Goal: Feedback & Contribution: Contribute content

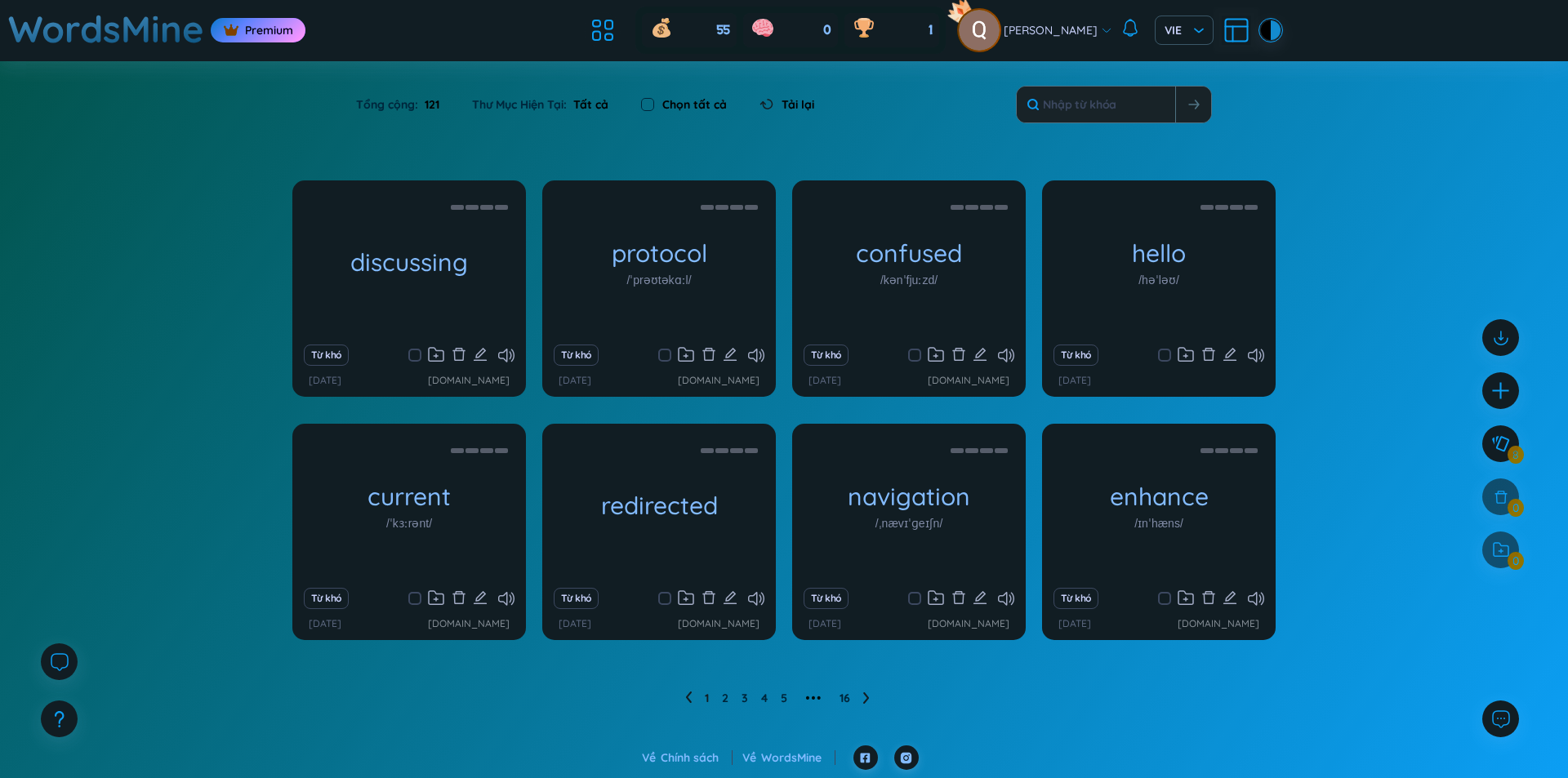
click at [888, 616] on div "[DATE] [DOMAIN_NAME]" at bounding box center [908, 623] width 201 height 15
click at [983, 599] on icon "edit" at bounding box center [980, 597] width 14 height 14
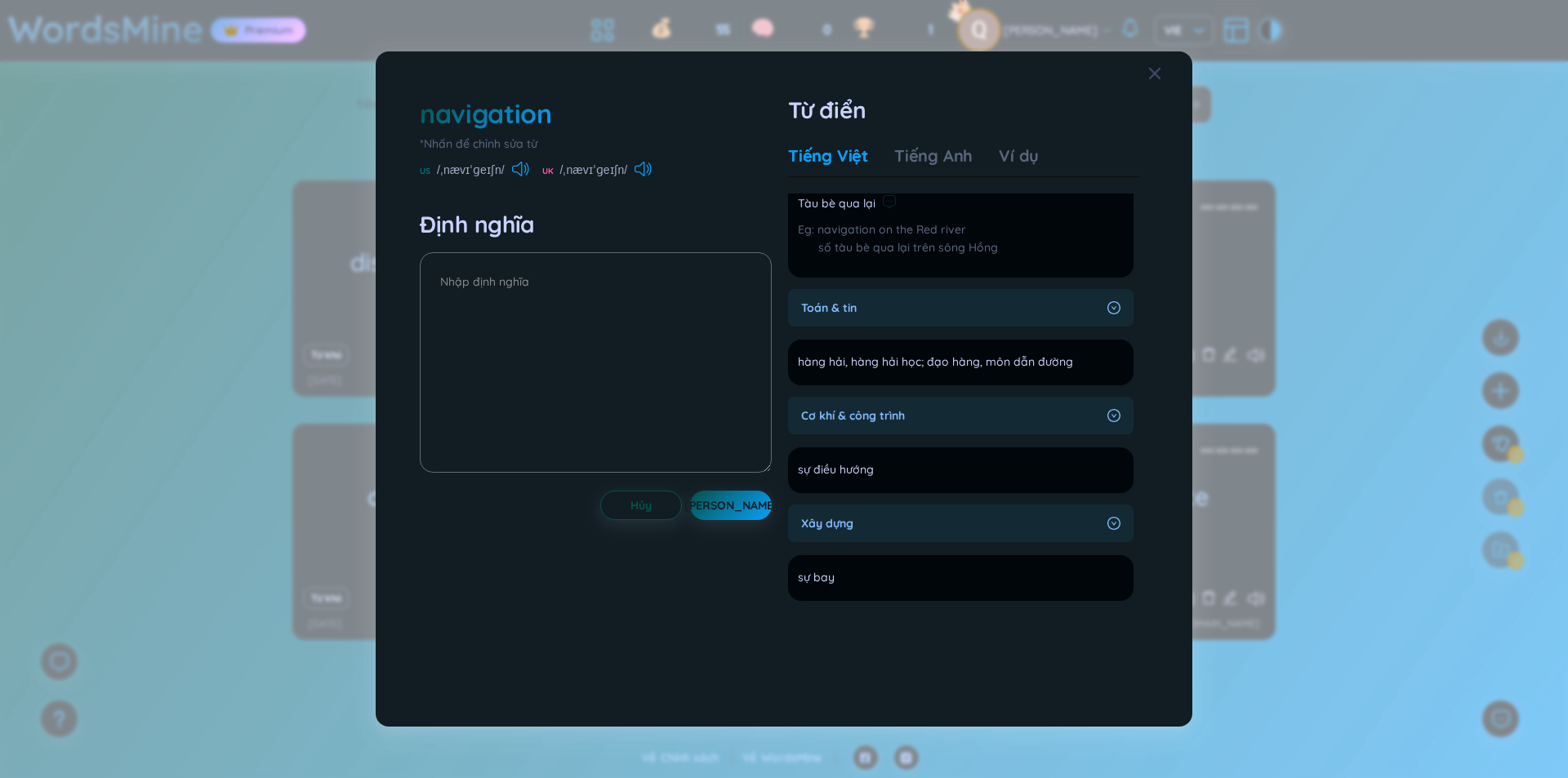
scroll to position [272, 0]
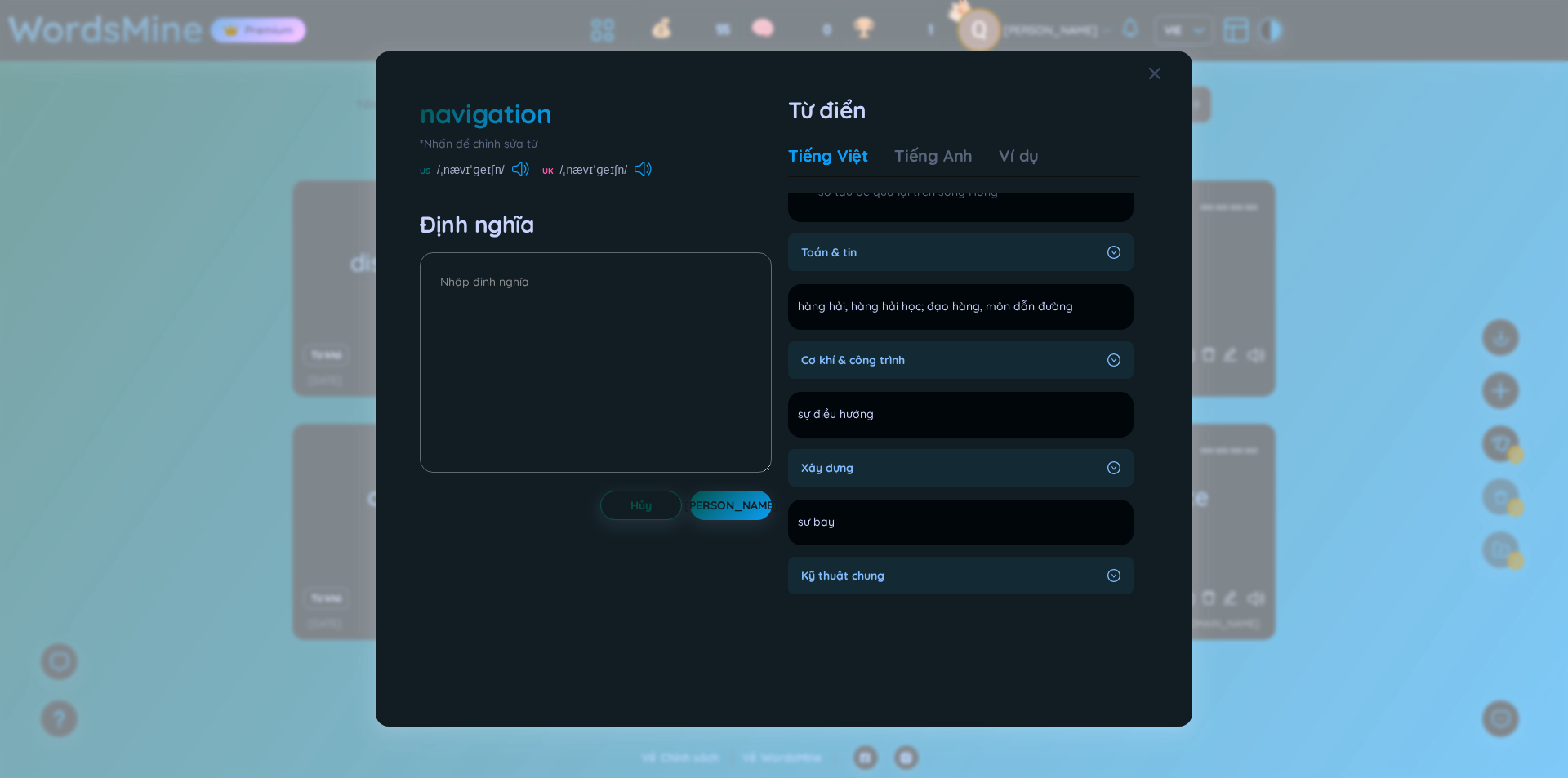
click at [938, 379] on div "Cơ khí & công trình sự điều hướng Thêm" at bounding box center [961, 389] width 345 height 96
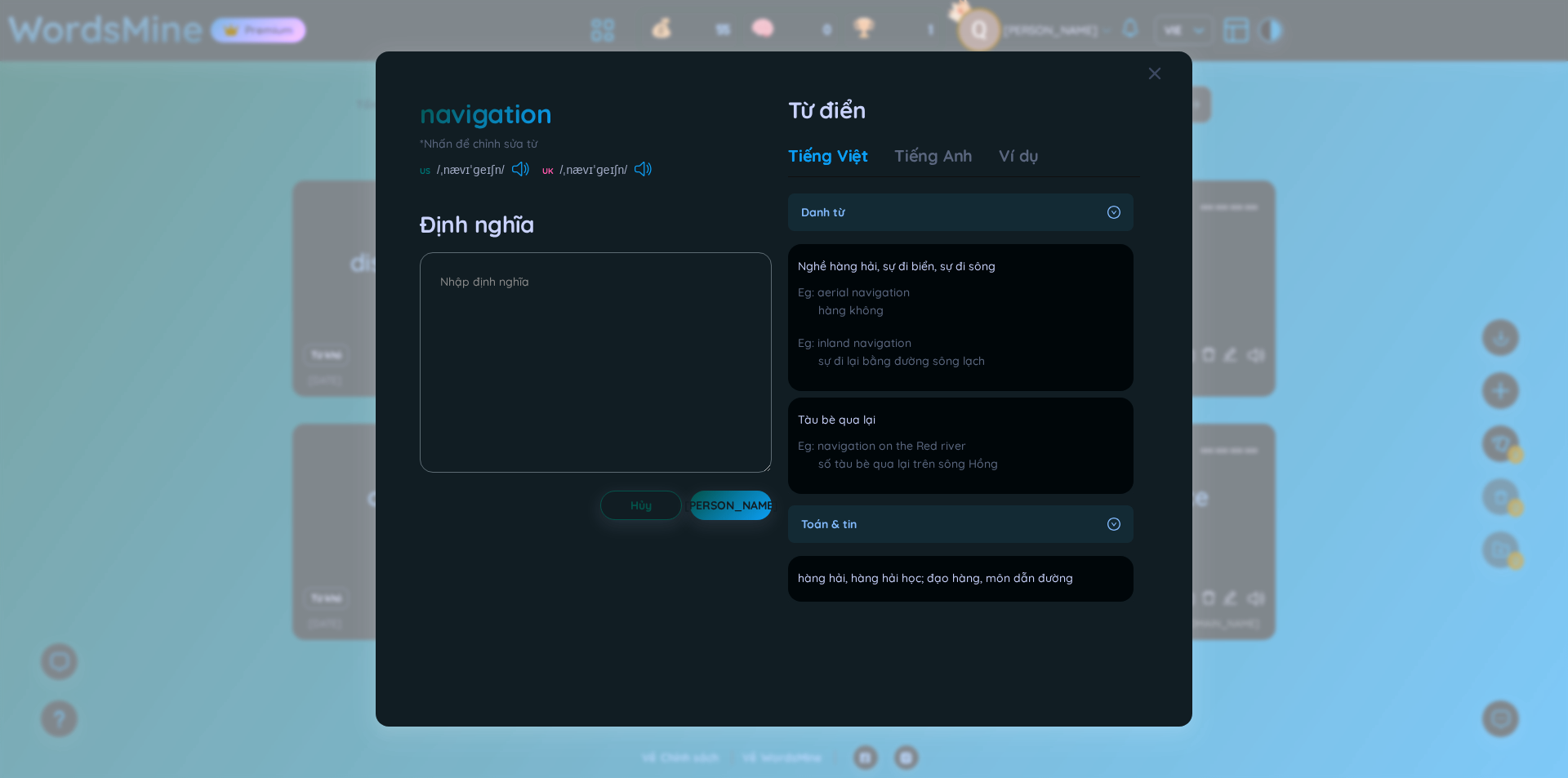
click at [1104, 219] on div "Danh từ" at bounding box center [961, 212] width 345 height 38
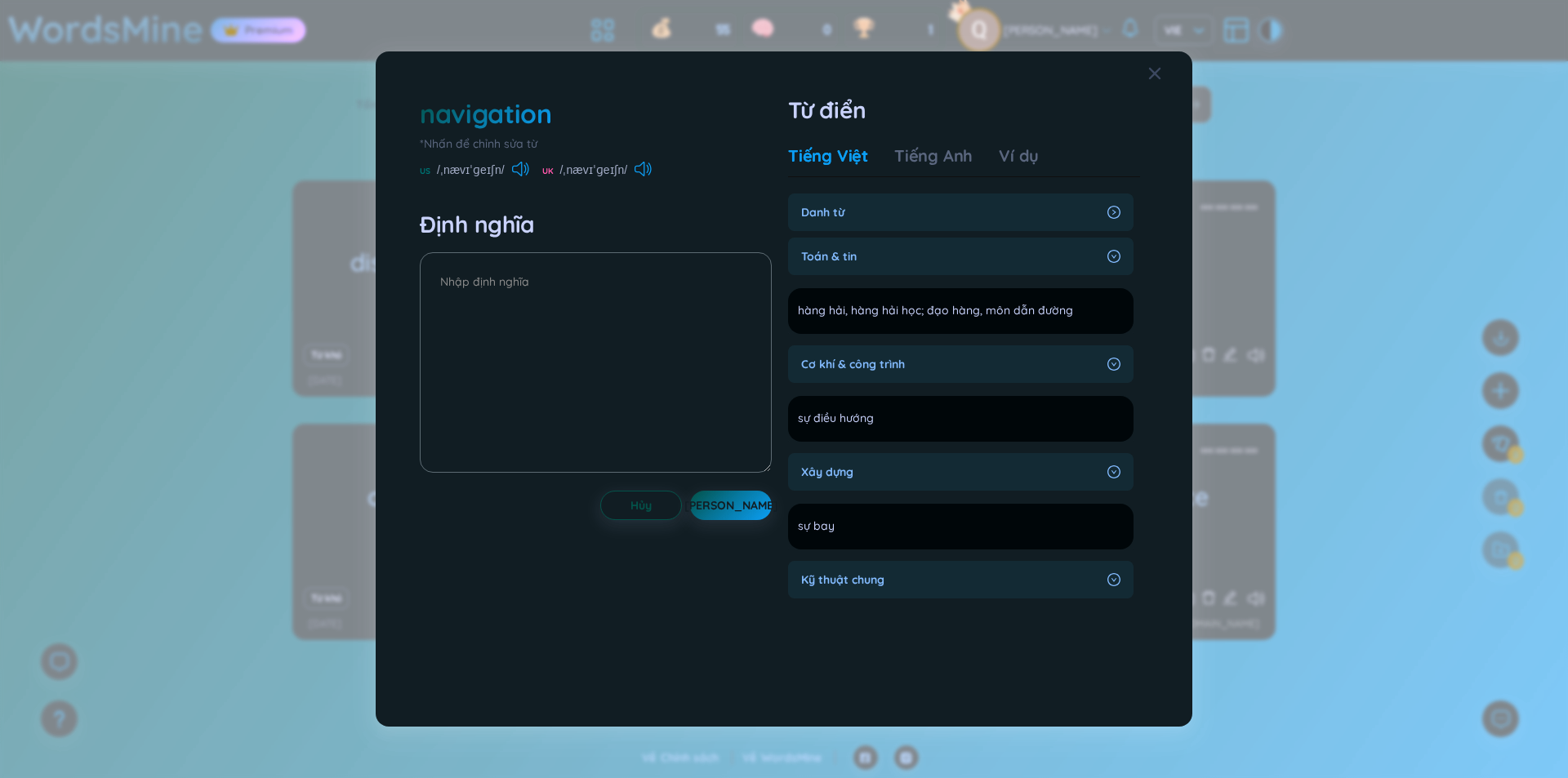
click at [1102, 265] on div "Toán & tin" at bounding box center [961, 256] width 345 height 38
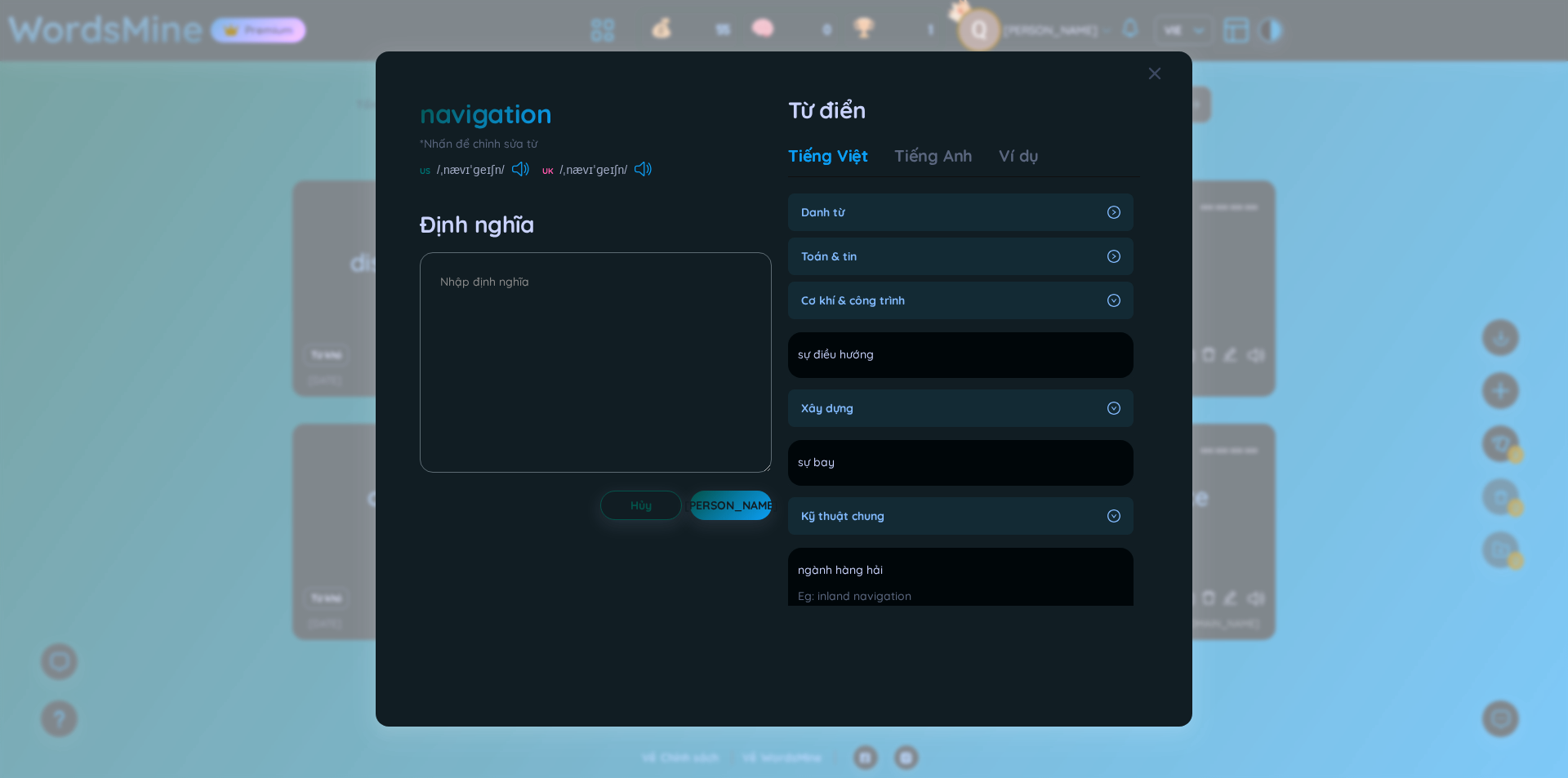
click at [1358, 325] on div "navigation *Nhấn để chỉnh sửa từ [GEOGRAPHIC_DATA] /ˌnævɪˈɡeɪʃn/ [GEOGRAPHIC_DA…" at bounding box center [784, 389] width 1568 height 778
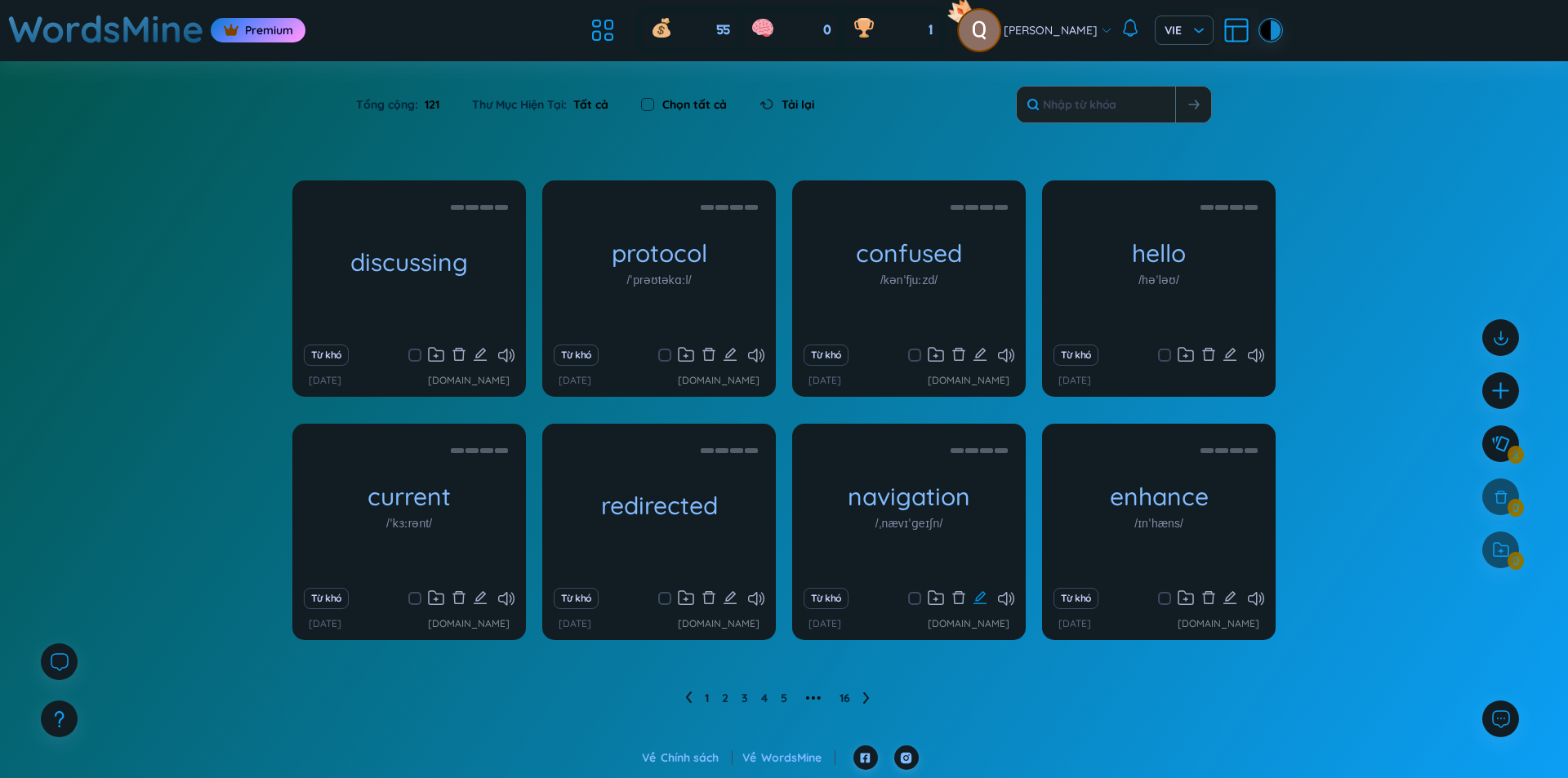
click at [981, 599] on icon "edit" at bounding box center [980, 597] width 14 height 14
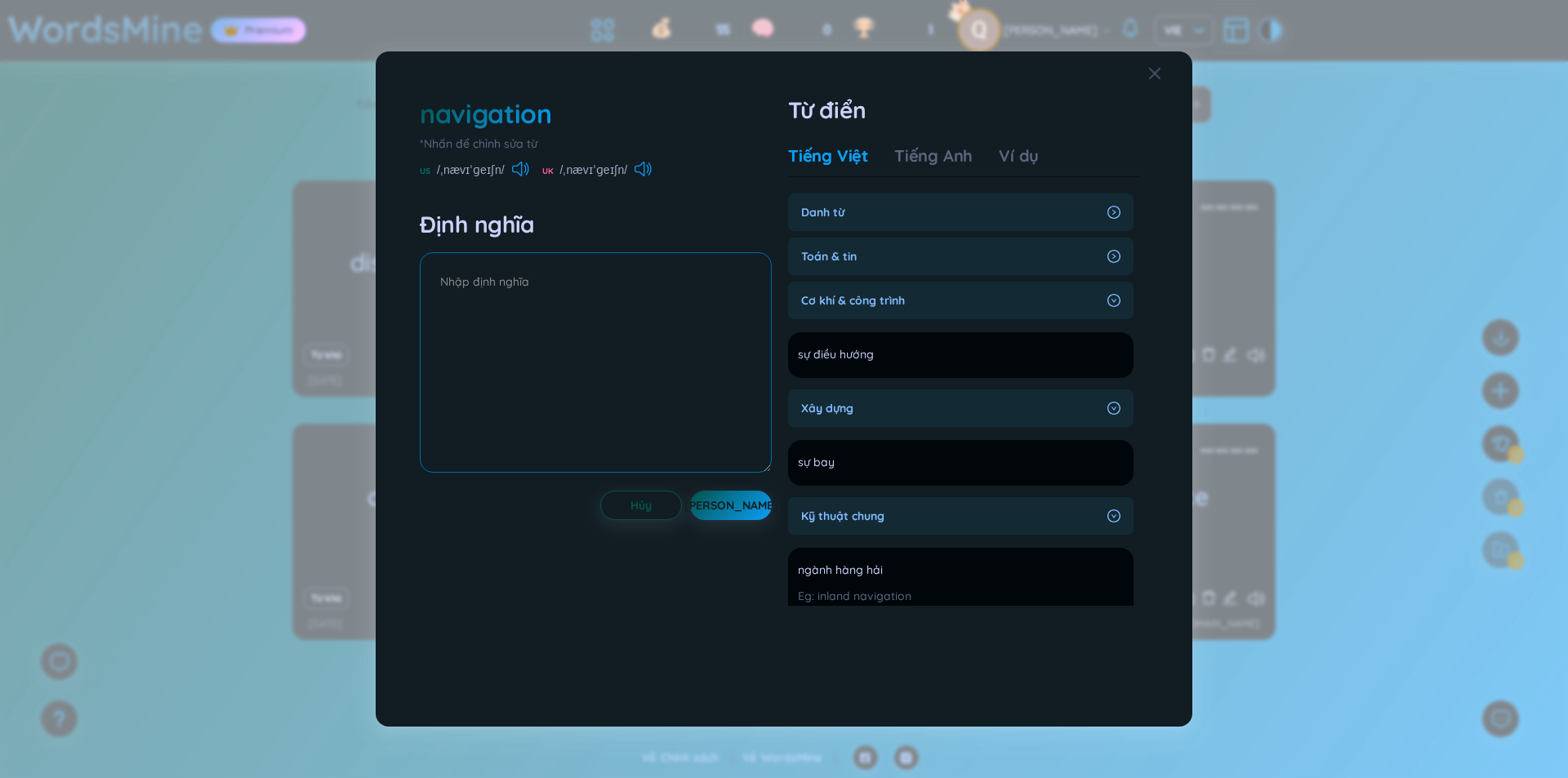
click at [577, 260] on textarea at bounding box center [595, 362] width 352 height 220
type textarea "d"
click at [757, 322] on button "[PERSON_NAME]" at bounding box center [730, 326] width 82 height 30
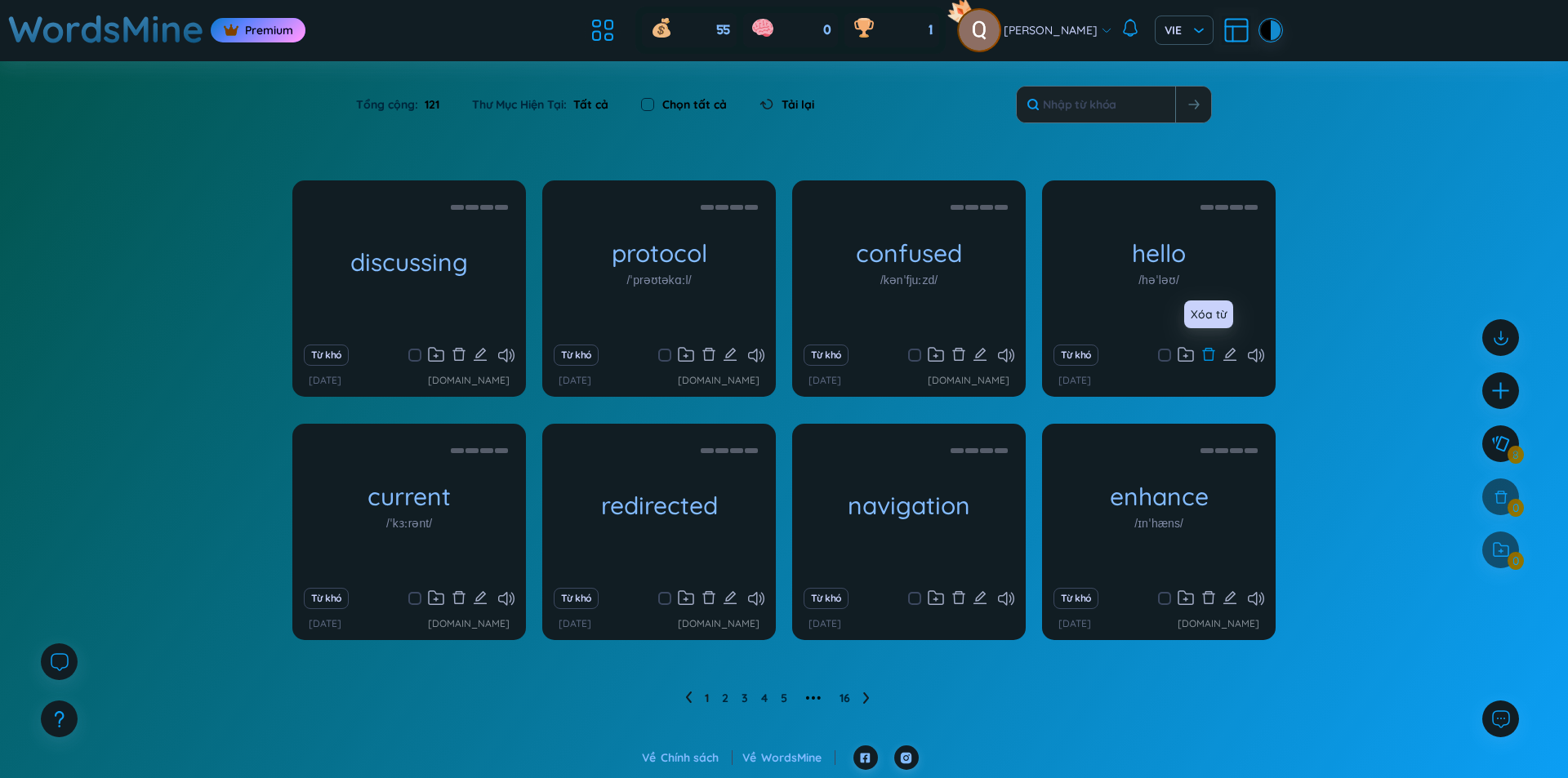
click at [1201, 354] on icon "delete" at bounding box center [1208, 354] width 14 height 14
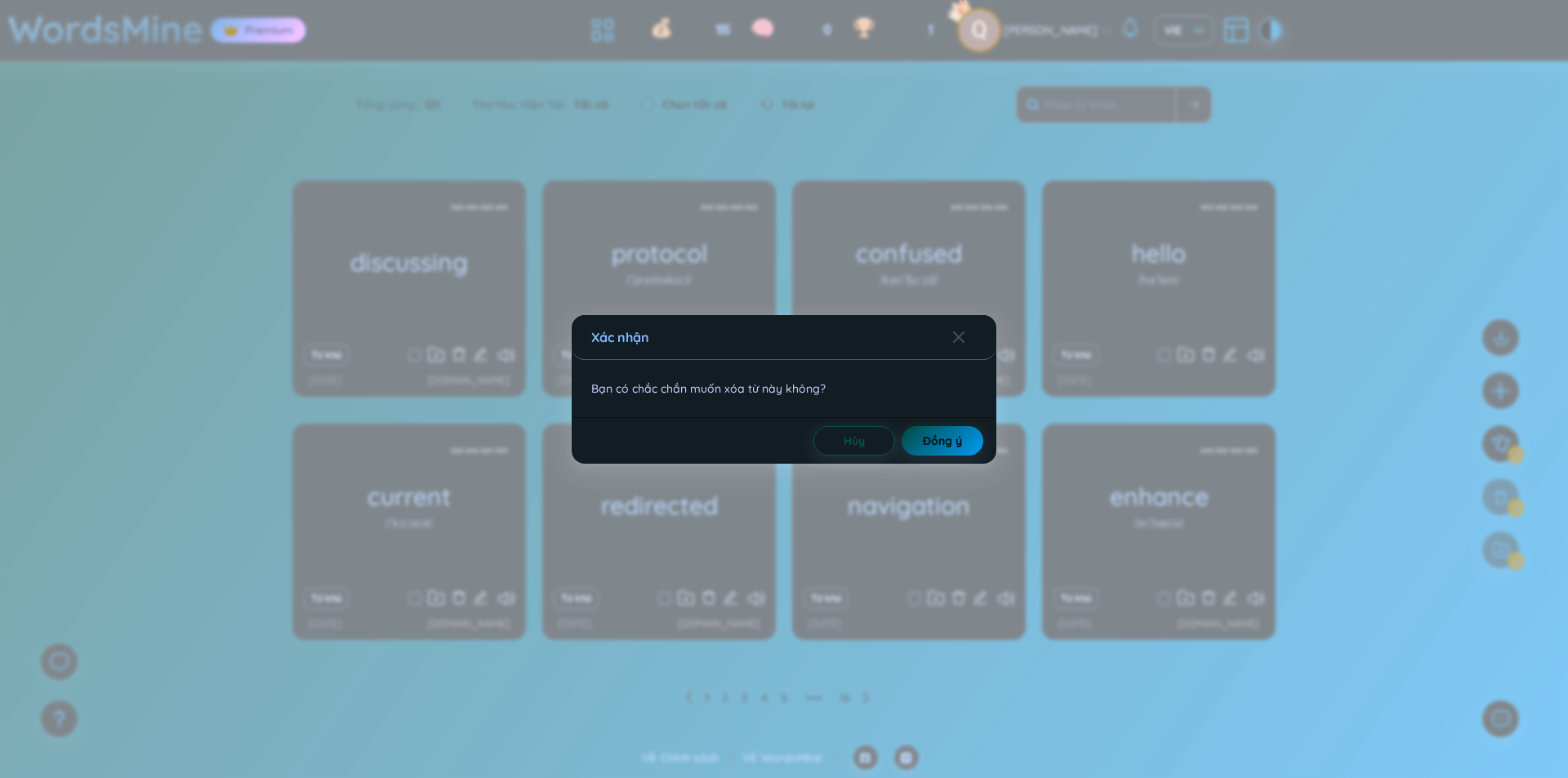
click at [971, 431] on button "Đồng ý" at bounding box center [942, 441] width 82 height 30
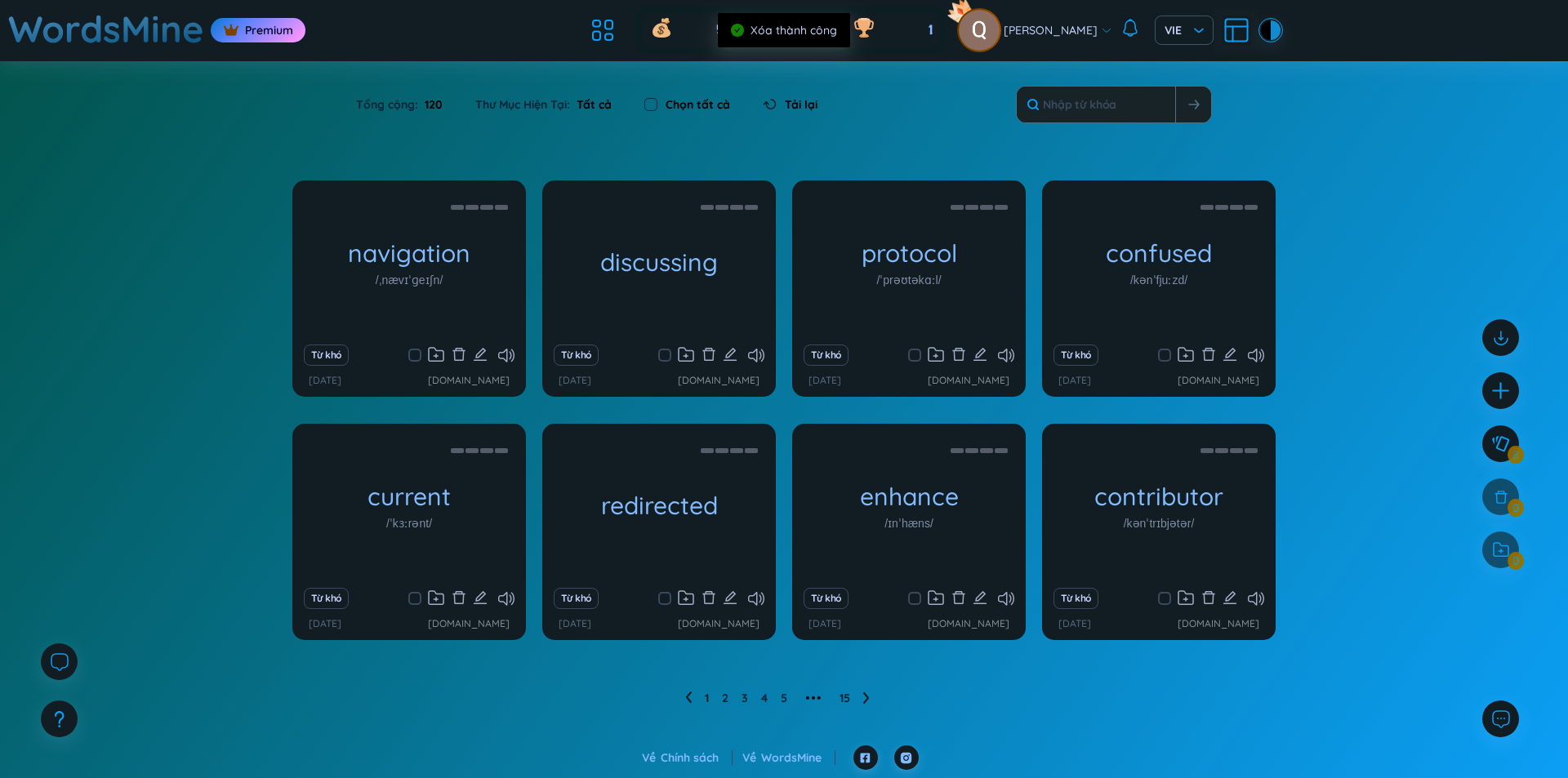
click at [838, 693] on ul "1 2 3 4 5 ••• 15" at bounding box center [784, 697] width 198 height 26
click at [841, 698] on link "15" at bounding box center [845, 697] width 11 height 24
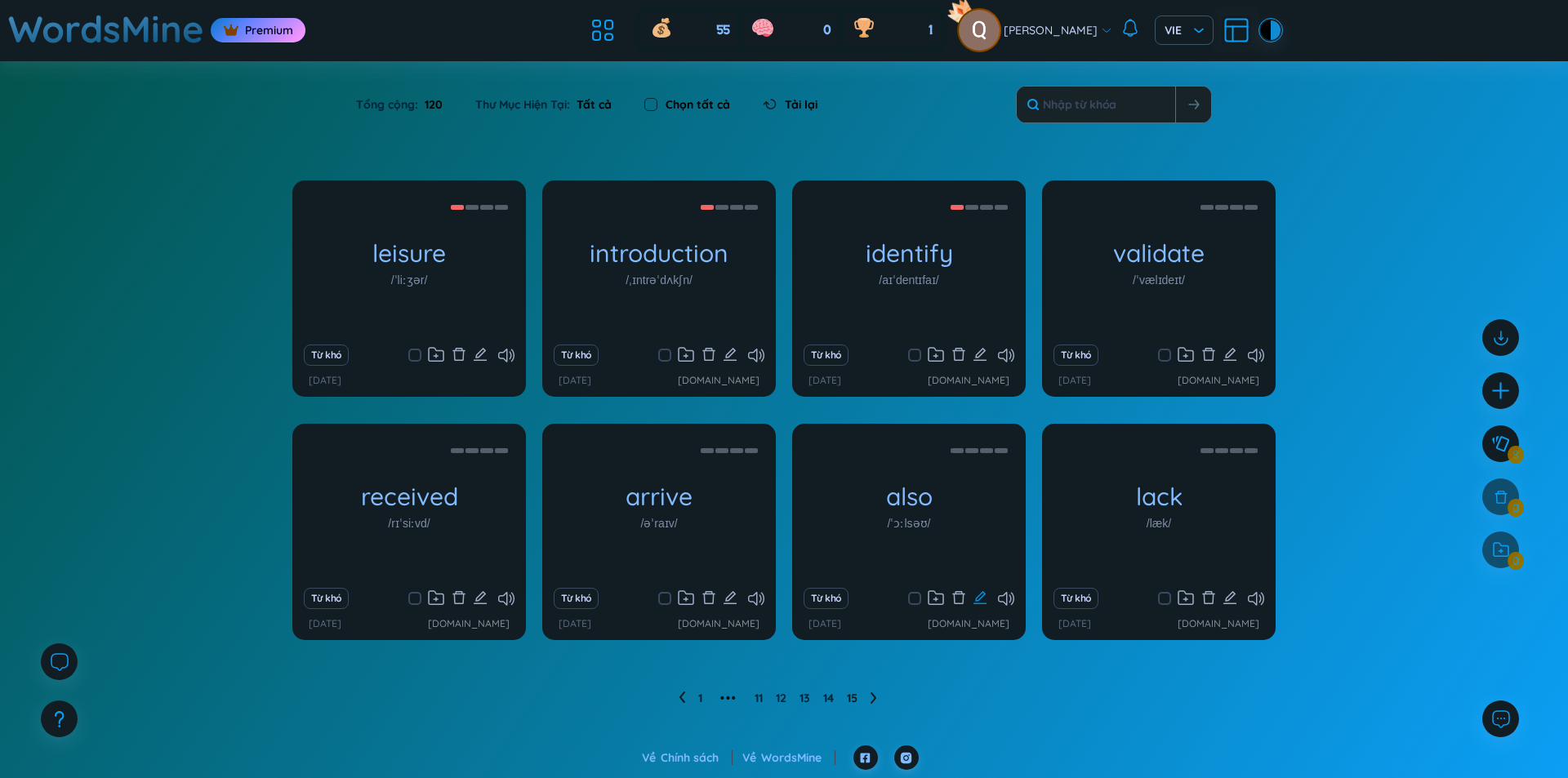
click at [974, 595] on icon "edit" at bounding box center [980, 597] width 14 height 14
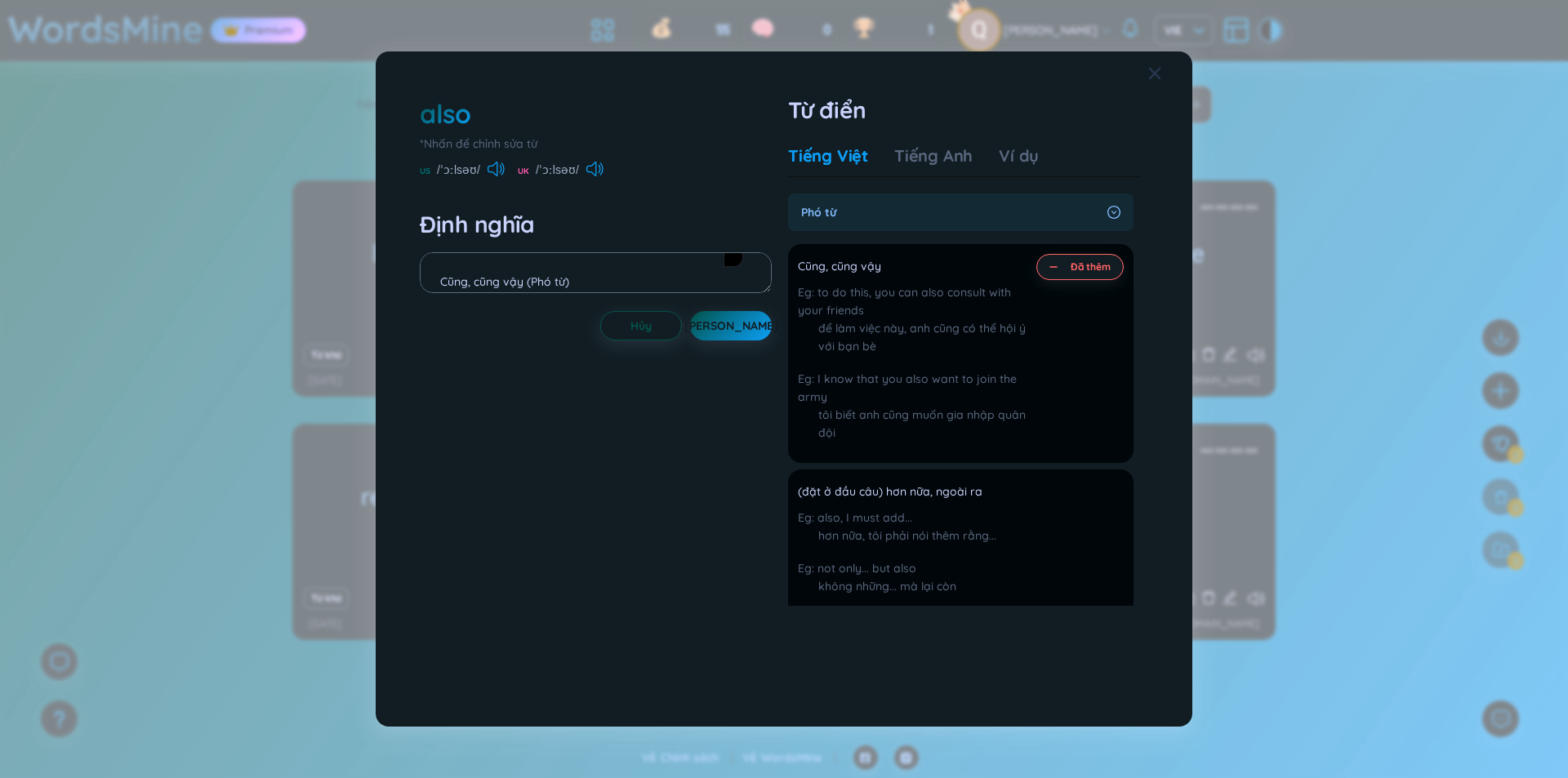
click at [1168, 79] on span "Close" at bounding box center [1169, 73] width 44 height 44
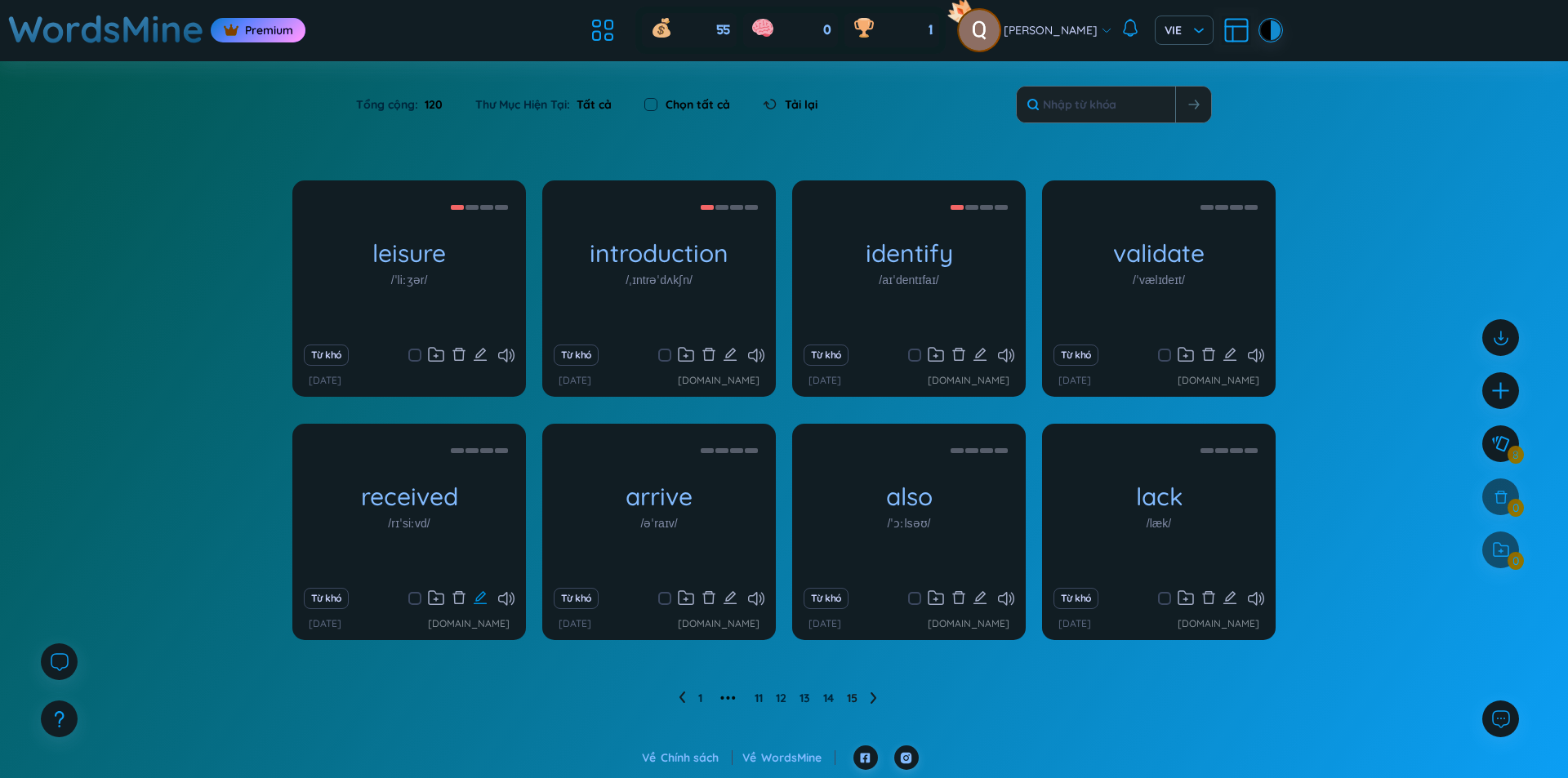
click at [483, 603] on icon "edit" at bounding box center [479, 597] width 14 height 14
type textarea "đã nhận (Kỹ thuật chung) Được thừa nhận rộng rãi là đúng (Tính từ)"
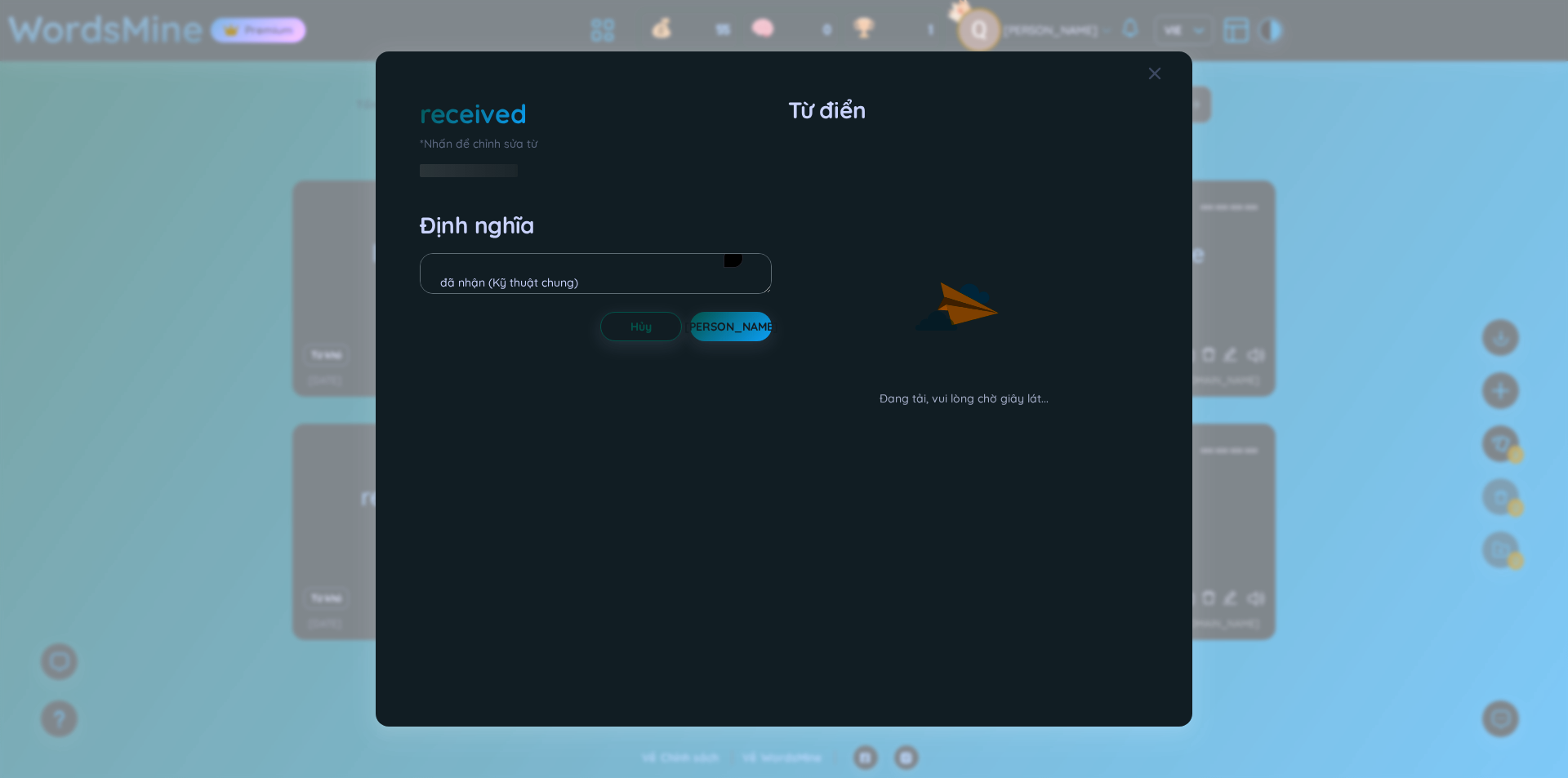
click at [188, 498] on div "received *Nhấn để chỉnh sửa từ Định nghĩa đã nhận (Kỹ thuật chung) Được thừa nh…" at bounding box center [784, 389] width 1568 height 778
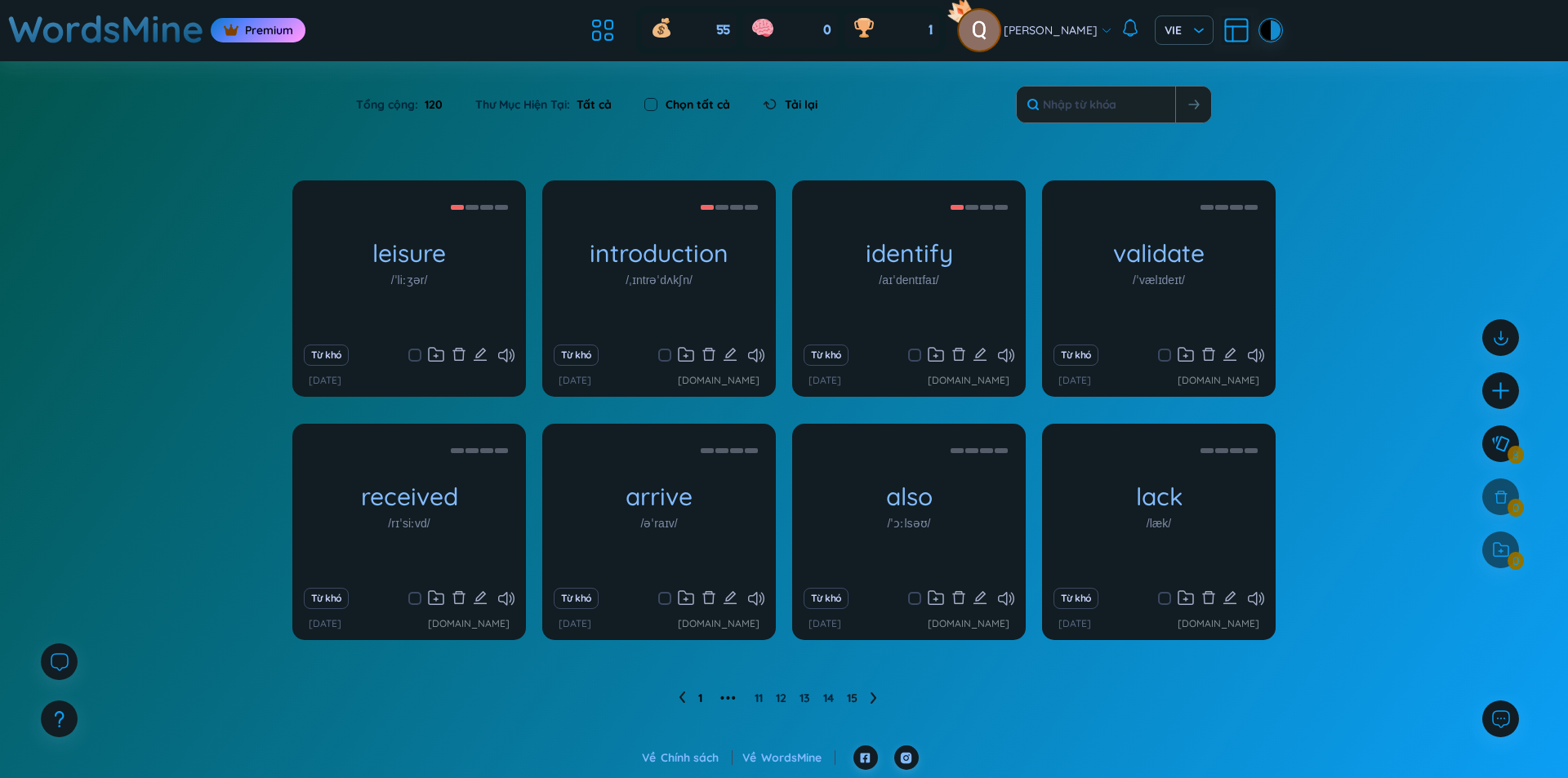
click at [698, 692] on link "1" at bounding box center [700, 697] width 4 height 24
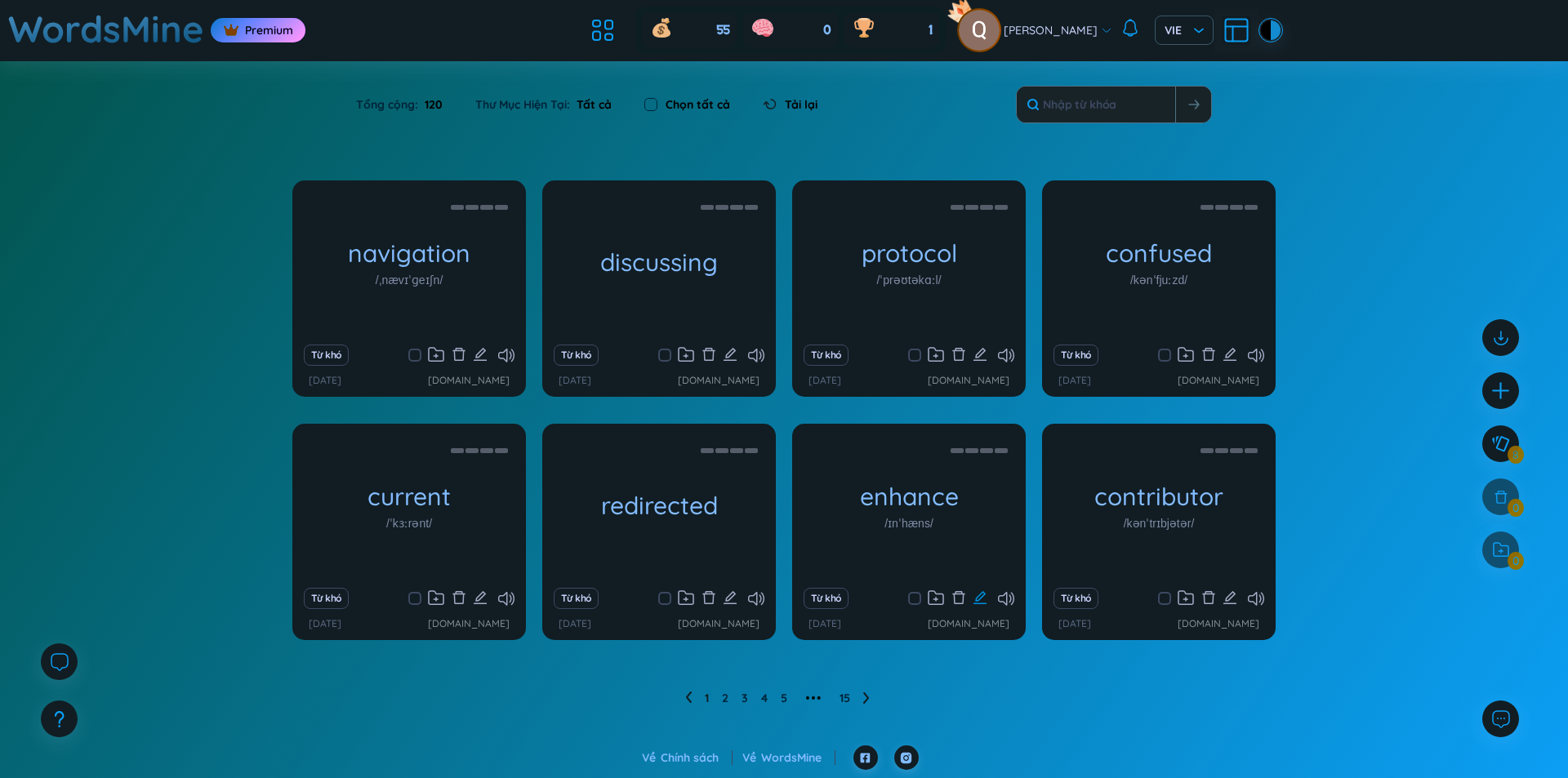
click at [982, 601] on icon "edit" at bounding box center [980, 597] width 14 height 14
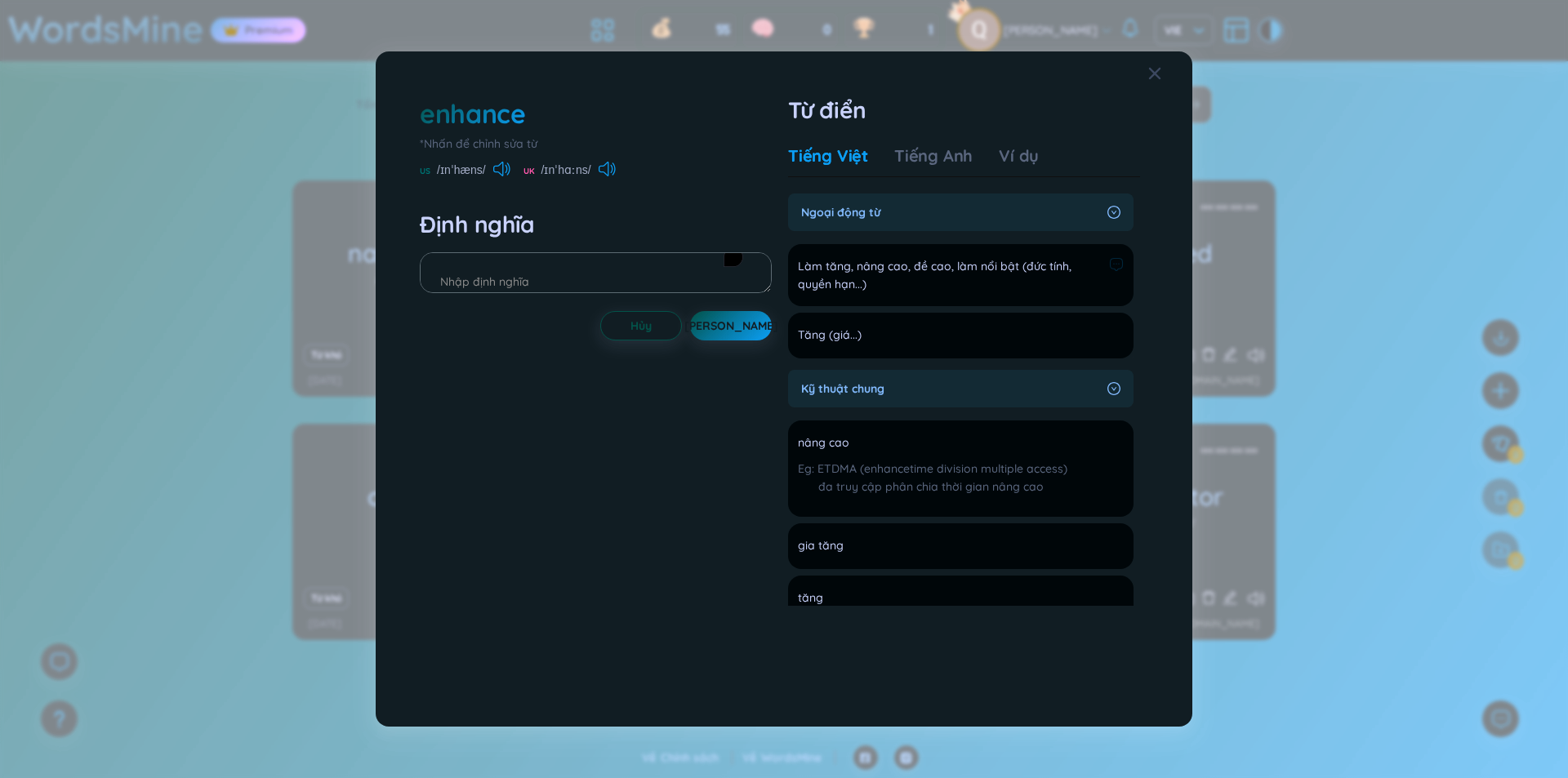
click at [1064, 273] on span "Làm tăng, nâng cao, đề cao, làm nổi bật (đức tính, quyền hạn...)" at bounding box center [950, 275] width 305 height 36
click at [1064, 282] on span "Làm tăng, nâng cao, đề cao, làm nổi bật (đức tính, quyền hạn...)" at bounding box center [950, 275] width 305 height 36
drag, startPoint x: 1039, startPoint y: 276, endPoint x: 983, endPoint y: 240, distance: 66.6
click at [983, 240] on ul "Làm tăng, nâng cao, đề cao, làm nổi bật (đức tính, quyền hạn...) Thêm Tăng (giá…" at bounding box center [961, 298] width 345 height 121
click at [937, 165] on div "Tiếng Anh" at bounding box center [933, 156] width 78 height 22
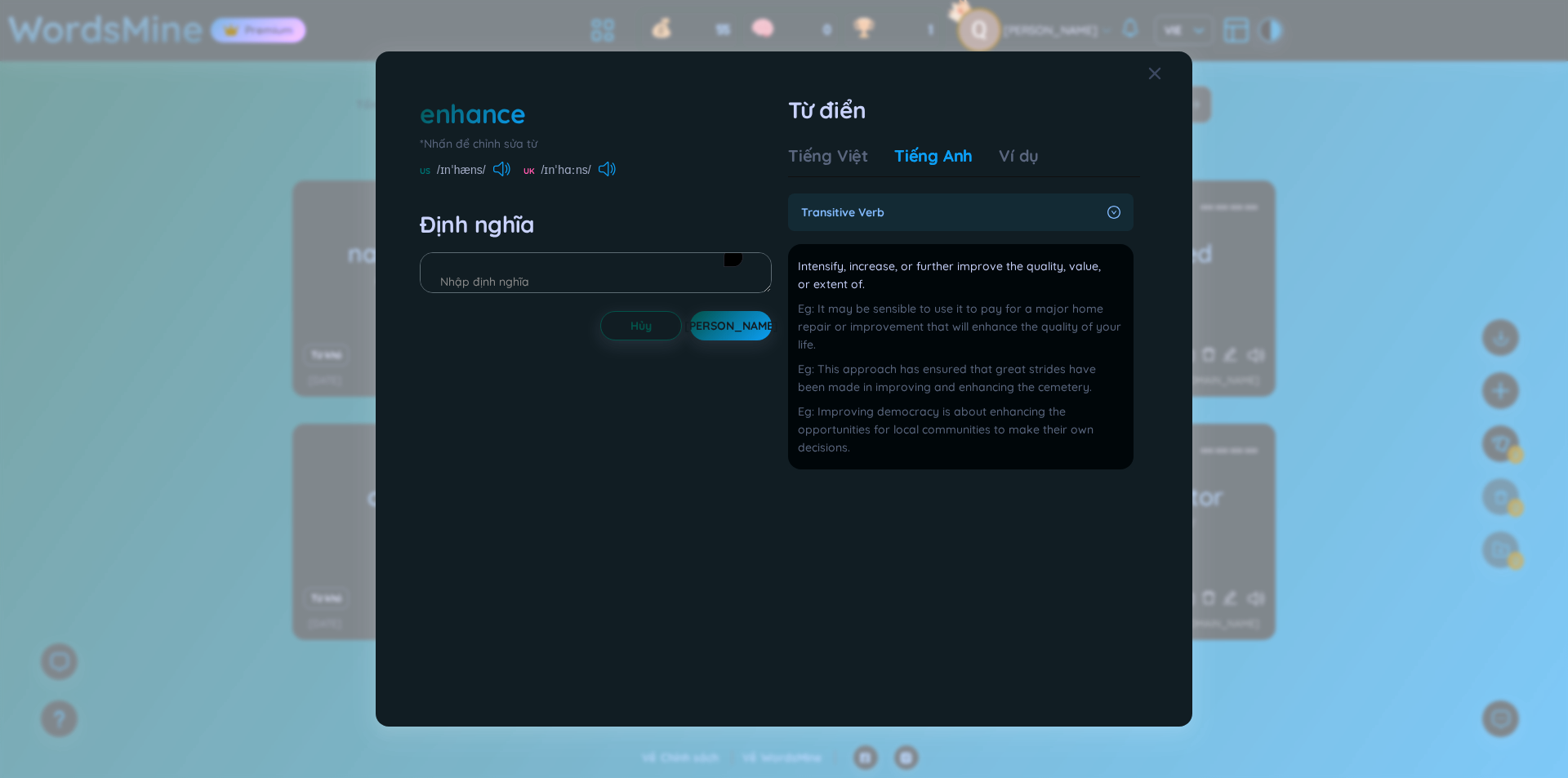
click at [1057, 228] on div "transitive verb" at bounding box center [961, 212] width 345 height 38
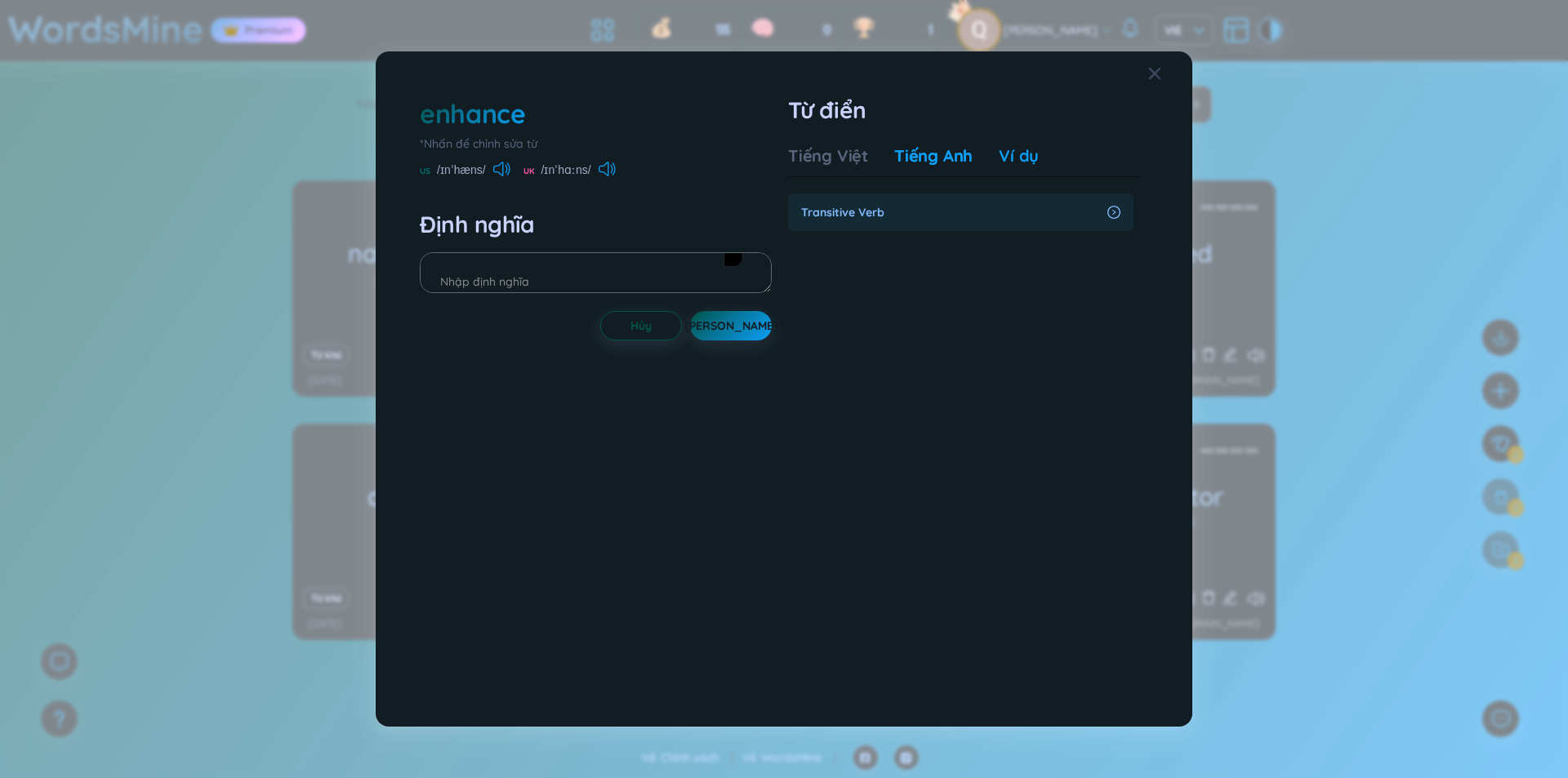
click at [1011, 150] on div "Ví dụ" at bounding box center [1018, 156] width 40 height 22
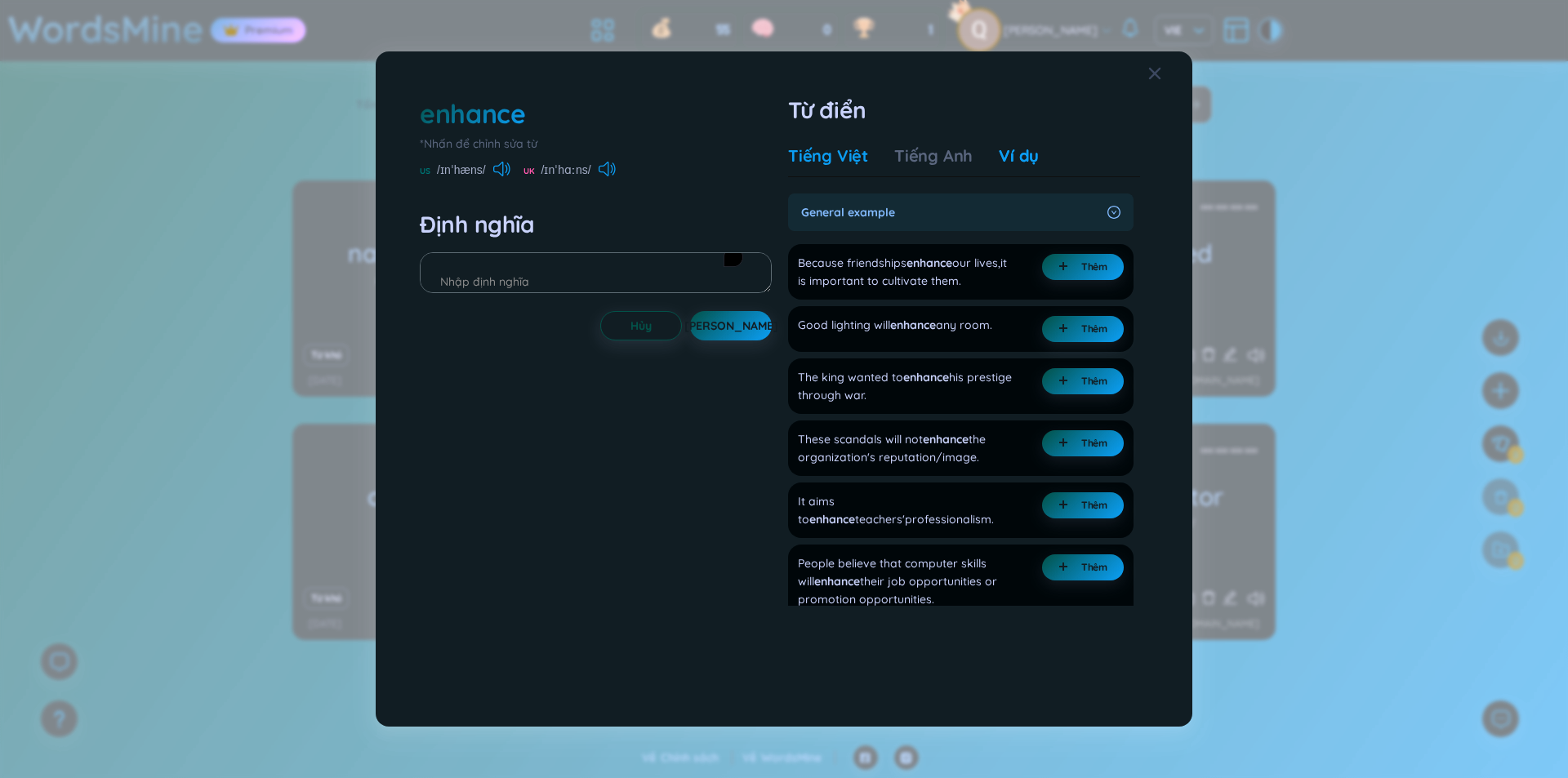
click at [857, 166] on div "Tiếng Việt" at bounding box center [828, 156] width 80 height 22
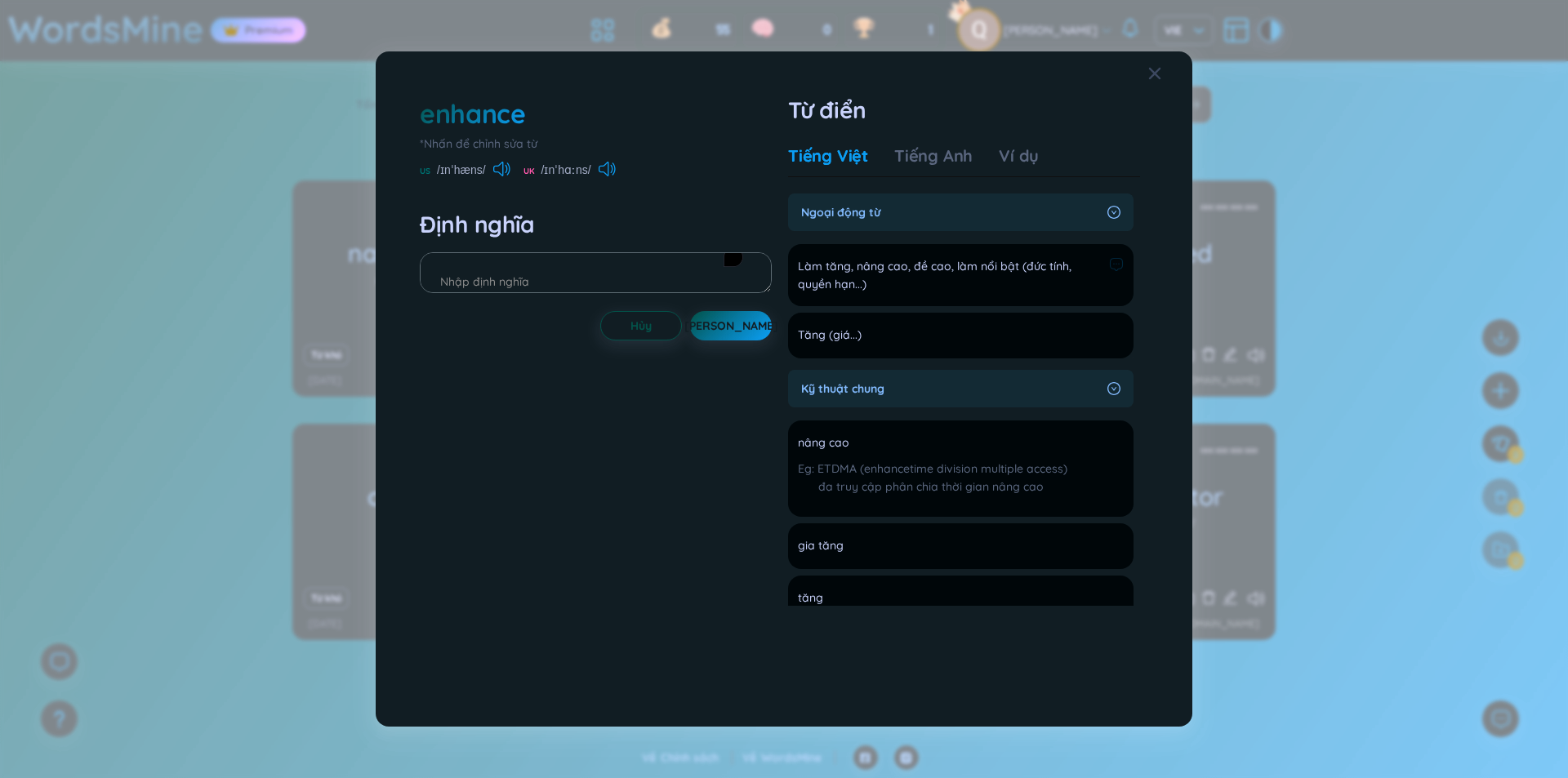
click at [1066, 282] on span "Làm tăng, nâng cao, đề cao, làm nổi bật (đức tính, quyền hạn...)" at bounding box center [950, 275] width 305 height 36
drag, startPoint x: 1066, startPoint y: 282, endPoint x: 967, endPoint y: 307, distance: 102.1
click at [967, 307] on ul "Làm tăng, nâng cao, đề cao, làm nổi bật (đức tính, quyền hạn...) Thêm Tăng (giá…" at bounding box center [961, 298] width 345 height 121
click at [146, 326] on div "enhance *Nhấn để chỉnh sửa từ US /ɪnˈhæns/ UK /ɪnˈhɑːns/ Định nghĩa Hủy Lưu Từ …" at bounding box center [784, 389] width 1568 height 778
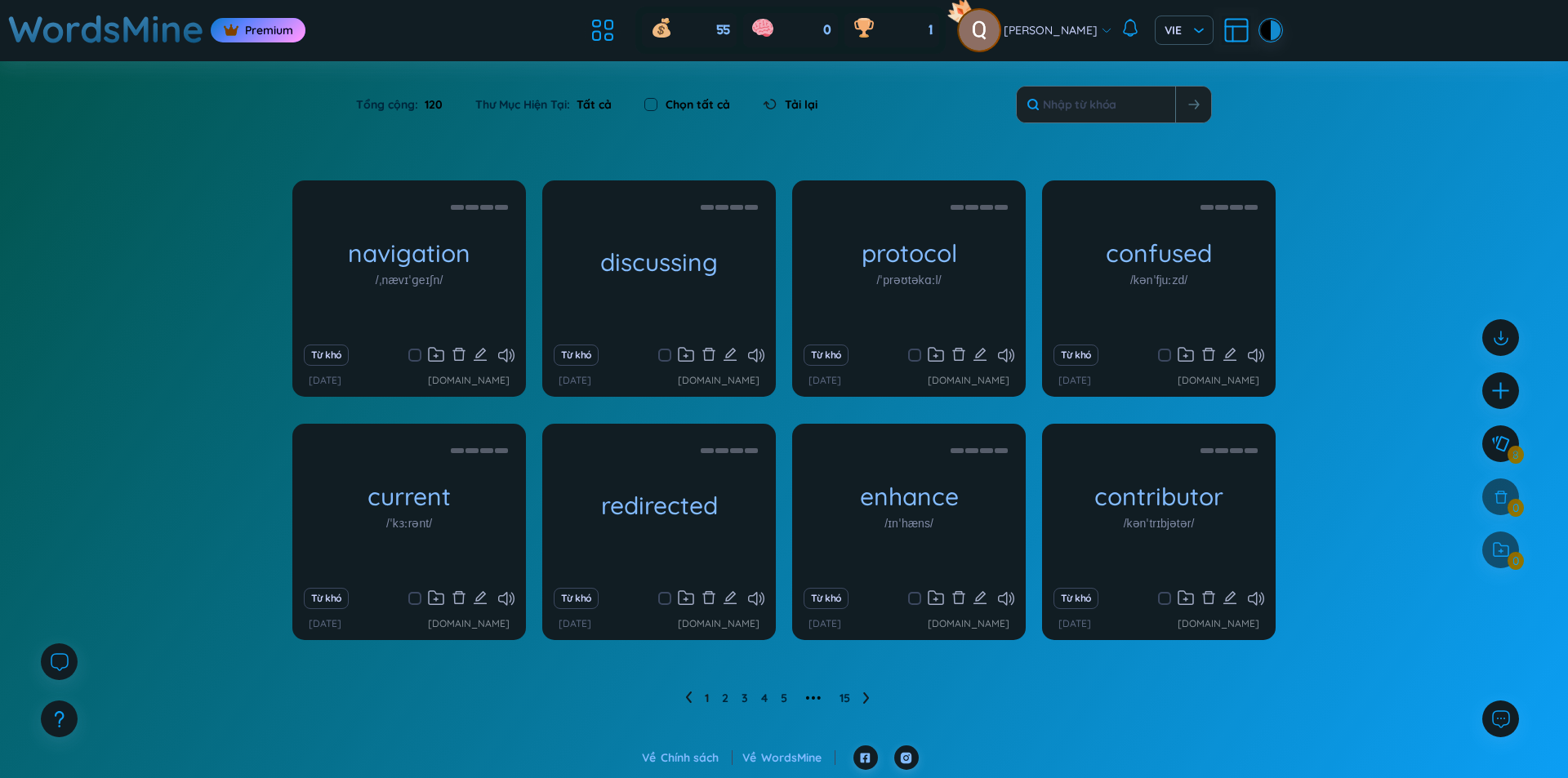
click at [1251, 27] on div "[PERSON_NAME] VIE" at bounding box center [1119, 30] width 322 height 40
click at [1270, 37] on div at bounding box center [1275, 31] width 10 height 20
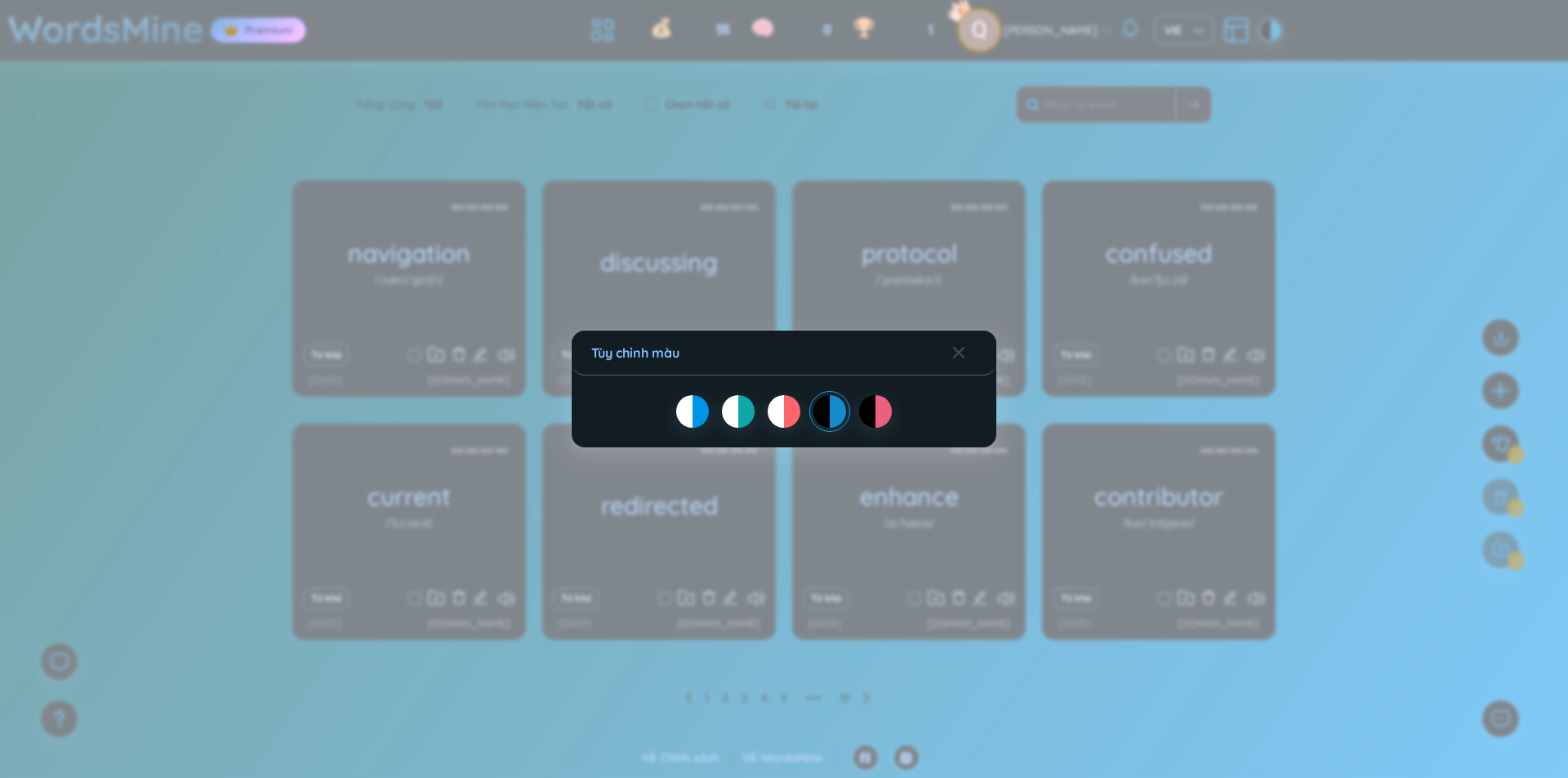
click at [781, 407] on div at bounding box center [775, 411] width 16 height 32
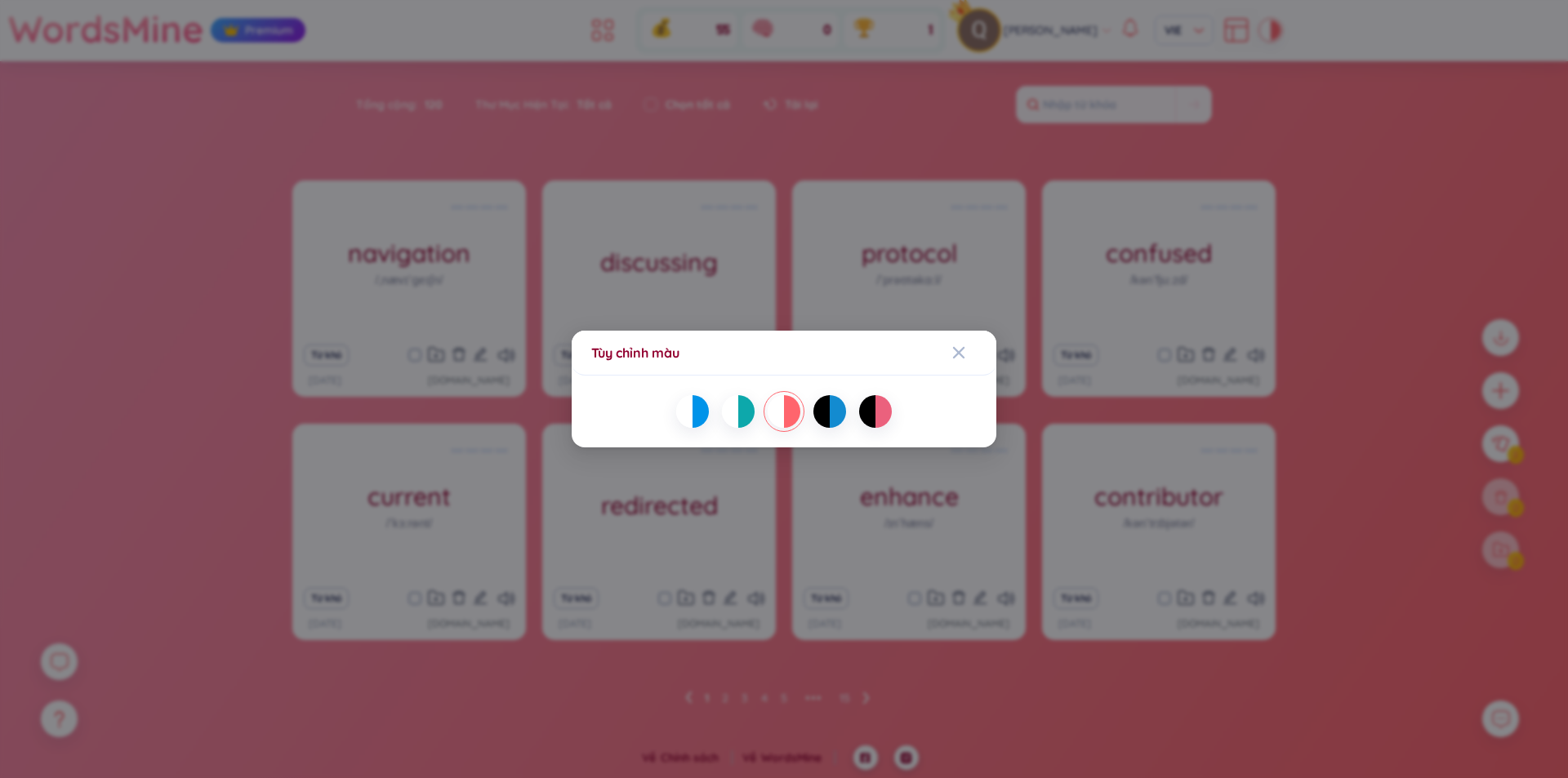
click at [721, 413] on div at bounding box center [730, 411] width 16 height 32
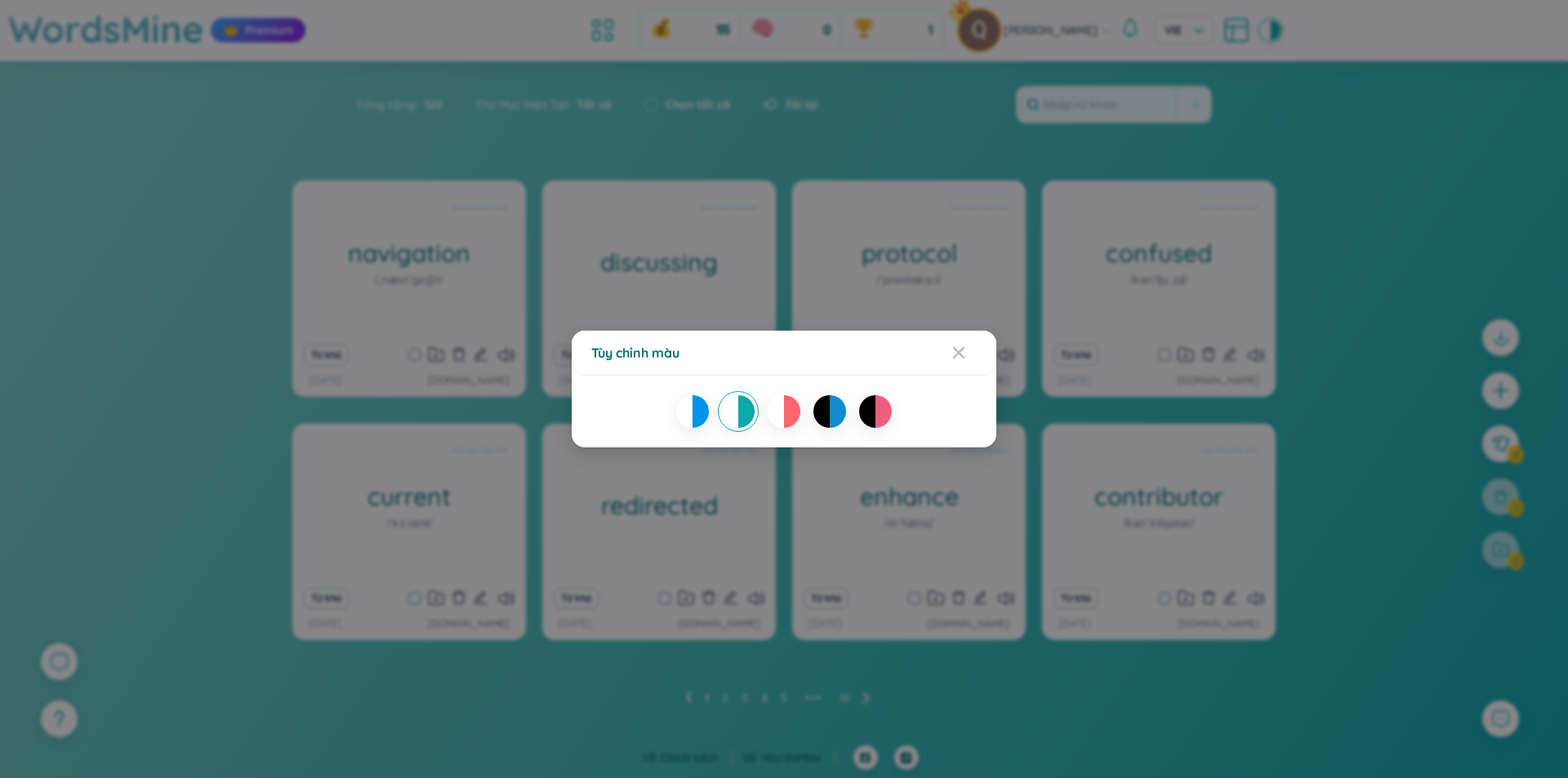
click at [698, 408] on div at bounding box center [701, 411] width 16 height 32
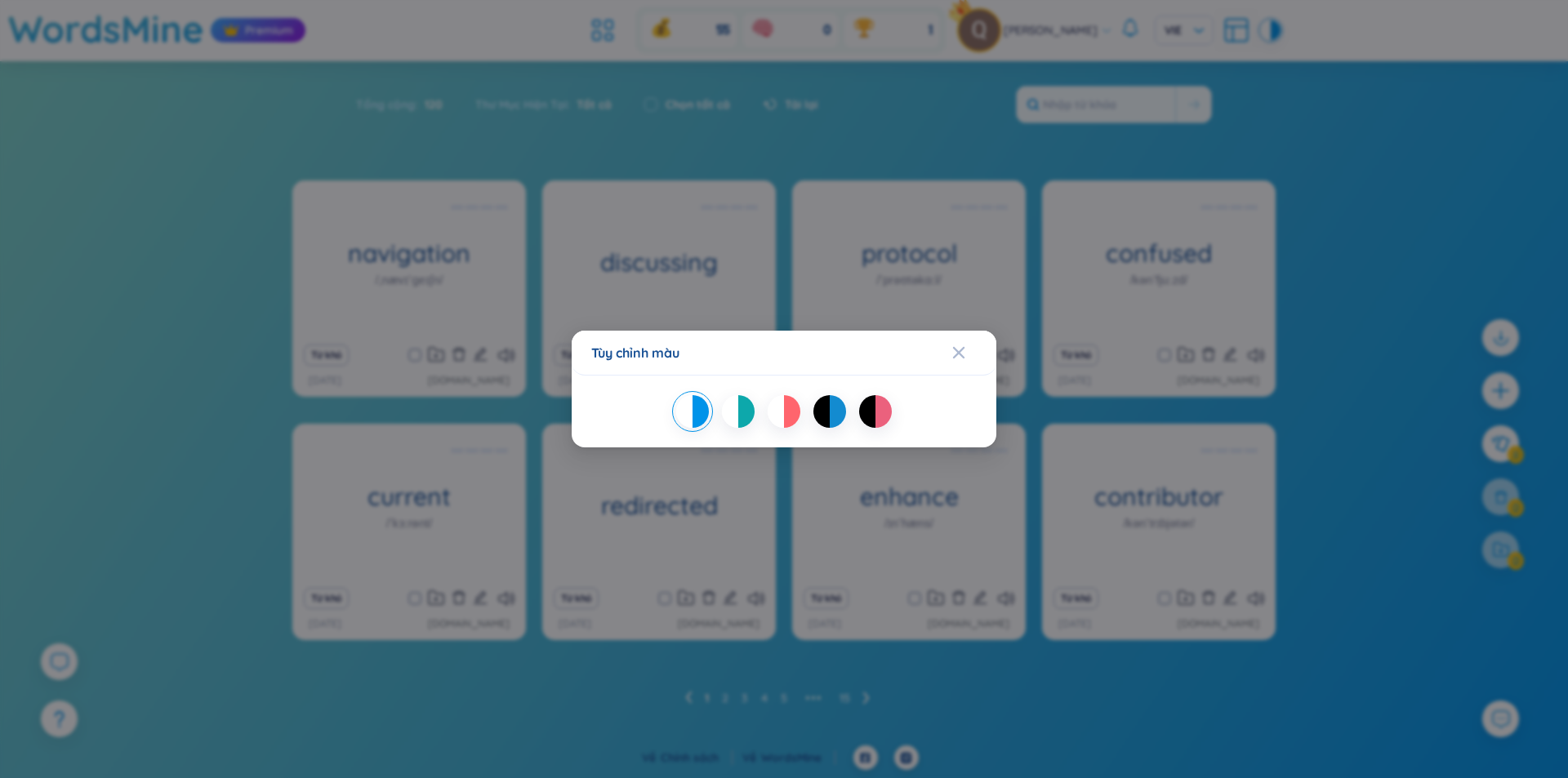
click at [906, 408] on div at bounding box center [784, 411] width 385 height 32
click at [872, 414] on div at bounding box center [867, 411] width 16 height 32
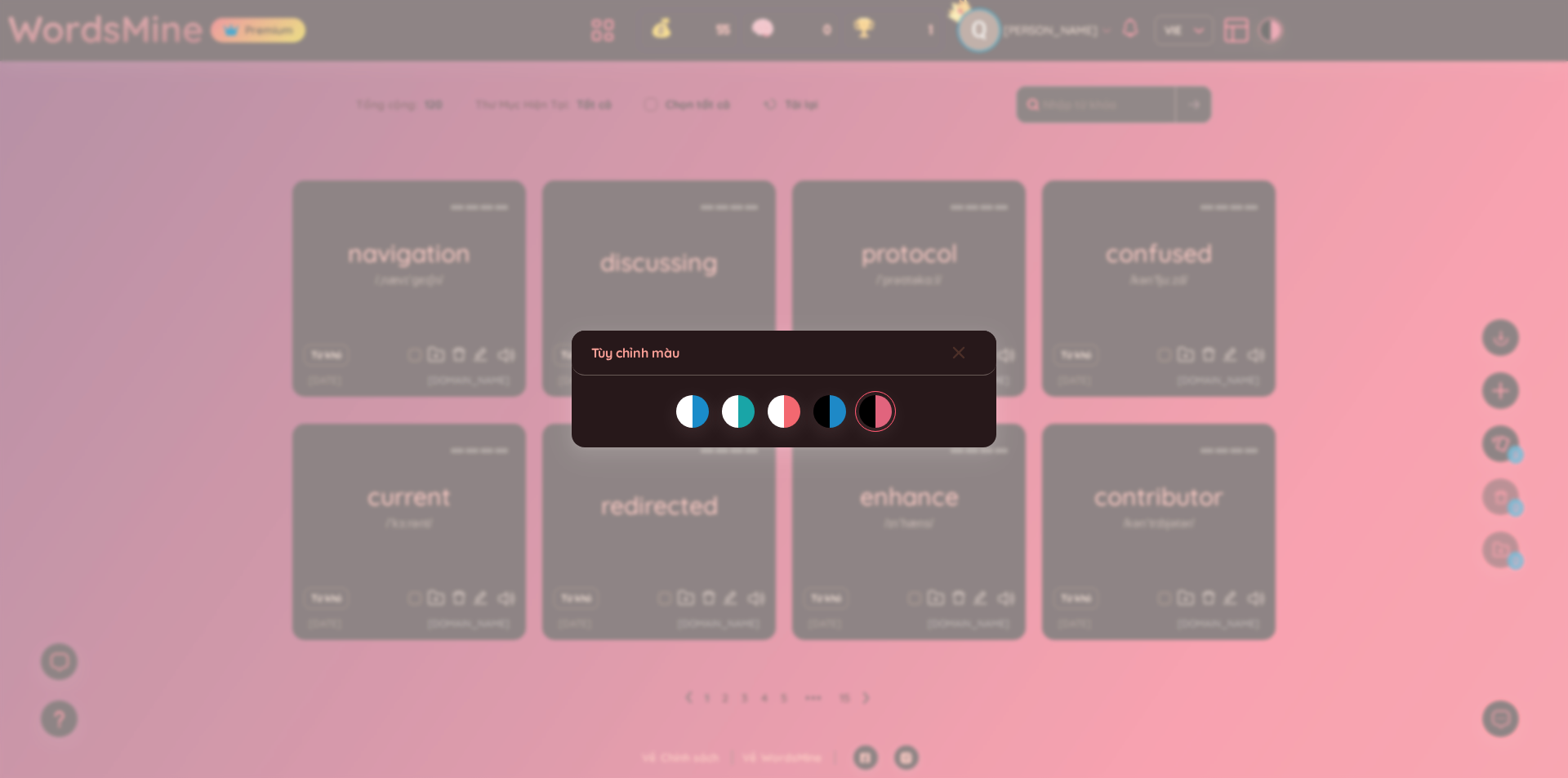
click at [954, 355] on icon "Close" at bounding box center [958, 353] width 13 height 13
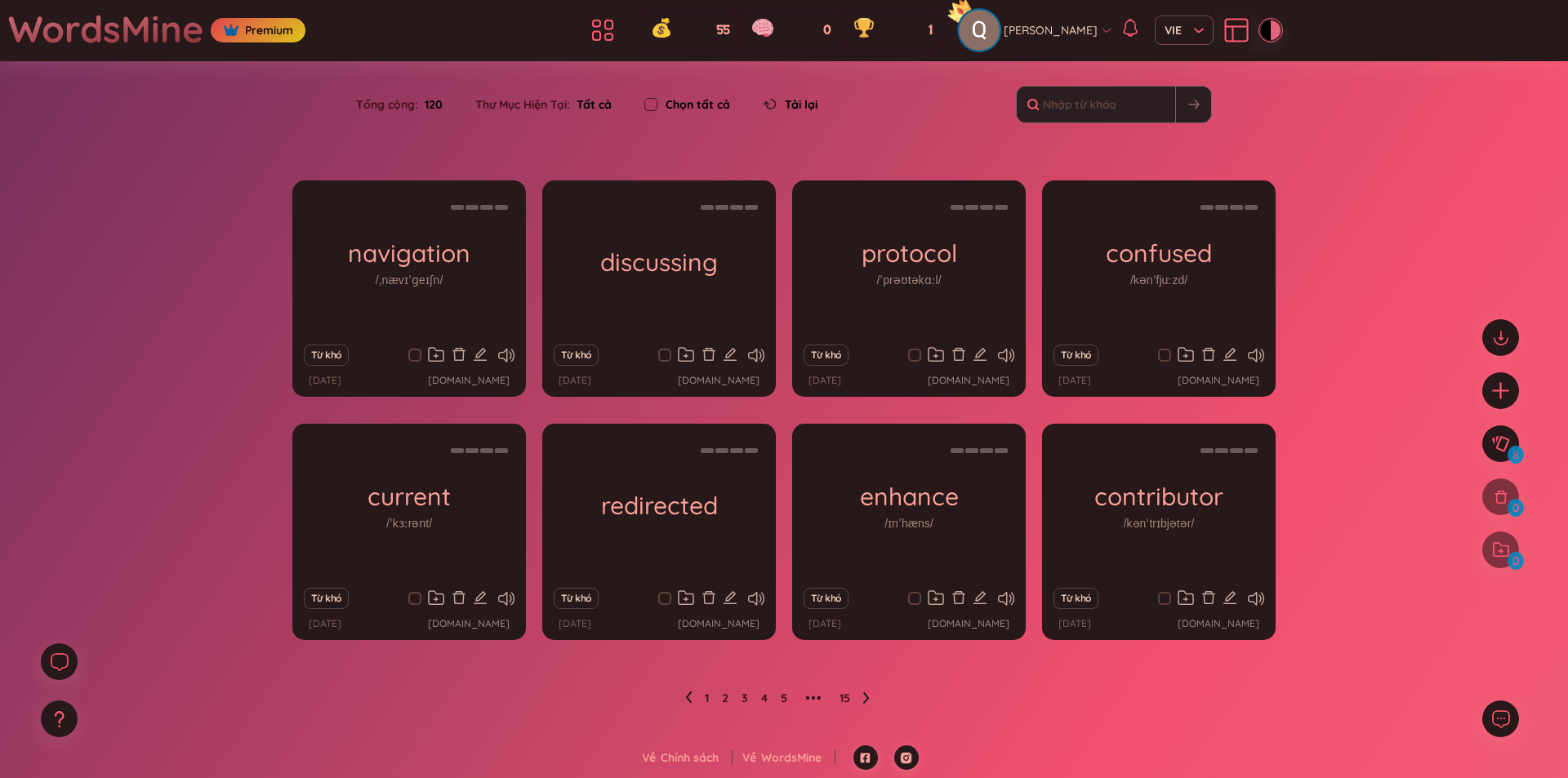
click at [1270, 17] on div "[PERSON_NAME] VIE" at bounding box center [1119, 30] width 322 height 40
click at [1269, 20] on div "[PERSON_NAME] VIE" at bounding box center [1119, 30] width 322 height 40
click at [1270, 26] on div at bounding box center [1275, 31] width 10 height 20
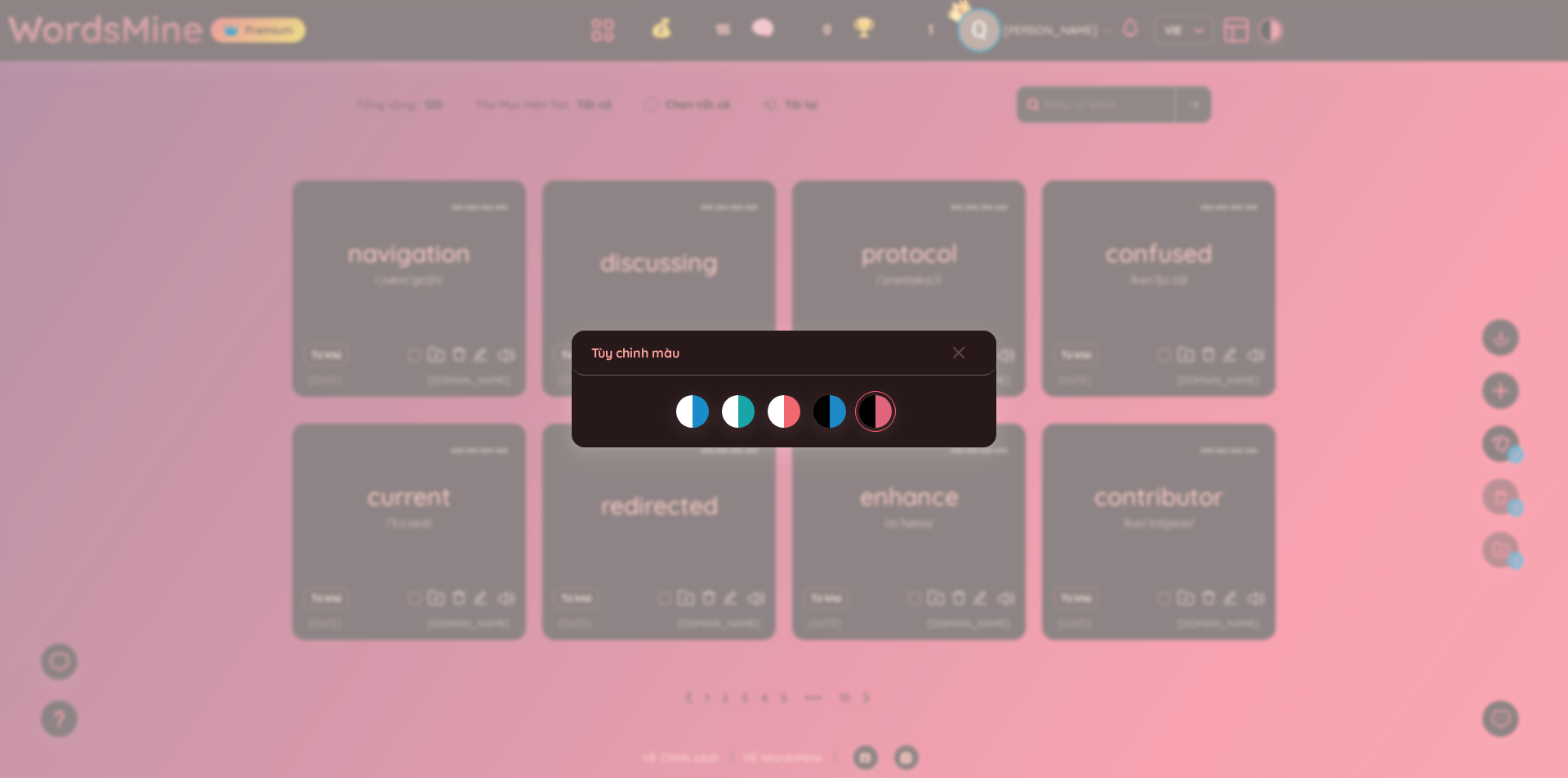
click at [776, 418] on div at bounding box center [775, 411] width 16 height 32
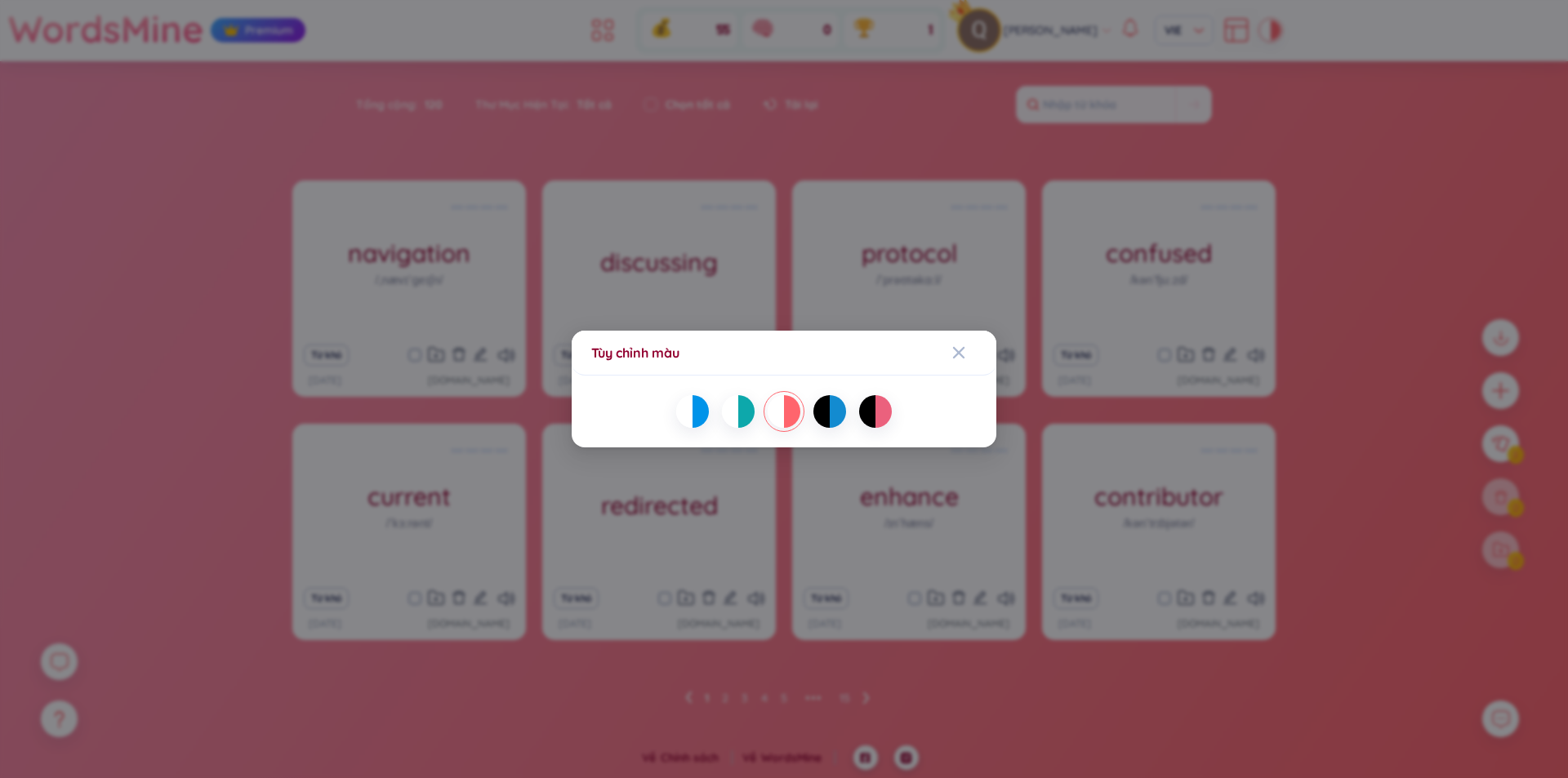
click at [727, 406] on div at bounding box center [730, 411] width 16 height 32
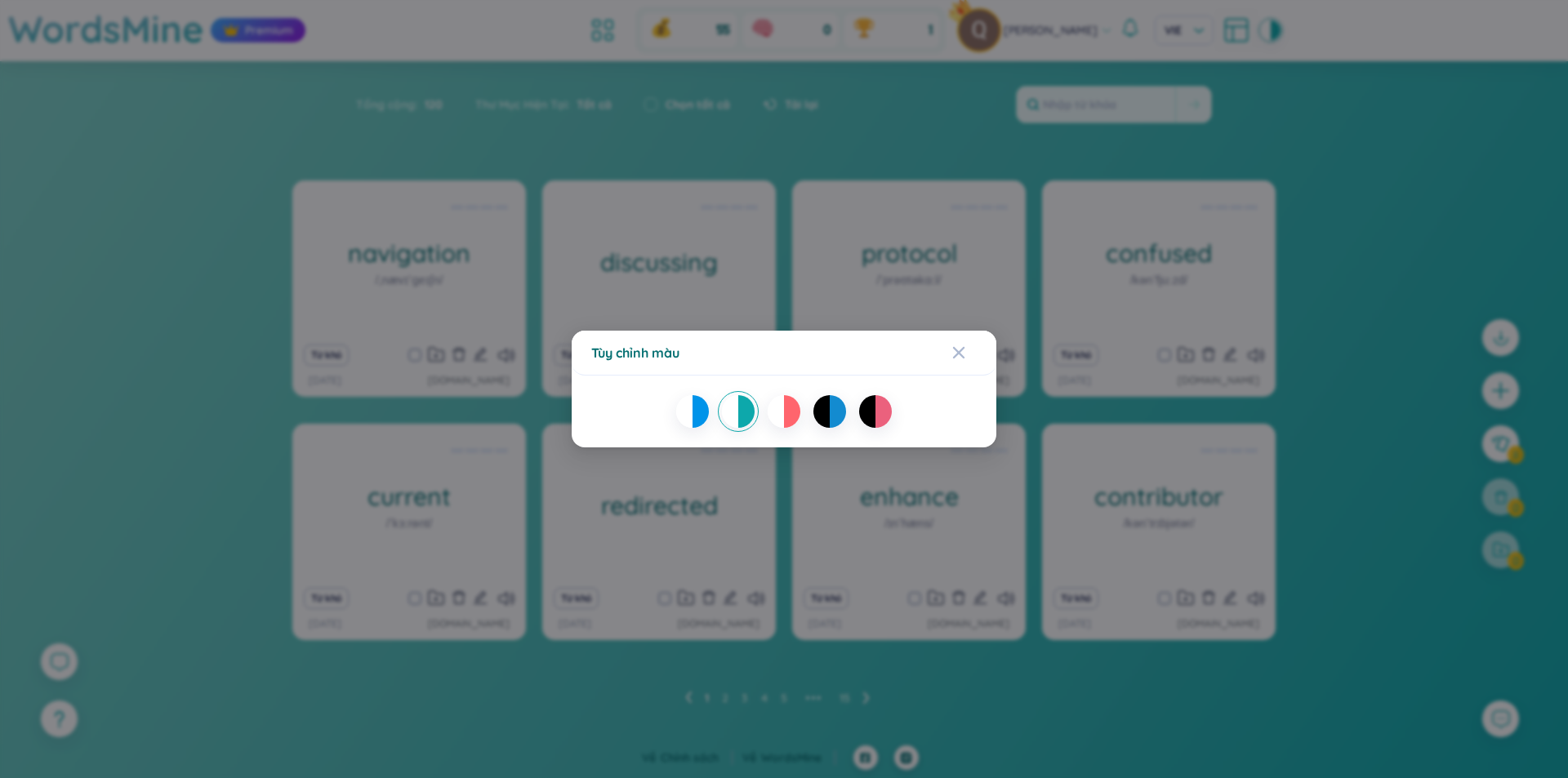
click at [695, 403] on div at bounding box center [701, 411] width 16 height 32
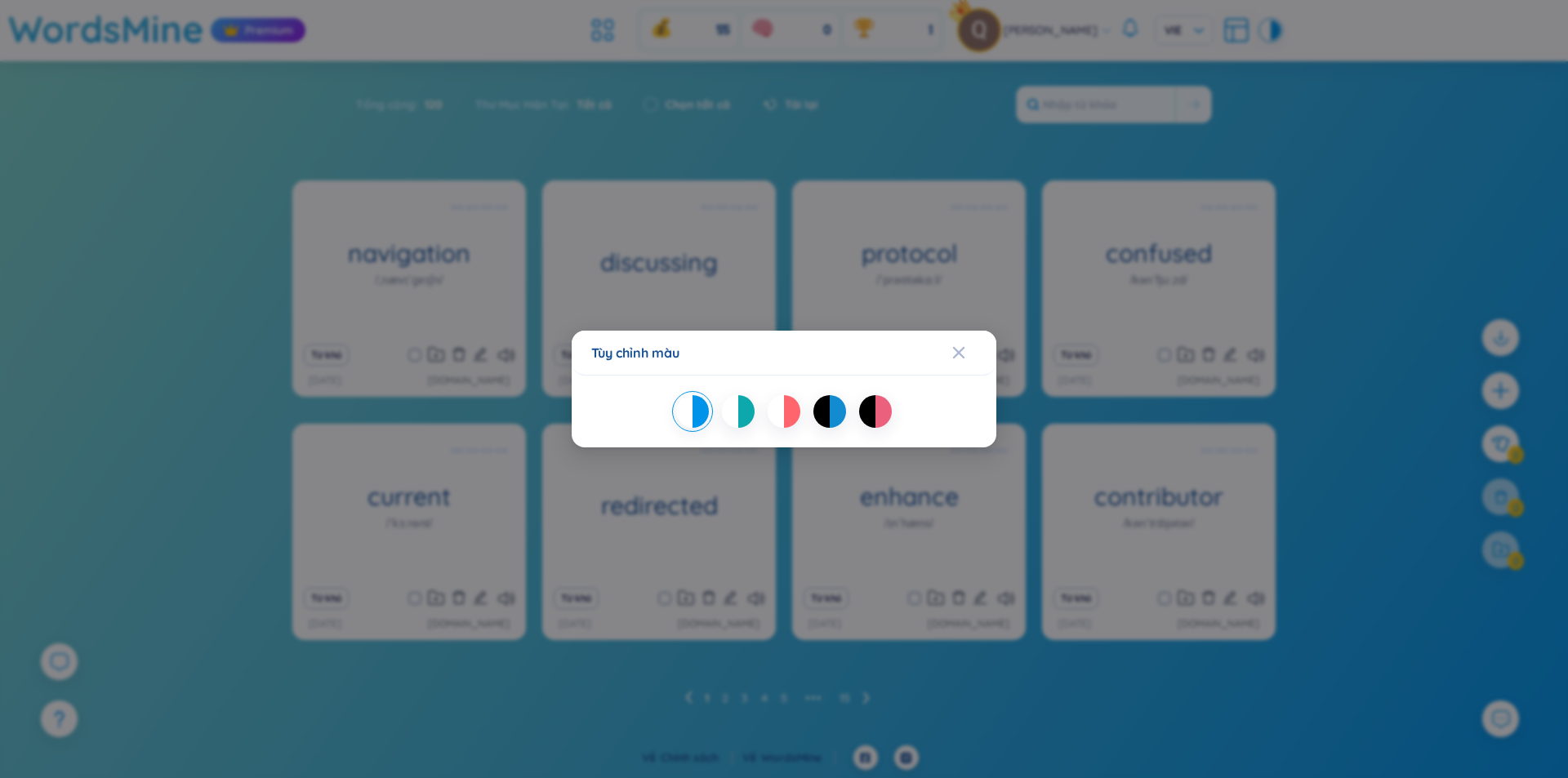
click at [721, 409] on div at bounding box center [784, 411] width 385 height 32
click at [1279, 259] on div "Tùy chỉnh màu" at bounding box center [784, 389] width 1568 height 778
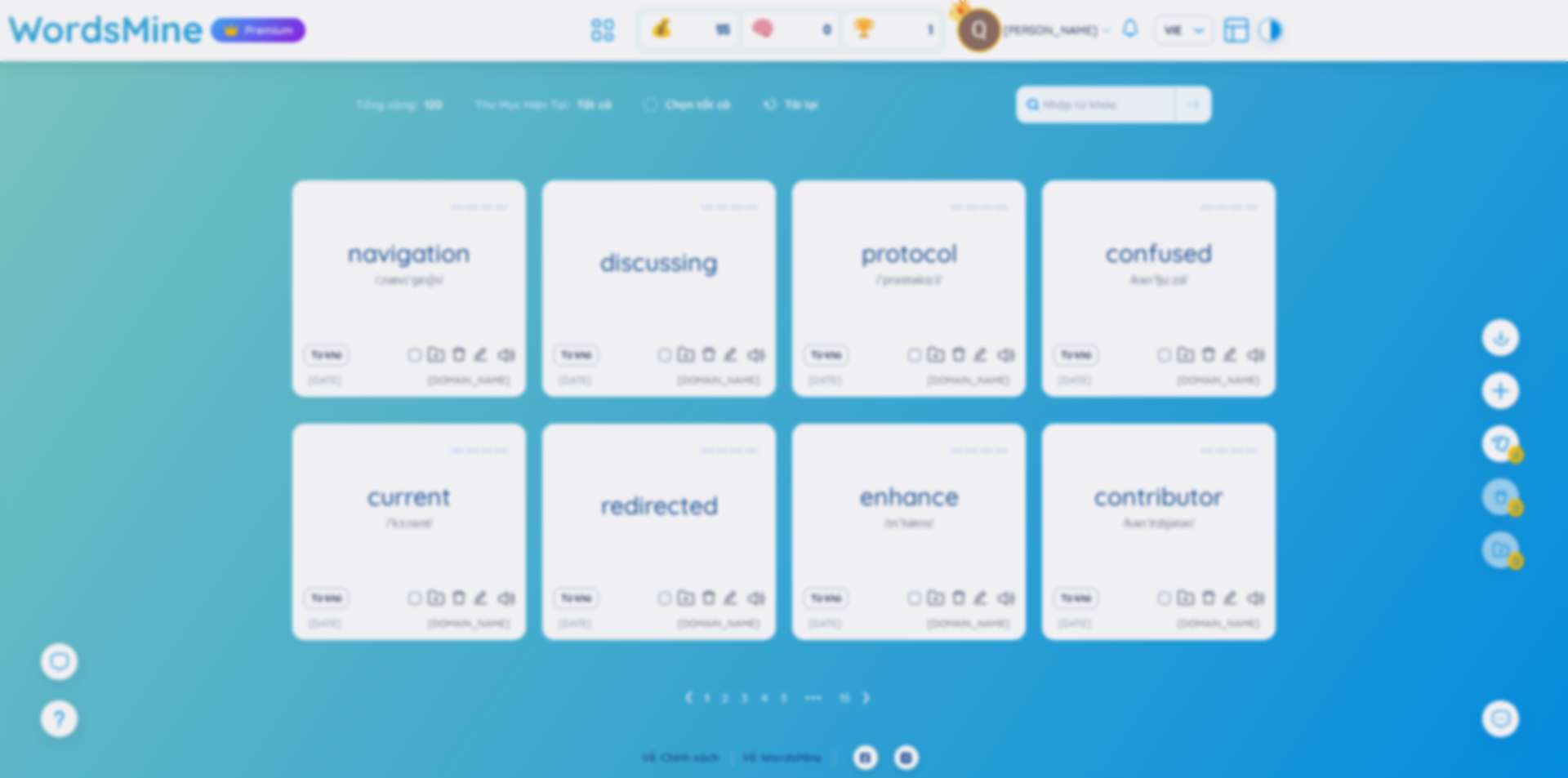
click at [1332, 219] on div "navigation /ˌnævɪˈɡeɪʃn/ điều hướng Từ khó [DATE] [DOMAIN_NAME] discussing (Def…" at bounding box center [784, 462] width 1568 height 563
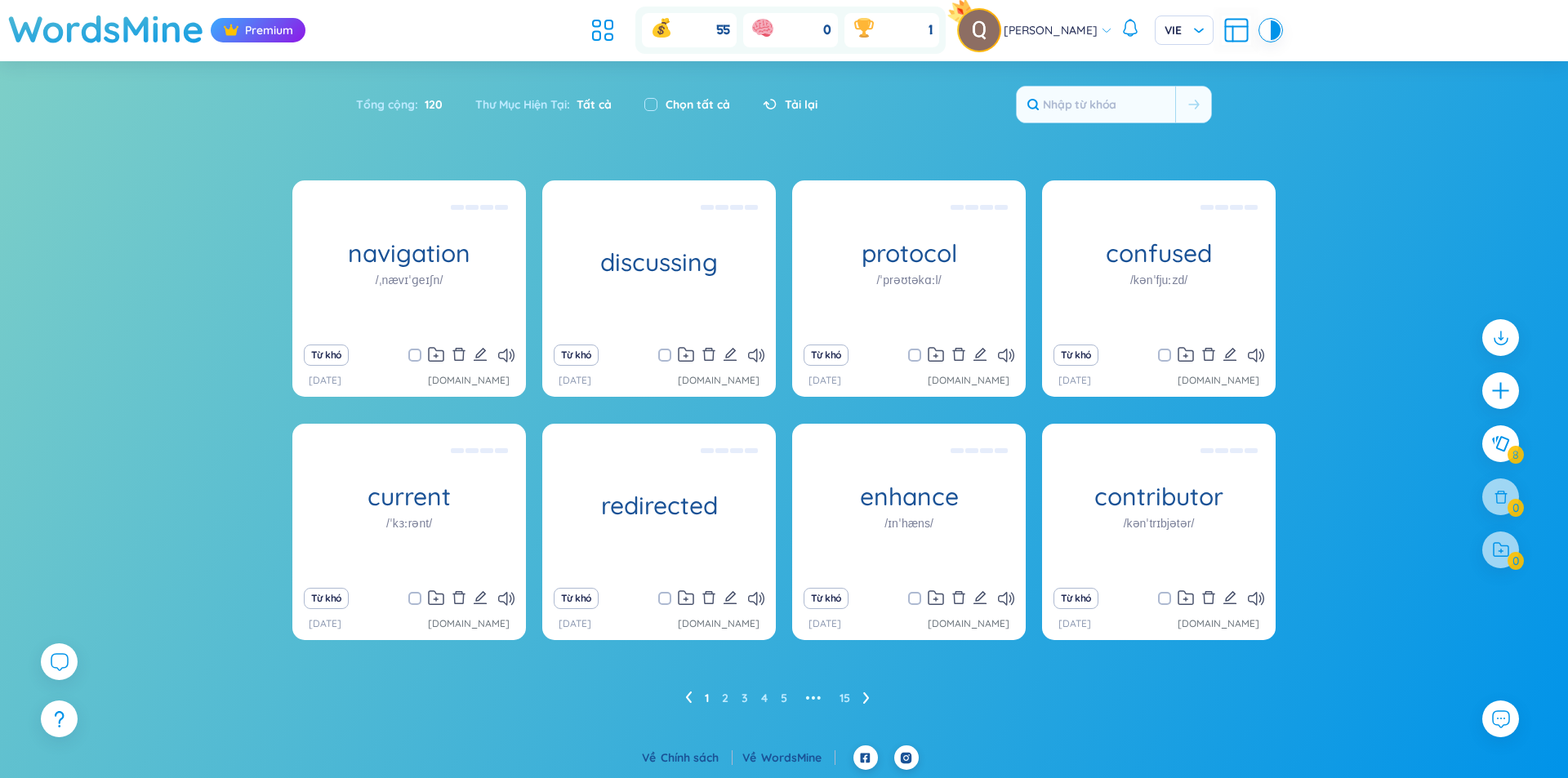
click at [1223, 36] on icon at bounding box center [1236, 30] width 30 height 30
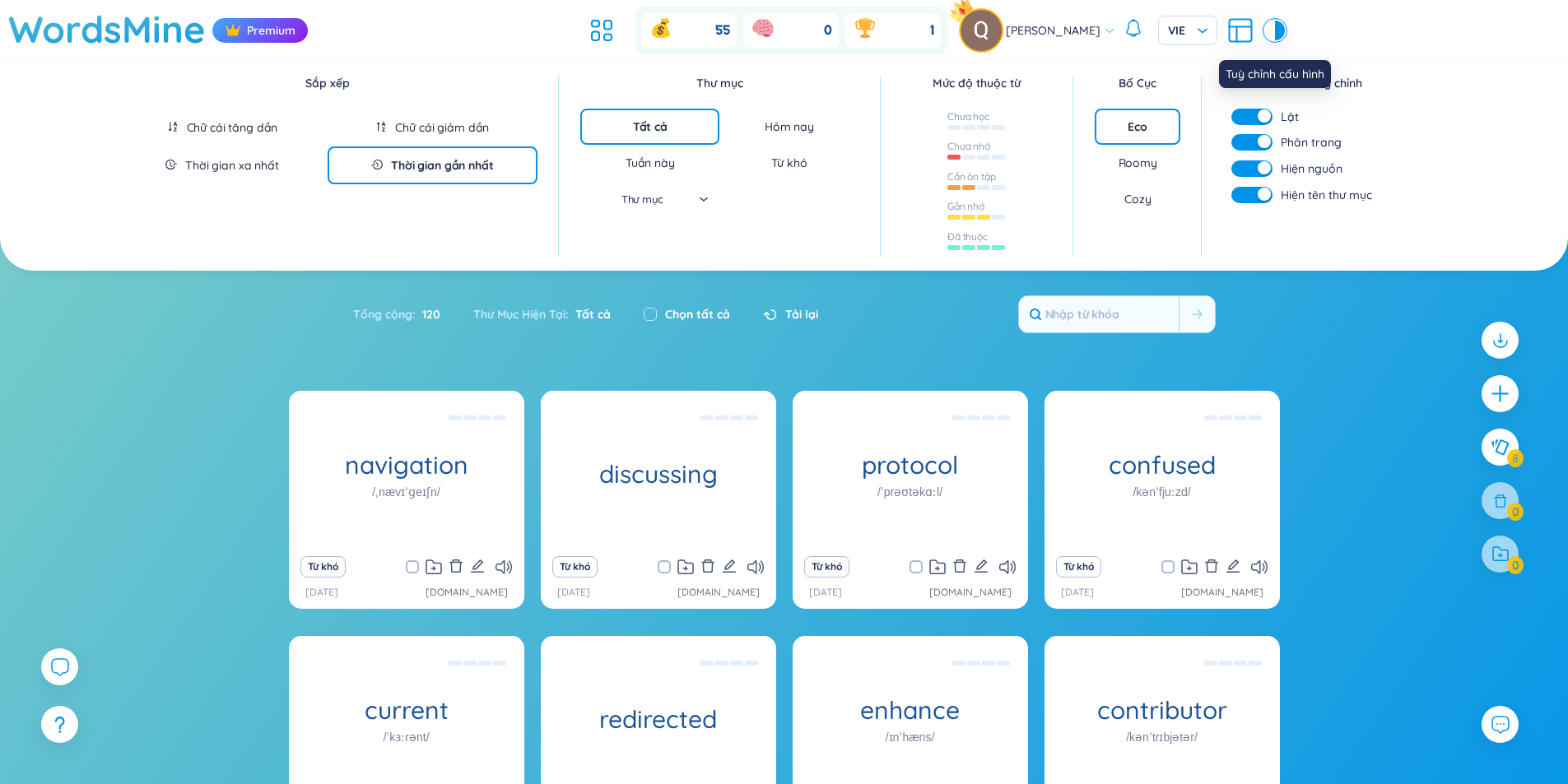
click at [1233, 36] on icon at bounding box center [1240, 30] width 30 height 30
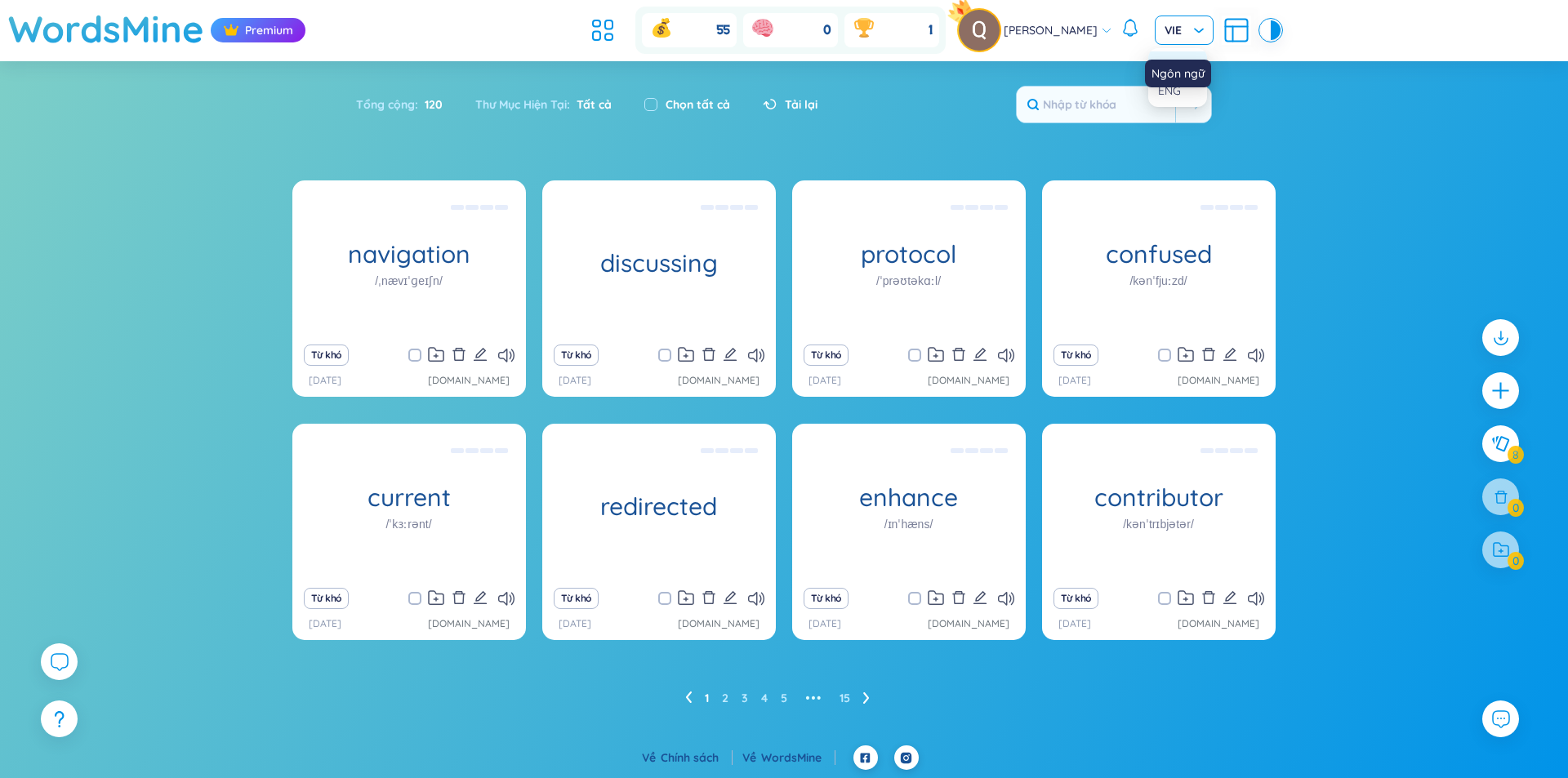
click at [1179, 27] on span "VIE" at bounding box center [1184, 31] width 40 height 16
click at [1179, 26] on span "VIE" at bounding box center [1184, 31] width 40 height 16
click at [1198, 56] on header "WordsMine Premium 55 0 1 Quang [PERSON_NAME] VIE" at bounding box center [784, 31] width 1568 height 61
click at [1169, 40] on input "search" at bounding box center [1178, 28] width 28 height 24
click at [1170, 94] on div "ENG" at bounding box center [1178, 91] width 40 height 18
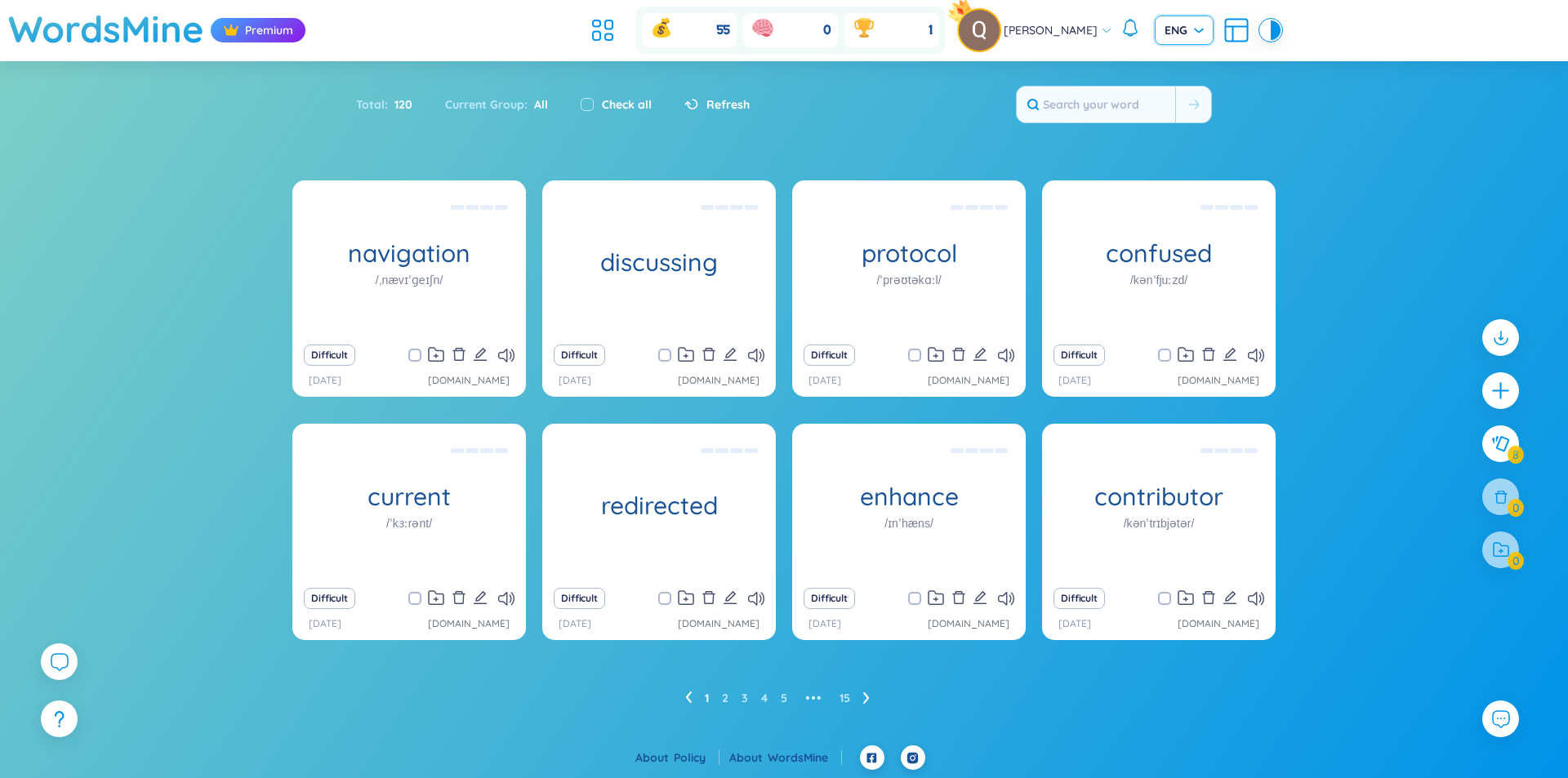
click at [1289, 138] on div "Total : 120 Current Group : All Check all Refresh" at bounding box center [784, 112] width 1019 height 70
click at [328, 360] on button "Difficult" at bounding box center [329, 355] width 51 height 22
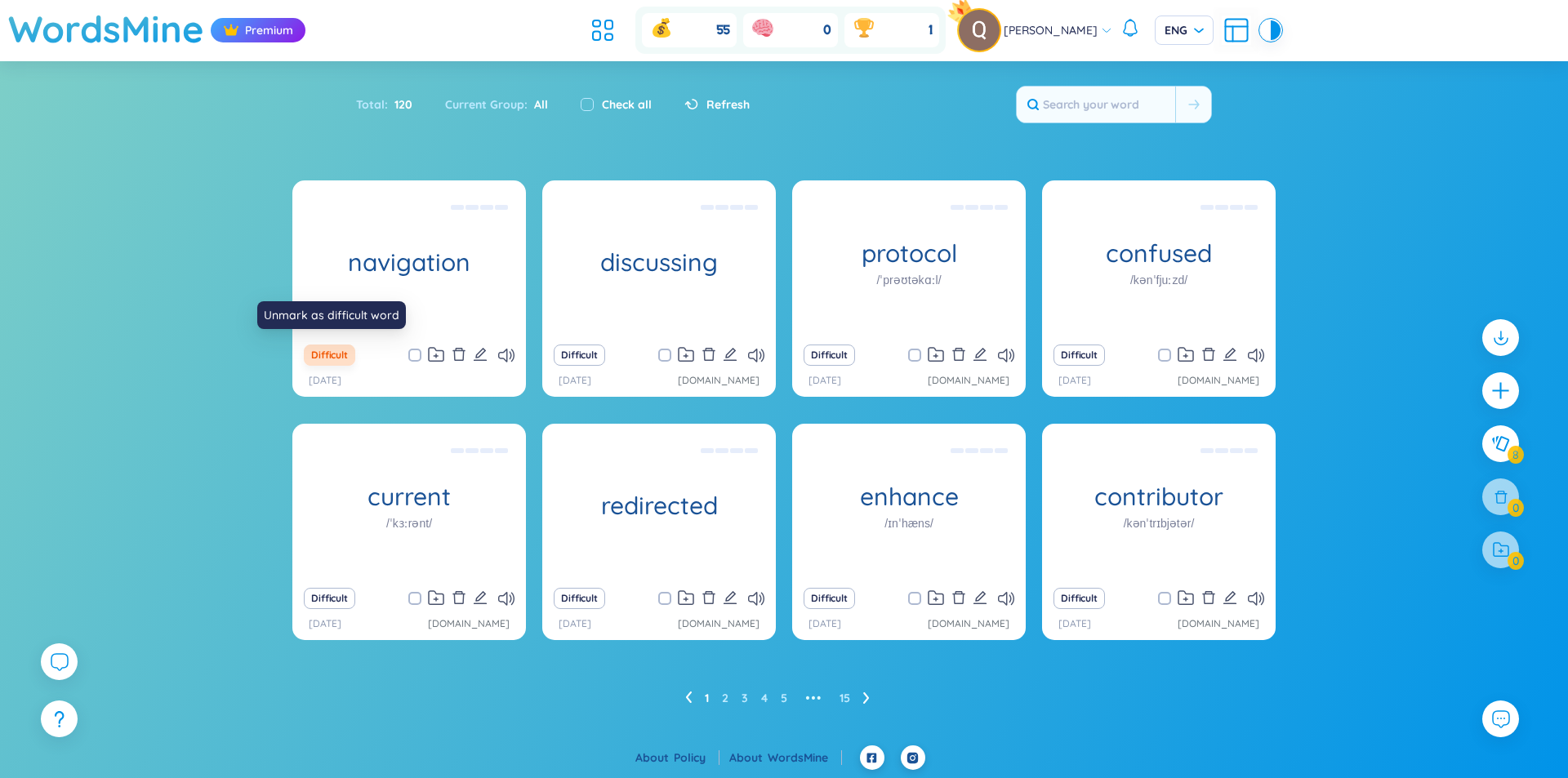
click at [328, 360] on button "Difficult" at bounding box center [329, 355] width 51 height 22
click at [257, 351] on div "navigation điều hướng Difficult [DATE] discussing (Definition is empty) Difficu…" at bounding box center [784, 462] width 1568 height 563
click at [1196, 19] on div "ENG" at bounding box center [1183, 30] width 58 height 30
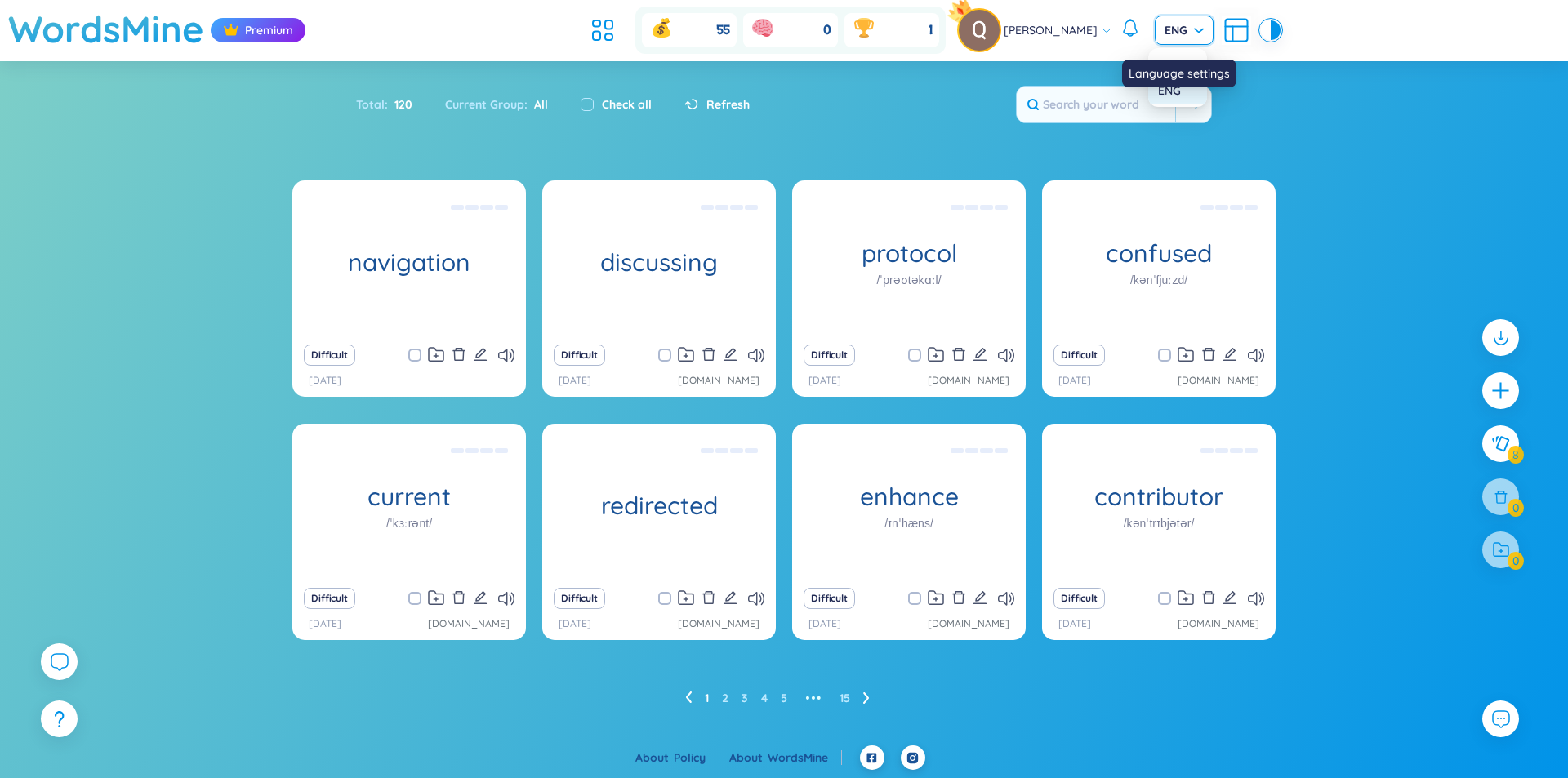
click at [1179, 91] on div "ENG" at bounding box center [1178, 91] width 40 height 18
click at [1182, 33] on span "ENG" at bounding box center [1184, 31] width 40 height 16
click at [1180, 76] on div "Language settings" at bounding box center [1178, 73] width 114 height 28
click at [1148, 63] on div "Language settings" at bounding box center [1178, 73] width 114 height 28
click at [1197, 37] on div "ENG" at bounding box center [1183, 30] width 58 height 30
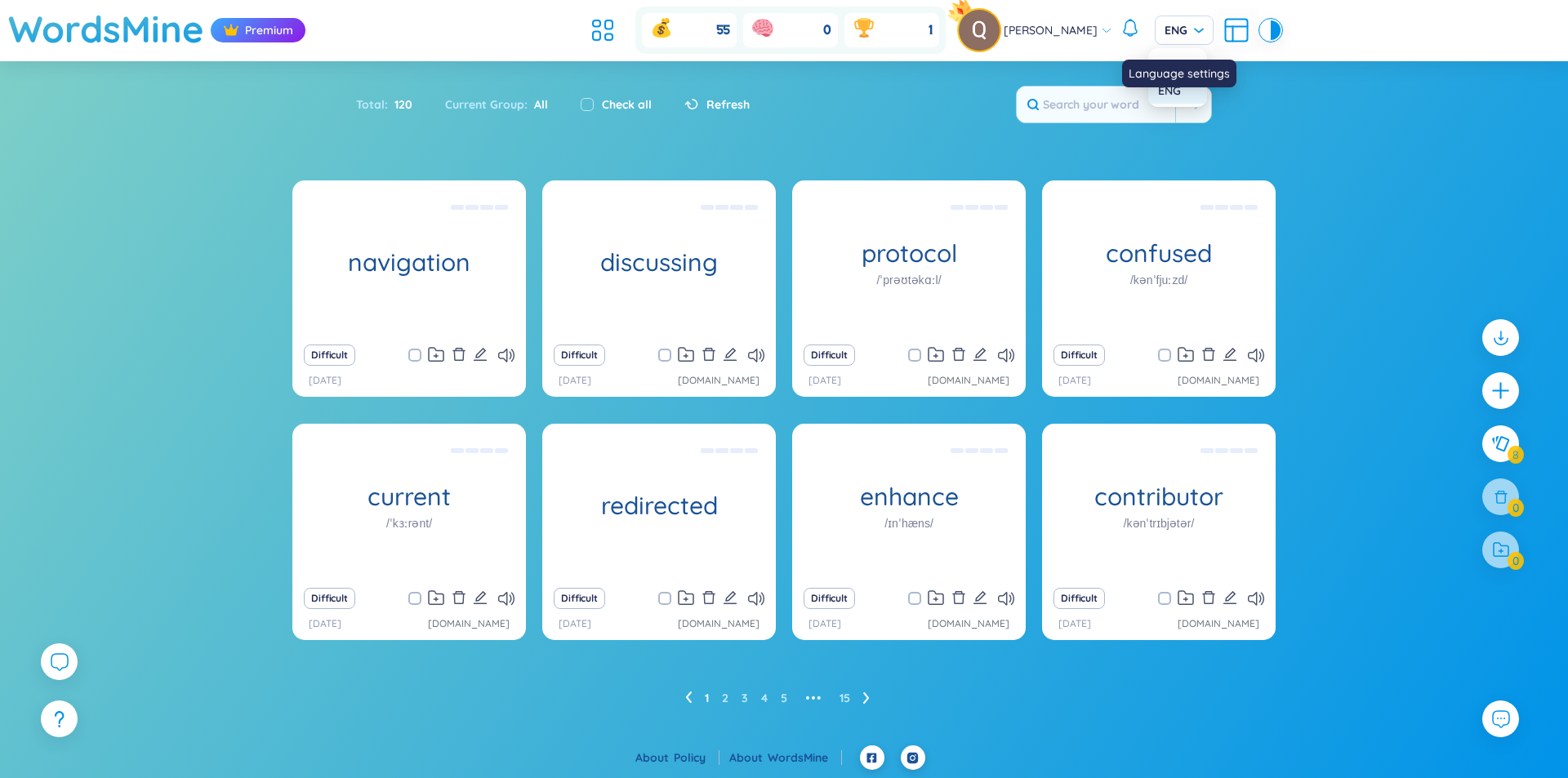
click at [1164, 55] on div "Language settings" at bounding box center [1178, 68] width 114 height 40
click at [1187, 24] on span "ENG" at bounding box center [1184, 31] width 40 height 16
click at [1186, 67] on div "Language settings" at bounding box center [1178, 73] width 114 height 28
click at [1205, 22] on div "ENG" at bounding box center [1183, 30] width 58 height 30
click at [1174, 62] on body "WordsMine Premium 55 0 1 Quang Bùi Vinh ENG Sort Alphabet Ascending Alphabet De…" at bounding box center [784, 389] width 1568 height 778
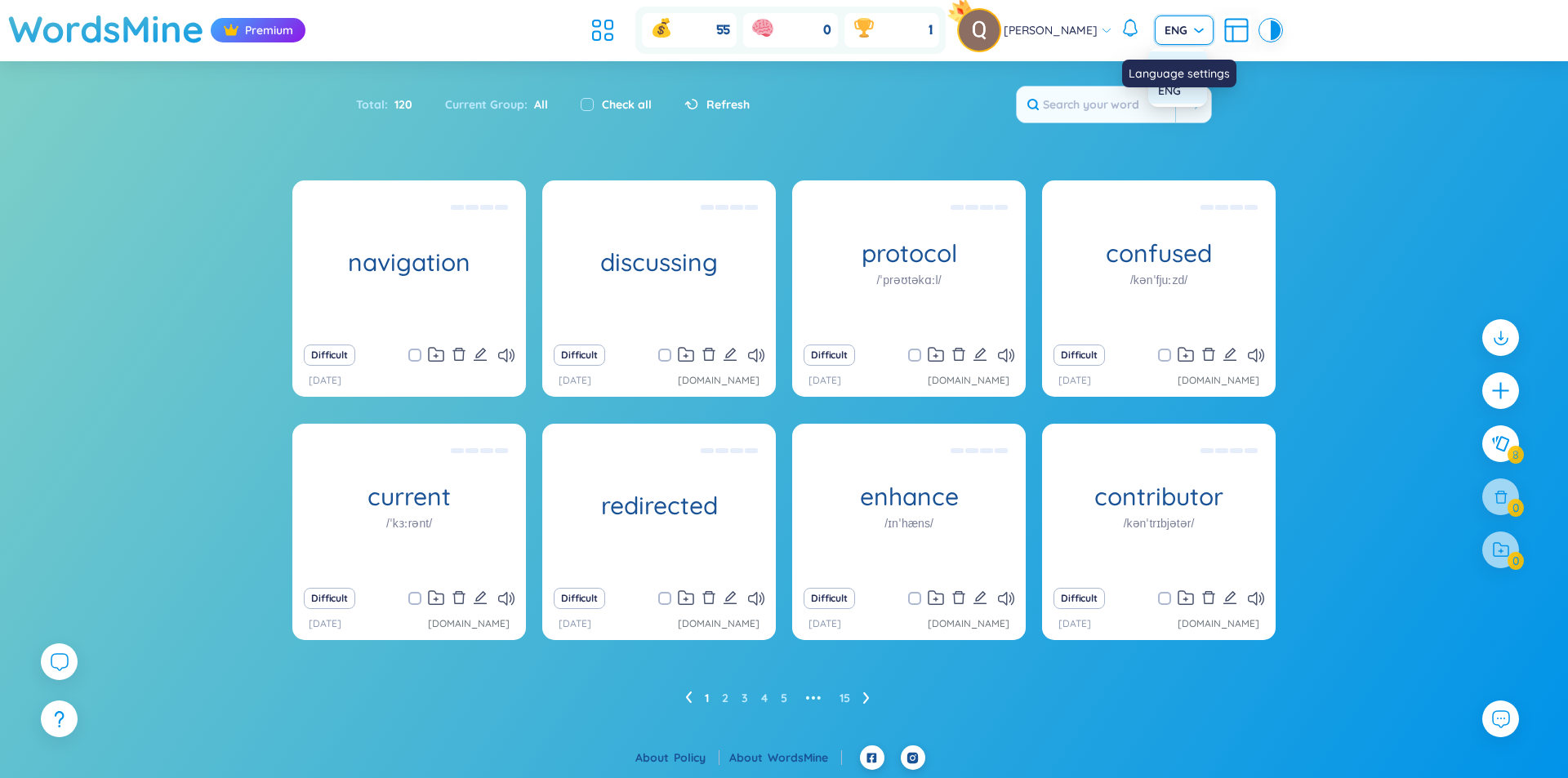
click at [1176, 64] on body "WordsMine Premium 55 0 1 Quang Bùi Vinh ENG Sort Alphabet Ascending Alphabet De…" at bounding box center [784, 389] width 1568 height 778
click at [1196, 70] on div "Language settings" at bounding box center [1178, 73] width 114 height 28
click at [1274, 93] on div "Total : 120 Current Group : All Check all Refresh" at bounding box center [784, 112] width 1019 height 70
click at [1181, 31] on span "ENG" at bounding box center [1184, 31] width 40 height 16
click at [1182, 88] on div "ENG" at bounding box center [1178, 91] width 40 height 18
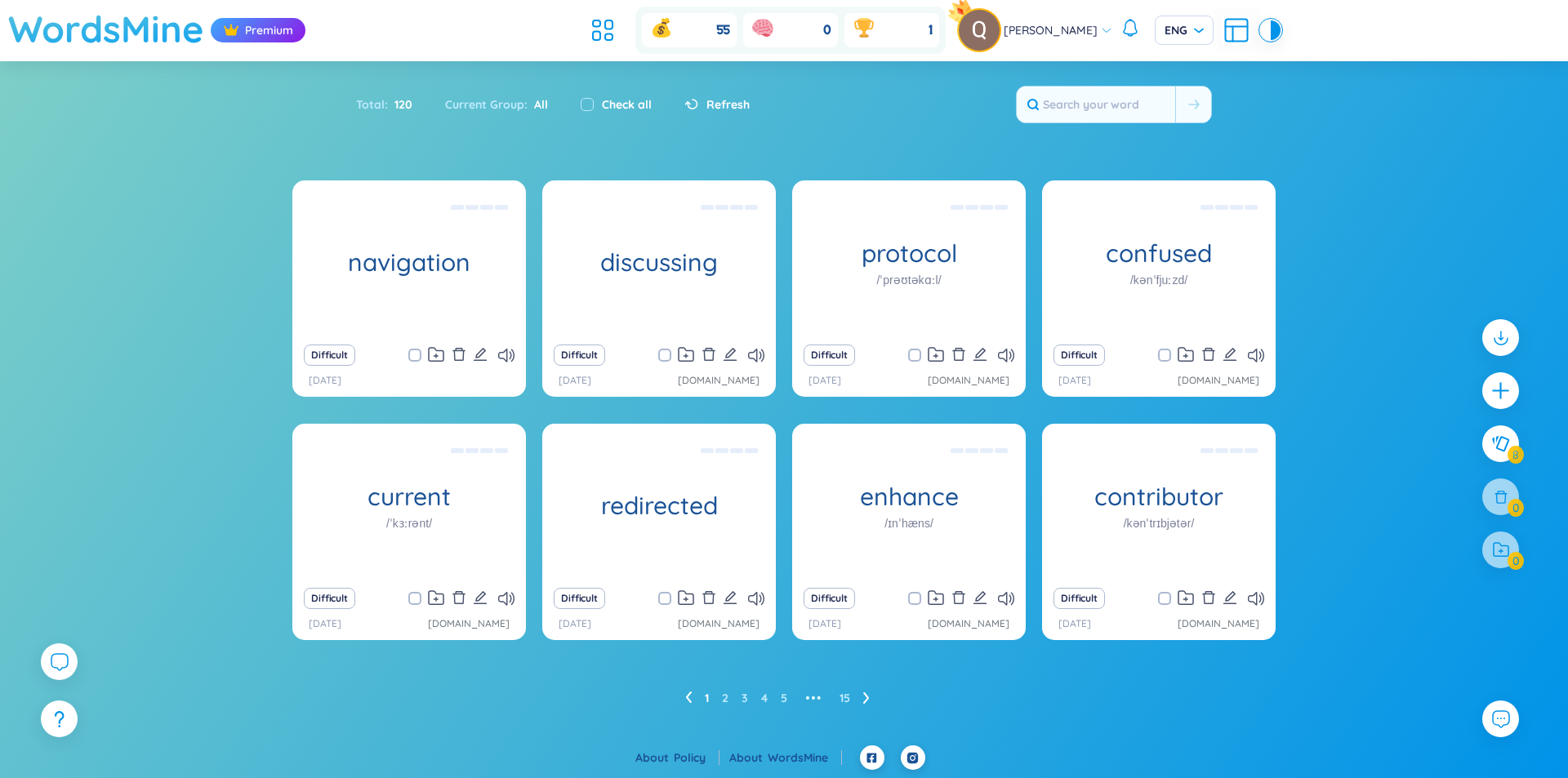
click at [114, 18] on h1 "WordsMine" at bounding box center [106, 29] width 196 height 58
click at [1200, 29] on div "ENG" at bounding box center [1183, 30] width 58 height 30
click at [1195, 58] on div "VIE" at bounding box center [1178, 65] width 40 height 18
click at [1499, 430] on button at bounding box center [1500, 443] width 40 height 40
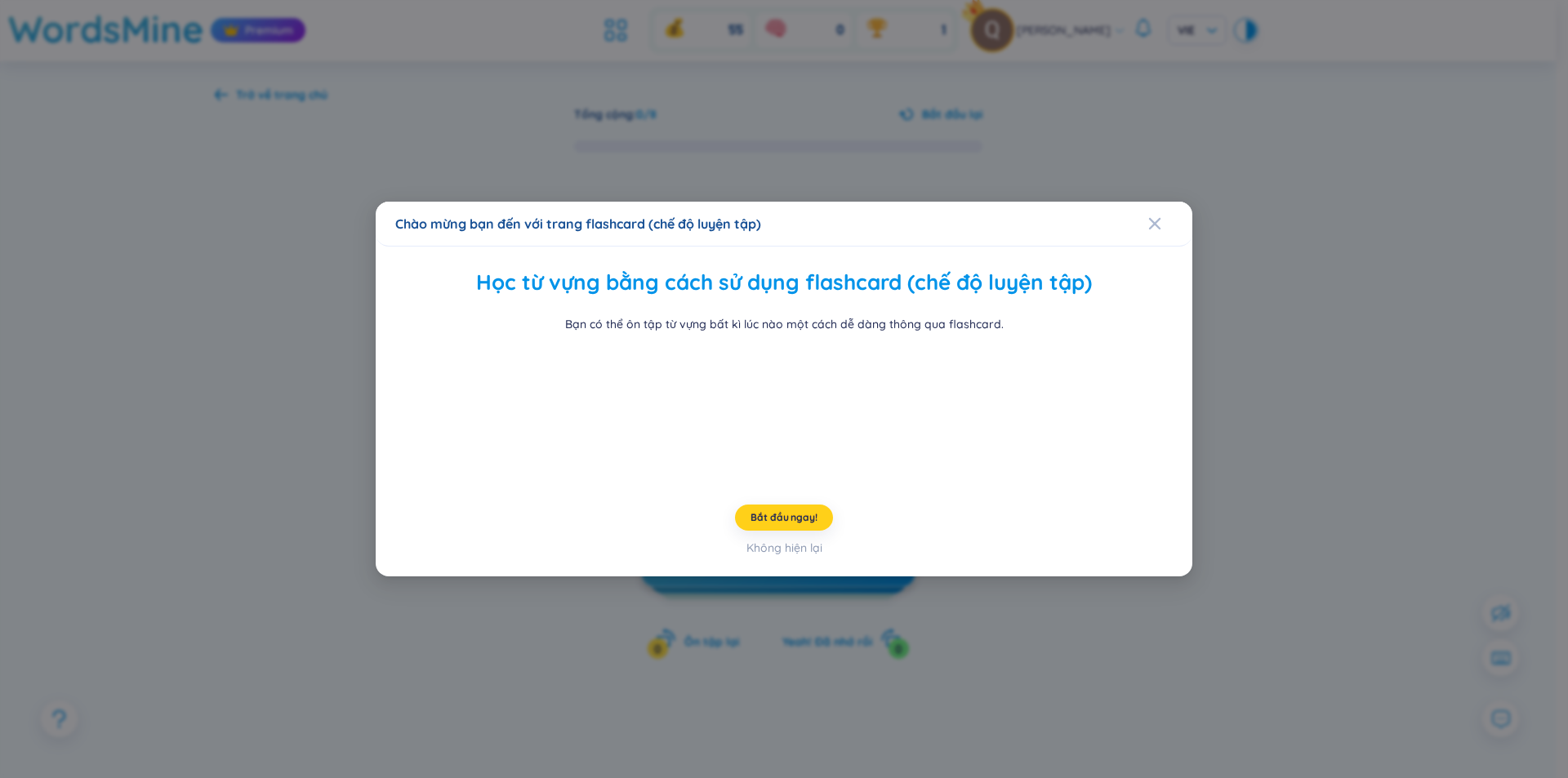
click at [800, 524] on span "Bắt đầu ngay!" at bounding box center [784, 517] width 67 height 13
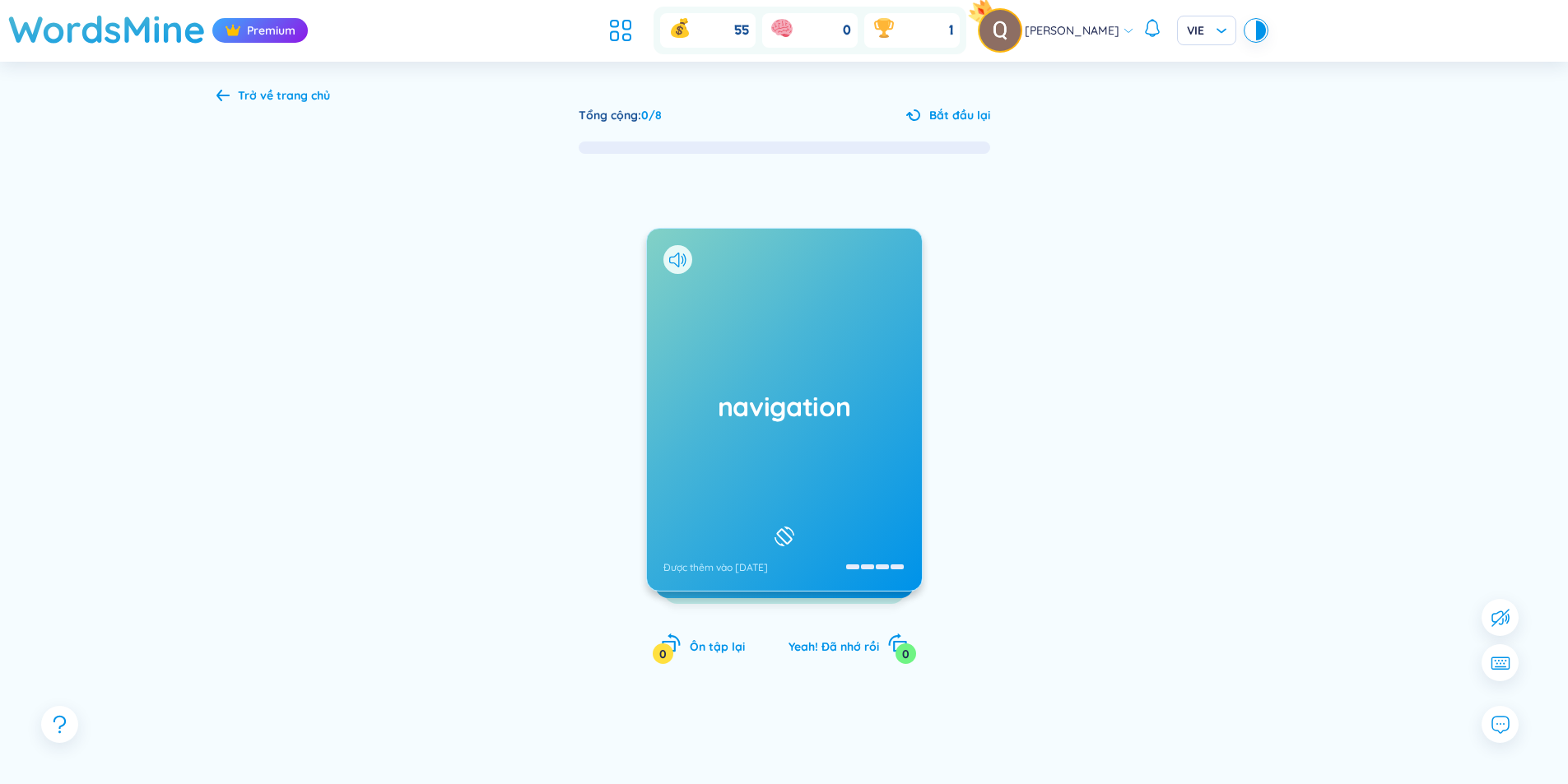
click at [860, 403] on h1 "navigation" at bounding box center [784, 406] width 242 height 36
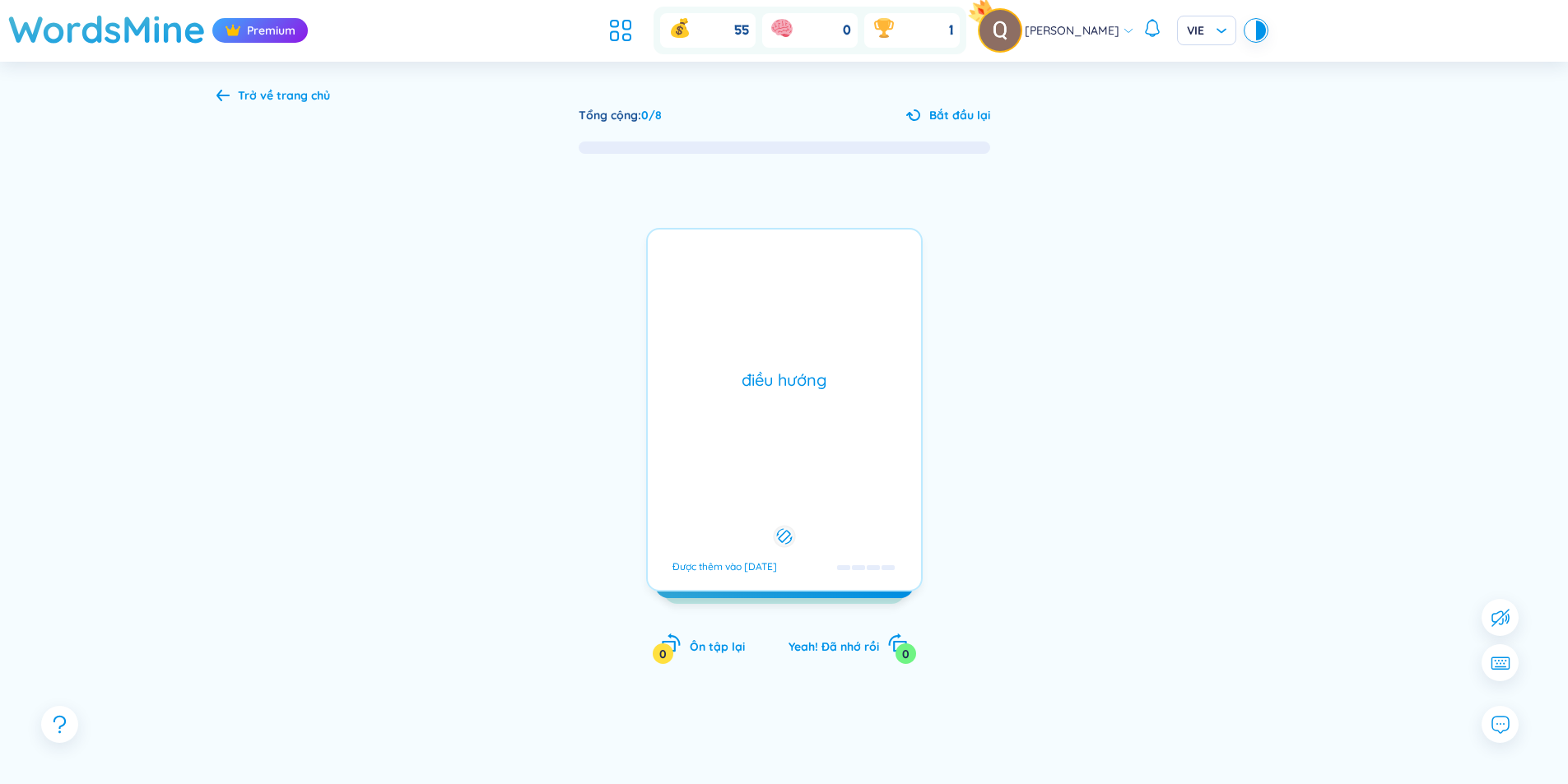
click at [860, 403] on div "điều hướng Được thêm vào [DATE]" at bounding box center [784, 409] width 277 height 363
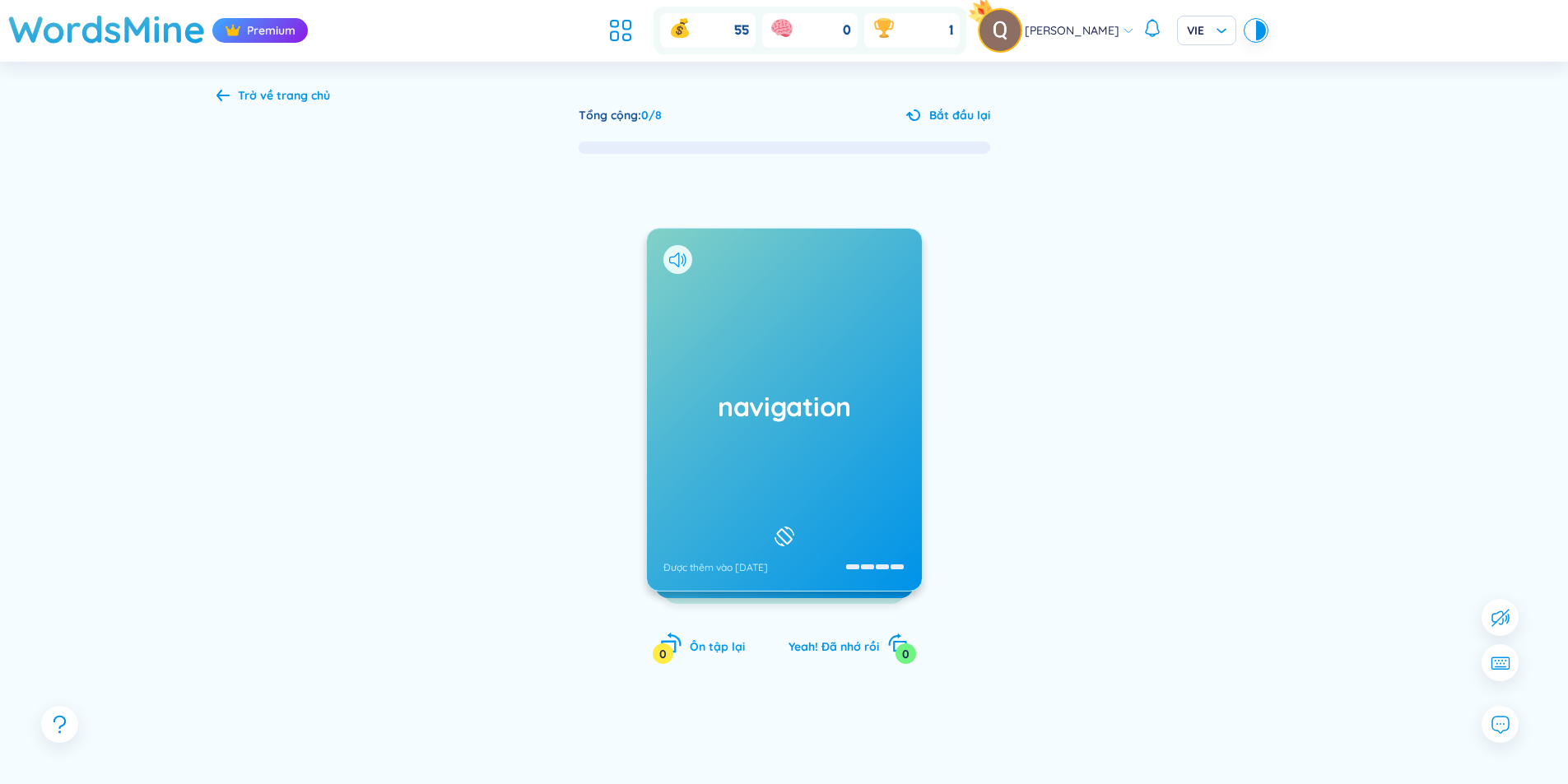
click at [671, 642] on icon "rotate-left" at bounding box center [668, 647] width 15 height 13
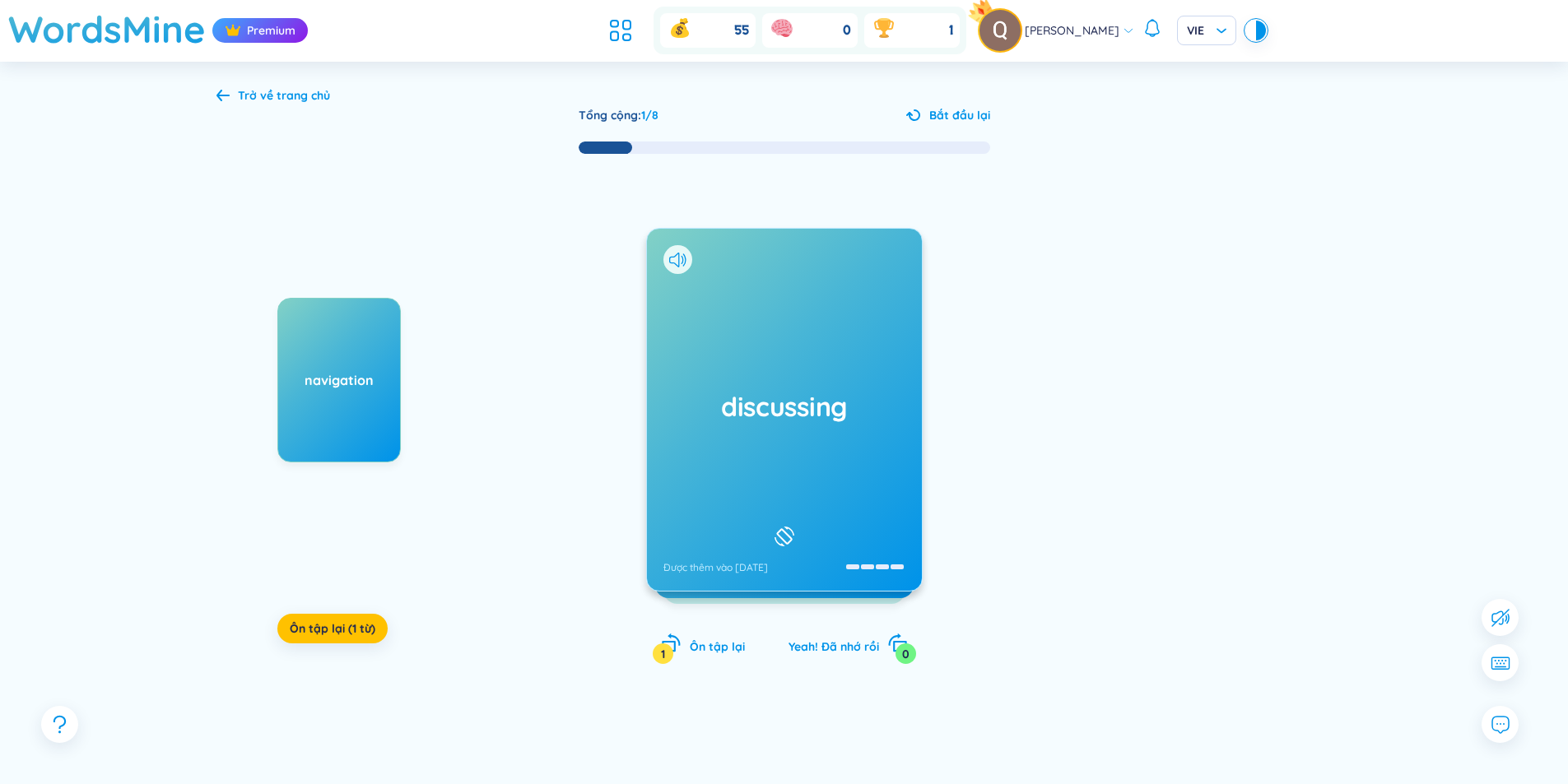
click at [753, 451] on div "discussing Được thêm vào [DATE]" at bounding box center [784, 409] width 275 height 362
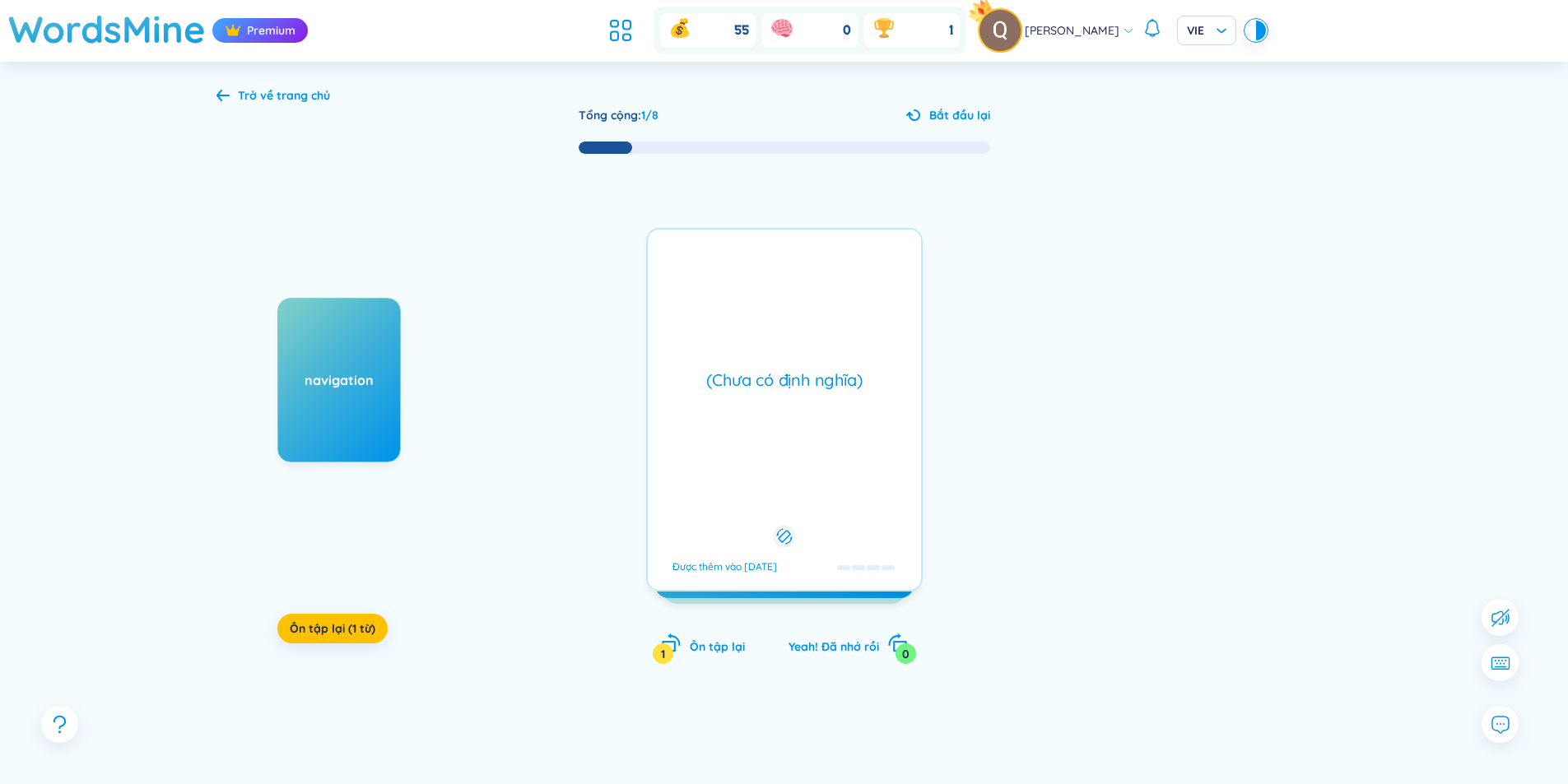
click at [753, 451] on div "(Chưa có định nghĩa) Được thêm vào [DATE]" at bounding box center [784, 409] width 277 height 363
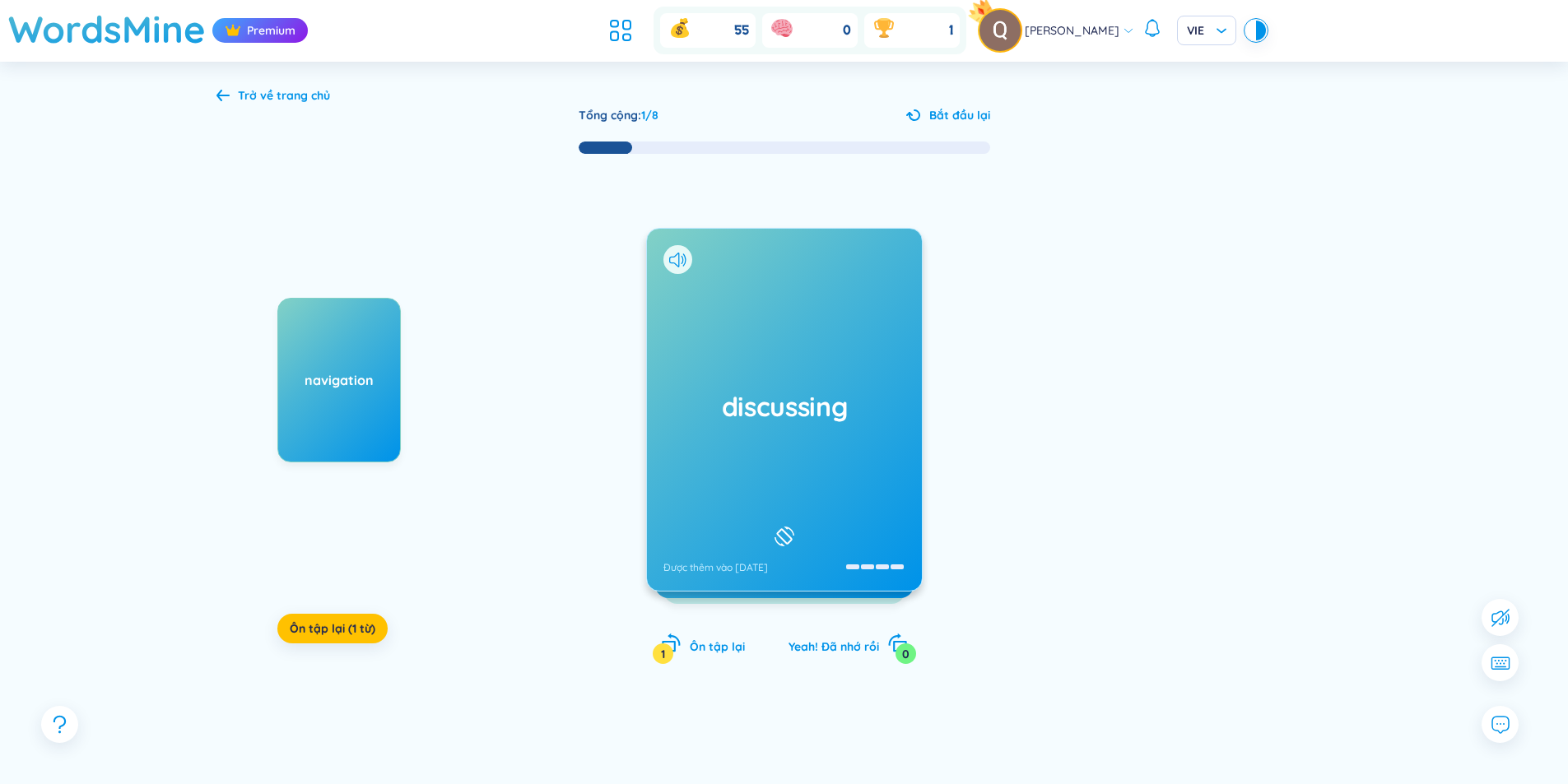
click at [790, 527] on icon at bounding box center [784, 537] width 24 height 20
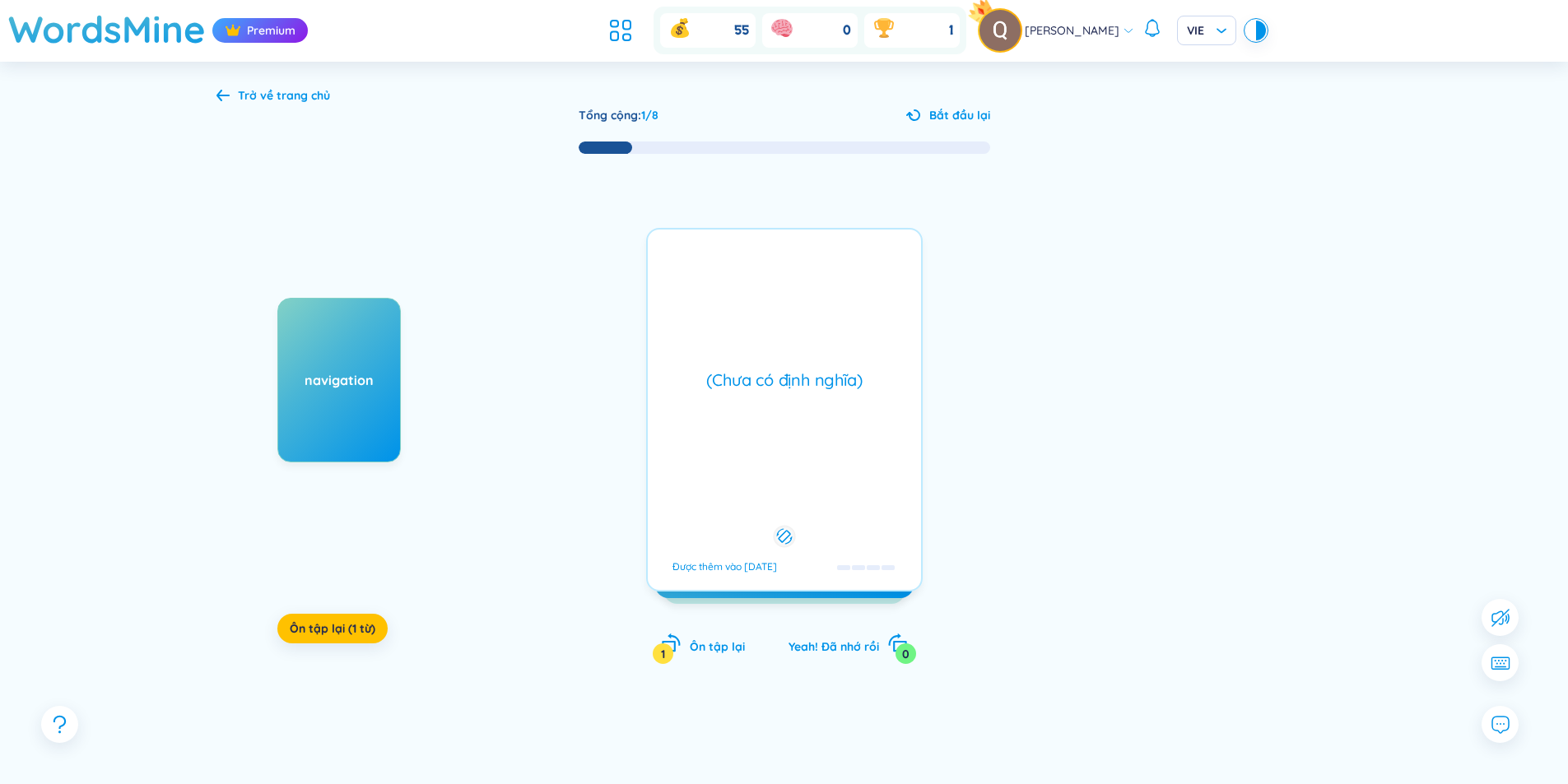
click at [795, 526] on div at bounding box center [784, 537] width 23 height 23
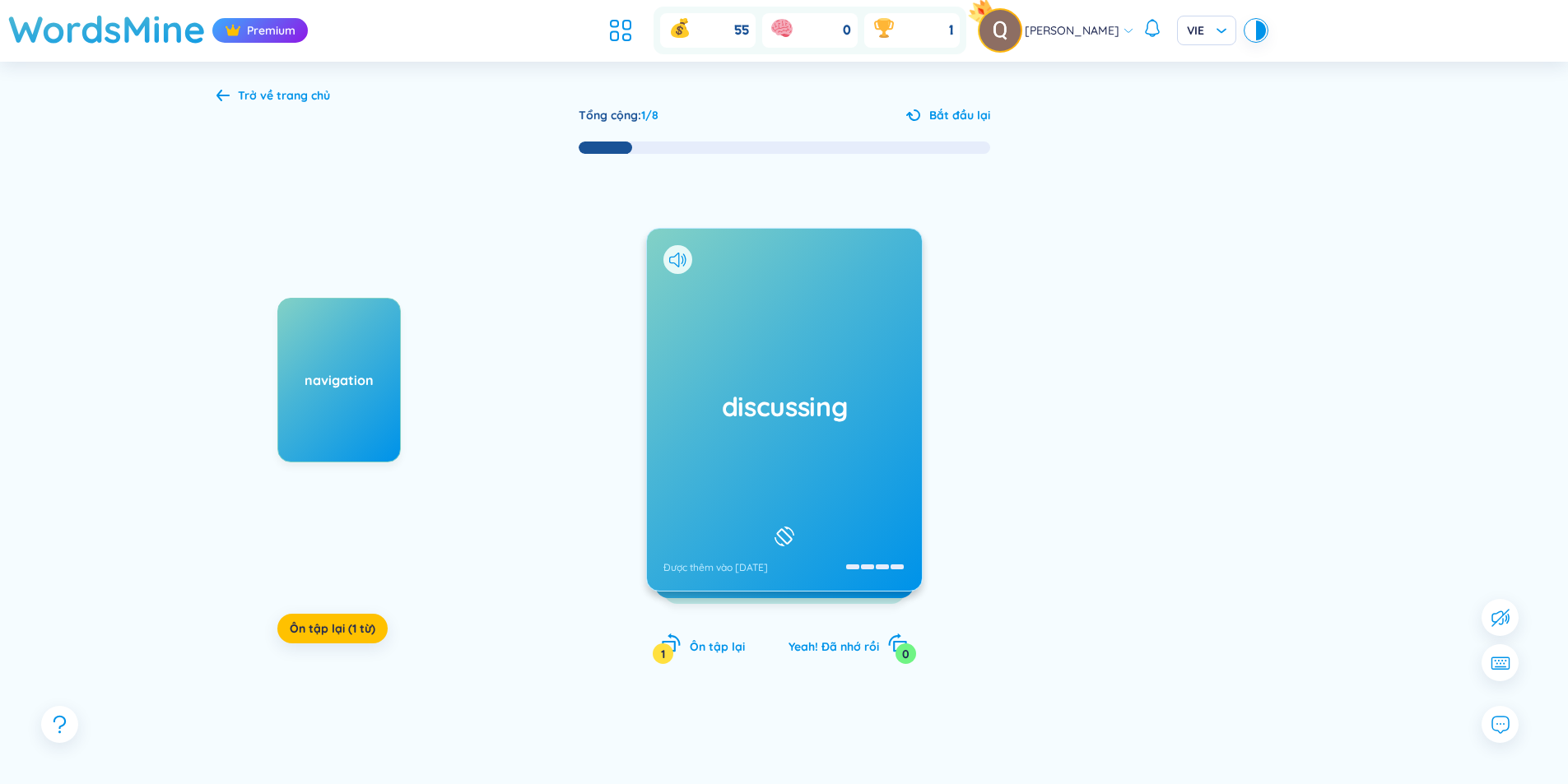
click at [233, 88] on div "Trở về trang chủ" at bounding box center [273, 95] width 113 height 18
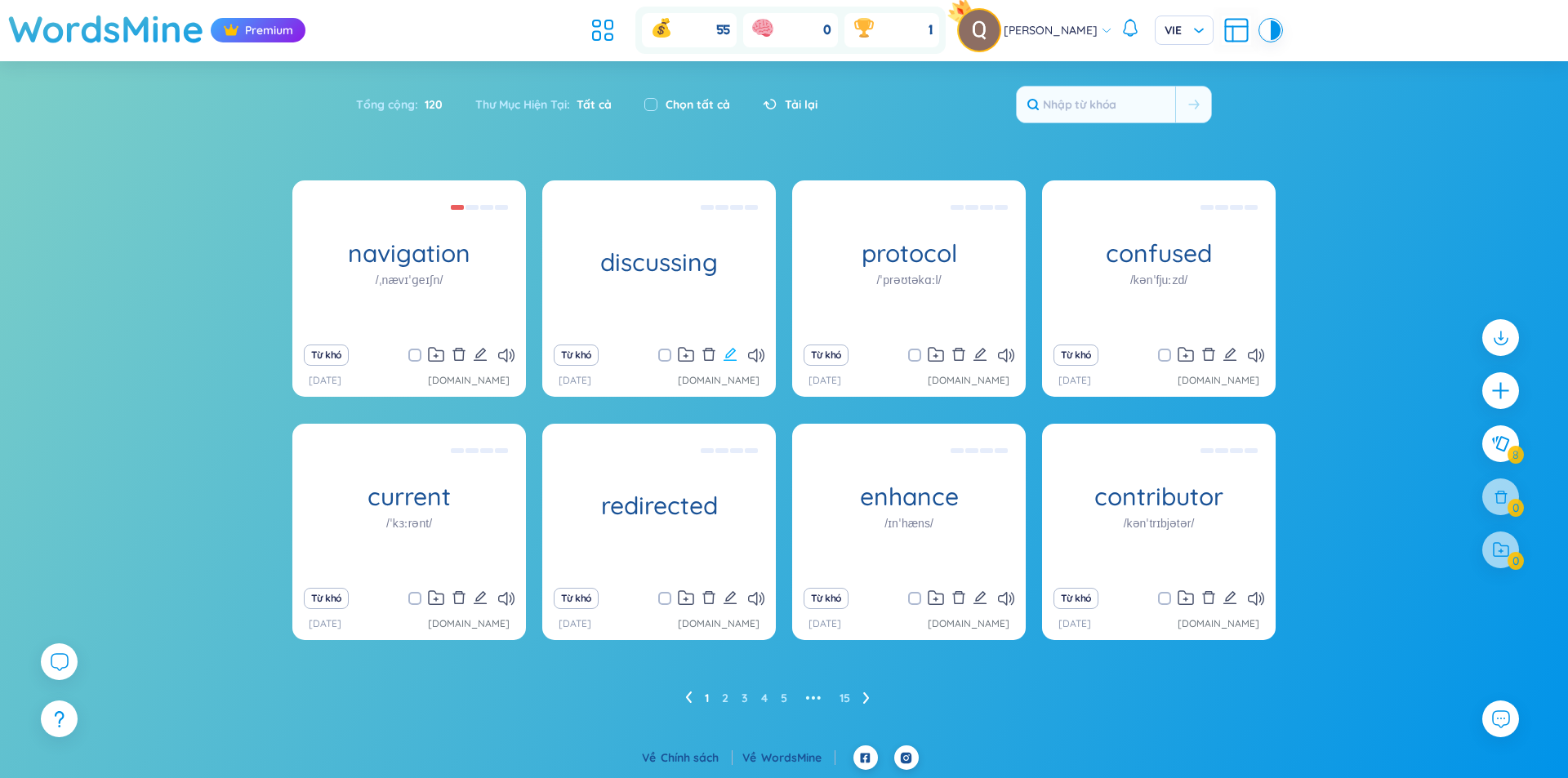
click at [732, 353] on icon "edit" at bounding box center [730, 354] width 13 height 13
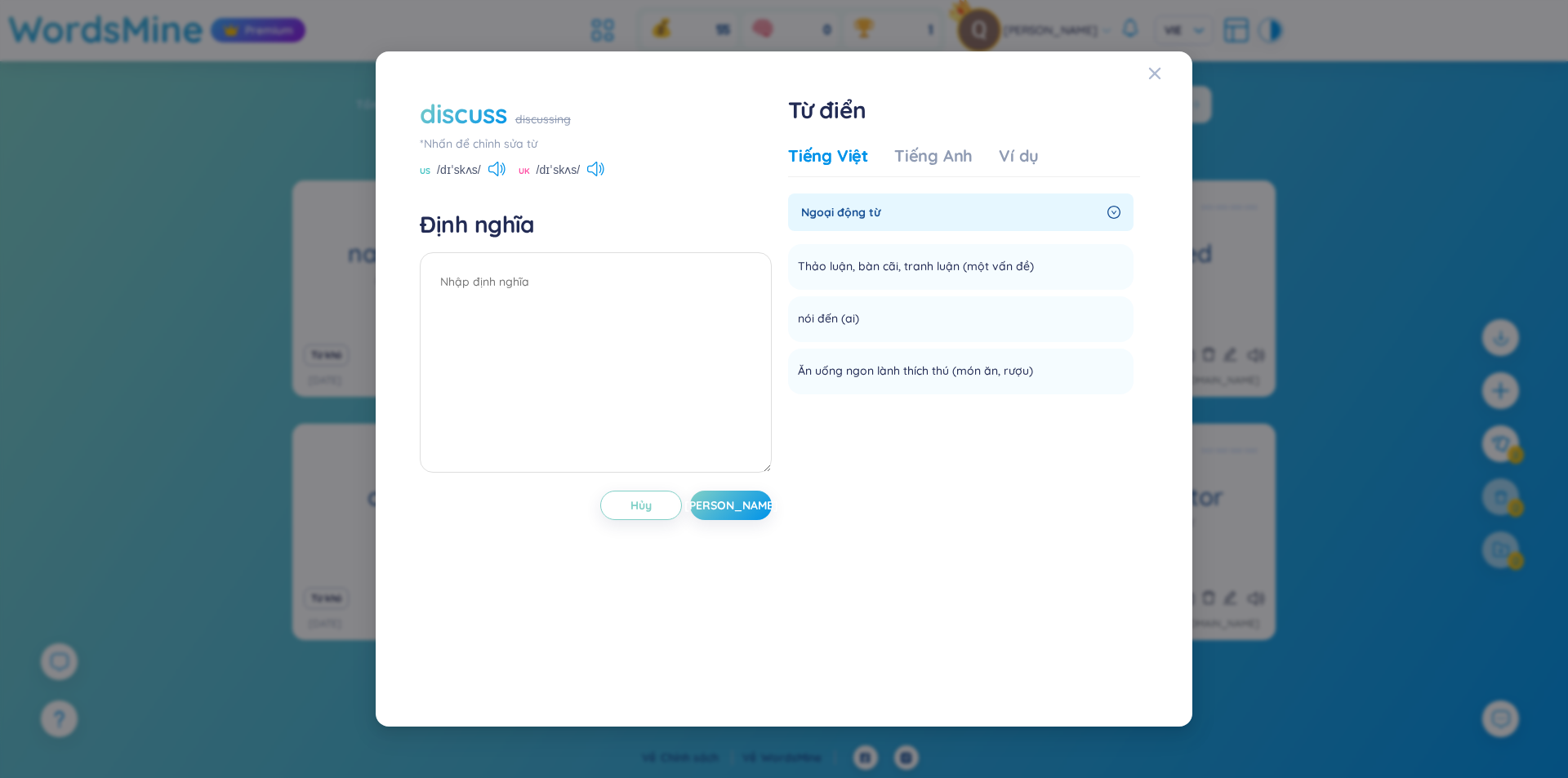
click at [559, 120] on div "discussing" at bounding box center [543, 120] width 56 height 18
click at [511, 151] on div "*Nhấn để chỉnh sửa từ" at bounding box center [595, 144] width 352 height 18
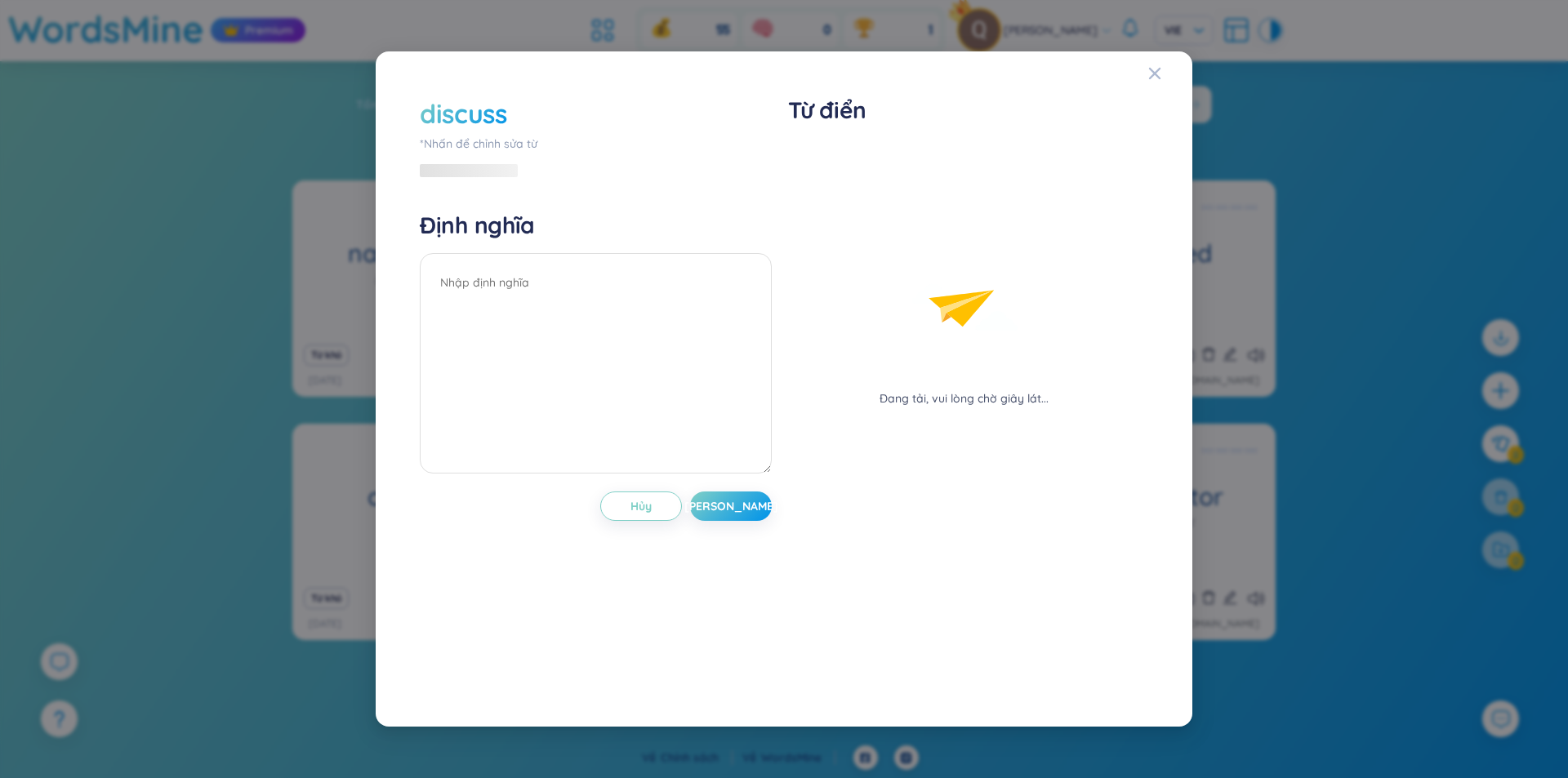
click at [761, 220] on div "Định nghĩa" at bounding box center [595, 344] width 352 height 268
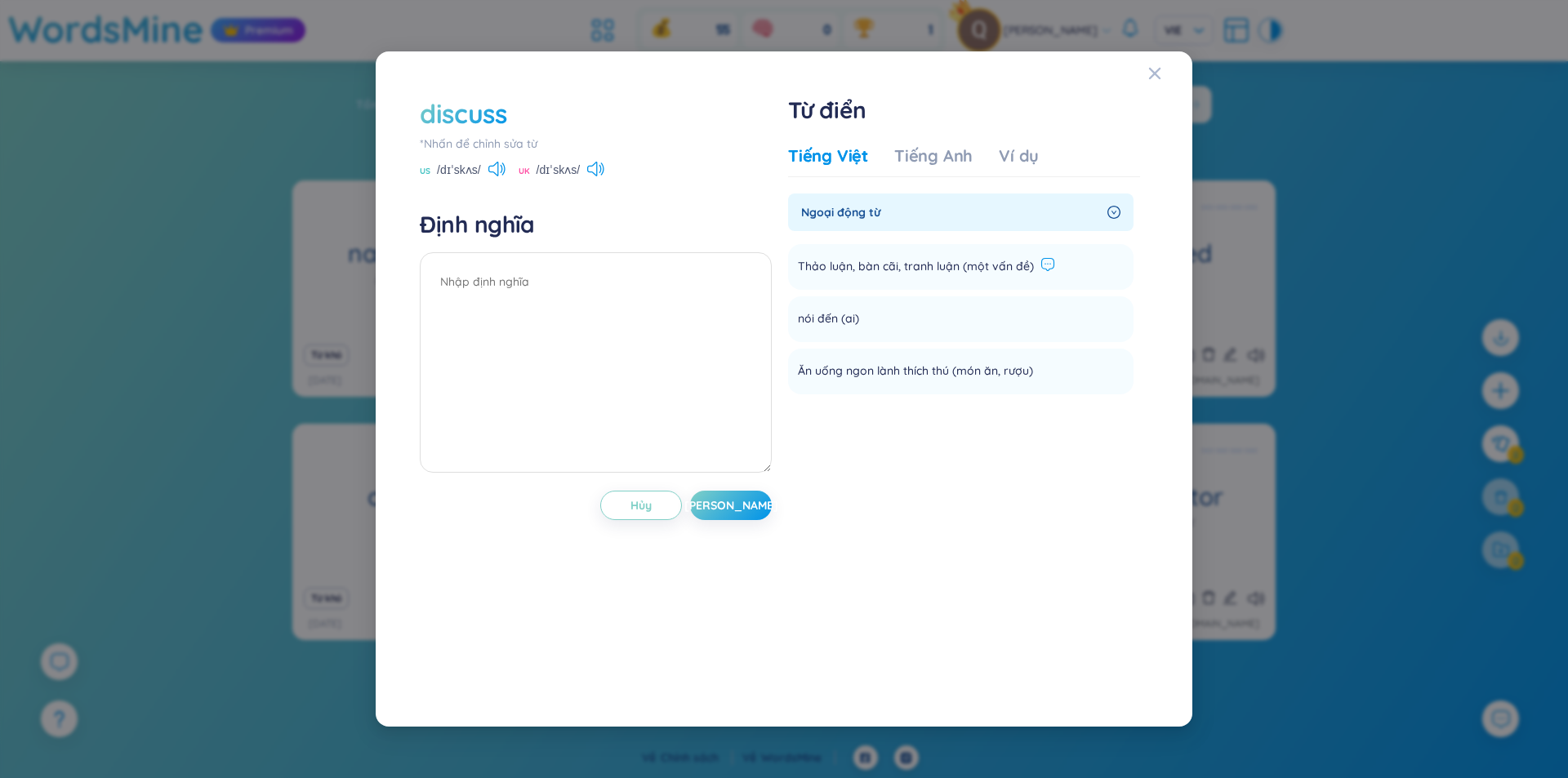
click at [1044, 259] on icon at bounding box center [1048, 264] width 13 height 13
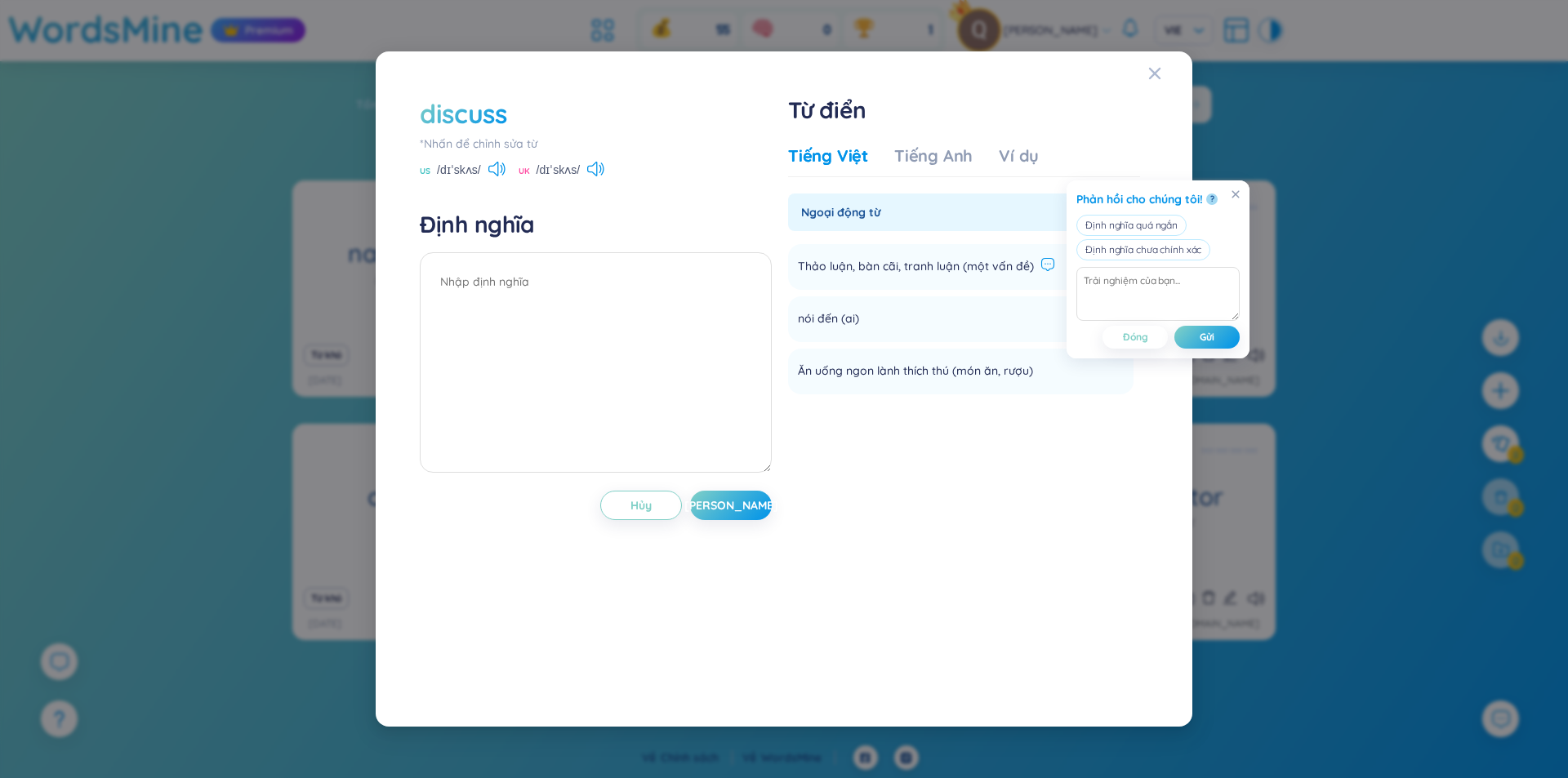
click at [1044, 259] on icon at bounding box center [1048, 264] width 13 height 13
click at [897, 317] on li "nói đến (ai) Thêm" at bounding box center [961, 318] width 345 height 46
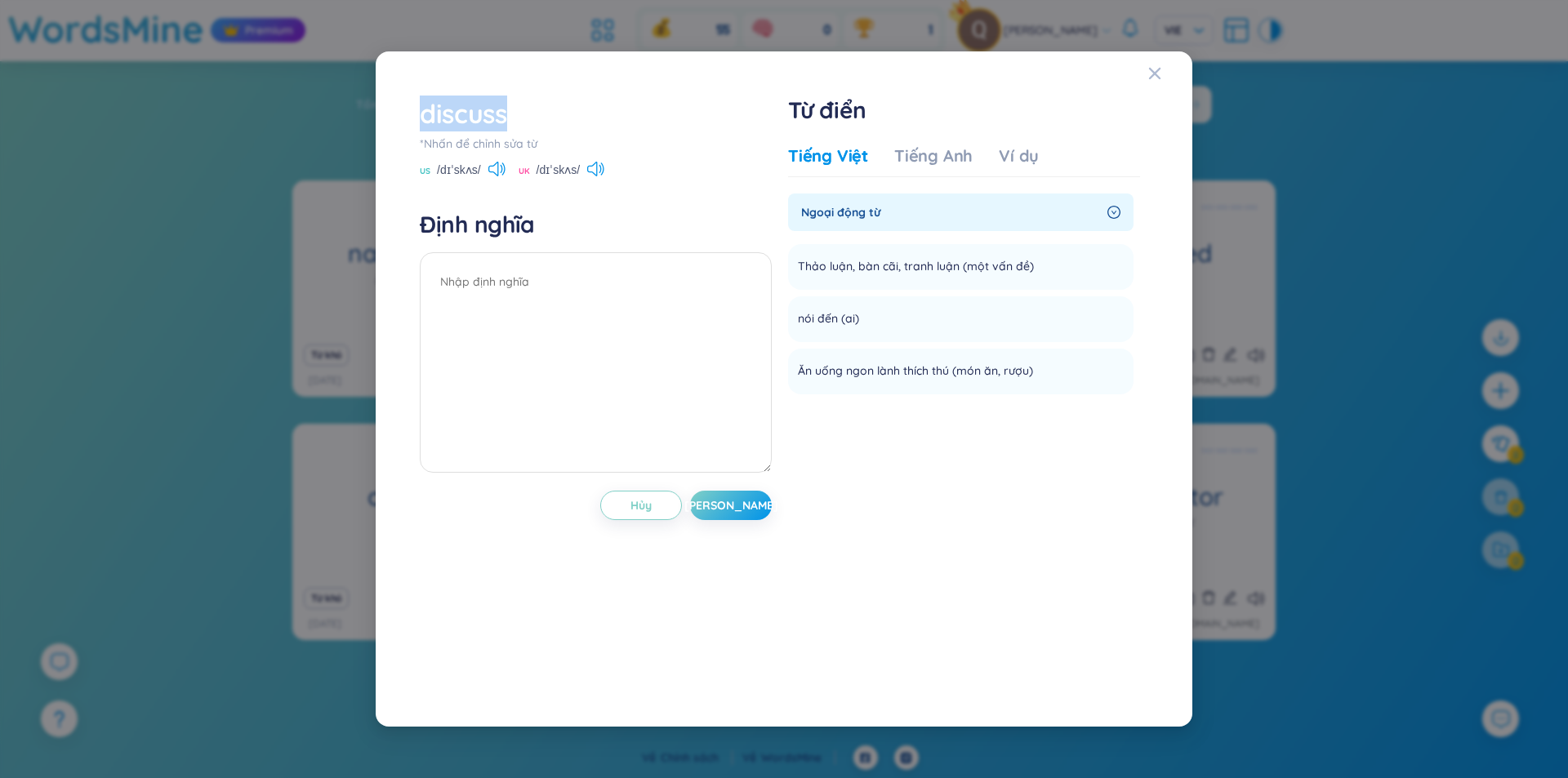
drag, startPoint x: 517, startPoint y: 121, endPoint x: 416, endPoint y: 115, distance: 101.2
click at [416, 115] on div "discuss *Nhấn để chỉnh sửa từ US /dɪˈskʌs/ [GEOGRAPHIC_DATA] /dɪˈskʌs/ Định ngh…" at bounding box center [784, 389] width 745 height 604
copy div "discuss"
click at [819, 312] on span "nói đến (ai)" at bounding box center [829, 319] width 61 height 20
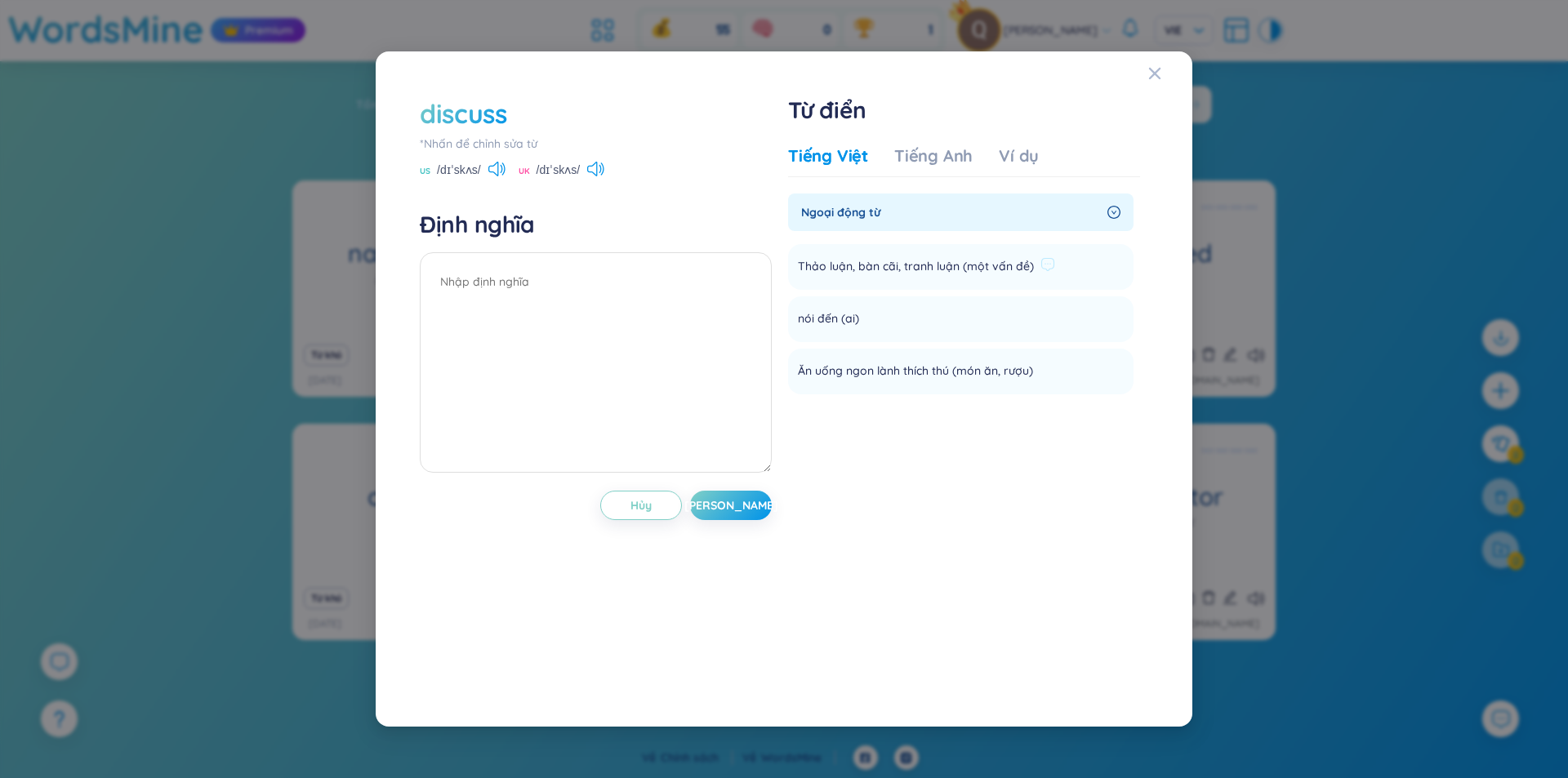
click at [897, 277] on div "Thảo luận, bàn cãi, tranh luận (một vấn đề)" at bounding box center [927, 266] width 257 height 26
click at [1044, 261] on icon at bounding box center [1047, 264] width 14 height 14
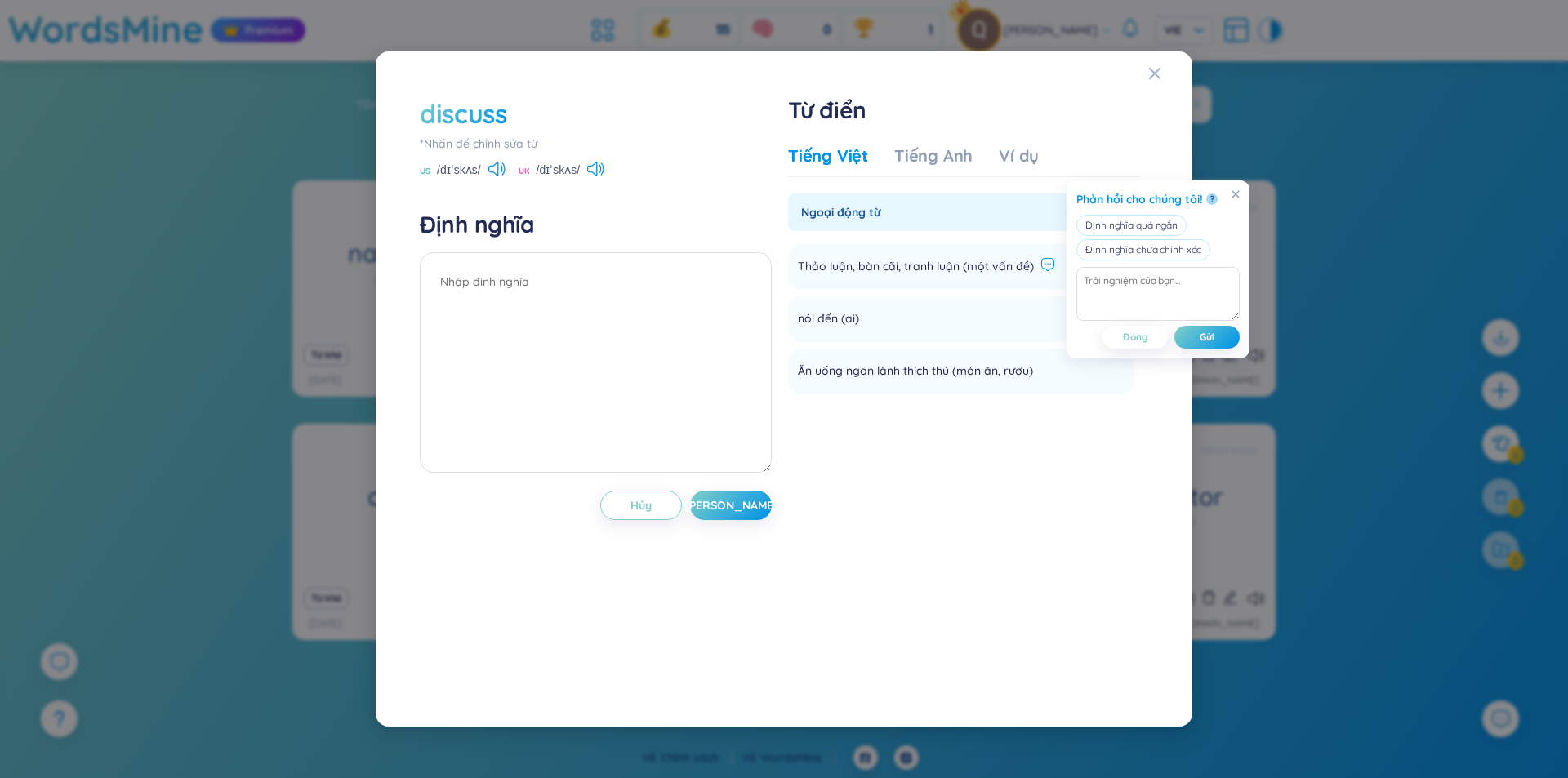
click at [961, 261] on span "Thảo luận, bàn cãi, tranh luận (một vấn đề)" at bounding box center [916, 267] width 236 height 20
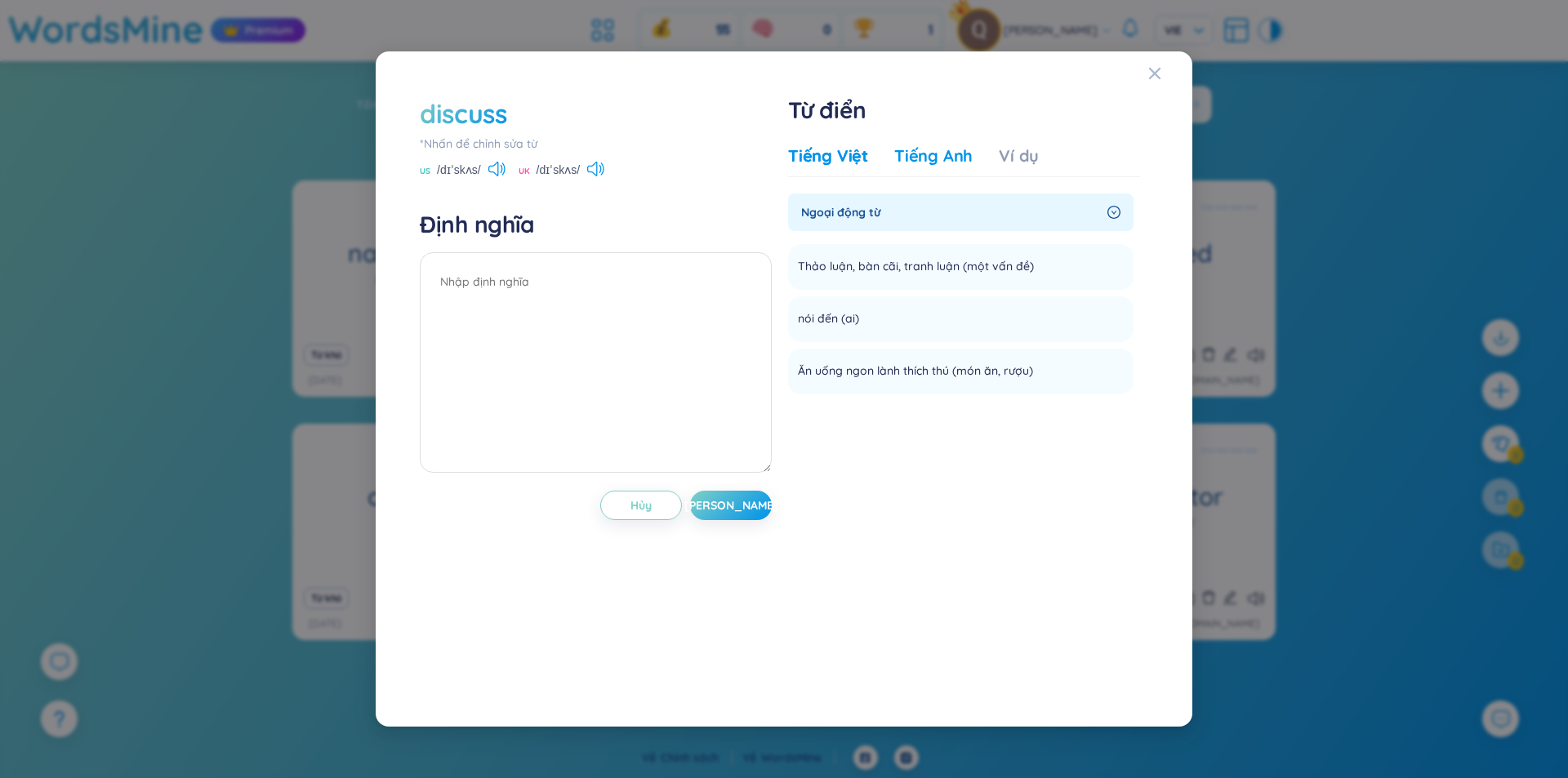
click at [963, 148] on div "Tiếng Anh" at bounding box center [933, 156] width 78 height 22
click at [1013, 155] on div "Ví dụ" at bounding box center [1018, 156] width 40 height 22
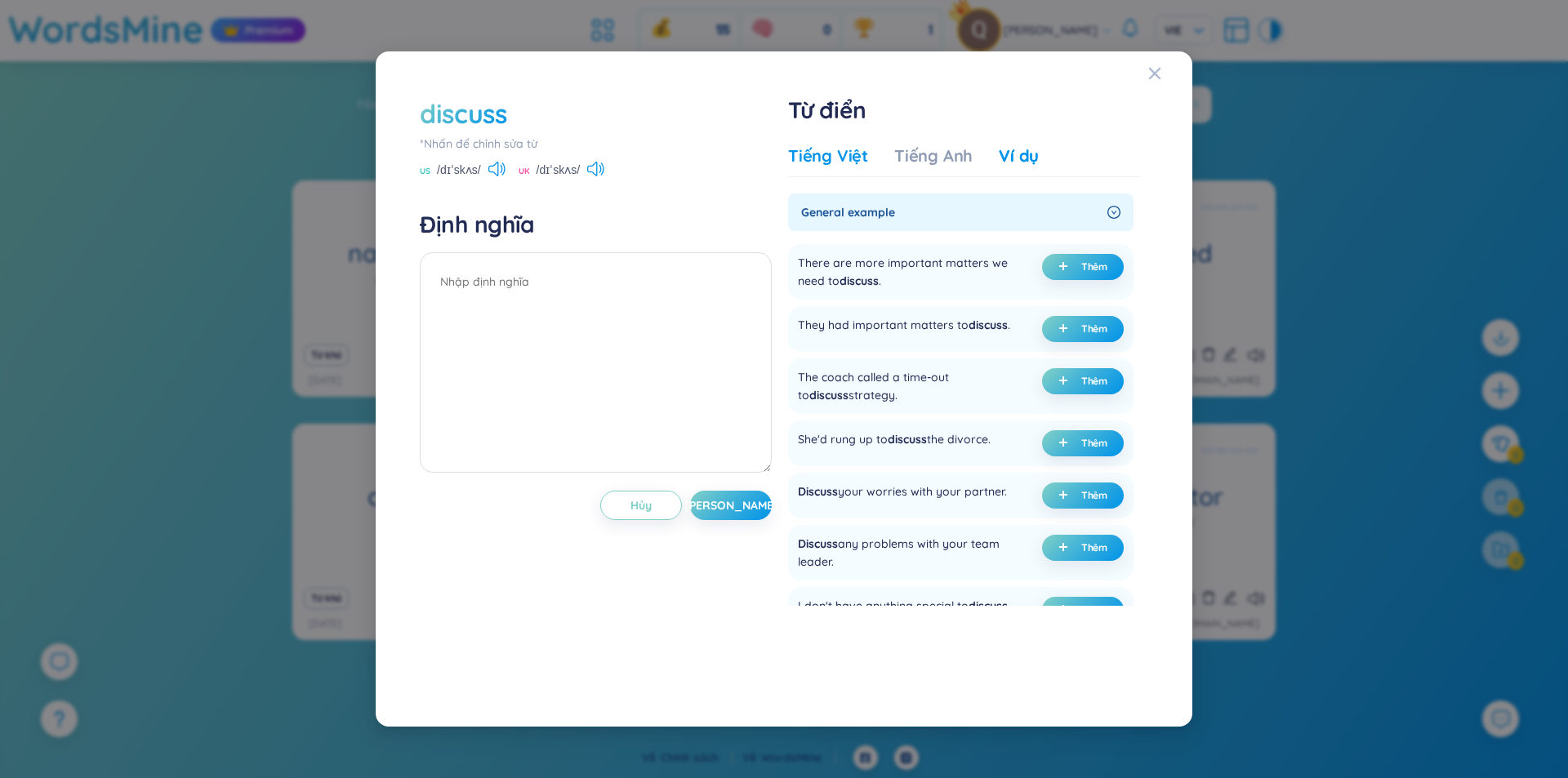
click at [843, 154] on div "Tiếng Việt" at bounding box center [828, 156] width 80 height 22
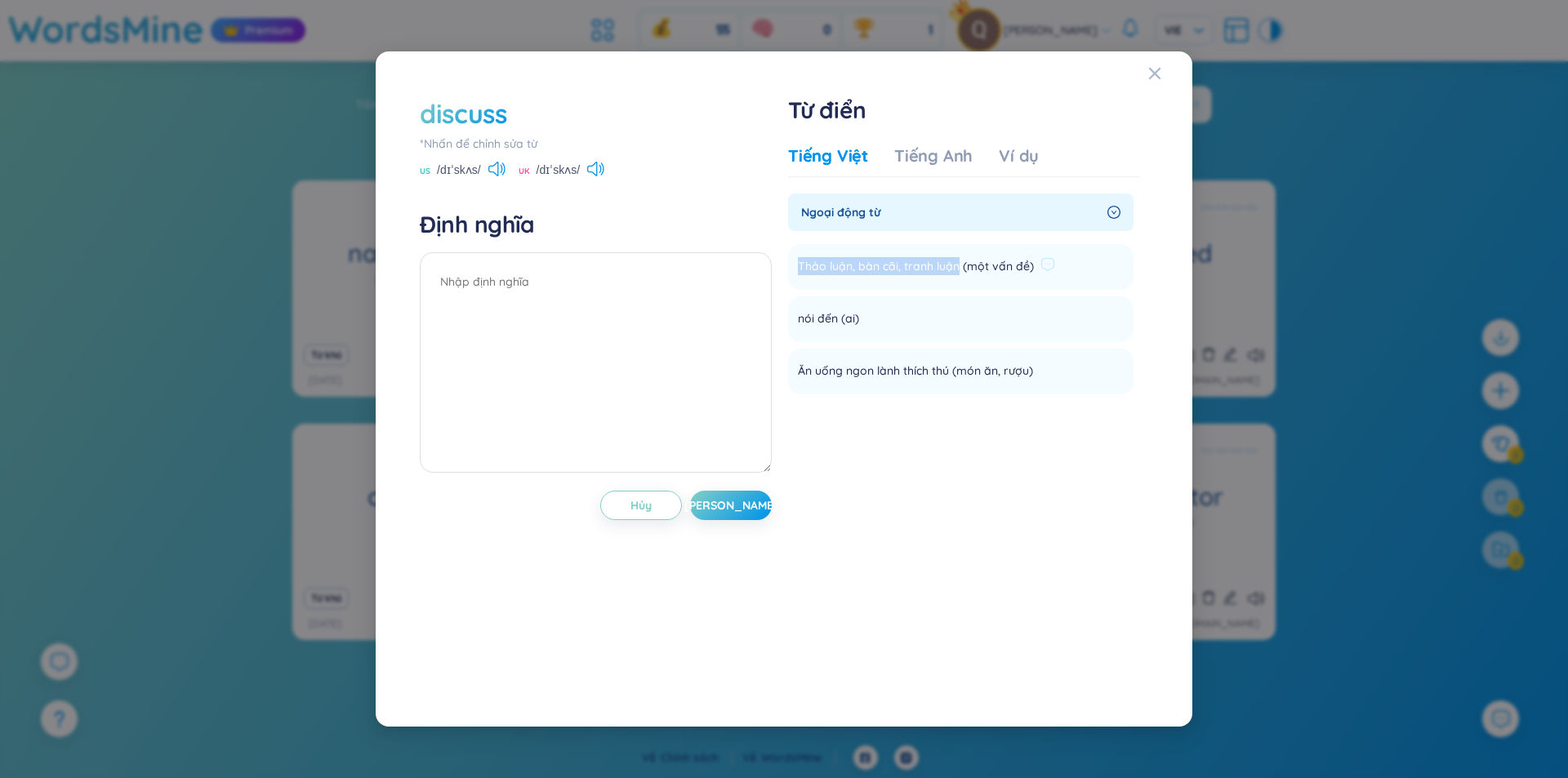
drag, startPoint x: 955, startPoint y: 269, endPoint x: 795, endPoint y: 248, distance: 161.4
click at [795, 248] on li "Thảo luận, bàn cãi, tranh luận (một vấn đề) Thêm" at bounding box center [961, 266] width 345 height 46
copy span "Thảo luận, bàn cãi, tranh luận"
click at [481, 291] on textarea "To enrich screen reader interactions, please activate Accessibility in Grammarl…" at bounding box center [595, 362] width 352 height 220
paste textarea "Thảo luận, bàn cãi, tranh luận"
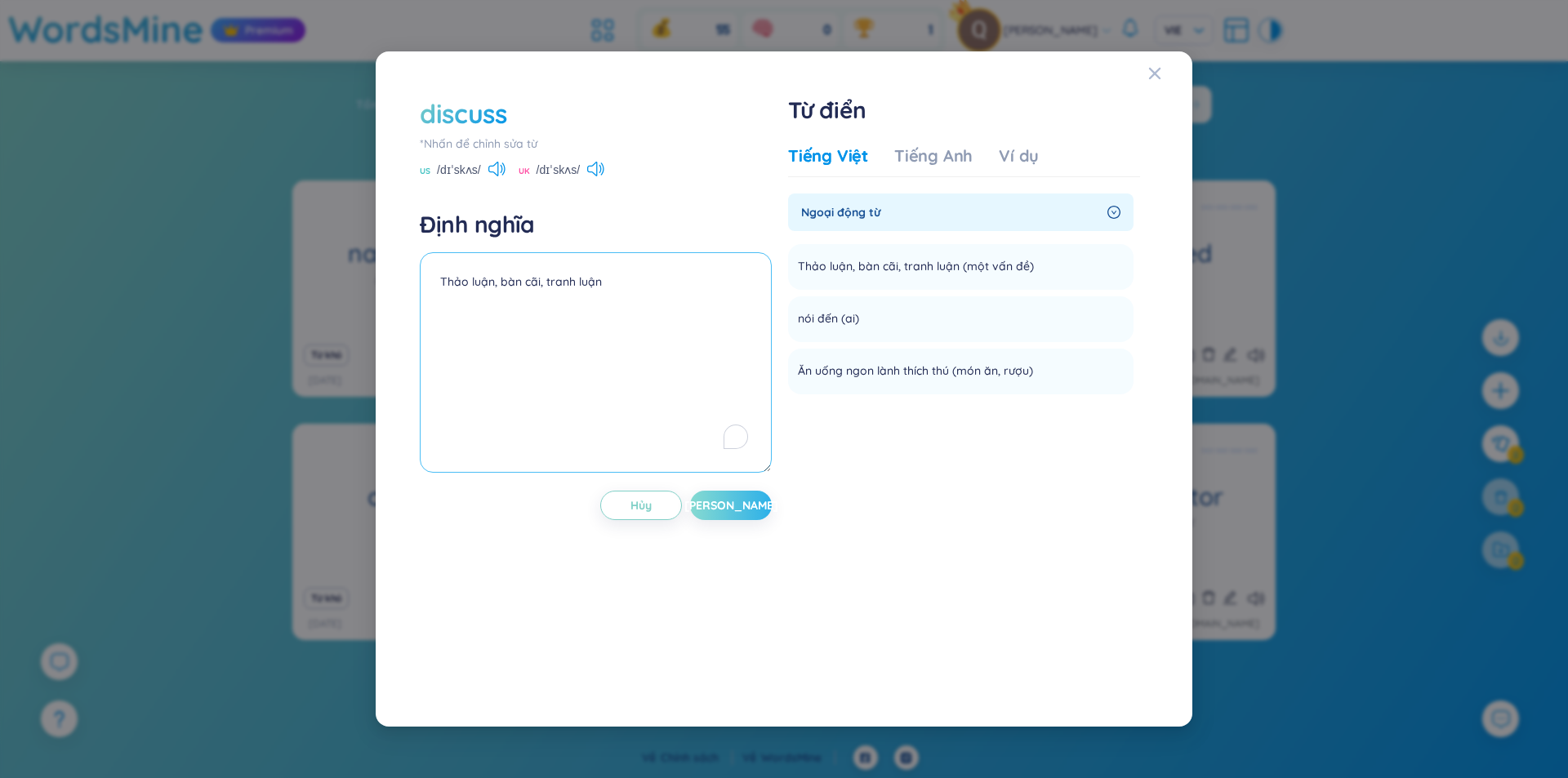
type textarea "Thảo luận, bàn cãi, tranh luận"
click at [722, 505] on span "[PERSON_NAME]" at bounding box center [731, 505] width 94 height 16
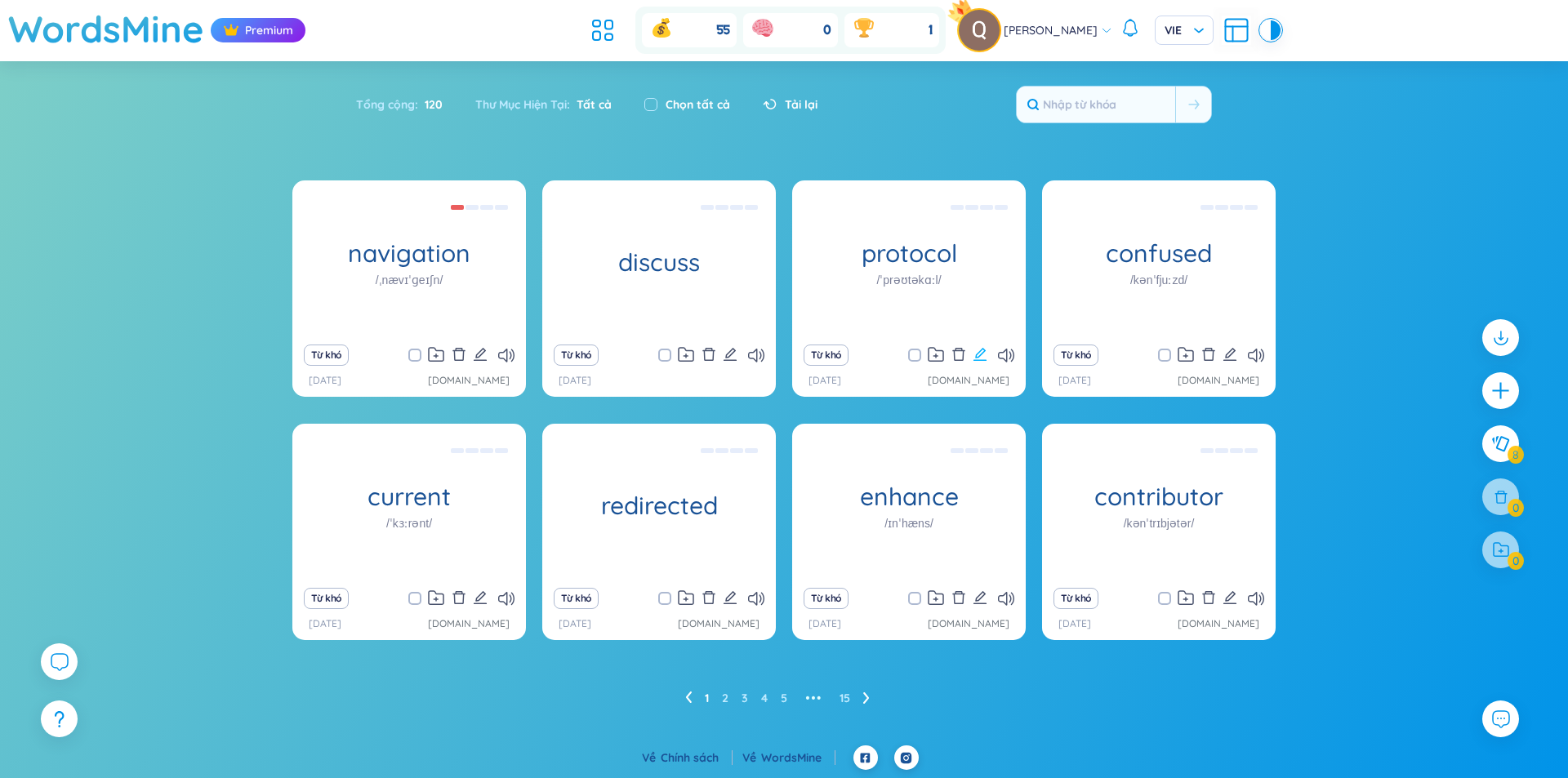
click at [984, 359] on icon "edit" at bounding box center [980, 354] width 14 height 14
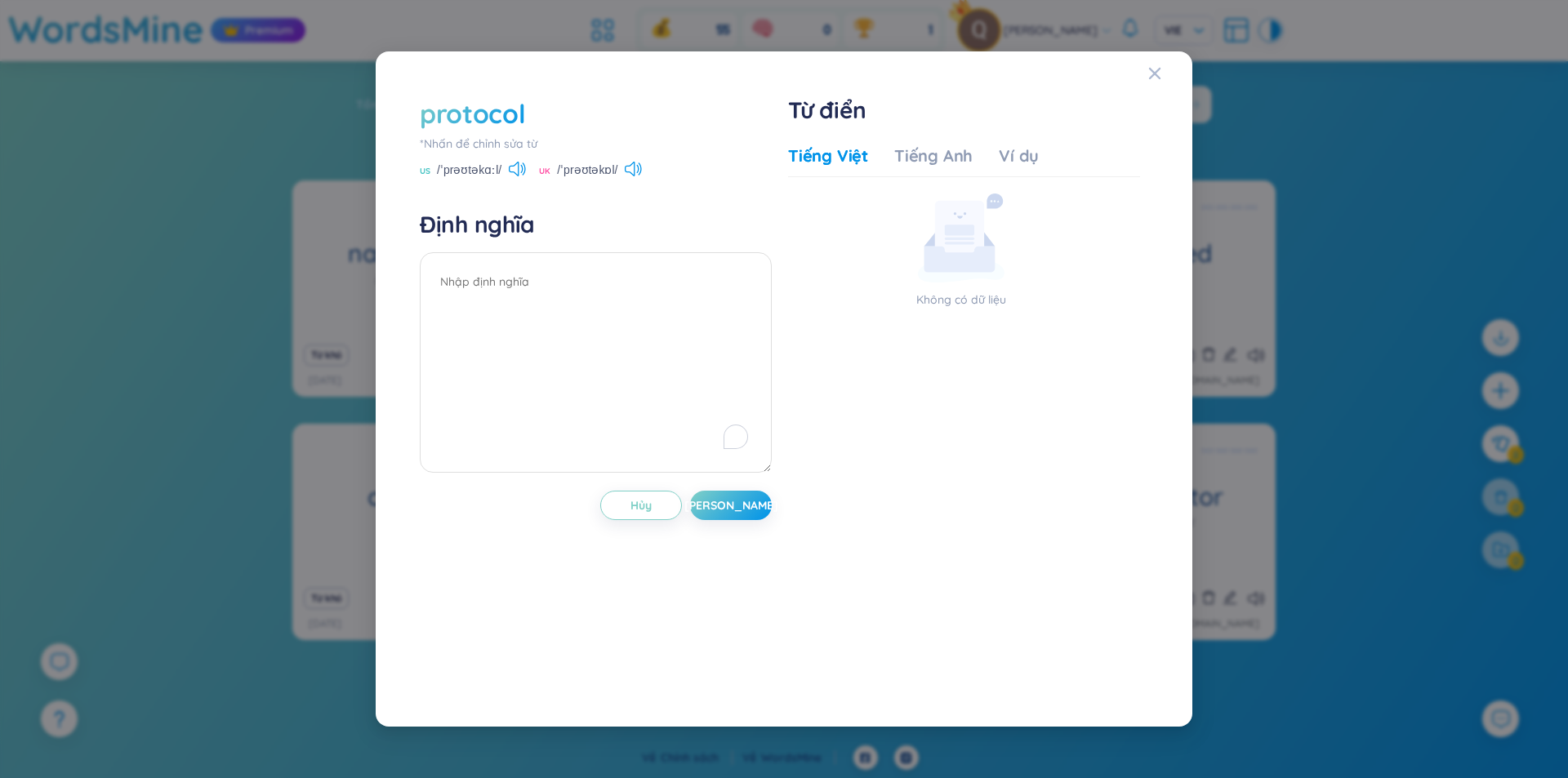
click at [477, 145] on div "*Nhấn để chỉnh sửa từ" at bounding box center [595, 144] width 352 height 18
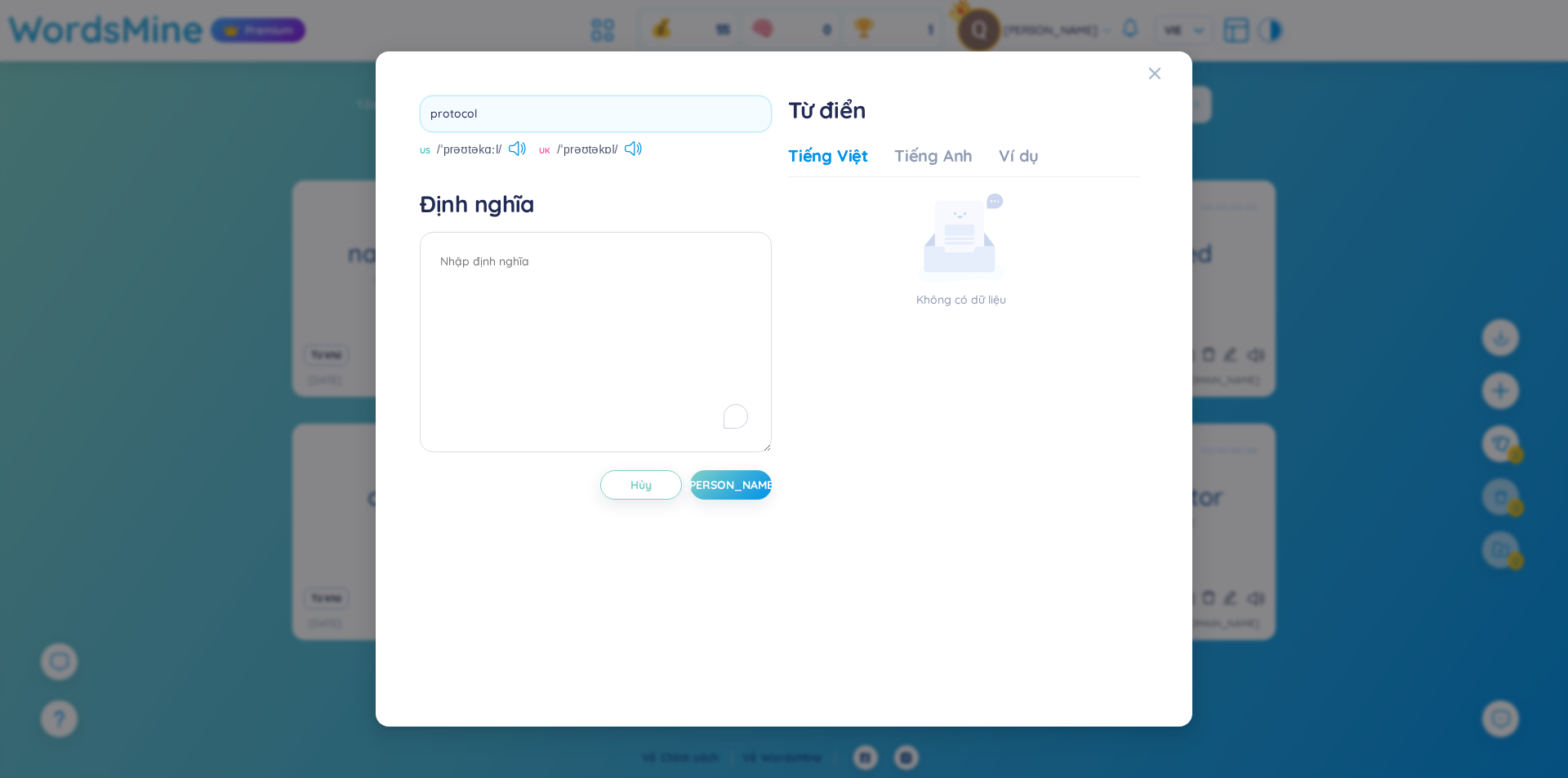
click at [738, 209] on h4 "Định nghĩa" at bounding box center [595, 204] width 352 height 30
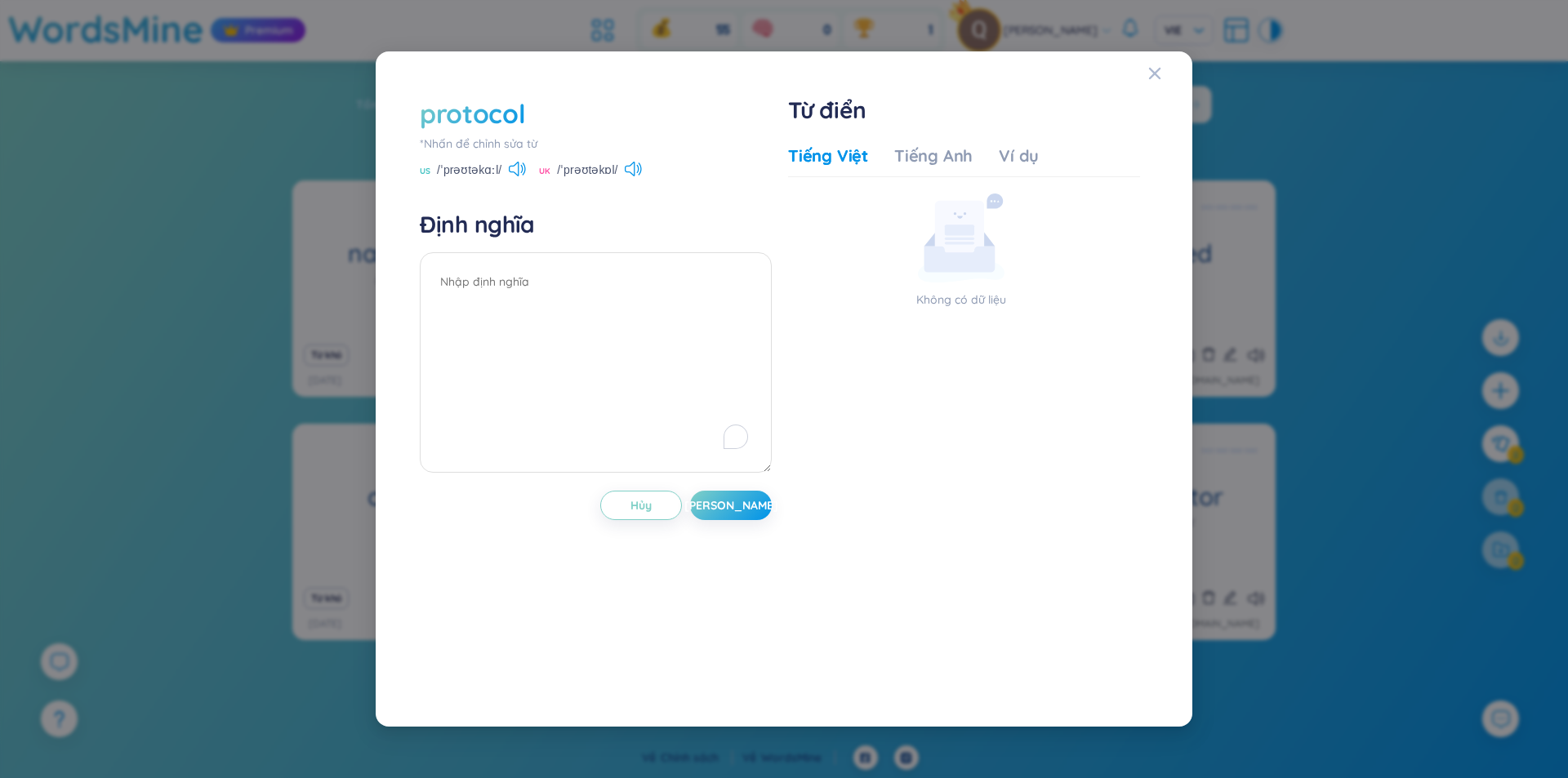
click at [494, 119] on div "protocol" at bounding box center [471, 113] width 105 height 36
click at [679, 249] on div "Định nghĩa" at bounding box center [595, 344] width 352 height 268
click at [574, 306] on textarea "To enrich screen reader interactions, please activate Accessibility in Grammarl…" at bounding box center [595, 362] width 352 height 220
type textarea "Giao thức"
click at [728, 504] on span "[PERSON_NAME]" at bounding box center [731, 505] width 94 height 16
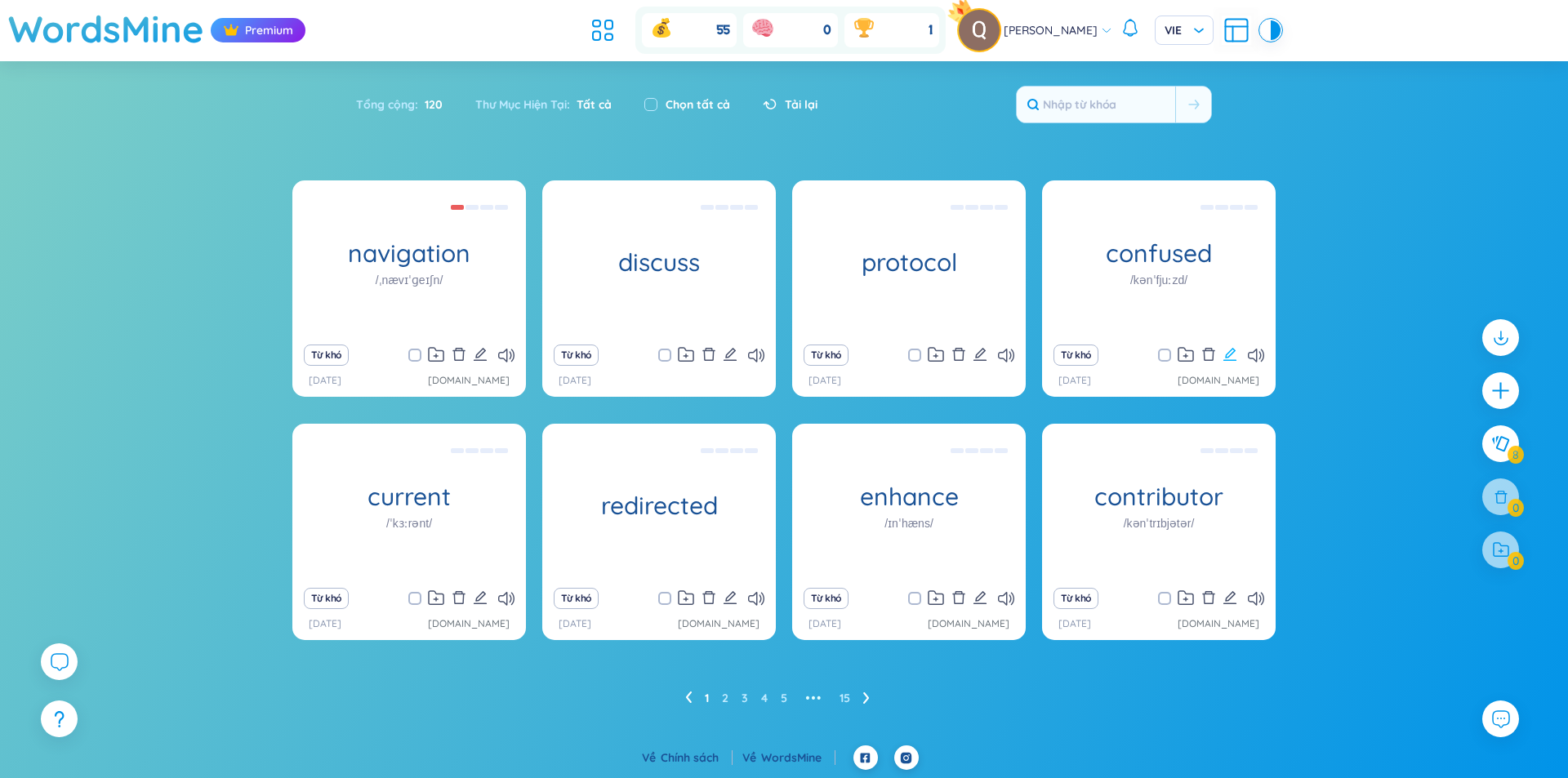
click at [1231, 353] on icon "edit" at bounding box center [1230, 354] width 14 height 14
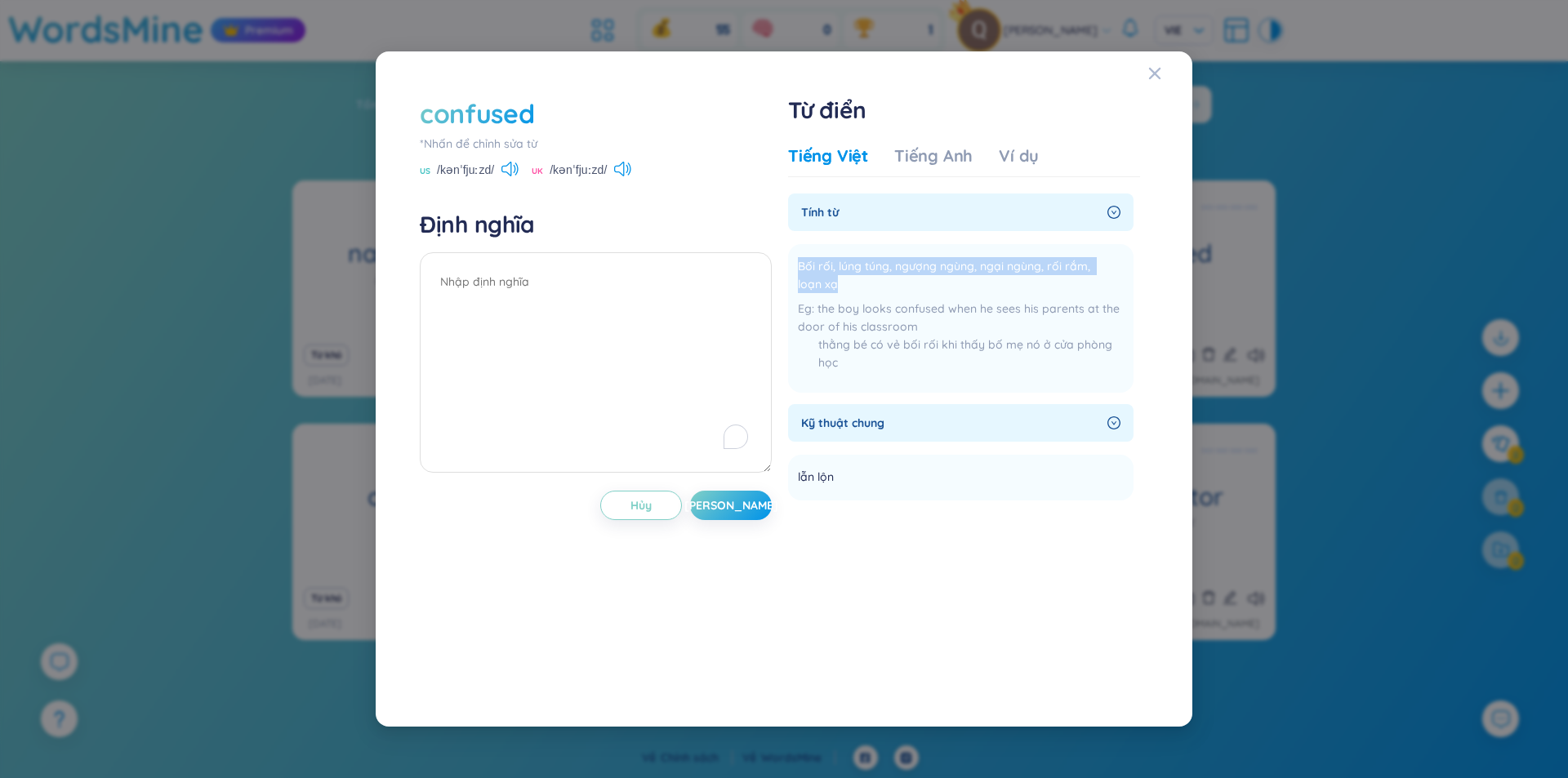
drag, startPoint x: 855, startPoint y: 286, endPoint x: 786, endPoint y: 273, distance: 70.2
click at [786, 273] on div "confused *Nhấn để chỉnh sửa từ US /kənˈfjuːzd/ [GEOGRAPHIC_DATA] /kənˈfjuːzd/ Đ…" at bounding box center [784, 389] width 745 height 604
drag, startPoint x: 835, startPoint y: 480, endPoint x: 790, endPoint y: 481, distance: 45.0
click at [790, 481] on li "lẫn lộn Thêm" at bounding box center [961, 478] width 345 height 46
copy span "lẫn lộn"
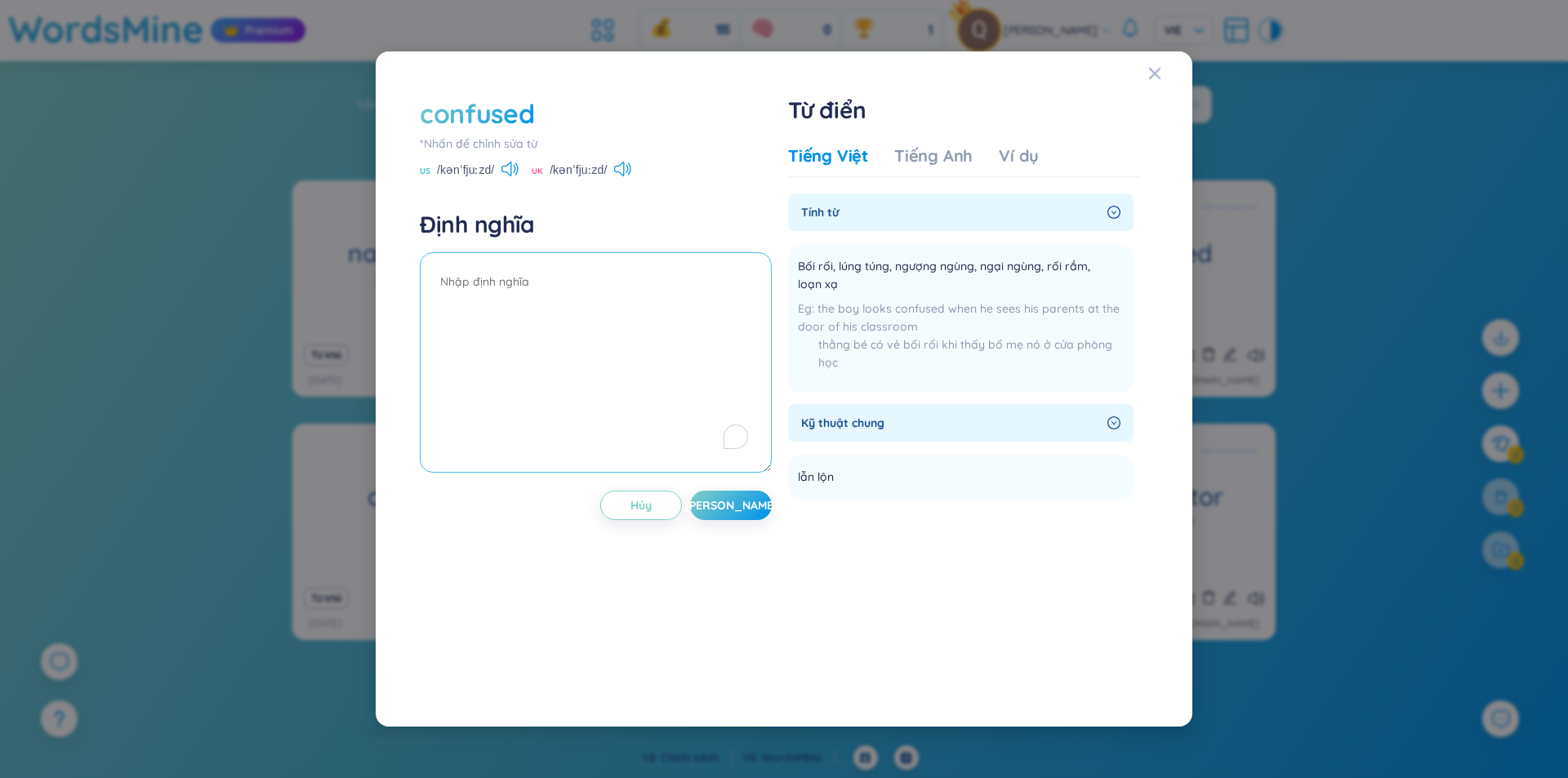
click at [510, 299] on textarea "To enrich screen reader interactions, please activate Accessibility in Grammarl…" at bounding box center [595, 362] width 352 height 220
paste textarea "lẫn lộn"
type textarea "lẫn lộn"
click at [726, 511] on span "[PERSON_NAME]" at bounding box center [731, 505] width 94 height 16
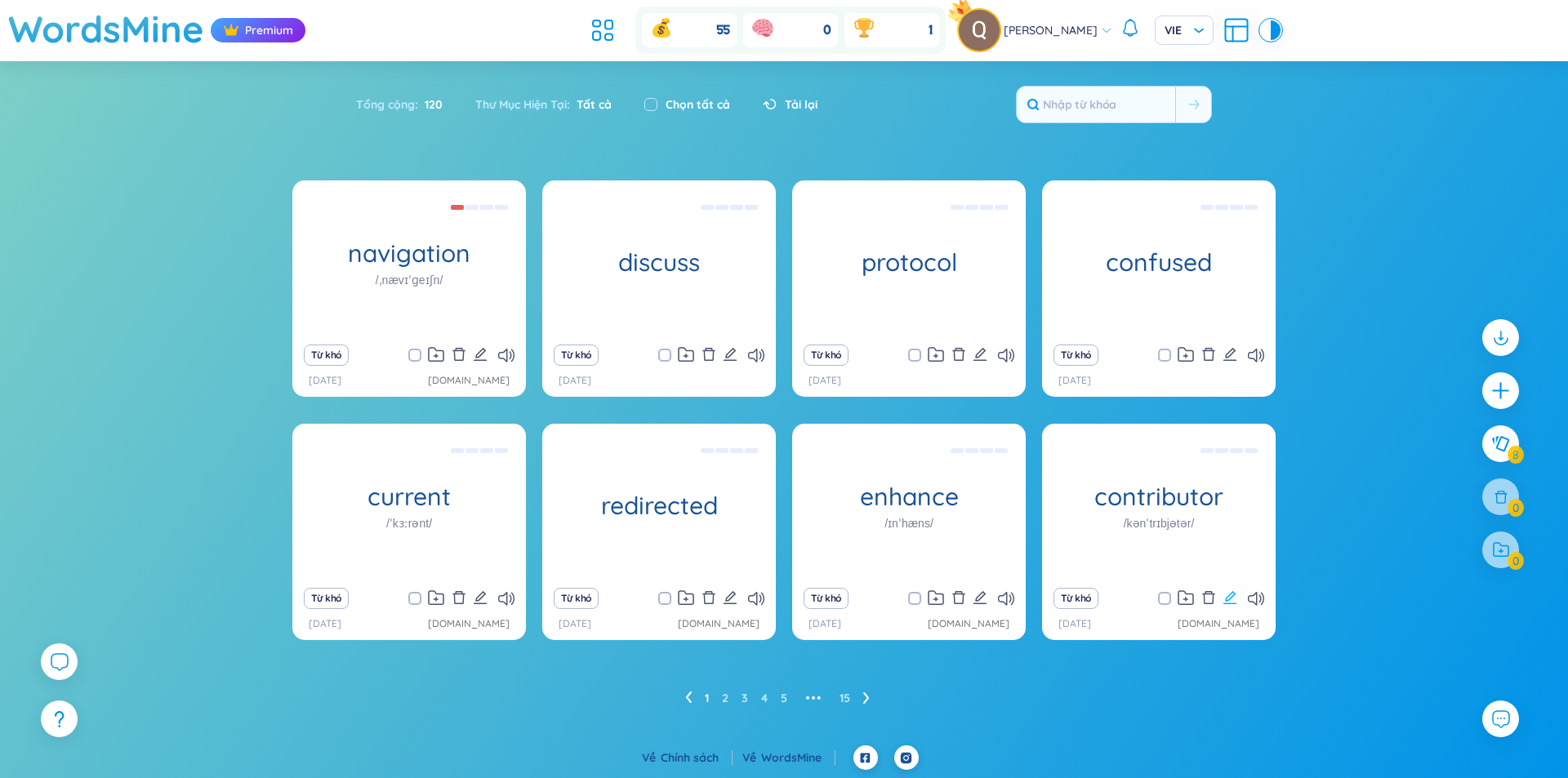
click at [1233, 601] on icon "edit" at bounding box center [1230, 597] width 14 height 14
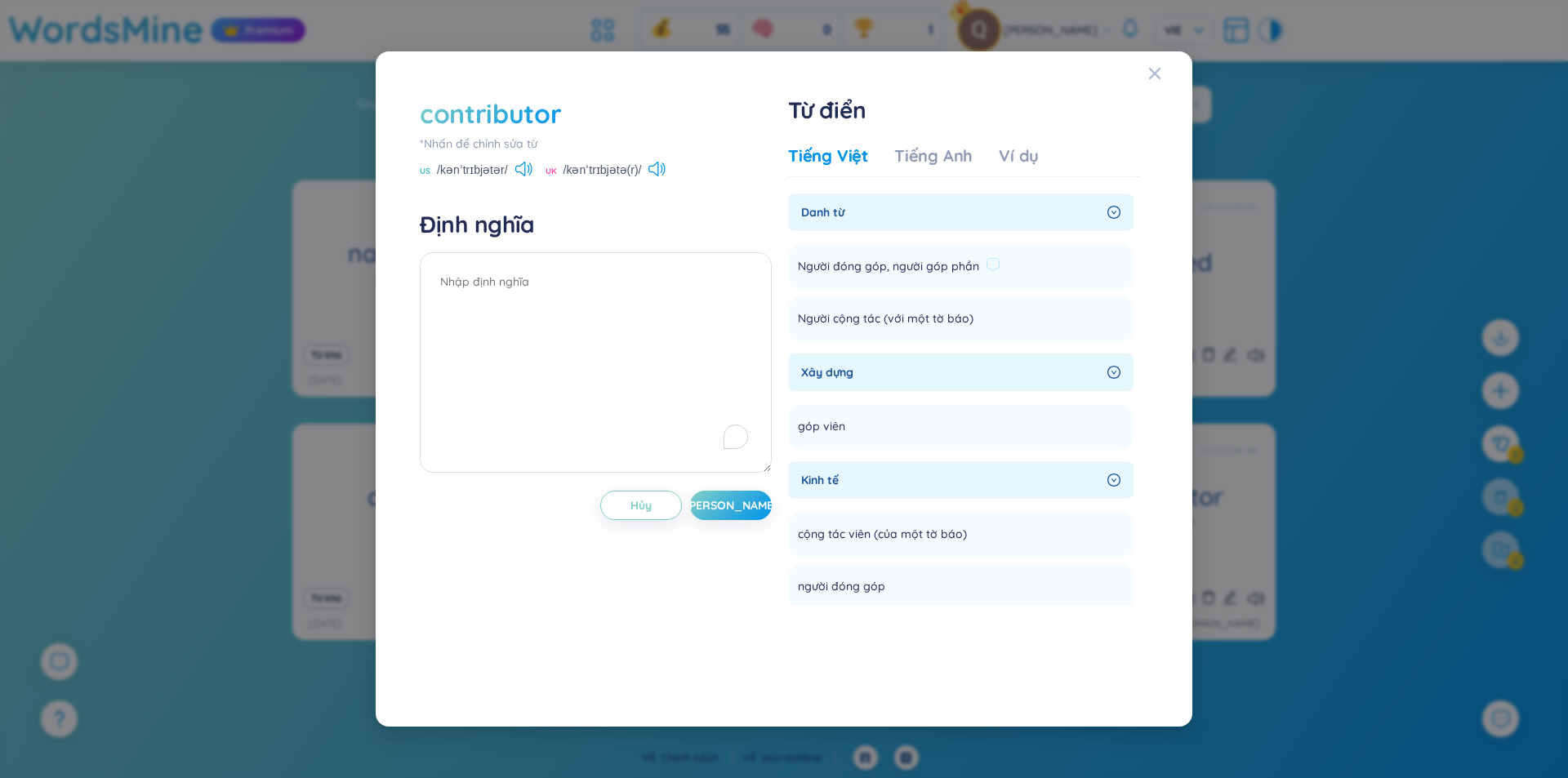
click at [961, 271] on span "Người đóng góp, người góp phần" at bounding box center [888, 267] width 181 height 20
click at [990, 269] on icon at bounding box center [993, 264] width 13 height 13
click at [1134, 336] on button "Gửi" at bounding box center [1151, 336] width 66 height 22
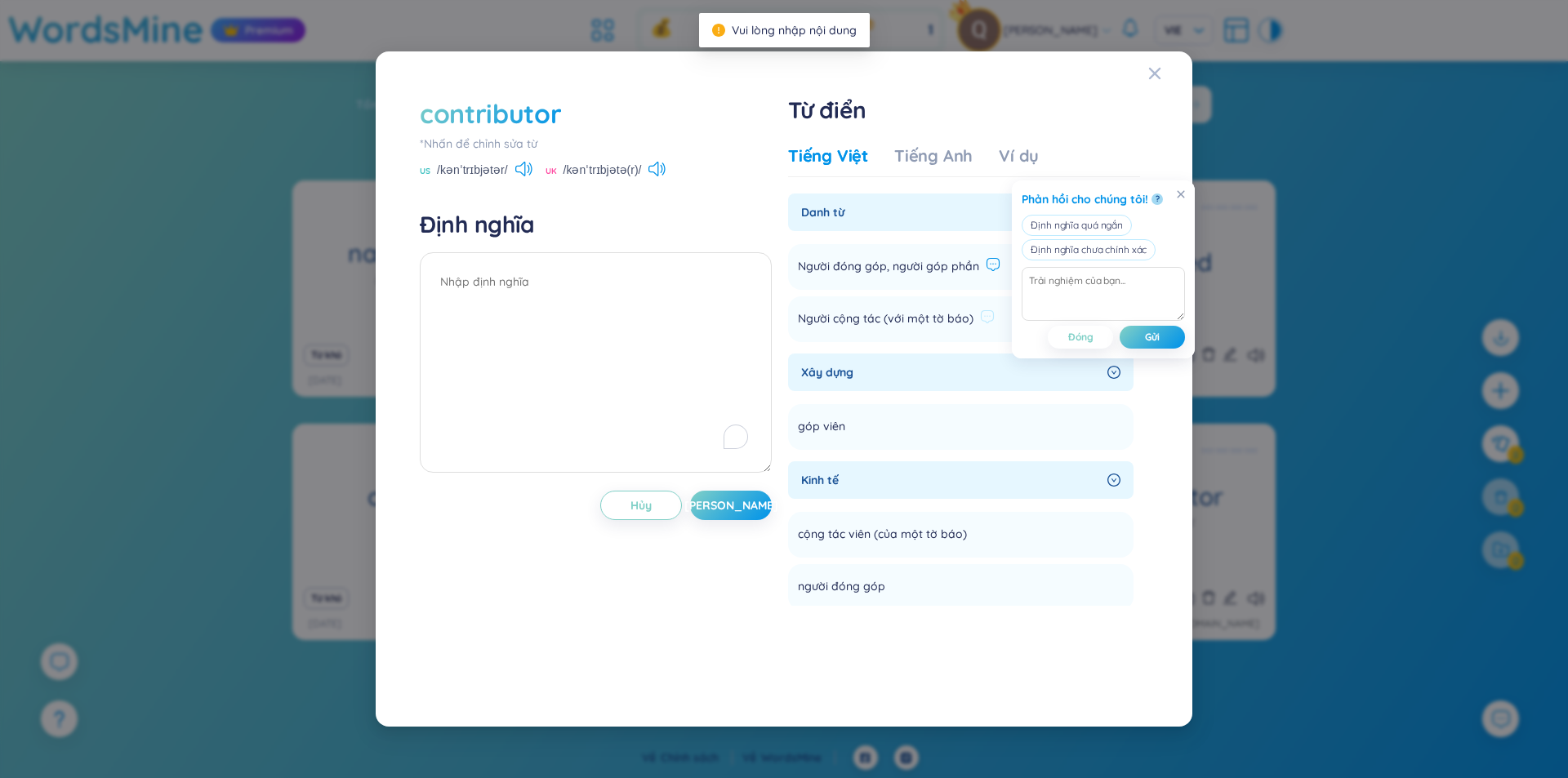
click at [978, 296] on li "Người cộng tác (với một tờ báo) Thêm" at bounding box center [961, 318] width 345 height 46
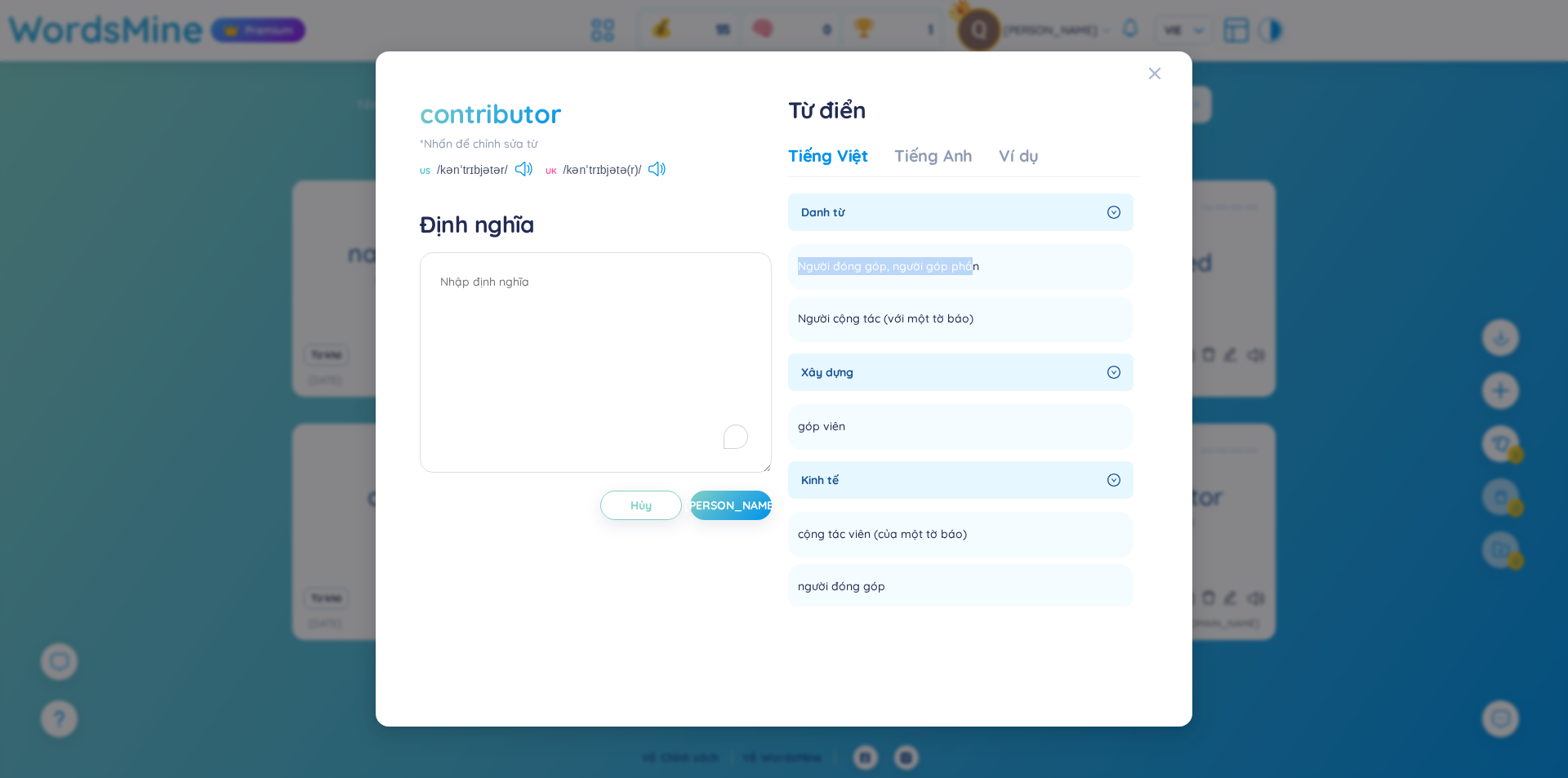
drag, startPoint x: 971, startPoint y: 269, endPoint x: 784, endPoint y: 287, distance: 187.9
click at [784, 287] on div "contributor *Nhấn để chỉnh sửa từ US /kənˈtrɪbjətər/ UK /kənˈtrɪbjətə(r)/ [PERS…" at bounding box center [784, 389] width 745 height 604
click at [834, 269] on span "Người đóng góp, người góp phần" at bounding box center [888, 267] width 181 height 20
click at [822, 267] on span "Người đóng góp, người góp phần" at bounding box center [888, 267] width 181 height 20
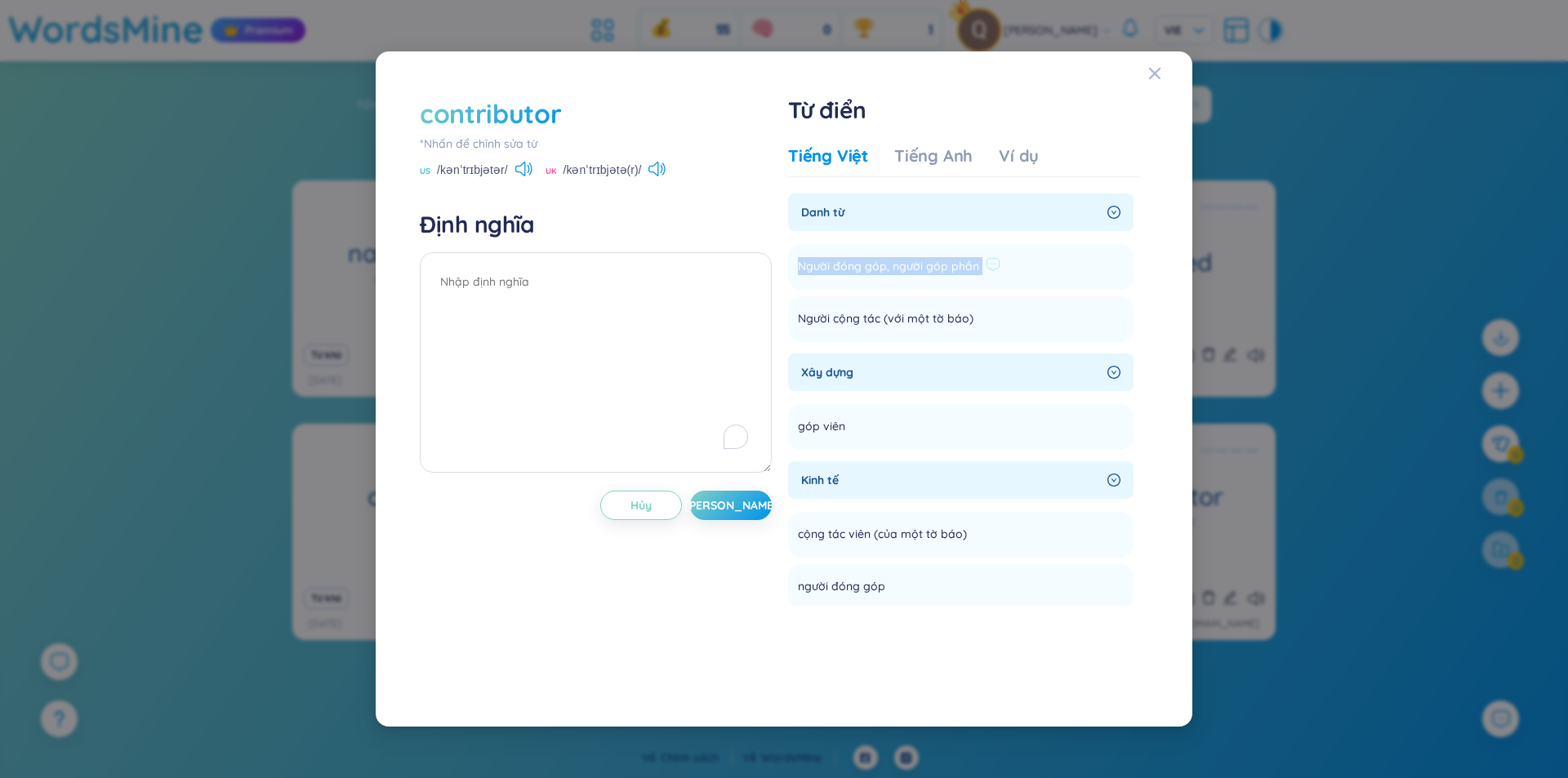
click at [822, 267] on span "Người đóng góp, người góp phần" at bounding box center [888, 267] width 181 height 20
click at [610, 283] on textarea "To enrich screen reader interactions, please activate Accessibility in Grammarl…" at bounding box center [595, 362] width 352 height 220
paste textarea "Người đóng góp, người góp phần"
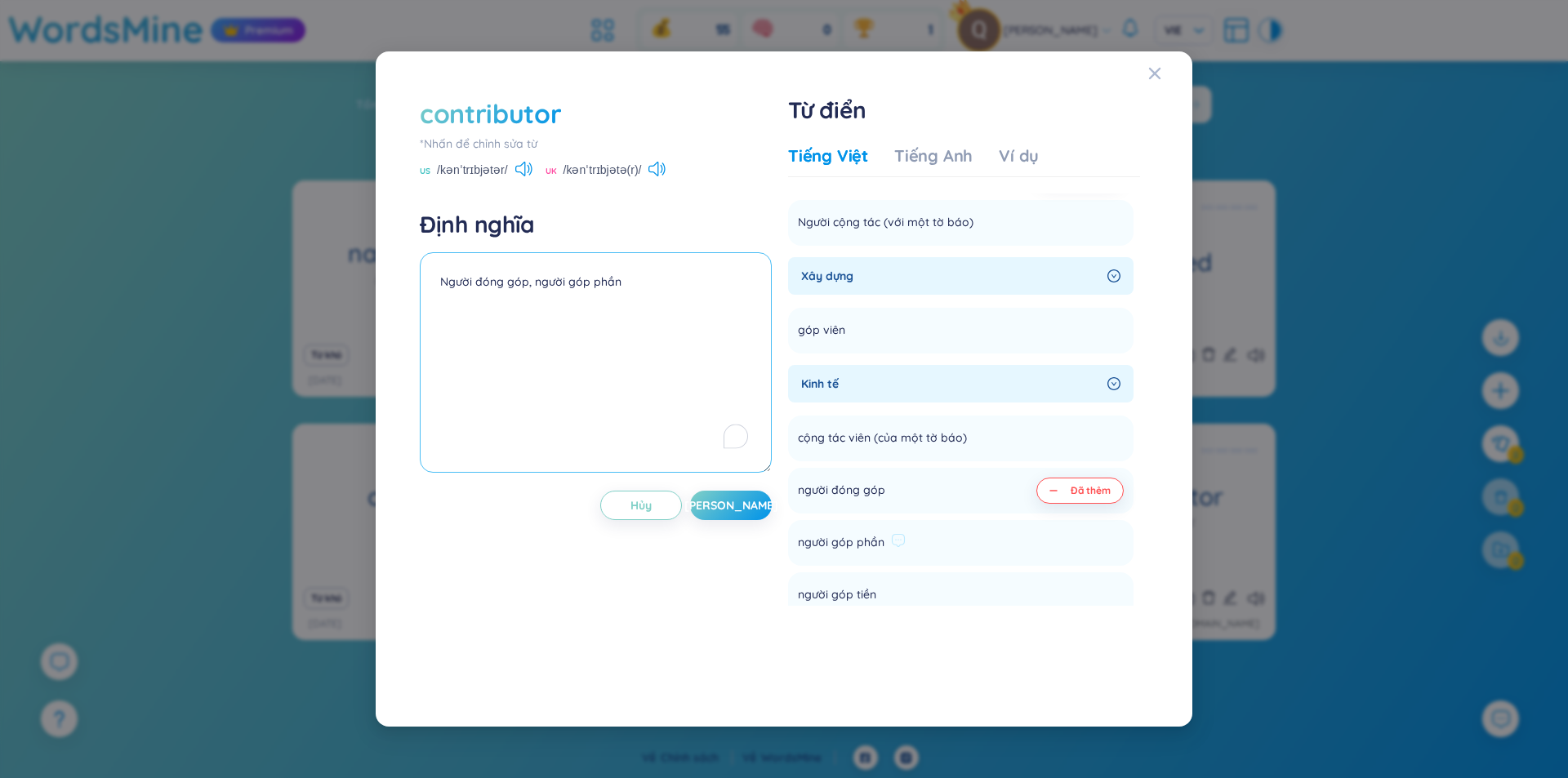
scroll to position [172, 0]
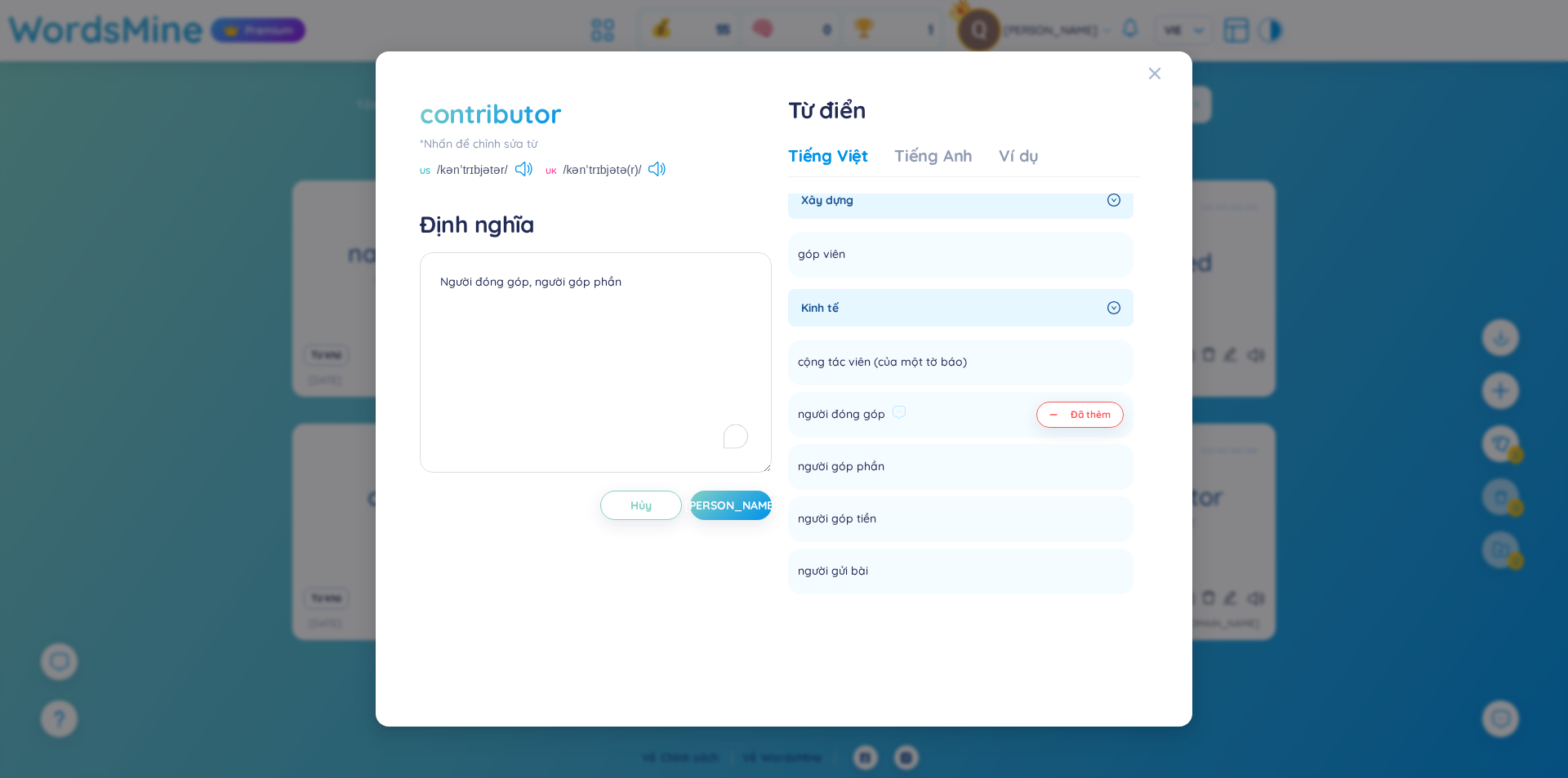
click at [1049, 412] on button "Đã thêm" at bounding box center [1080, 415] width 87 height 26
type textarea "Người đóng góp, người góp phần"
click at [1049, 412] on button "Đã thêm" at bounding box center [1080, 415] width 87 height 26
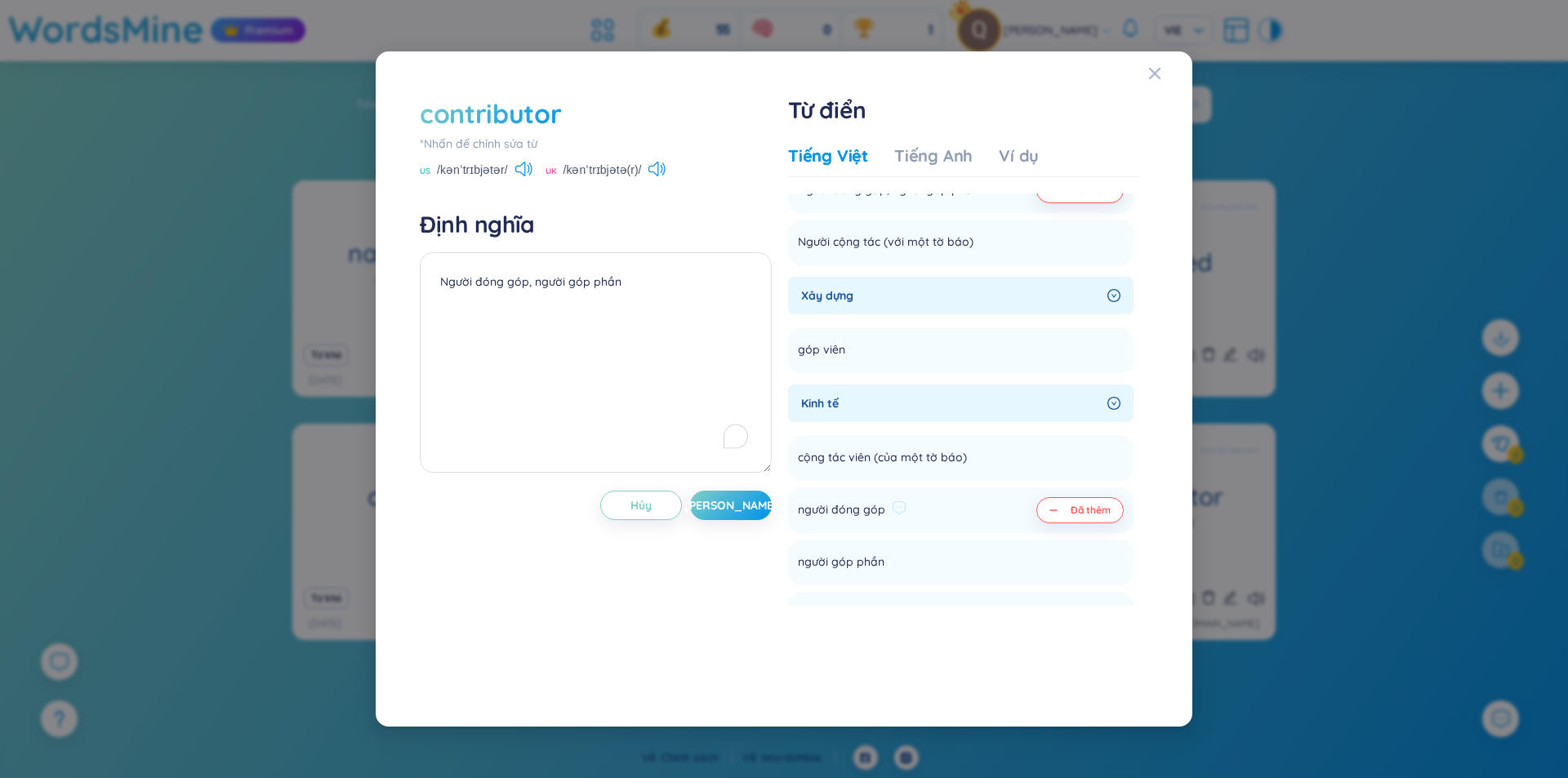
scroll to position [0, 0]
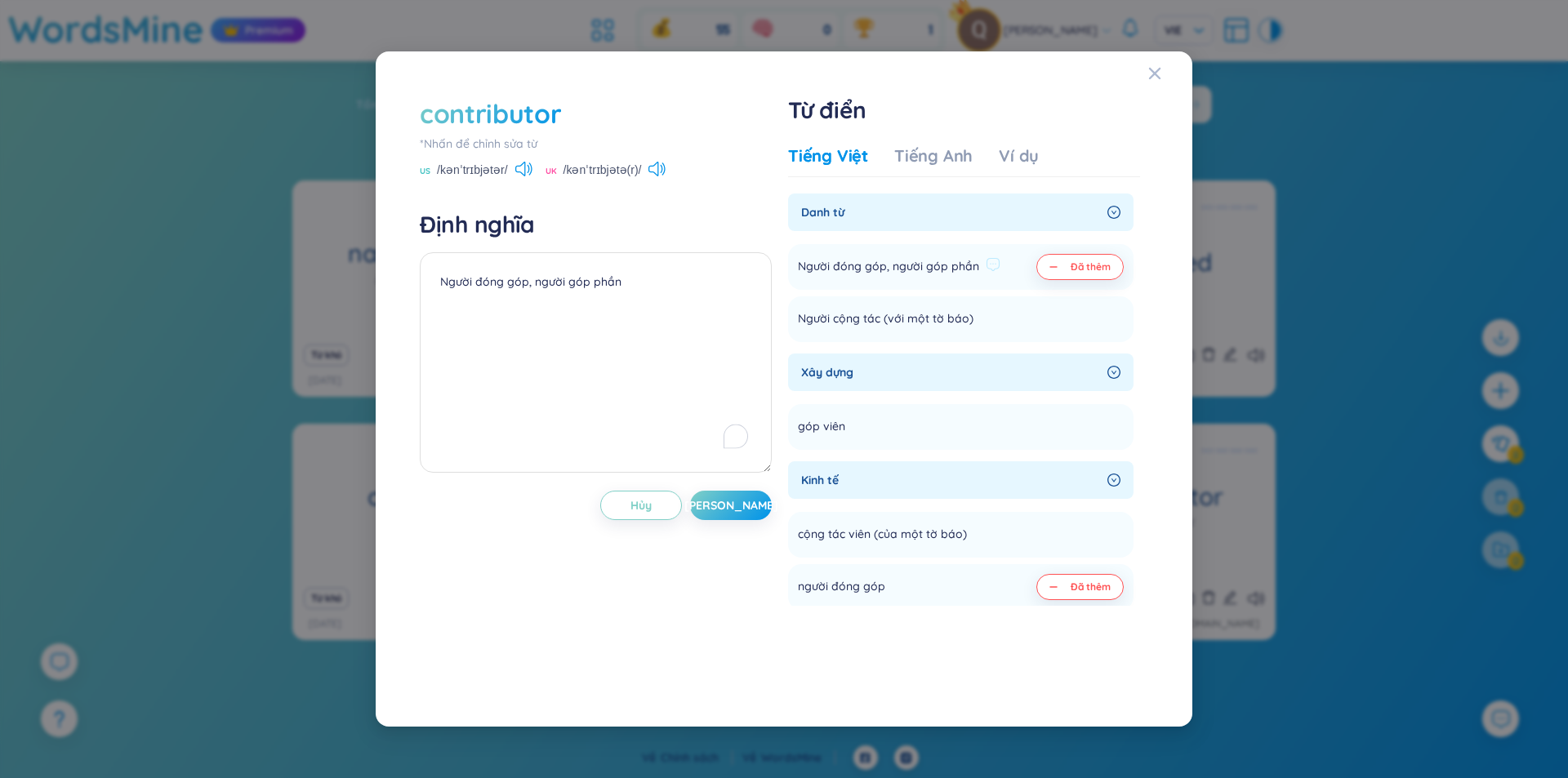
click at [1078, 269] on span "Đã thêm" at bounding box center [1090, 267] width 40 height 13
click at [1056, 264] on li "Người đóng góp, người góp phần Thêm" at bounding box center [961, 266] width 345 height 46
click at [1092, 272] on li "Người đóng góp, người góp phần Thêm" at bounding box center [961, 266] width 345 height 46
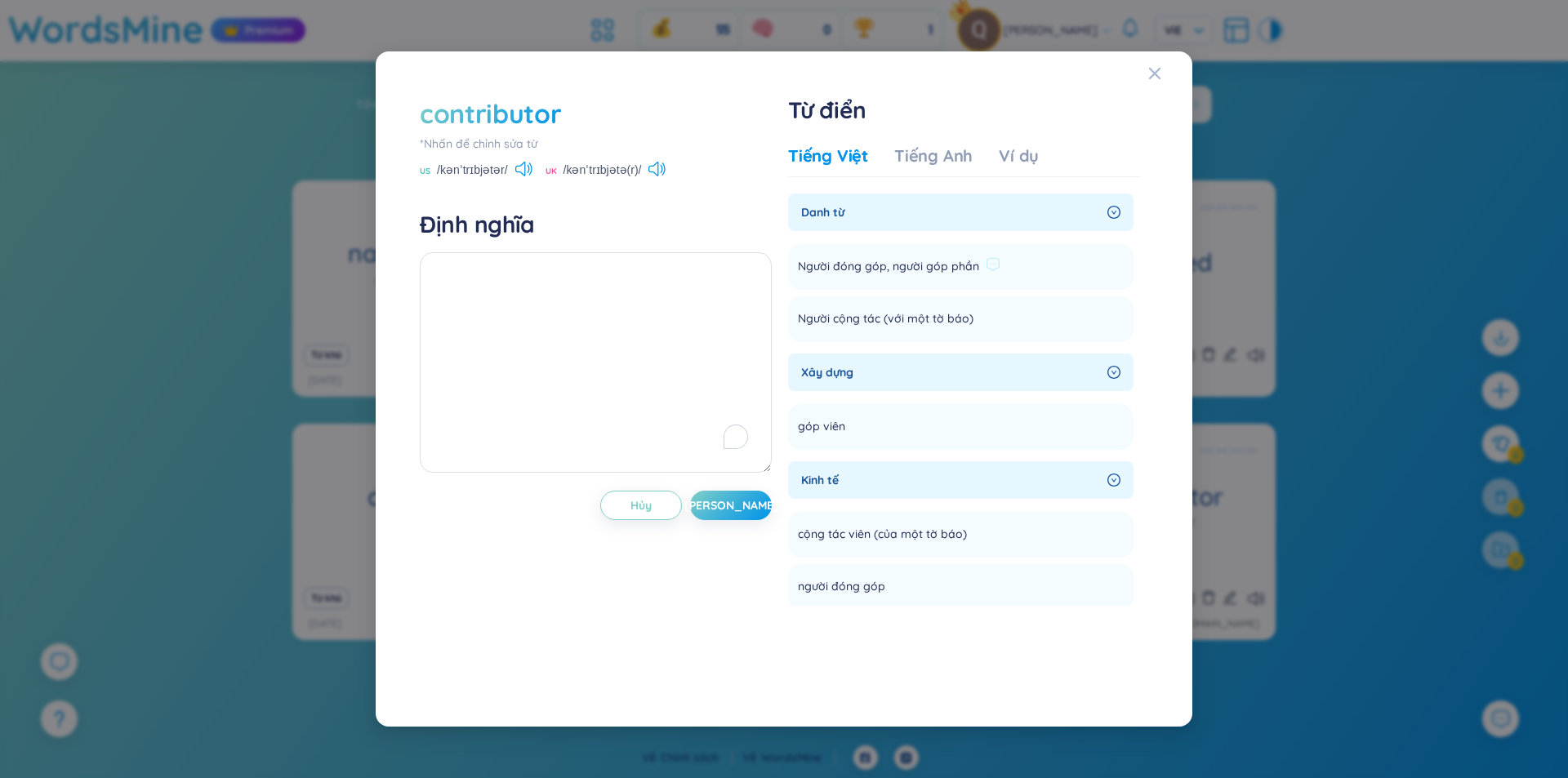
click at [1093, 272] on li "Người đóng góp, người góp phần Thêm" at bounding box center [961, 266] width 345 height 46
drag, startPoint x: 1093, startPoint y: 272, endPoint x: 1059, endPoint y: 268, distance: 34.2
click at [1059, 268] on li "Người đóng góp, người góp phần Thêm" at bounding box center [961, 266] width 345 height 46
click at [961, 272] on span "Người đóng góp, người góp phần" at bounding box center [888, 267] width 181 height 20
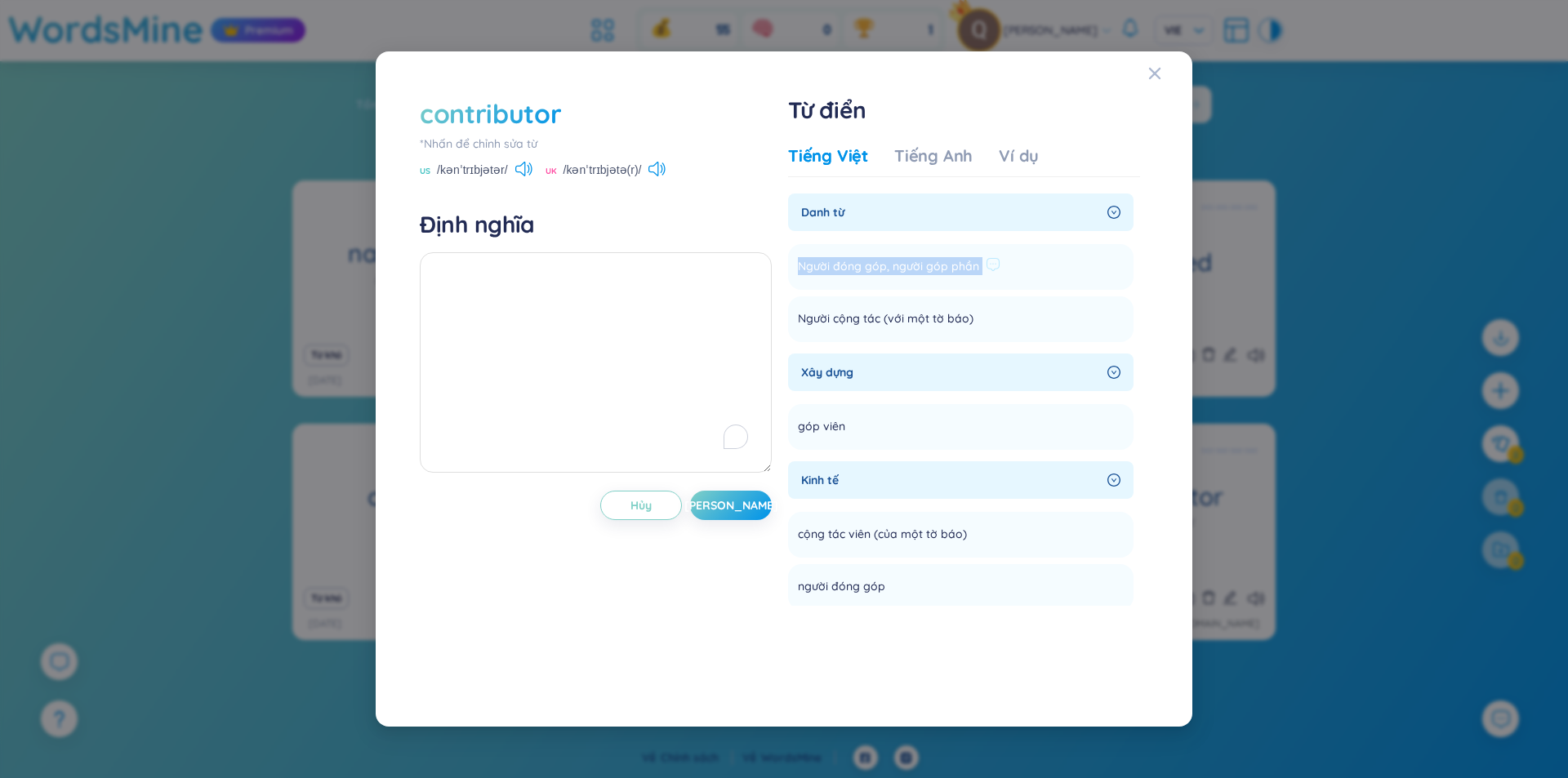
click at [961, 272] on span "Người đóng góp, người góp phần" at bounding box center [888, 267] width 181 height 20
click at [667, 273] on textarea "To enrich screen reader interactions, please activate Accessibility in Grammarl…" at bounding box center [595, 362] width 352 height 220
paste textarea "Người đóng góp, người góp phần"
type textarea "Người đóng góp, người góp phần"
click at [730, 505] on span "[PERSON_NAME]" at bounding box center [731, 505] width 94 height 16
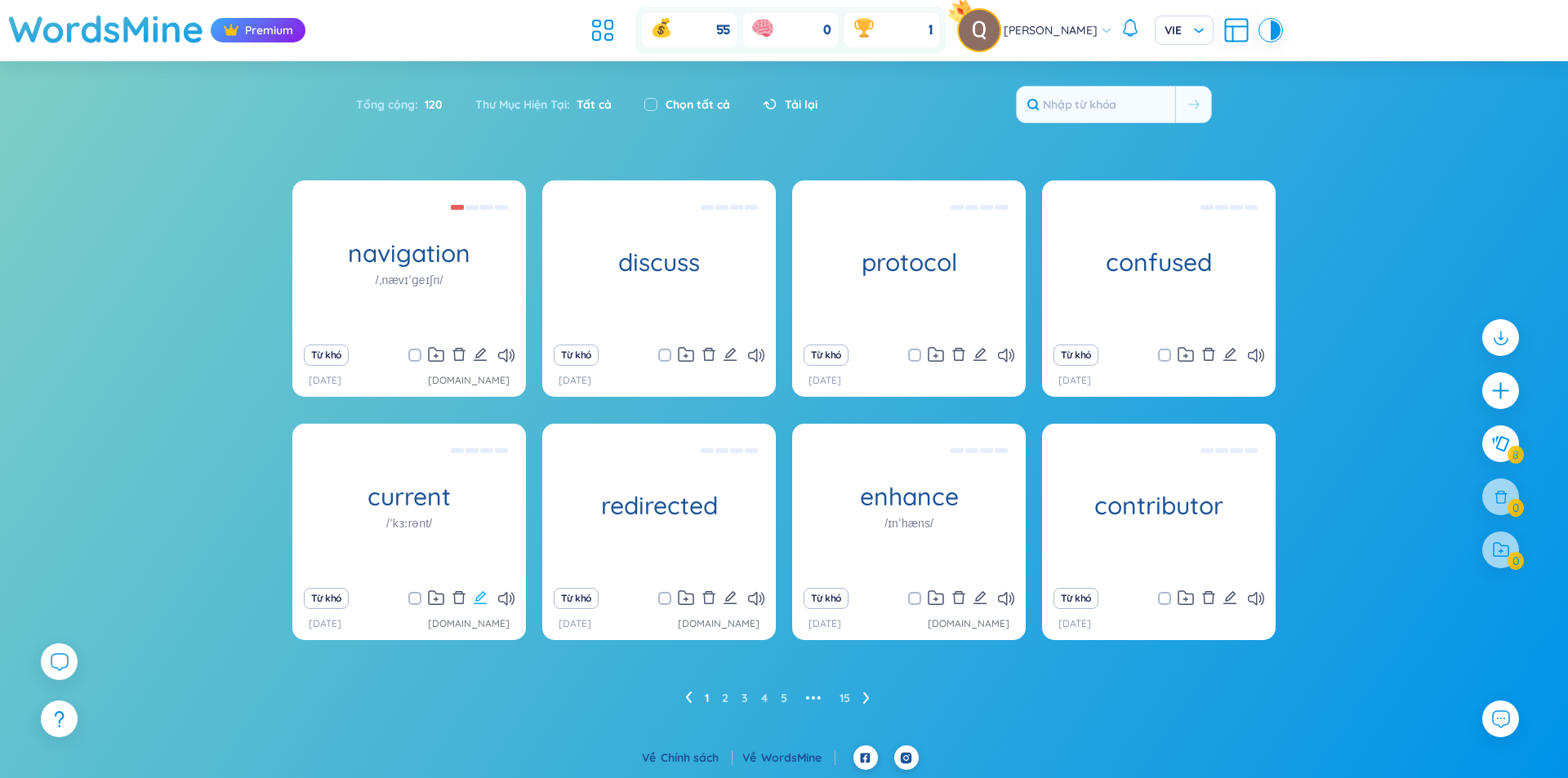
click at [476, 596] on icon "edit" at bounding box center [479, 597] width 14 height 14
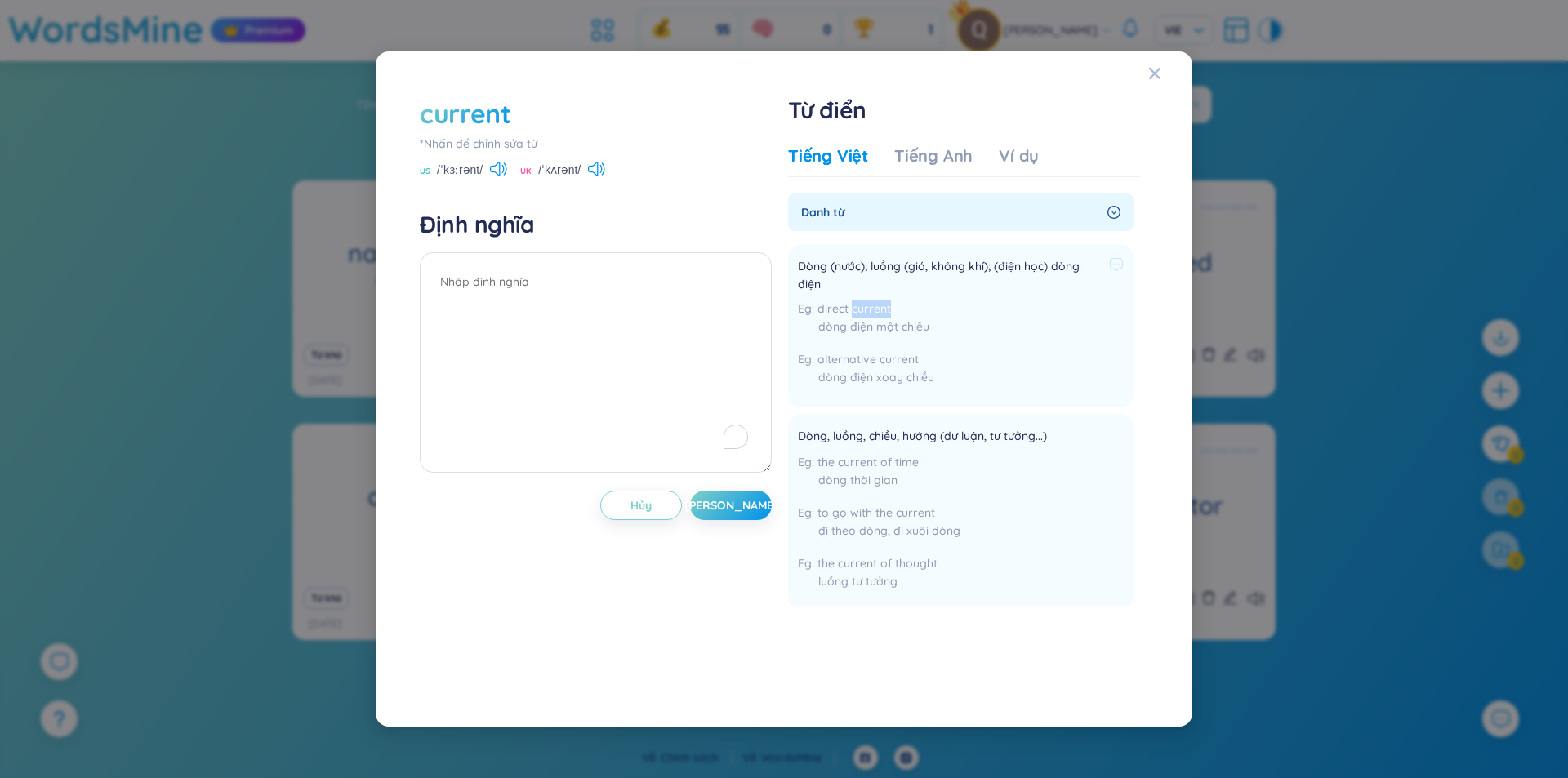
drag, startPoint x: 899, startPoint y: 305, endPoint x: 851, endPoint y: 305, distance: 48.0
click at [851, 305] on div "direct current dòng điện một chiều" at bounding box center [961, 321] width 326 height 44
click at [864, 333] on div "dòng điện một chiều" at bounding box center [961, 326] width 326 height 18
click at [892, 437] on span "Dòng, luồng, chiều, hướng (dư luận, tư tưởng...)" at bounding box center [922, 437] width 249 height 20
drag, startPoint x: 1042, startPoint y: 437, endPoint x: 911, endPoint y: 443, distance: 131.1
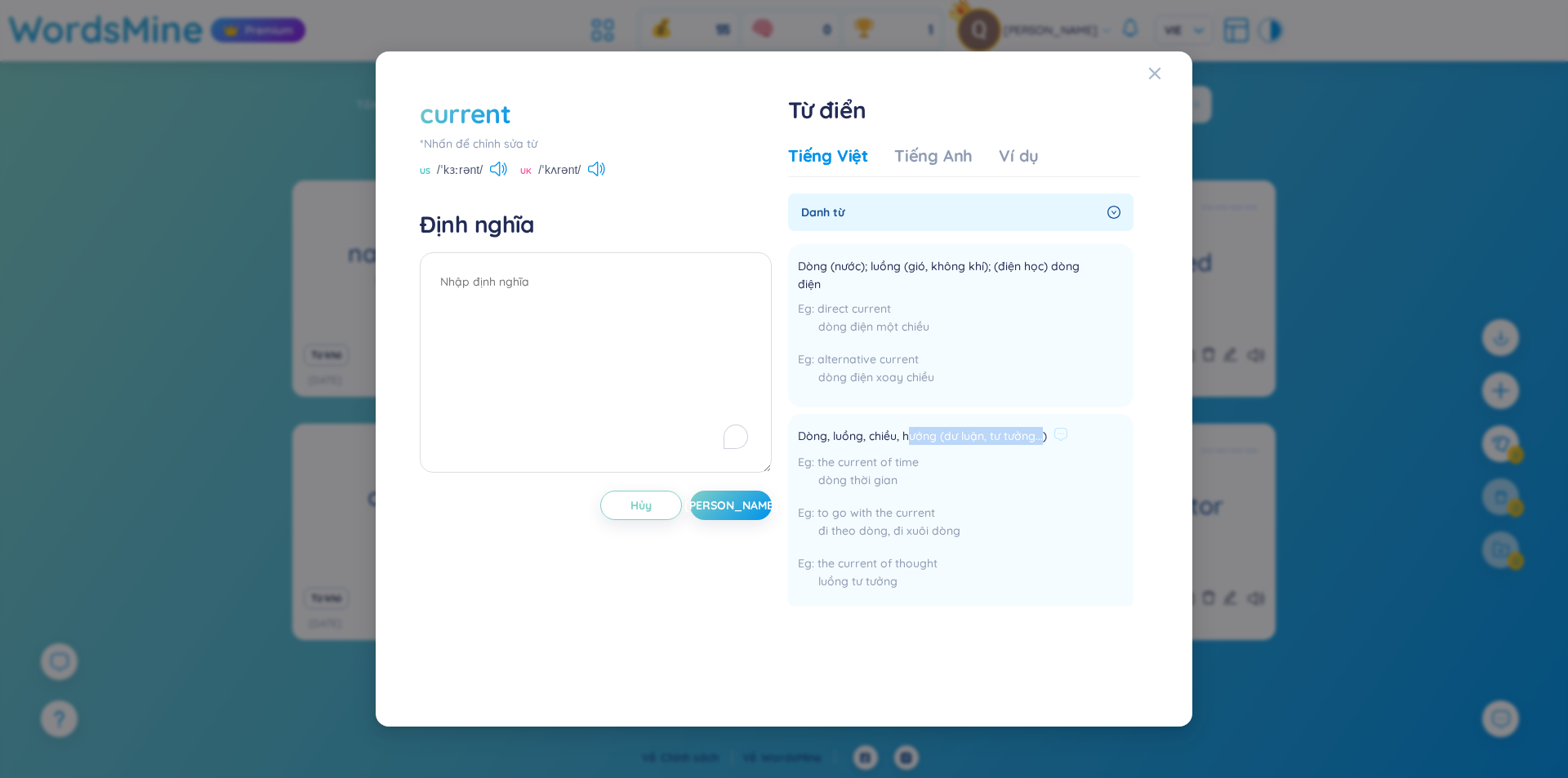
click at [911, 443] on span "Dòng, luồng, chiều, hướng (dư luận, tư tưởng...)" at bounding box center [922, 437] width 249 height 20
click at [901, 443] on span "Dòng, luồng, chiều, hướng (dư luận, tư tưởng...)" at bounding box center [922, 437] width 249 height 20
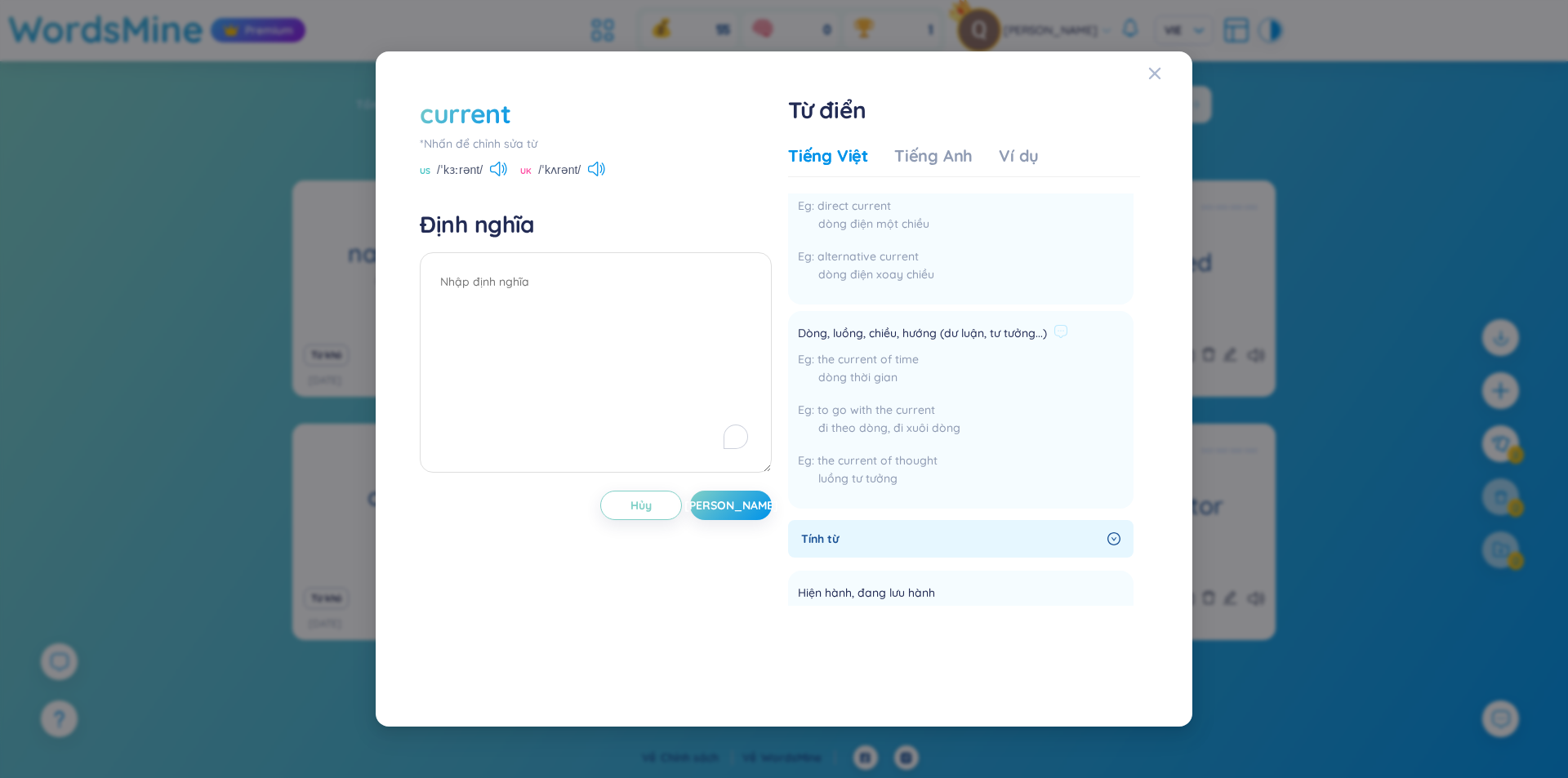
scroll to position [137, 0]
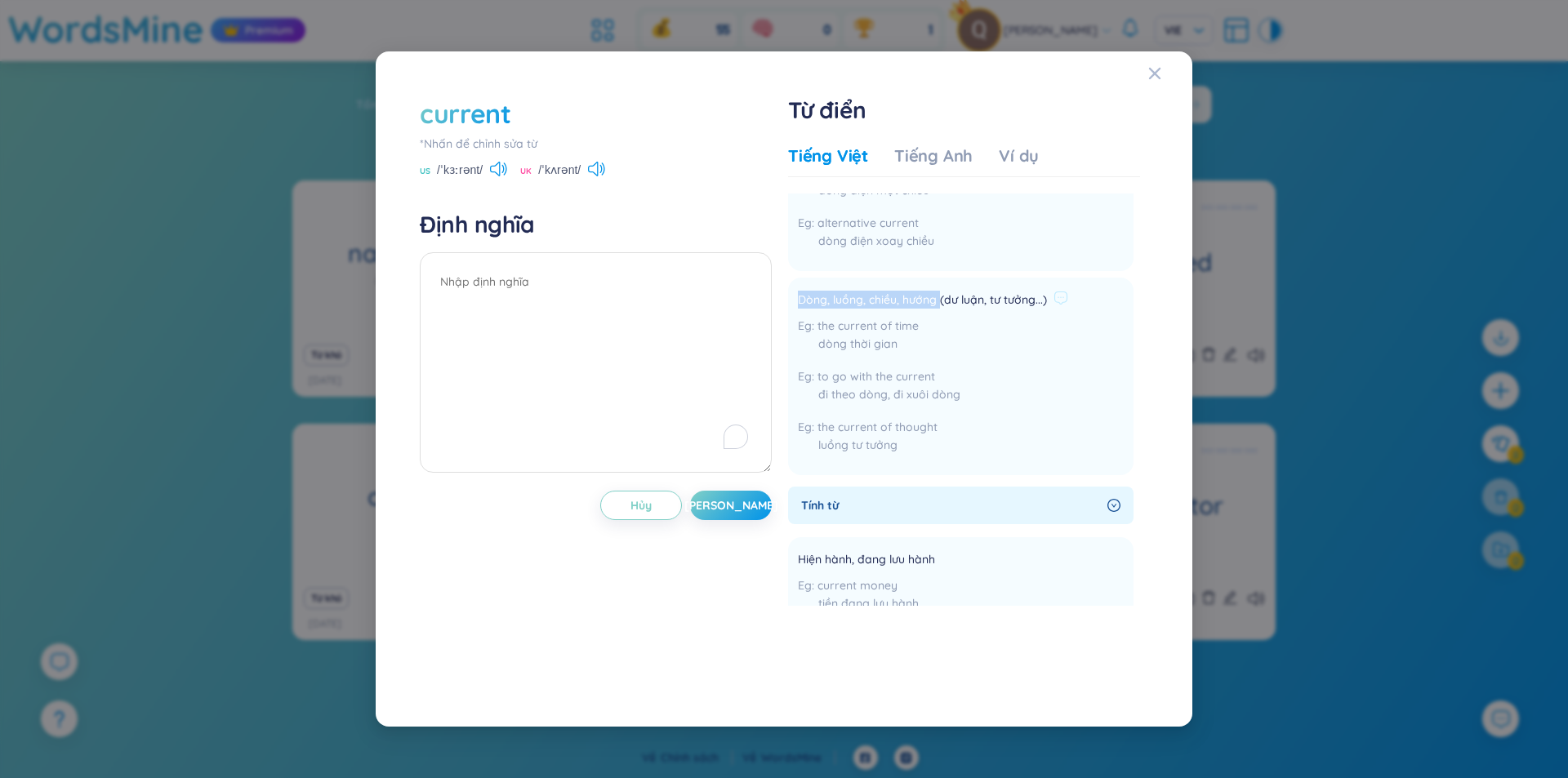
drag, startPoint x: 799, startPoint y: 301, endPoint x: 939, endPoint y: 300, distance: 140.0
click at [939, 300] on span "Dòng, luồng, chiều, hướng (dư luận, tư tưởng...)" at bounding box center [922, 300] width 249 height 20
copy span "Dòng, luồng, chiều, hướng"
click at [482, 311] on textarea "To enrich screen reader interactions, please activate Accessibility in Grammarl…" at bounding box center [595, 362] width 352 height 220
paste textarea "Dòng, luồng, chiều, hướng"
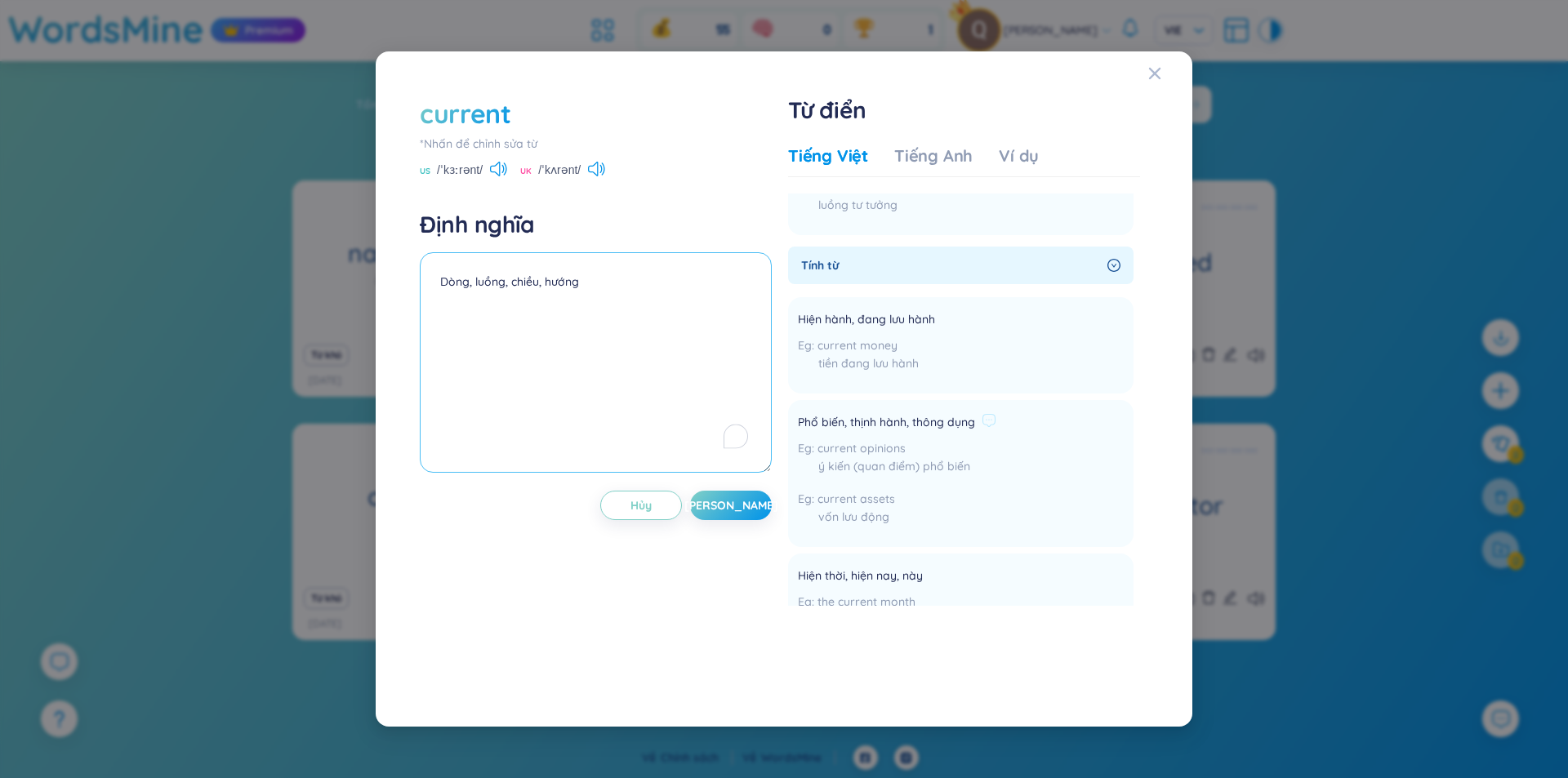
scroll to position [408, 0]
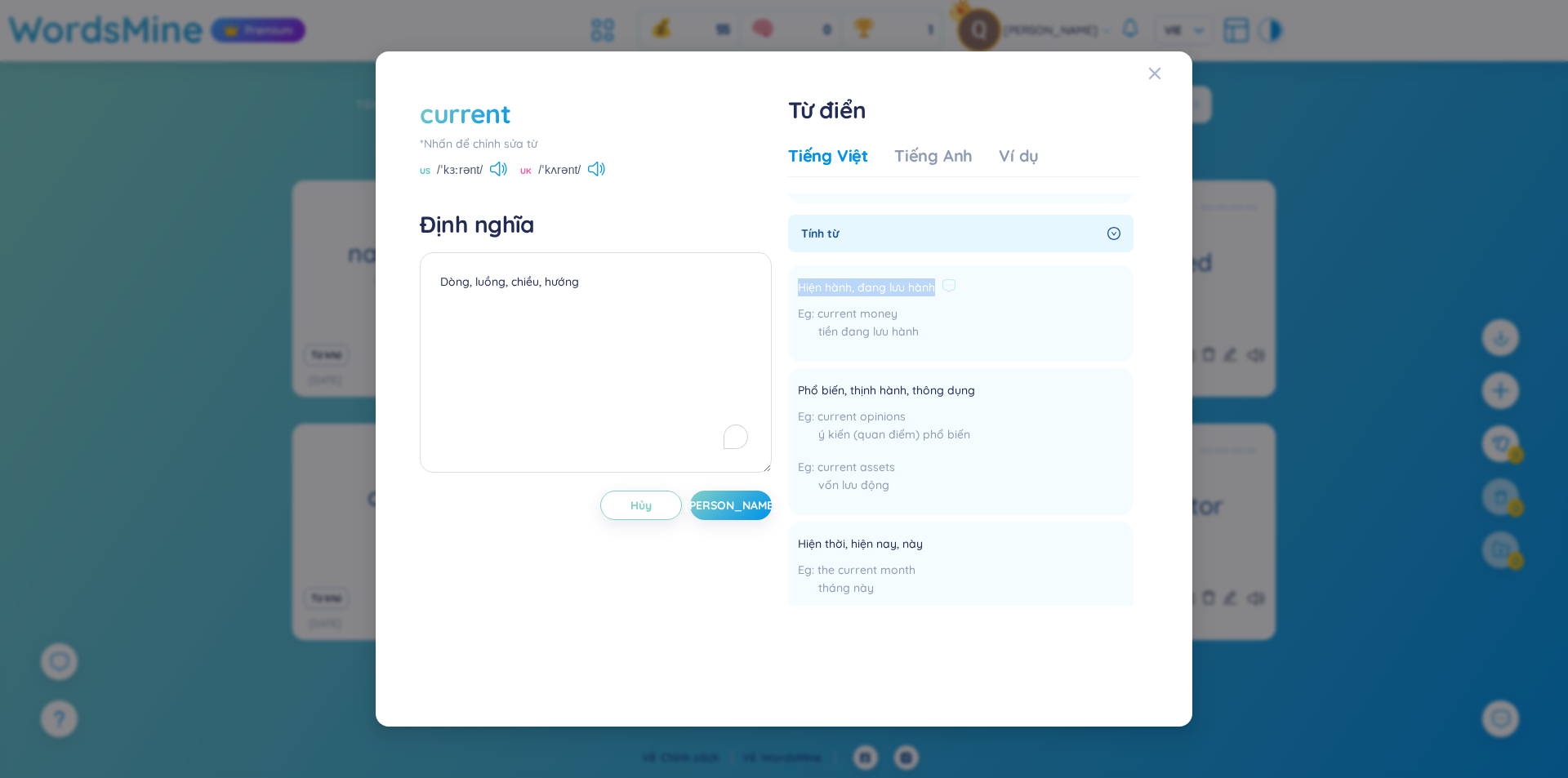
drag, startPoint x: 797, startPoint y: 288, endPoint x: 932, endPoint y: 286, distance: 135.0
click at [932, 286] on li "Hiện hành, đang lưu hành current money tiền đang lưu hành Thêm" at bounding box center [961, 313] width 345 height 96
copy span "Hiện hành, đang lưu hành"
click at [610, 305] on textarea "Dòng, luồng, chiều, hướng" at bounding box center [595, 362] width 352 height 220
paste textarea "Hiện hành, đang lưu hành"
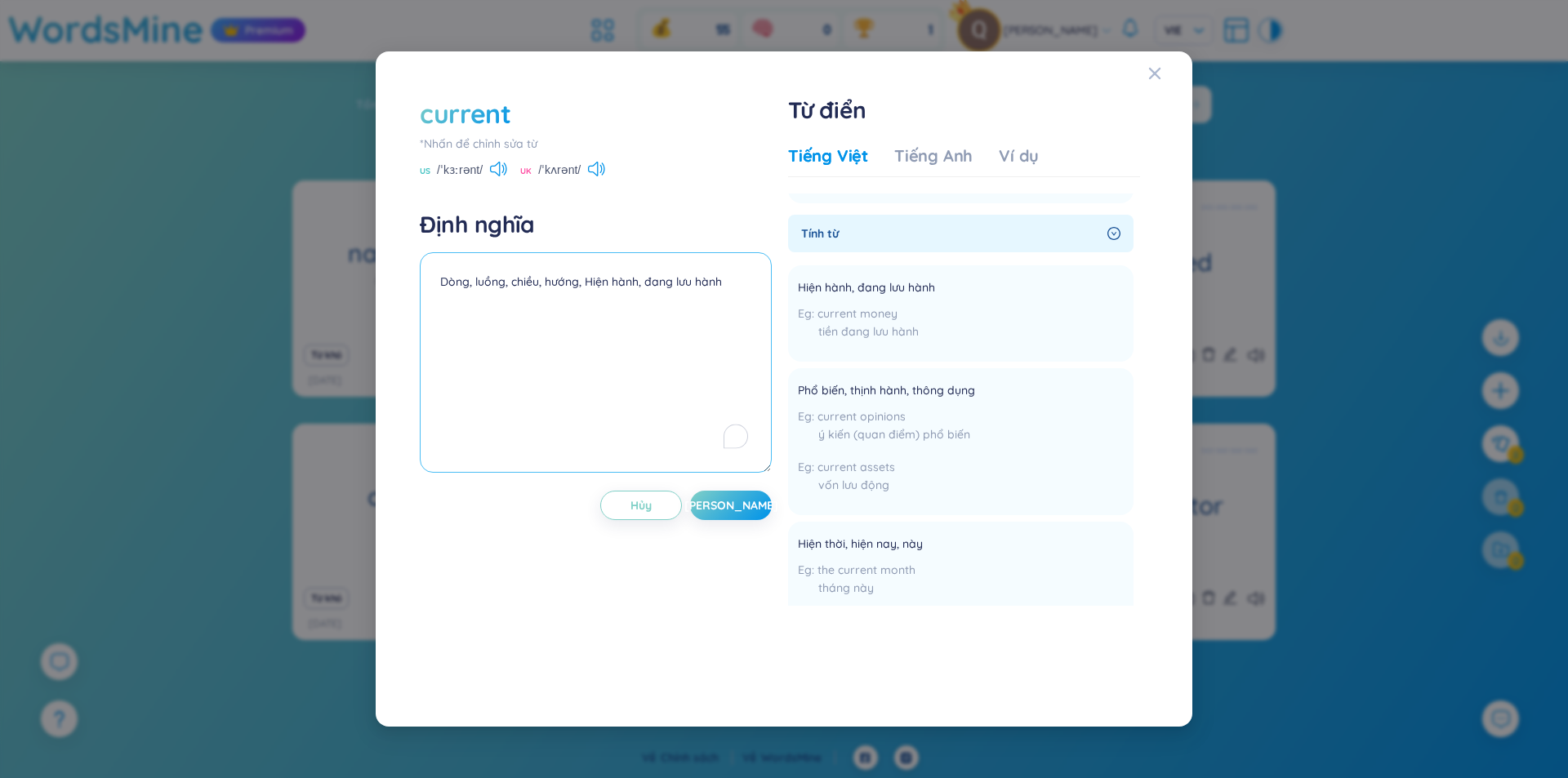
click at [596, 282] on textarea "Dòng, luồng, chiều, hướng, Hiện hành, đang lưu hành" at bounding box center [595, 362] width 352 height 220
type textarea "Dòng, luồng, chiều, hướng, hiện hành, đang lưu hành"
click at [746, 503] on button "[PERSON_NAME]" at bounding box center [730, 505] width 82 height 30
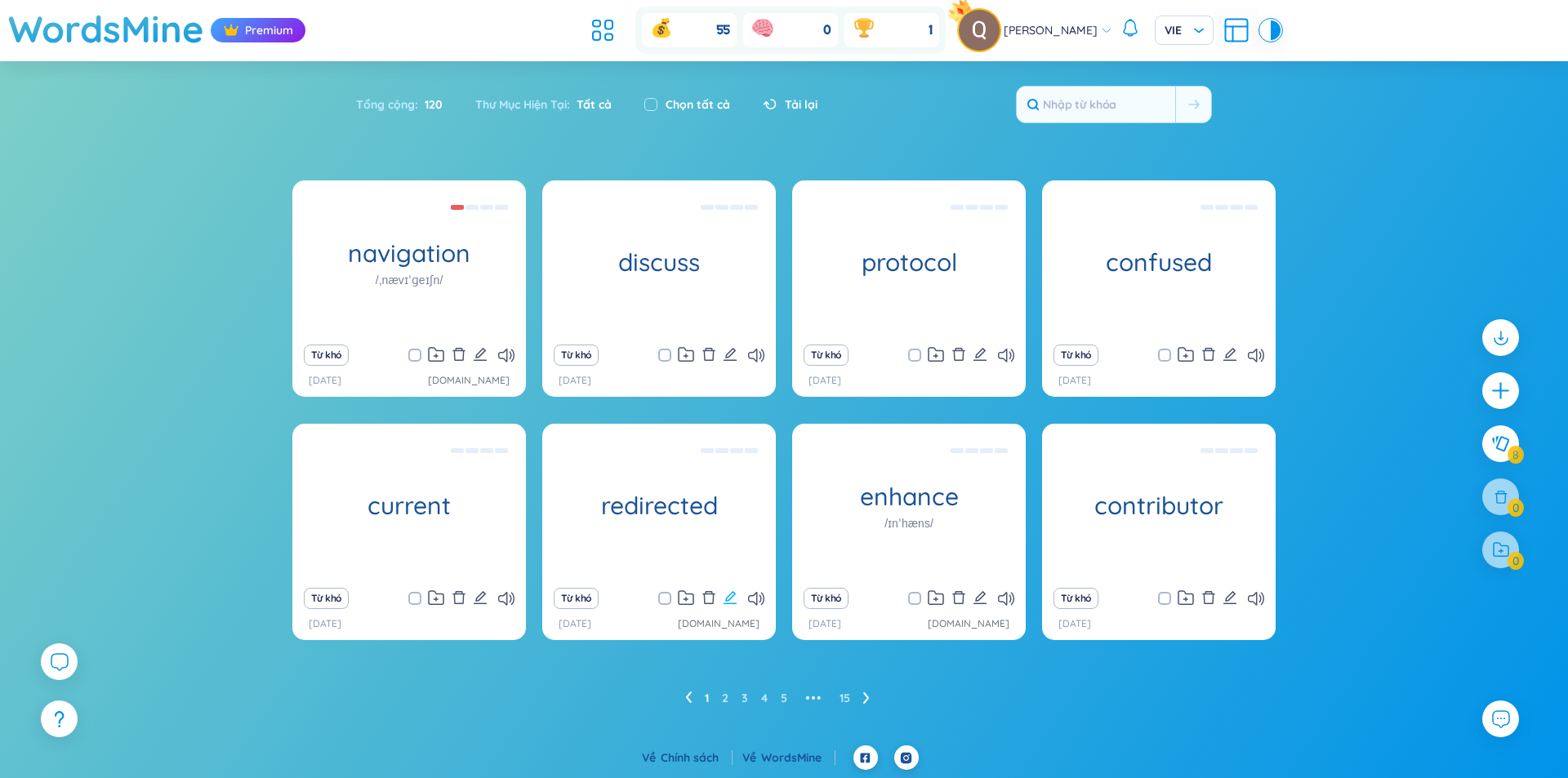
click at [735, 602] on icon "edit" at bounding box center [730, 597] width 14 height 14
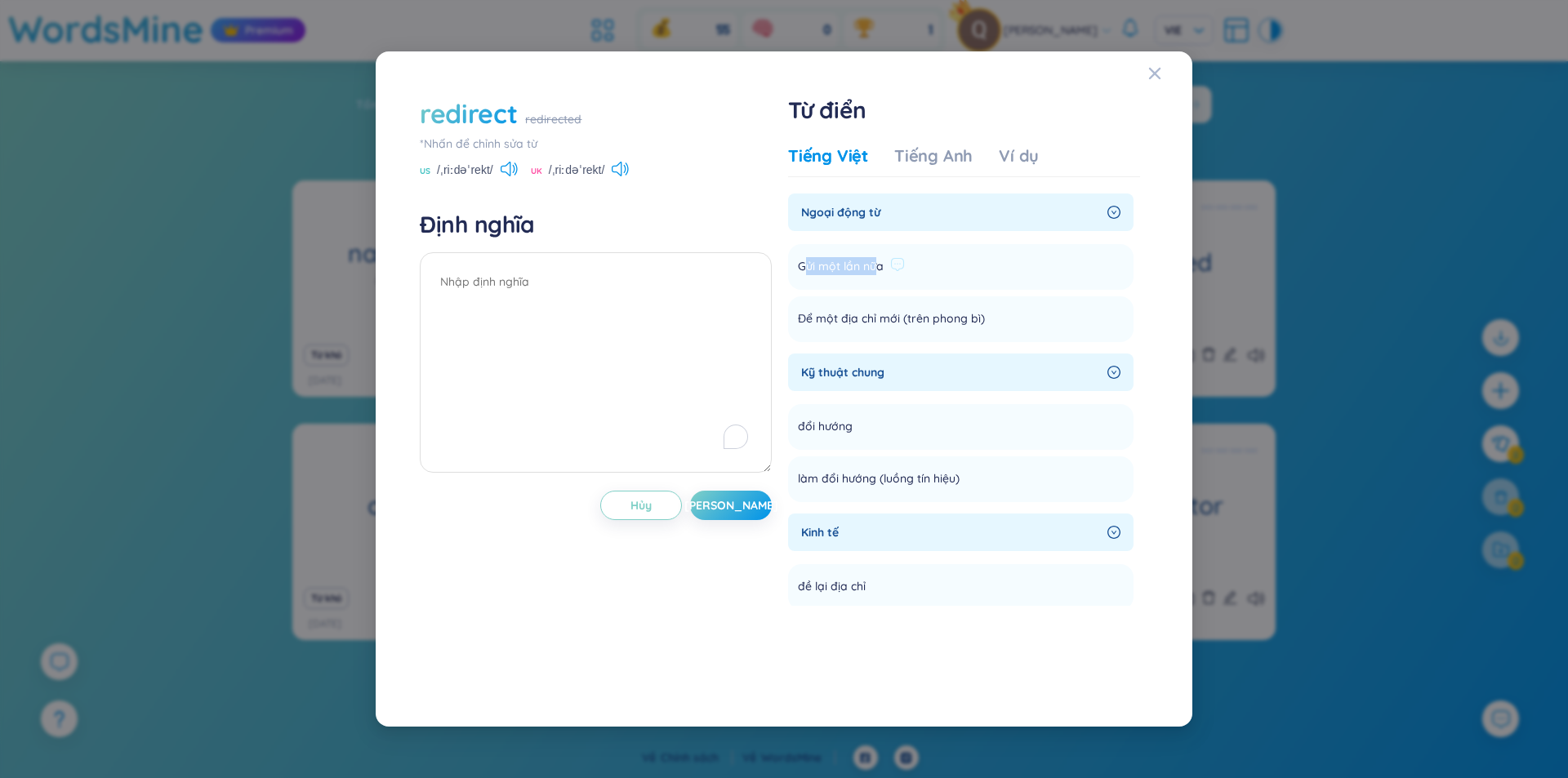
drag, startPoint x: 878, startPoint y: 273, endPoint x: 803, endPoint y: 269, distance: 75.1
click at [803, 269] on span "Gửi một lần nữa" at bounding box center [840, 267] width 85 height 20
drag, startPoint x: 795, startPoint y: 267, endPoint x: 883, endPoint y: 268, distance: 88.0
click at [883, 268] on li "Gửi một lần nữa Thêm" at bounding box center [961, 266] width 345 height 46
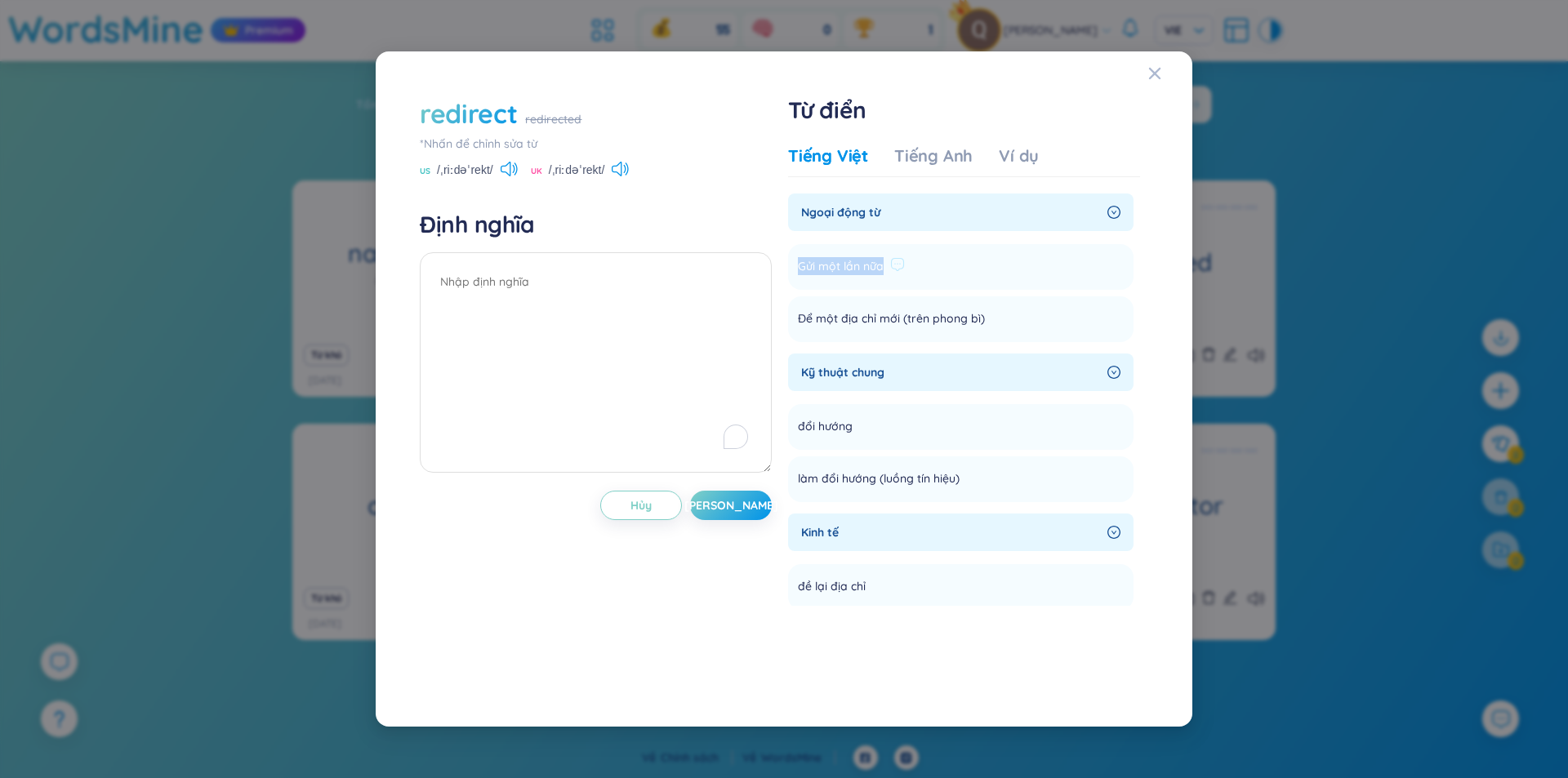
copy span "Gửi một lần nữa"
click at [651, 291] on textarea "To enrich screen reader interactions, please activate Accessibility in Grammarl…" at bounding box center [595, 362] width 352 height 220
paste textarea "Gửi một lần nữa"
drag, startPoint x: 982, startPoint y: 321, endPoint x: 791, endPoint y: 321, distance: 191.0
click at [791, 321] on li "Để một địa chỉ mới (trên phong bì) Thêm" at bounding box center [961, 318] width 345 height 46
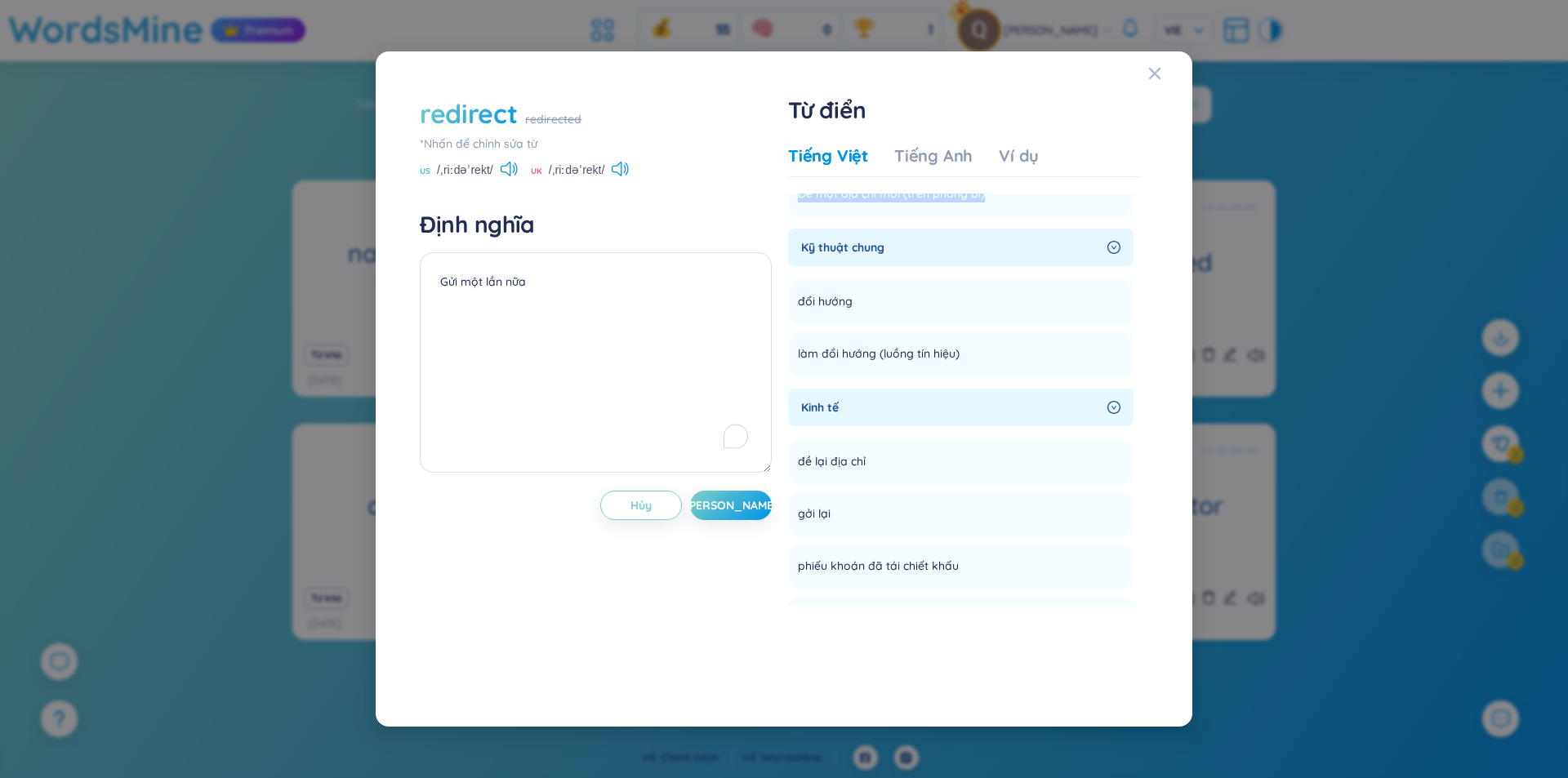
scroll to position [137, 0]
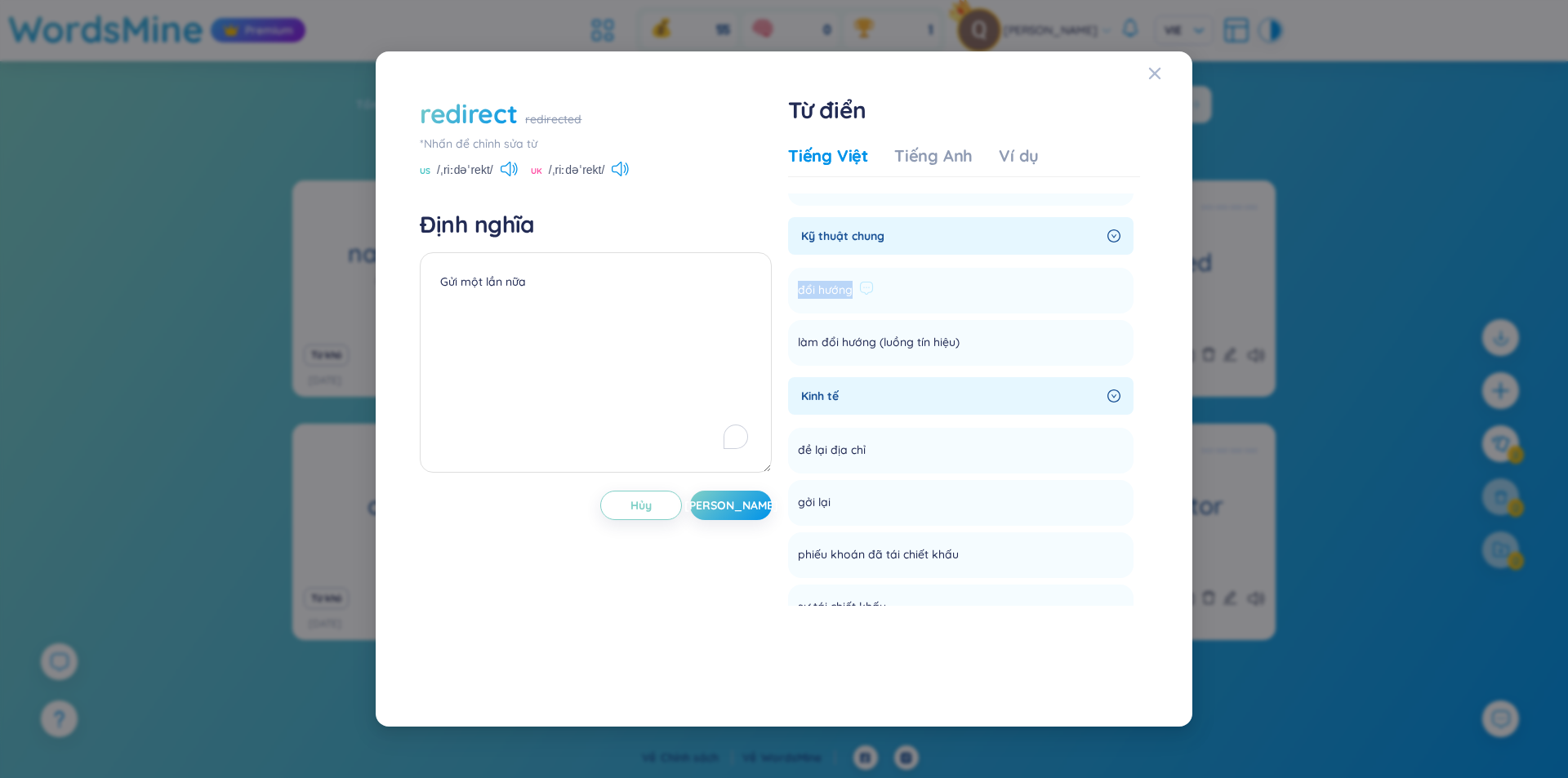
drag, startPoint x: 850, startPoint y: 286, endPoint x: 791, endPoint y: 287, distance: 59.0
click at [791, 287] on li "đổi hướng Thêm" at bounding box center [961, 291] width 345 height 46
copy span "đổi hướng"
click at [624, 285] on textarea "Gửi một lần nữa" at bounding box center [595, 362] width 352 height 220
paste textarea "đổi hướng"
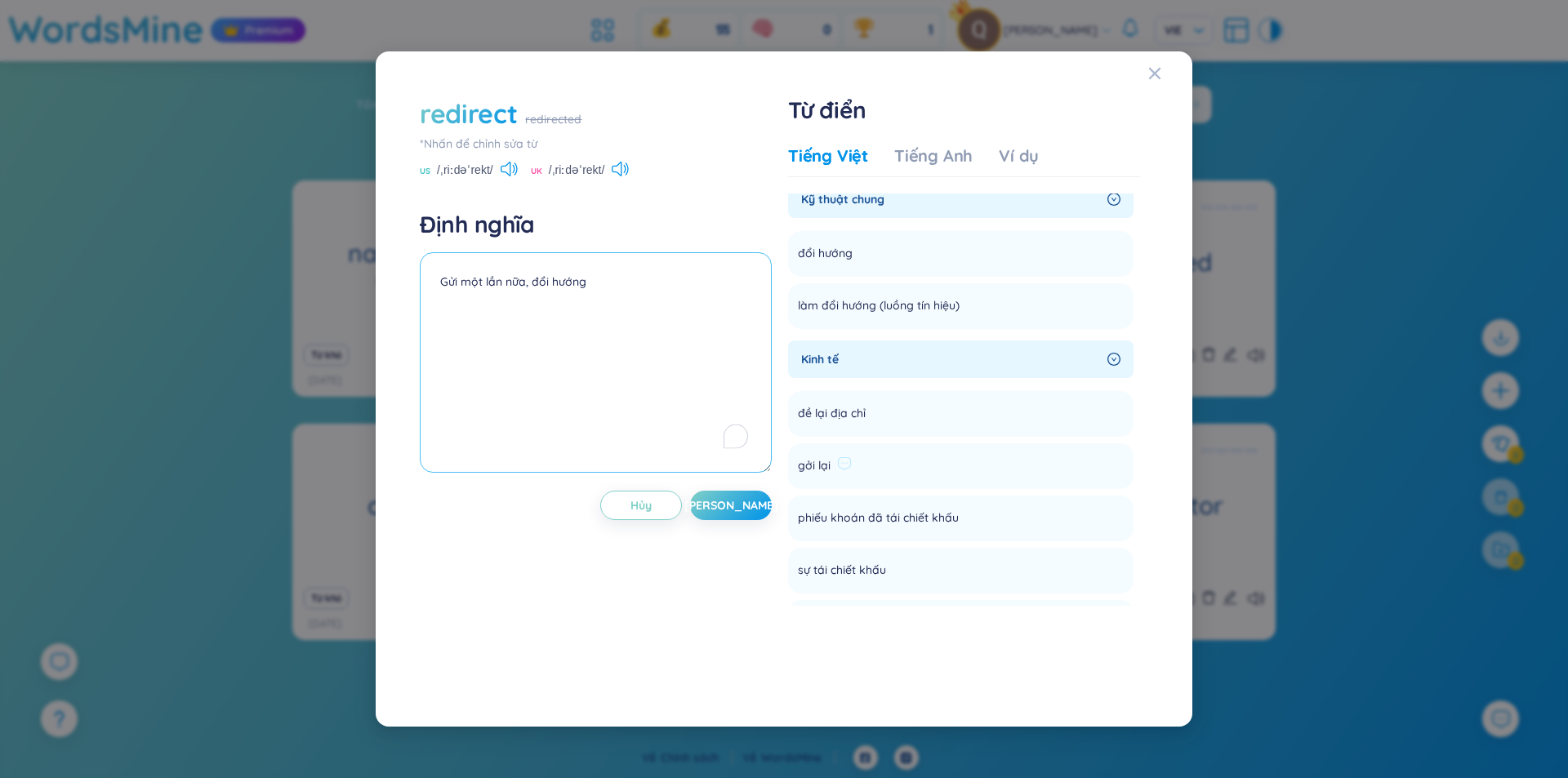
scroll to position [225, 0]
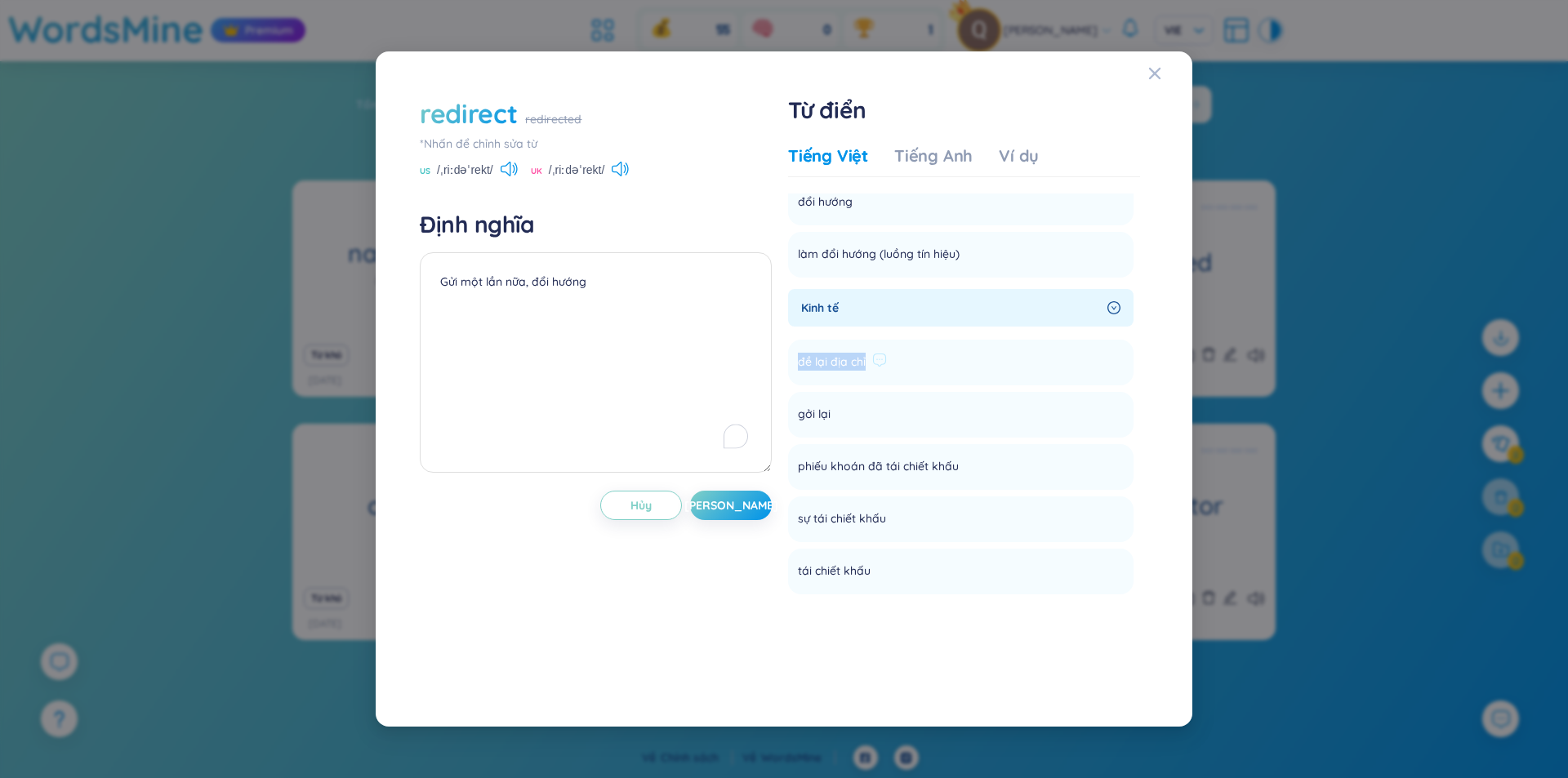
drag, startPoint x: 865, startPoint y: 368, endPoint x: 796, endPoint y: 371, distance: 69.1
click at [796, 371] on li "đề lại địa chỉ Thêm" at bounding box center [961, 362] width 345 height 46
copy span "đề lại địa chỉ"
click at [664, 314] on textarea "Gửi một lần nữa, đổi hướng" at bounding box center [595, 362] width 352 height 220
paste textarea "đề lại địa chỉ"
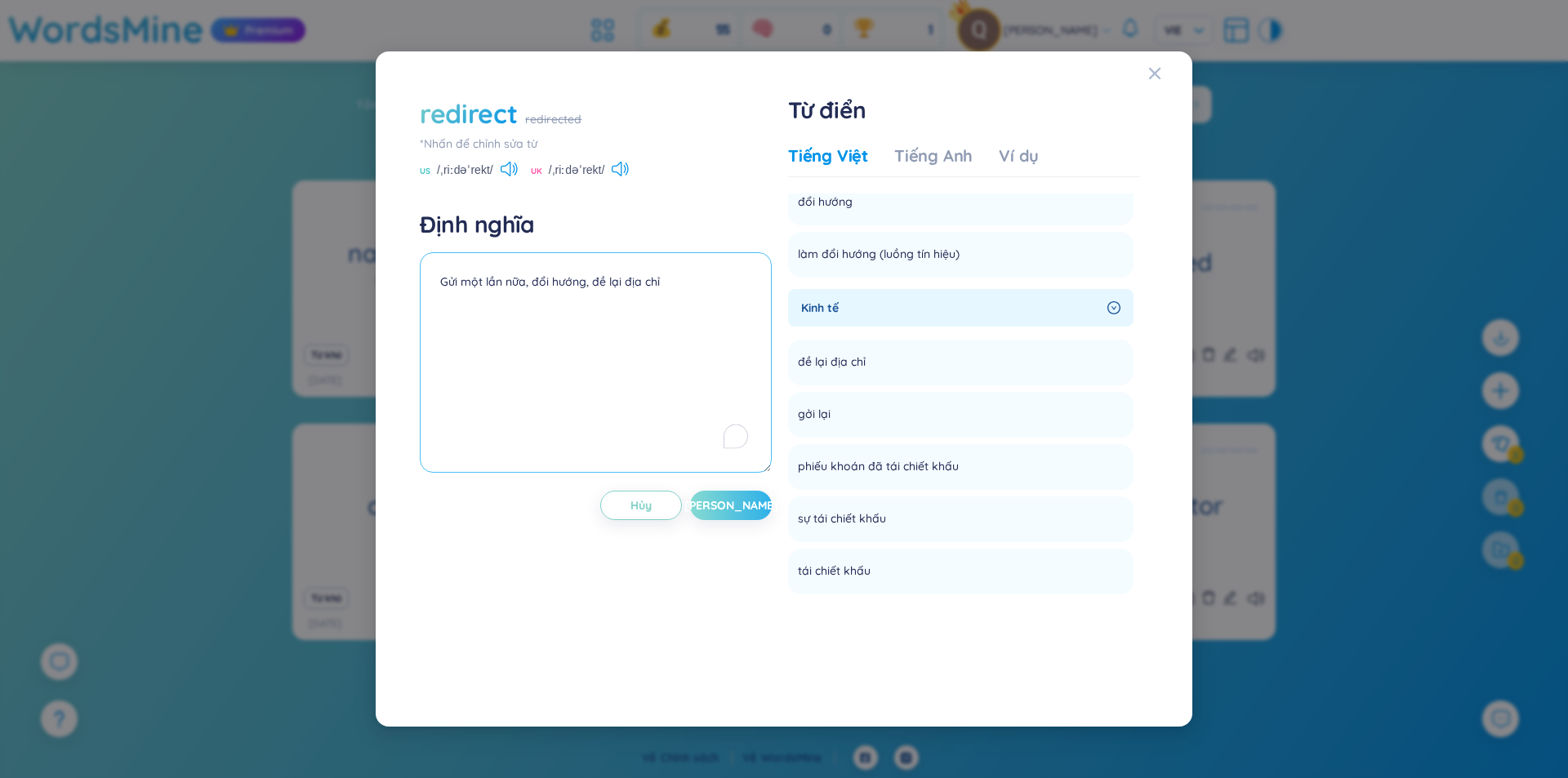
type textarea "Gửi một lần nữa, đổi hướng, đề lại địa chỉ"
click at [743, 516] on button "[PERSON_NAME]" at bounding box center [730, 505] width 82 height 30
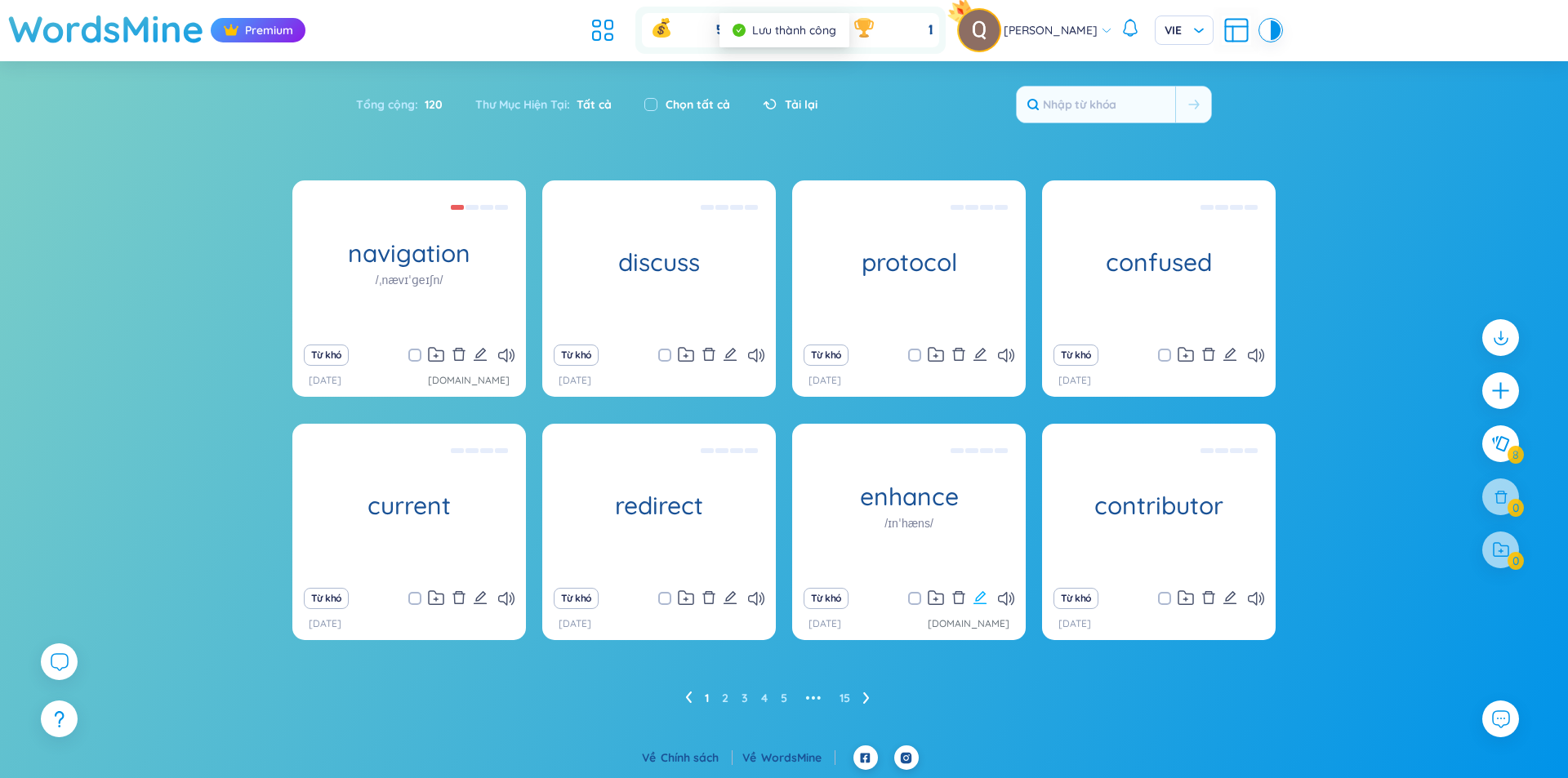
click at [981, 594] on icon "edit" at bounding box center [980, 597] width 13 height 13
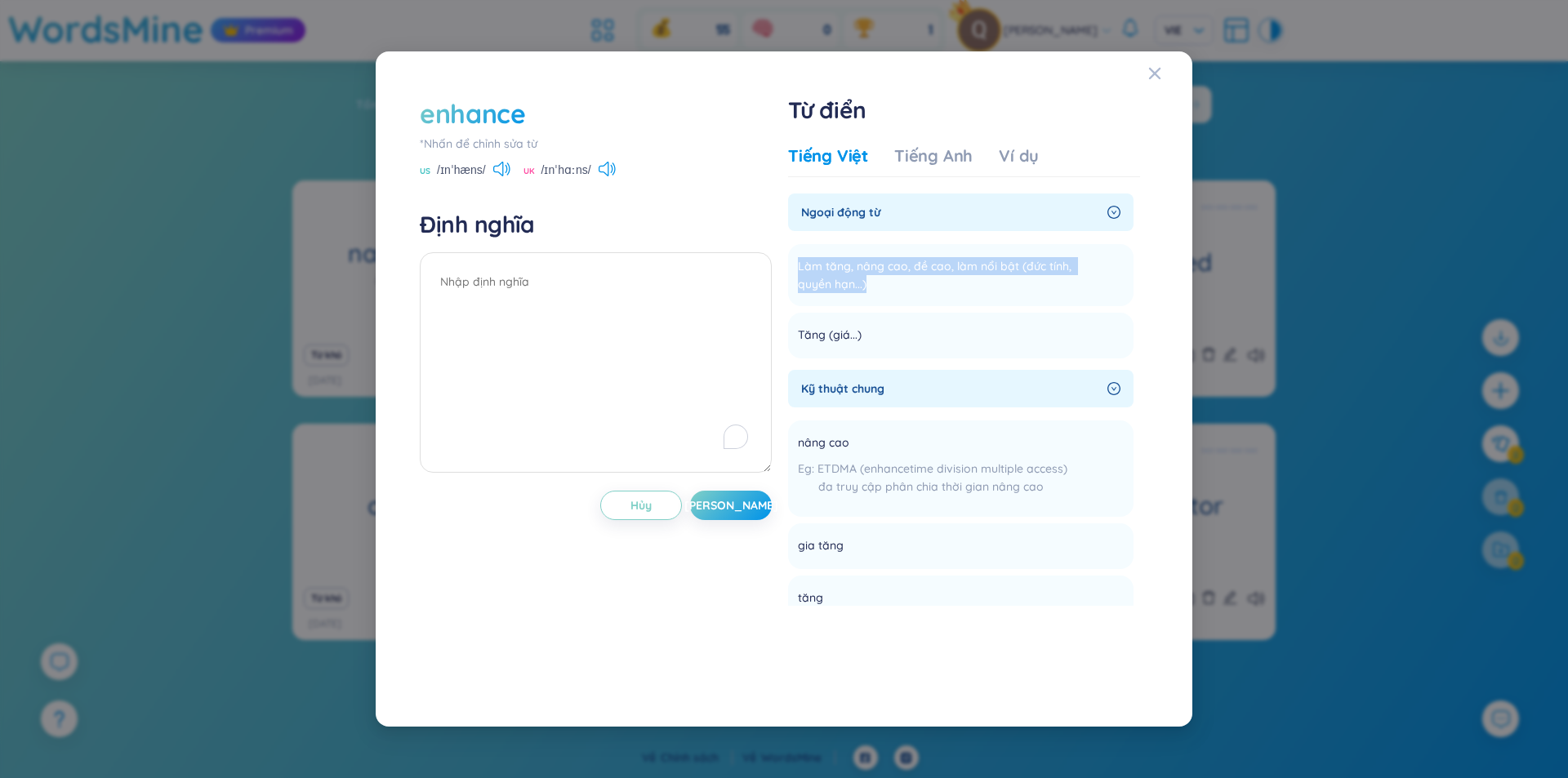
drag, startPoint x: 874, startPoint y: 284, endPoint x: 785, endPoint y: 261, distance: 91.9
click at [785, 261] on div "enhance *Nhấn để chỉnh sửa từ US /ɪnˈhæns/ UK /ɪnˈhɑːns/ Định nghĩa Hủy Lưu Từ …" at bounding box center [784, 389] width 745 height 604
click at [821, 320] on li "Tăng (giá...) Thêm" at bounding box center [961, 335] width 345 height 46
drag, startPoint x: 865, startPoint y: 339, endPoint x: 795, endPoint y: 269, distance: 99.0
click at [795, 269] on ul "Làm tăng, nâng cao, đề cao, làm nổi bật (đức tính, quyền hạn...) Thêm Tăng (giá…" at bounding box center [961, 298] width 345 height 121
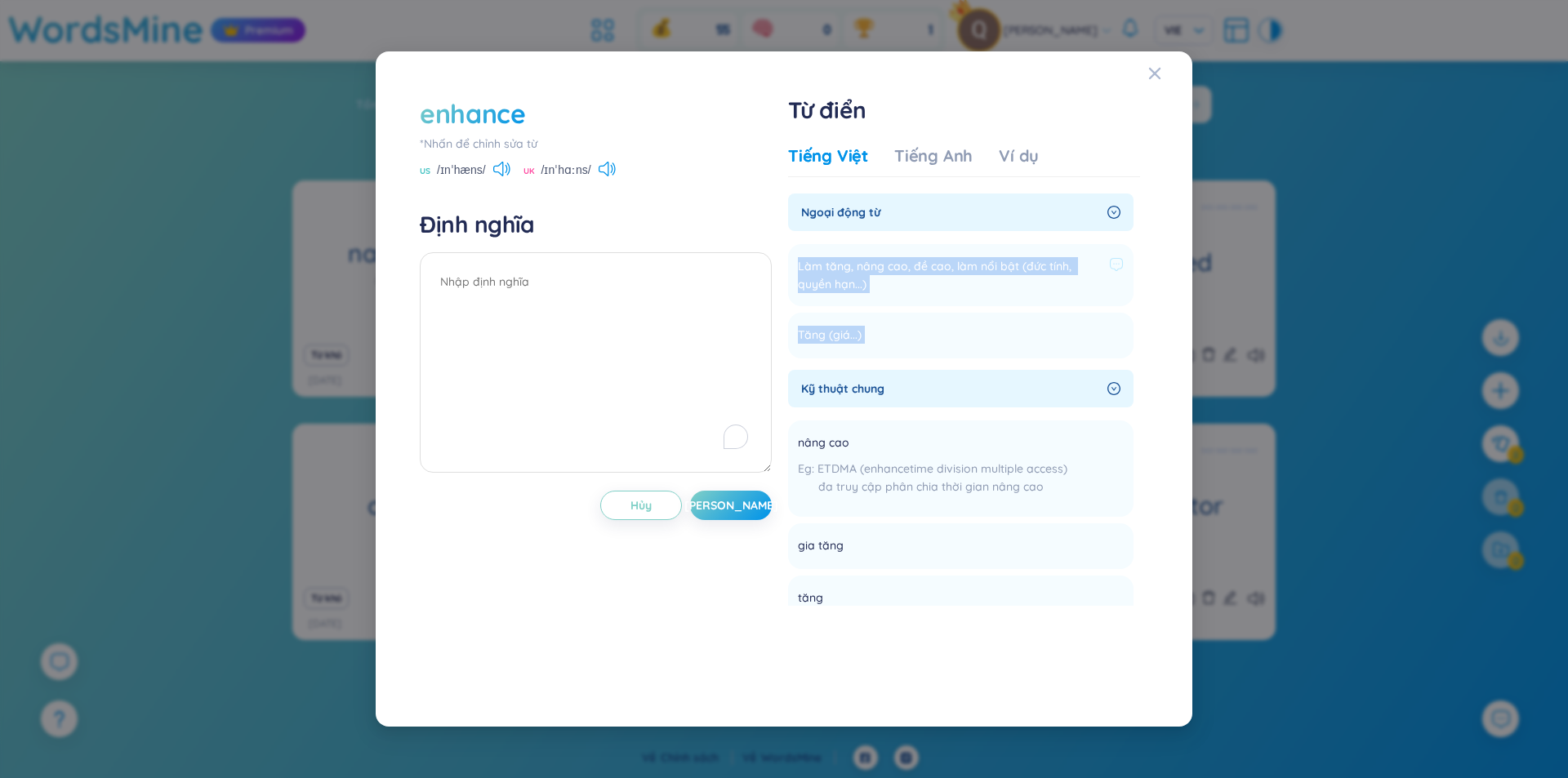
copy section "Làm tăng, nâng cao, đề cao, làm nổi bật (đức tính, quyền hạn...) Thêm Tăng (giá…"
click at [667, 303] on textarea "To enrich screen reader interactions, please activate Accessibility in Grammarl…" at bounding box center [595, 362] width 352 height 220
paste textarea "Làm tăng, nâng cao, đề cao, làm nổi bật (đức tính, quyền hạn...) Tăng (giá...)"
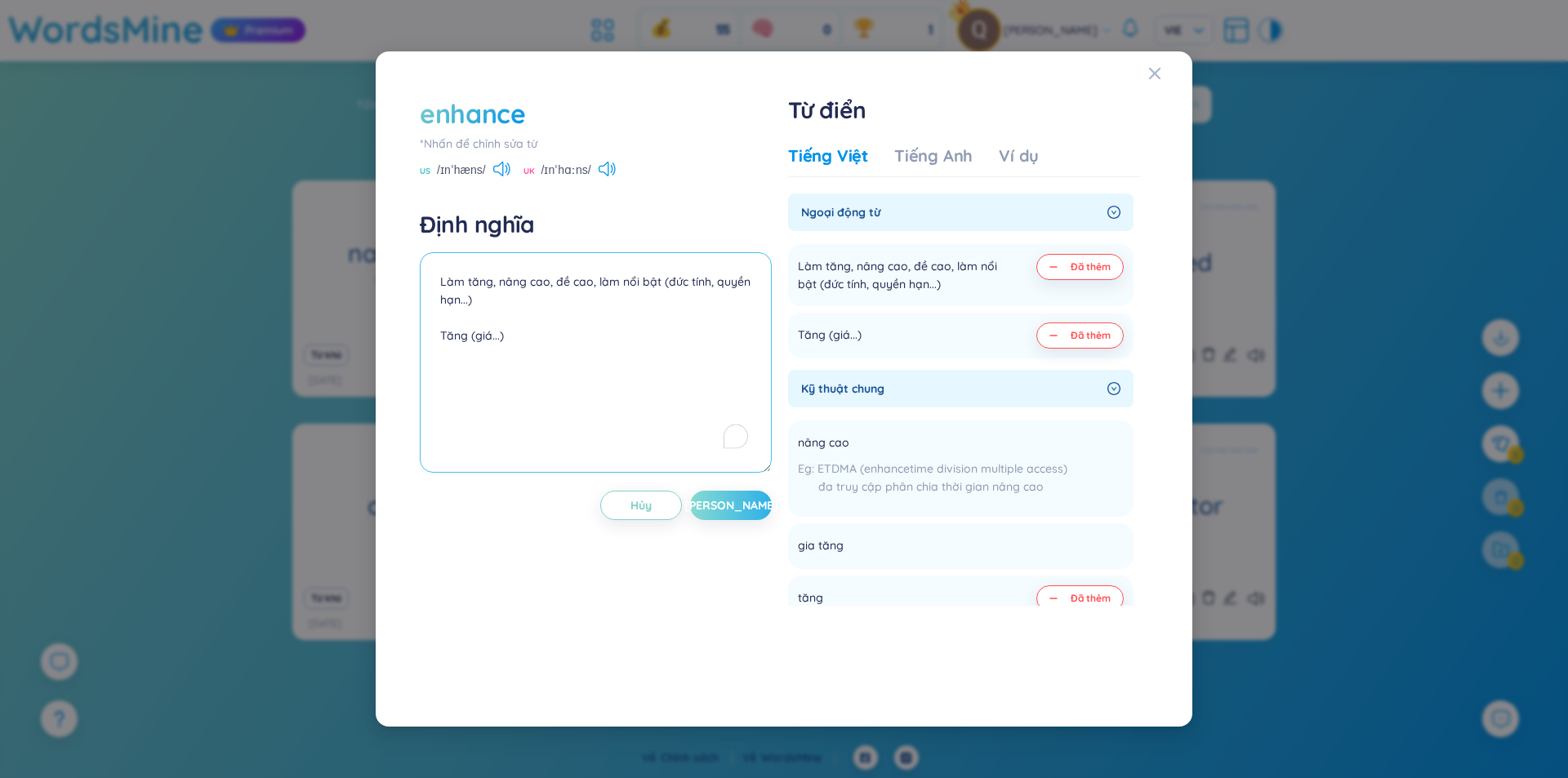
type textarea "Làm tăng, nâng cao, đề cao, làm nổi bật (đức tính, quyền hạn...) Tăng (giá...)"
click at [726, 497] on span "[PERSON_NAME]" at bounding box center [731, 505] width 94 height 16
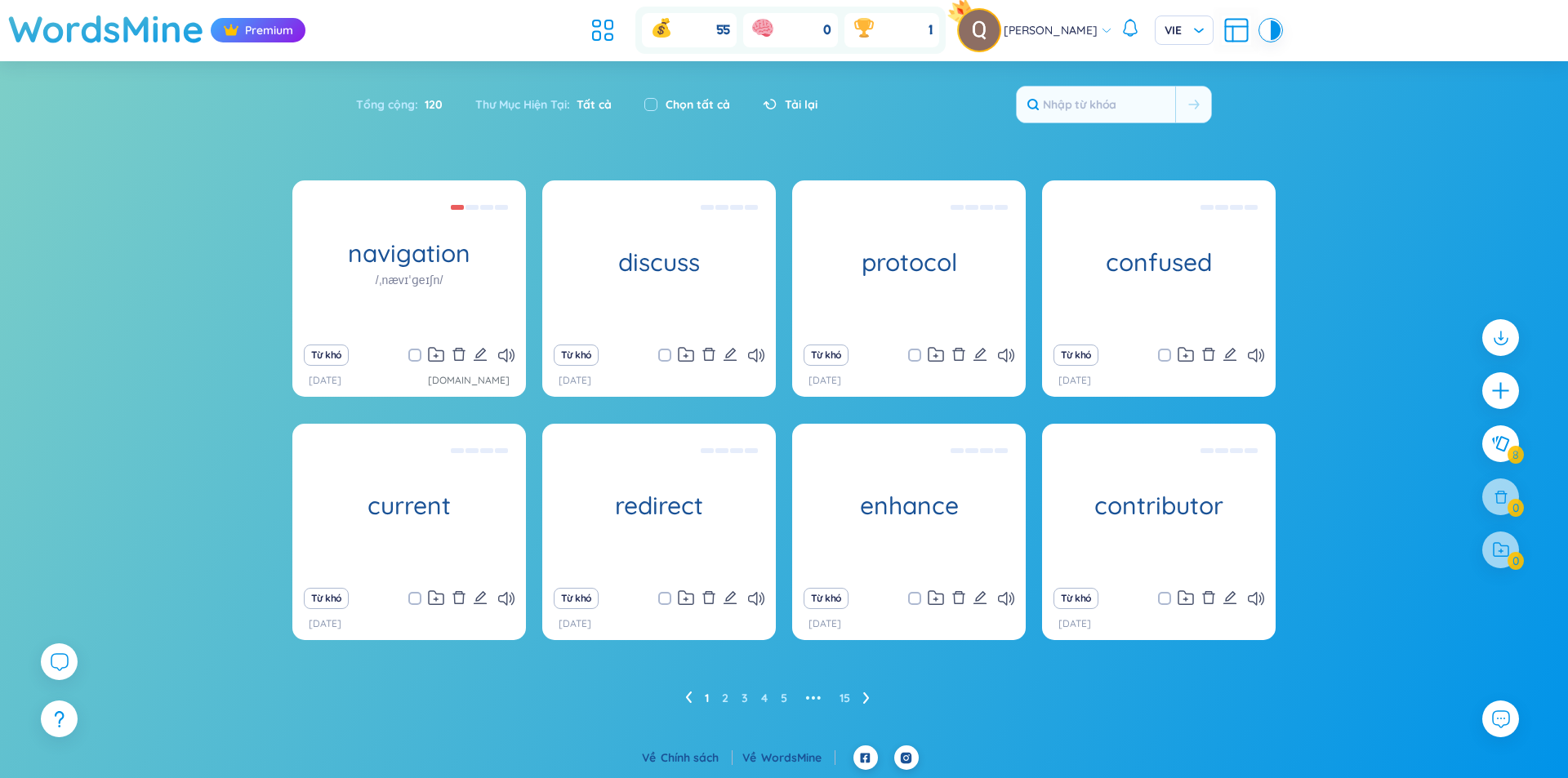
click at [721, 698] on ul "1 2 3 4 5 ••• 15" at bounding box center [784, 697] width 198 height 26
click at [723, 699] on link "2" at bounding box center [724, 697] width 6 height 24
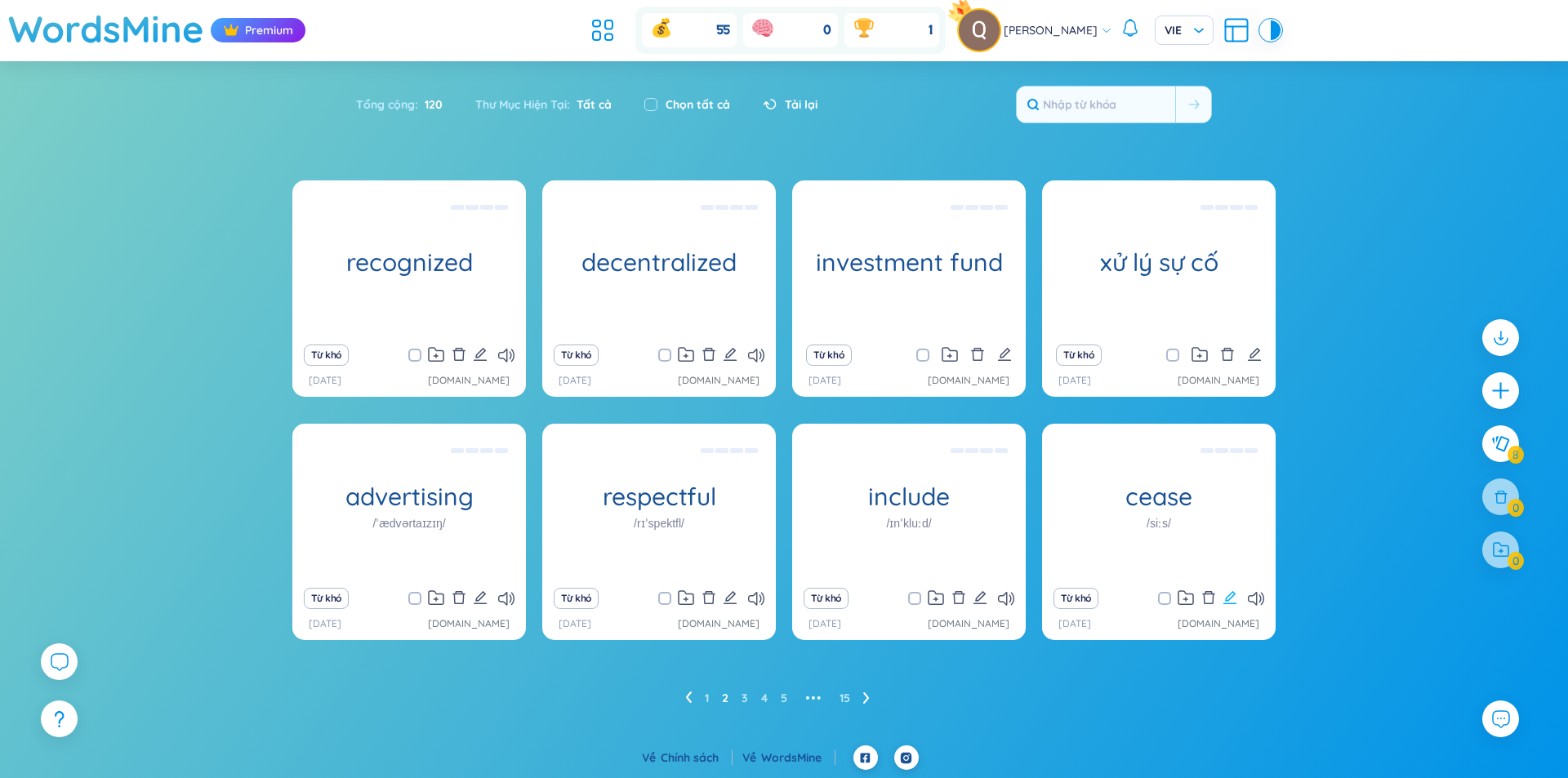
click at [1224, 596] on icon "edit" at bounding box center [1230, 597] width 14 height 14
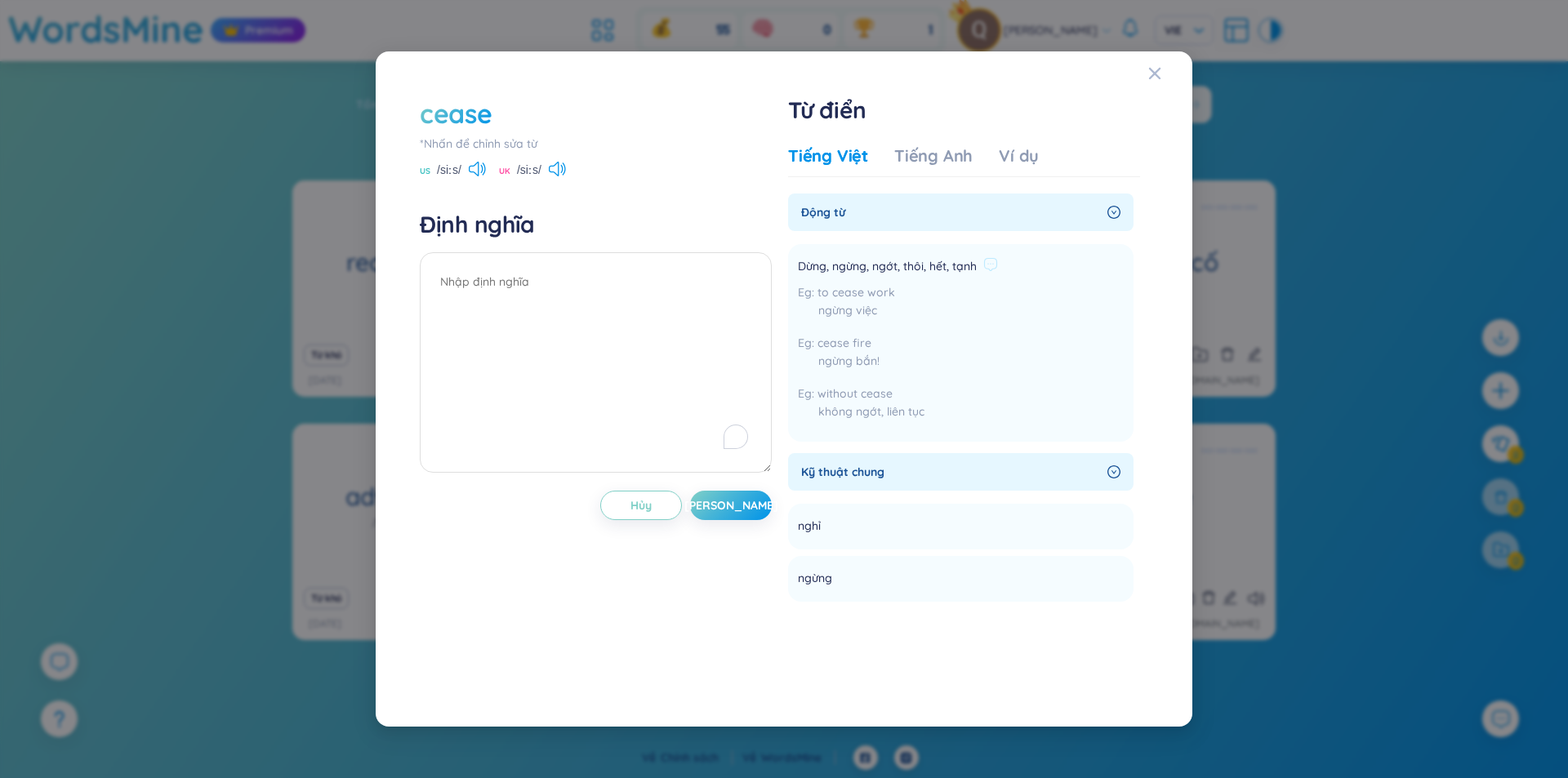
click at [972, 268] on span "Dừng, ngừng, ngớt, thôi, hết, tạnh" at bounding box center [887, 267] width 179 height 20
drag, startPoint x: 975, startPoint y: 266, endPoint x: 798, endPoint y: 264, distance: 177.0
click at [798, 264] on span "Dừng, ngừng, ngớt, thôi, hết, tạnh" at bounding box center [887, 267] width 179 height 20
copy span "Dừng, ngừng, ngớt, thôi, hết, tạnh"
click at [569, 295] on textarea "To enrich screen reader interactions, please activate Accessibility in Grammarl…" at bounding box center [595, 362] width 352 height 220
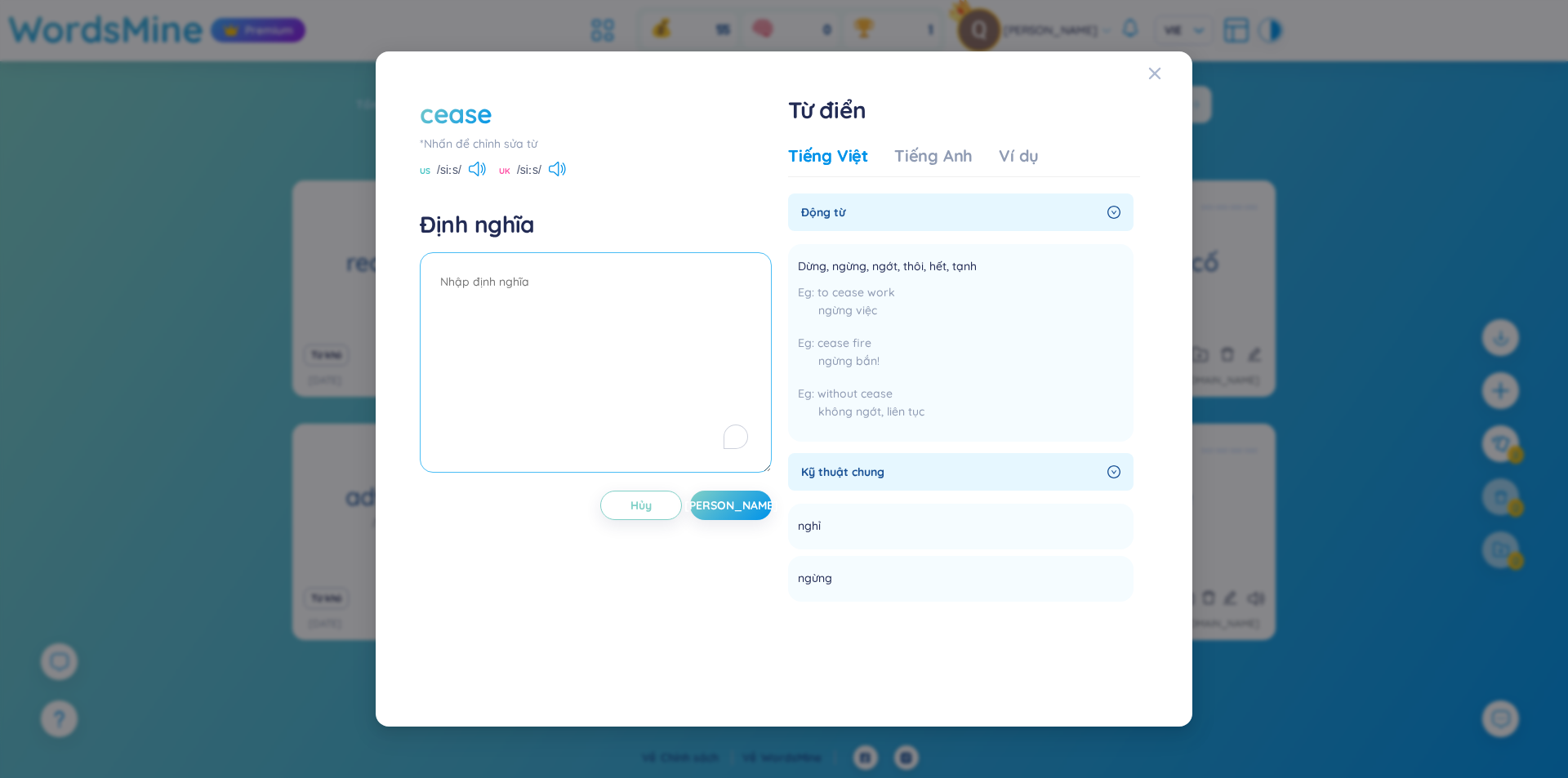
paste textarea "Dừng, ngừng, ngớt, thôi, hết, tạnh"
type textarea "Dừng, ngừng, ngớt, thôi, hết, tạnh"
click at [729, 508] on span "[PERSON_NAME]" at bounding box center [731, 505] width 94 height 16
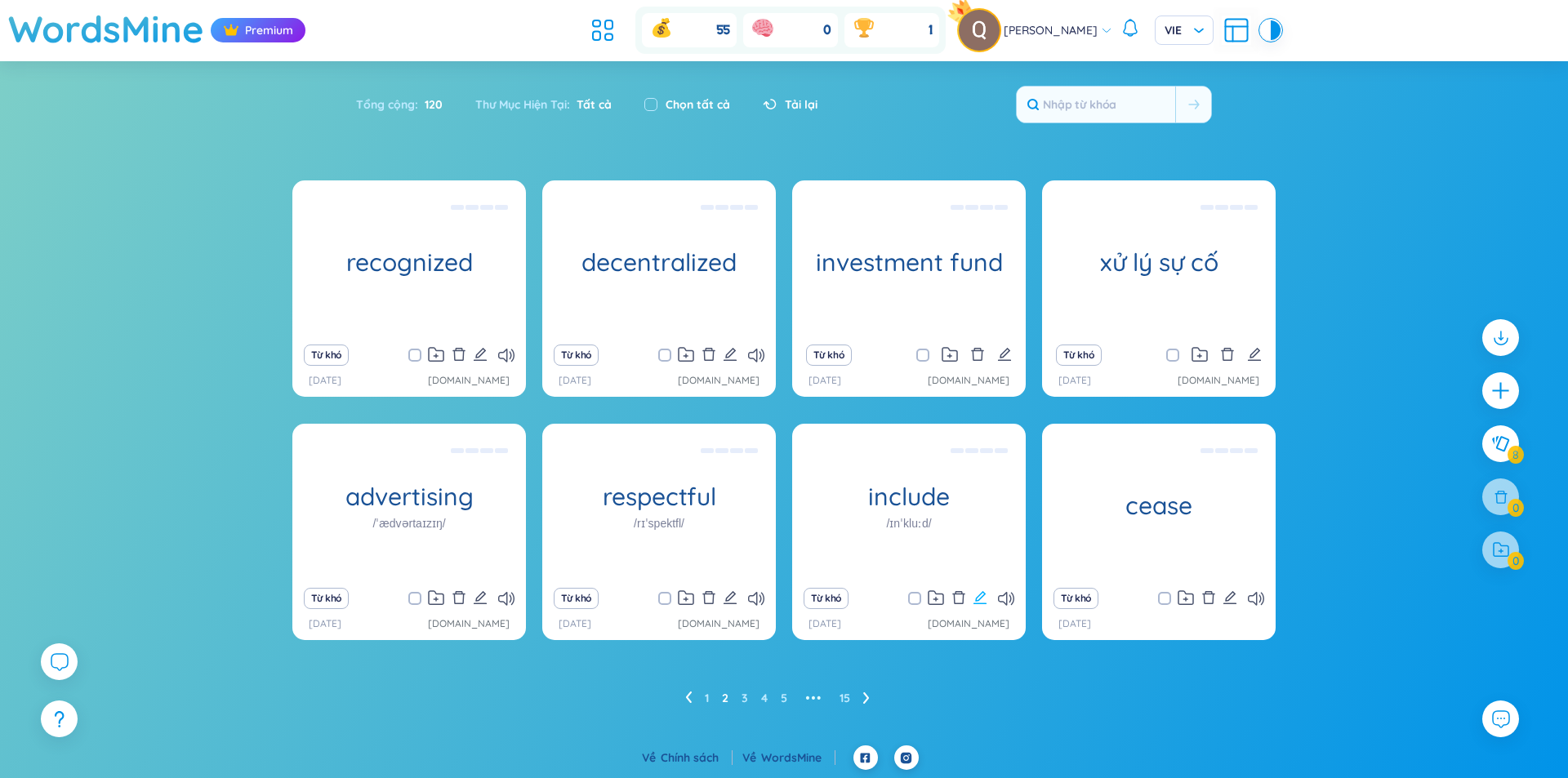
click at [978, 593] on icon "edit" at bounding box center [980, 597] width 14 height 14
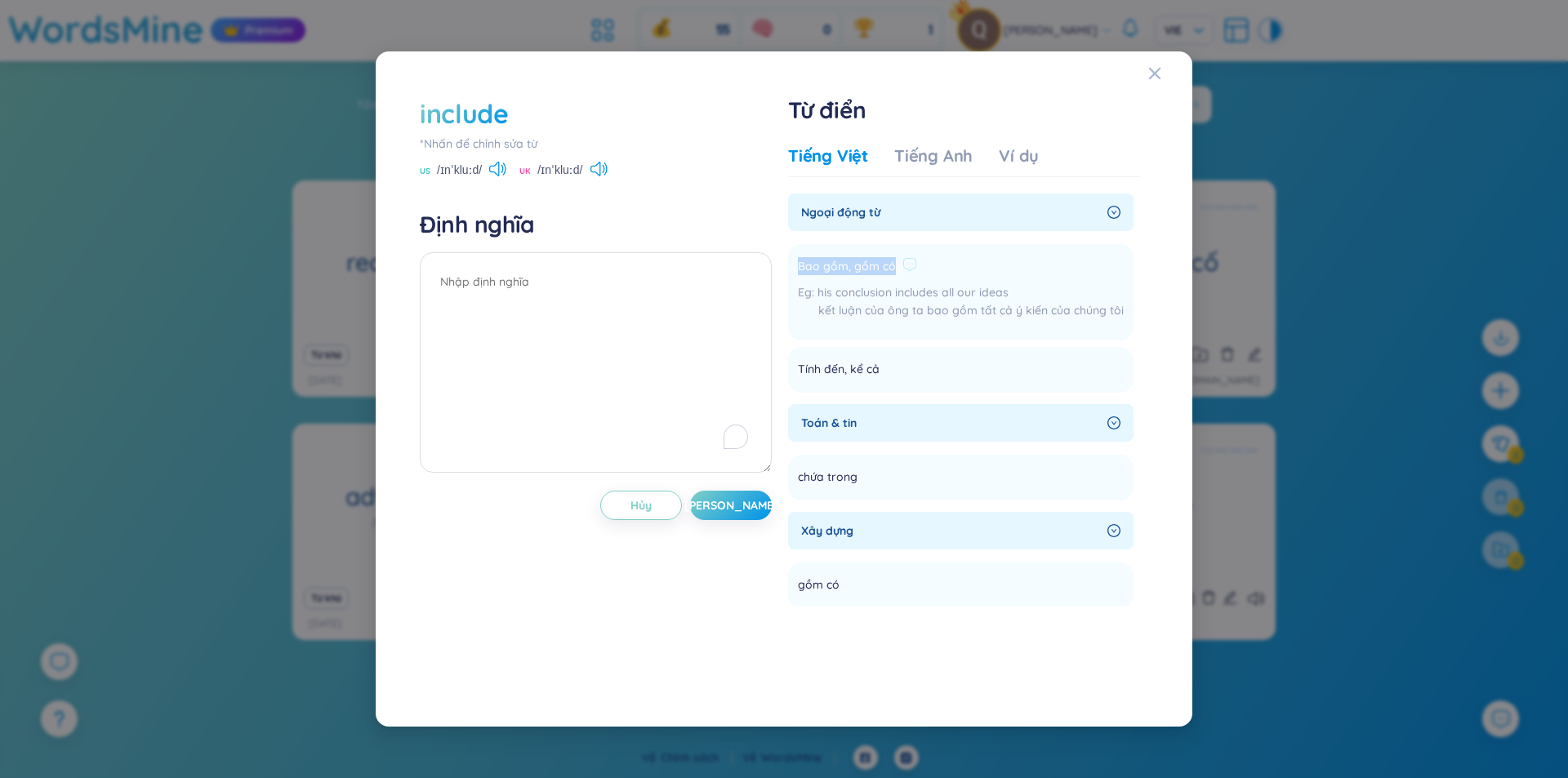
drag, startPoint x: 892, startPoint y: 260, endPoint x: 798, endPoint y: 256, distance: 94.1
click at [798, 257] on span "Bao gồm, gồm có" at bounding box center [847, 267] width 98 height 20
click at [862, 294] on span "his conclusion includes all our ideas" at bounding box center [912, 292] width 191 height 14
click at [653, 300] on textarea "To enrich screen reader interactions, please activate Accessibility in Grammarl…" at bounding box center [595, 362] width 352 height 220
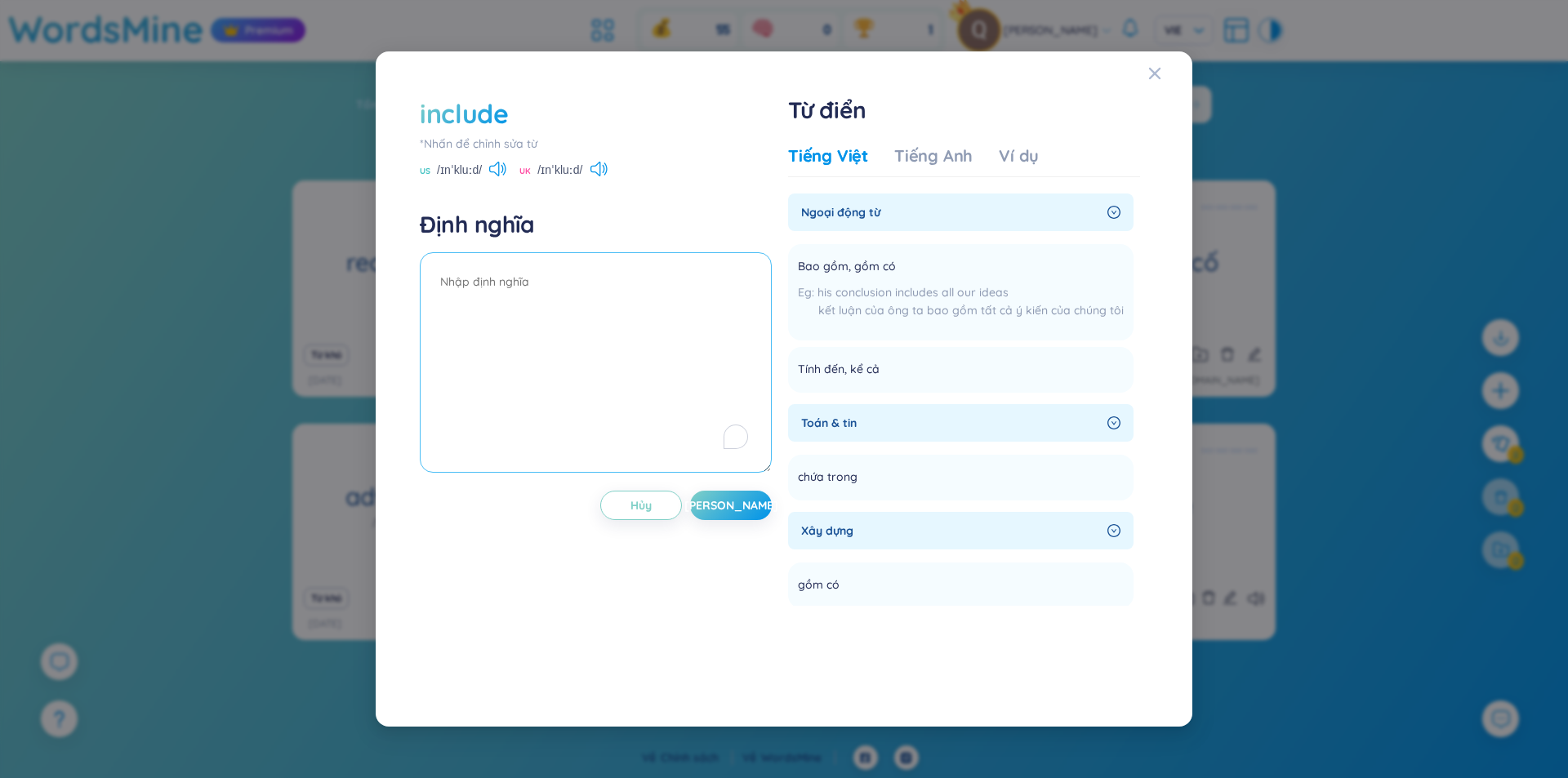
paste textarea "Bao gồm, gồm có"
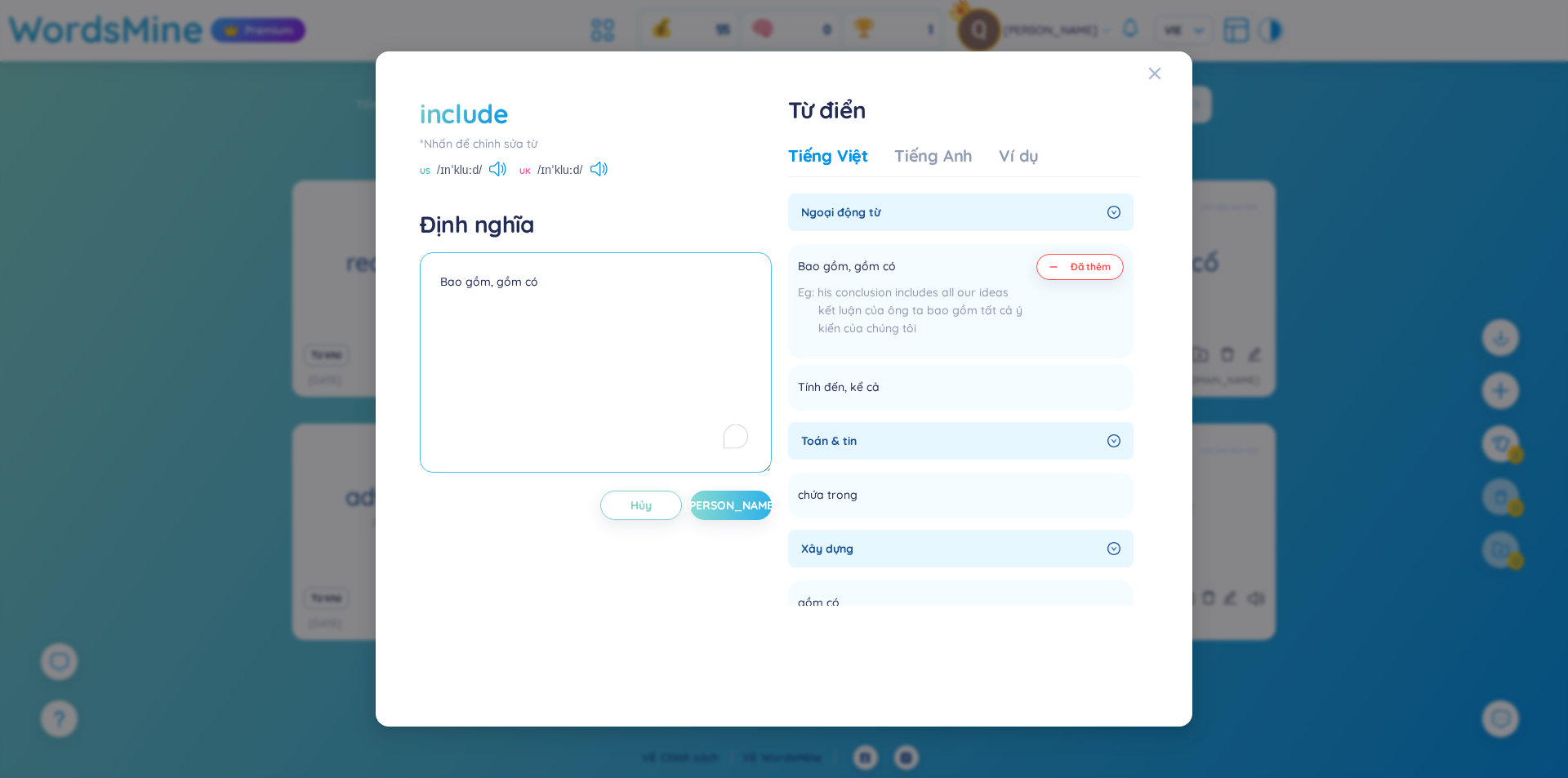
type textarea "Bao gồm, gồm có"
click at [732, 499] on span "[PERSON_NAME]" at bounding box center [731, 505] width 94 height 16
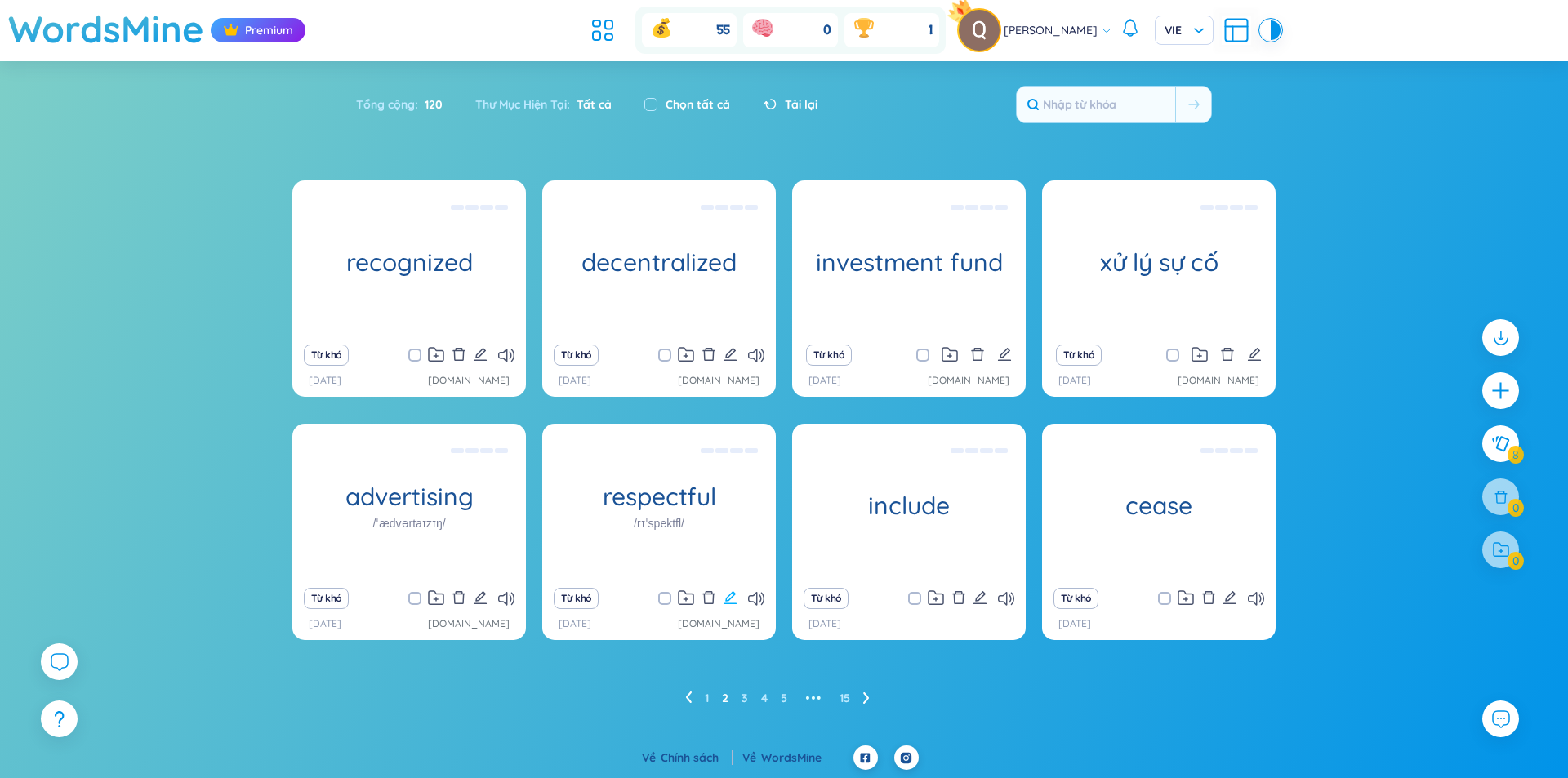
click at [731, 597] on icon "edit" at bounding box center [730, 597] width 13 height 13
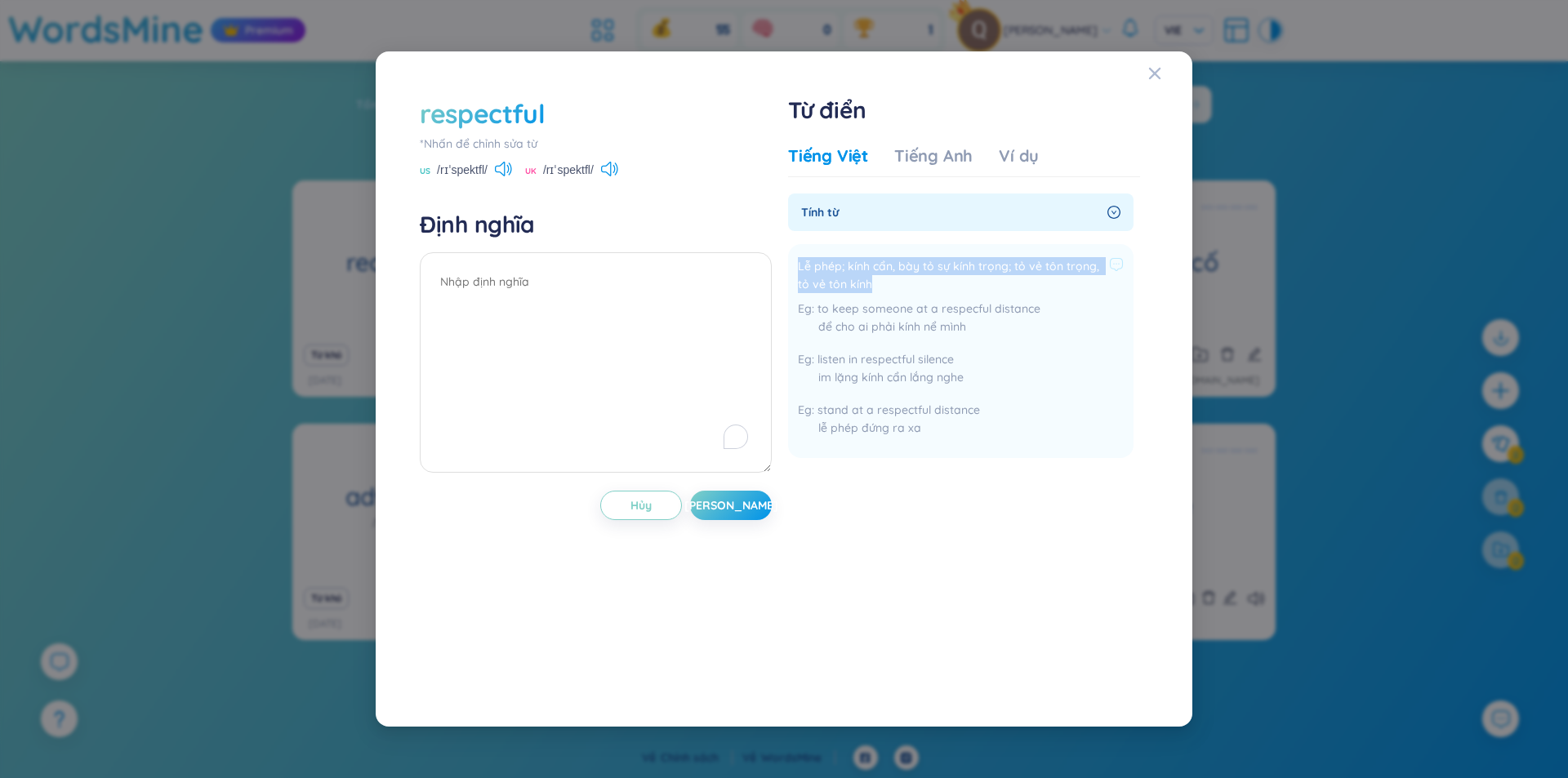
drag, startPoint x: 884, startPoint y: 284, endPoint x: 800, endPoint y: 264, distance: 86.3
click at [800, 264] on span "Lễ phép; kính cẩn, bày tỏ sự kính trọng; tỏ vẻ tôn trọng, tỏ vẻ tôn kính" at bounding box center [950, 275] width 305 height 36
click at [630, 287] on textarea "To enrich screen reader interactions, please activate Accessibility in Grammarl…" at bounding box center [595, 362] width 352 height 220
paste textarea "Lễ phép; kính cẩn, bày tỏ sự kính trọng; tỏ vẻ tôn trọng, tỏ vẻ tôn kính"
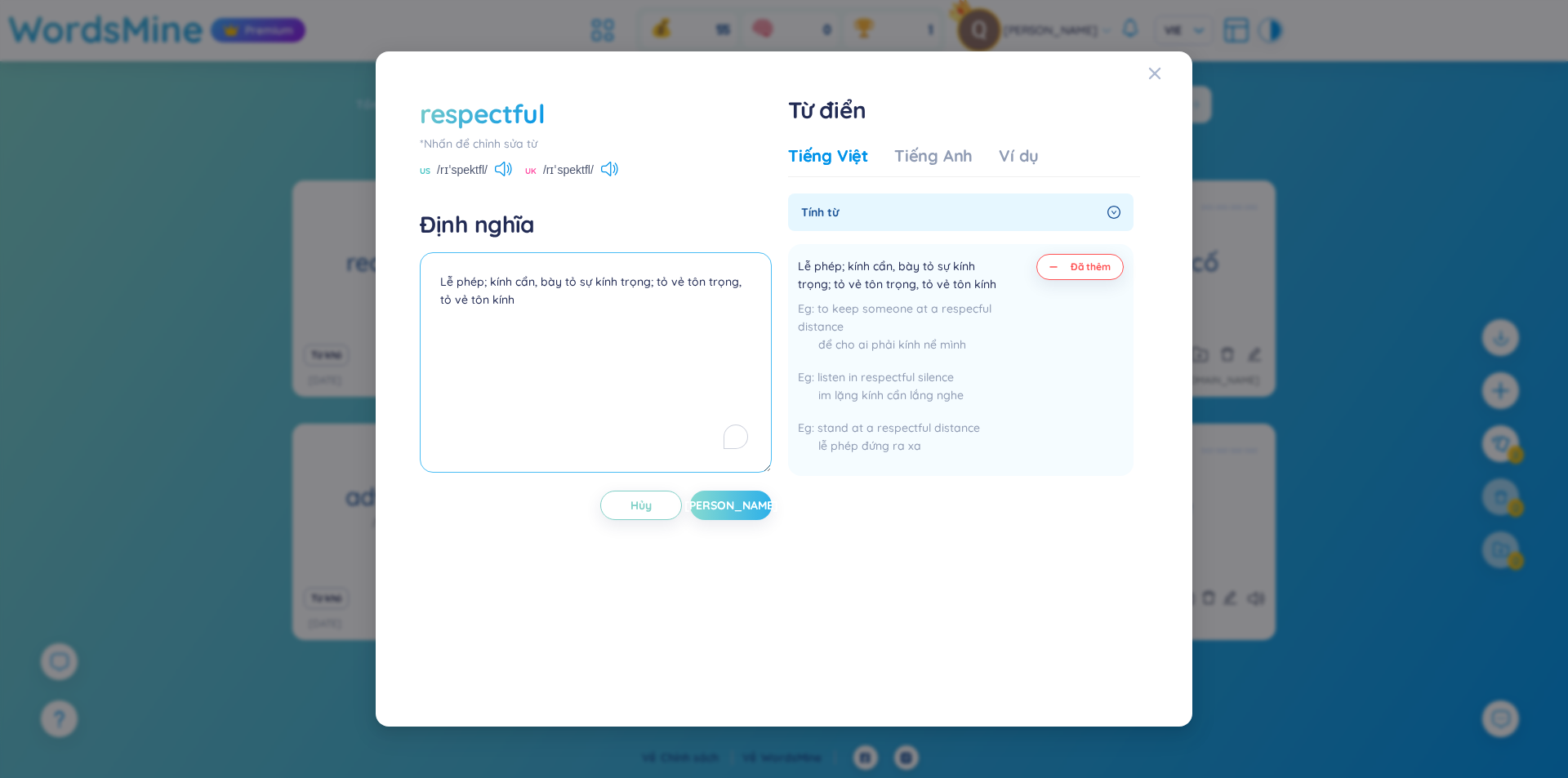
type textarea "Lễ phép; kính cẩn, bày tỏ sự kính trọng; tỏ vẻ tôn trọng, tỏ vẻ tôn kính"
click at [748, 500] on button "[PERSON_NAME]" at bounding box center [730, 505] width 82 height 30
